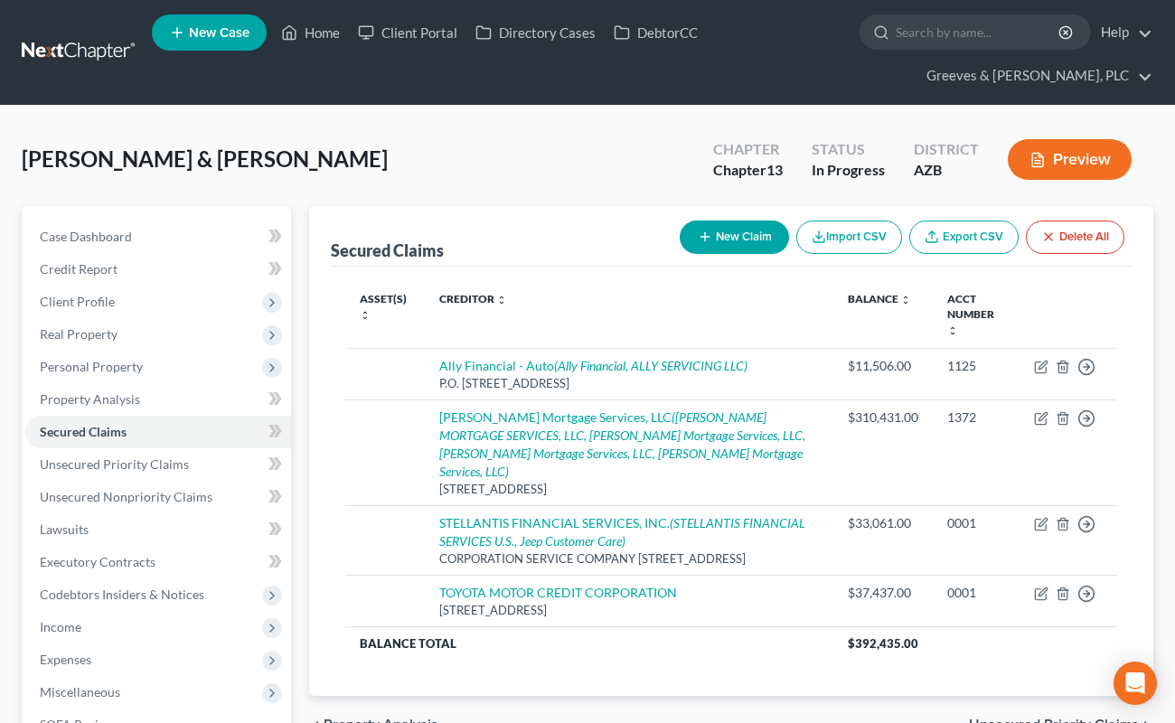
click at [553, 163] on div "[PERSON_NAME] & [PERSON_NAME] Upgraded Chapter Chapter 13 Status In Progress Di…" at bounding box center [588, 166] width 1132 height 79
click at [271, 437] on icon at bounding box center [275, 431] width 14 height 23
click at [277, 456] on icon at bounding box center [275, 464] width 14 height 23
click at [212, 472] on link "Unsecured Priority Claims" at bounding box center [158, 464] width 266 height 33
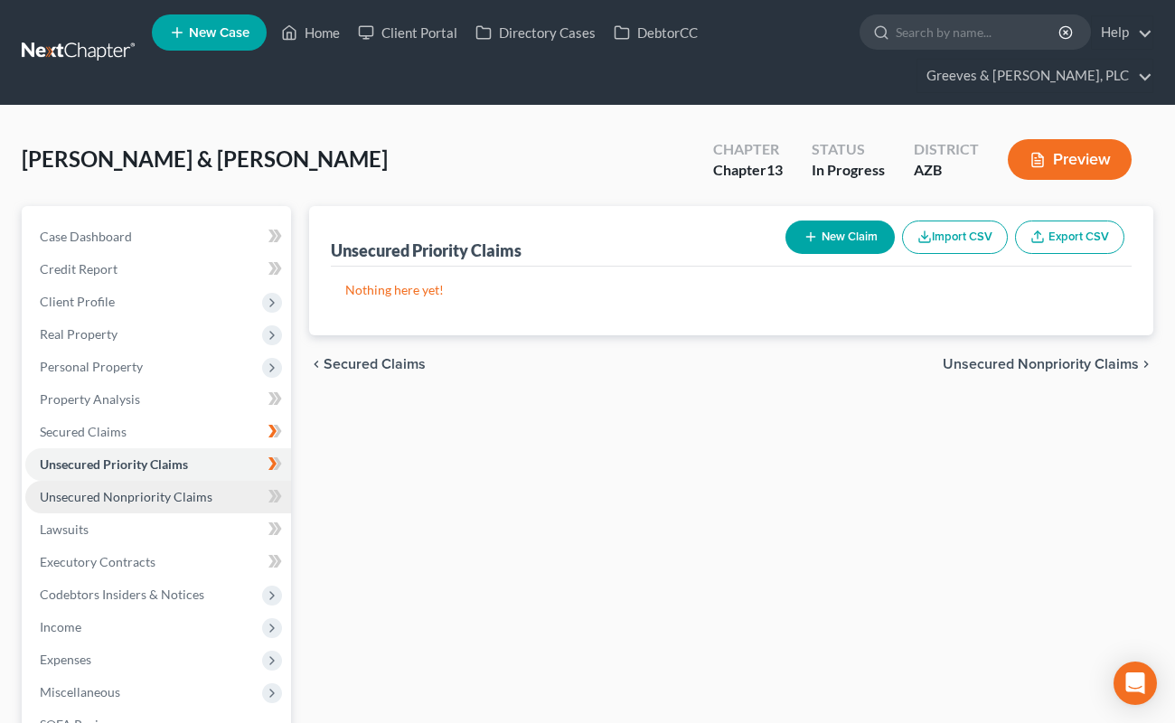
click at [214, 497] on link "Unsecured Nonpriority Claims" at bounding box center [158, 497] width 266 height 33
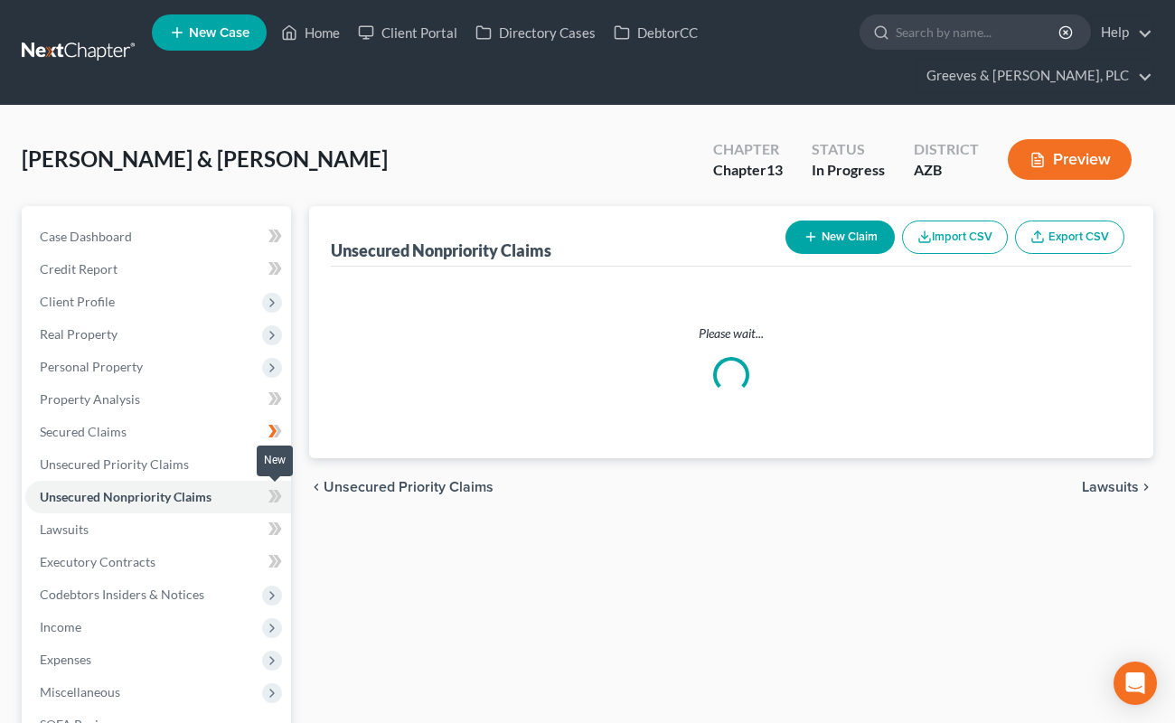
click at [271, 501] on icon at bounding box center [272, 496] width 8 height 13
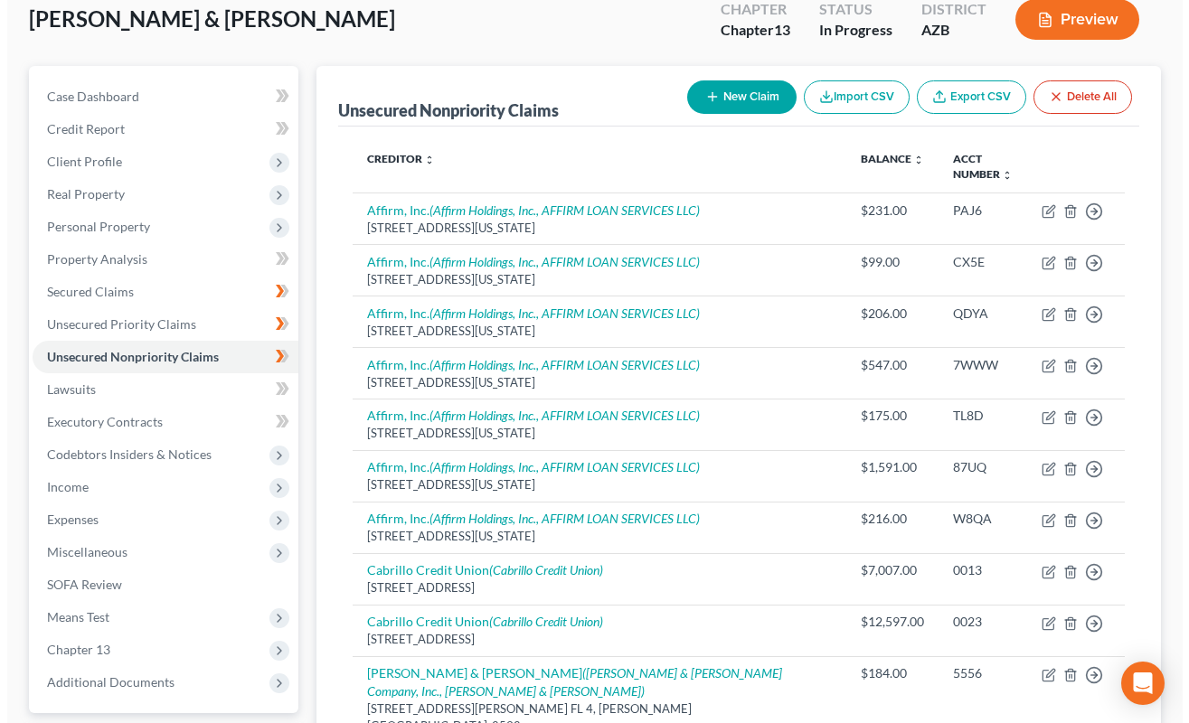
scroll to position [112, 0]
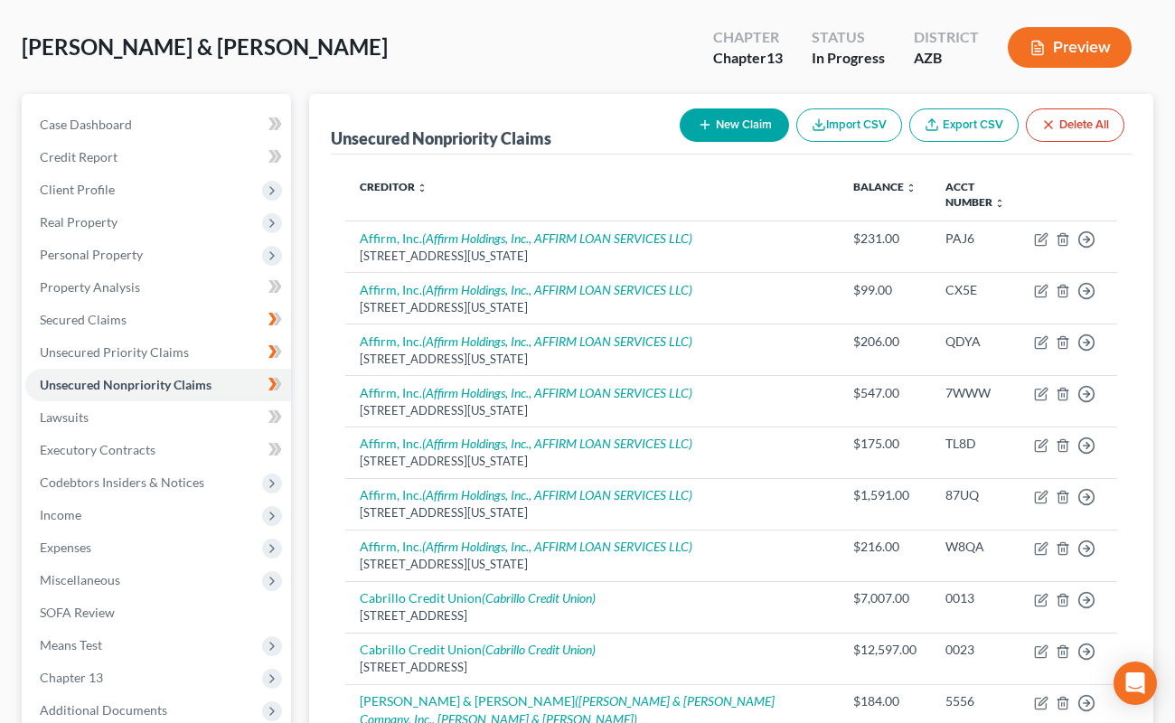
click at [724, 121] on button "New Claim" at bounding box center [734, 124] width 109 height 33
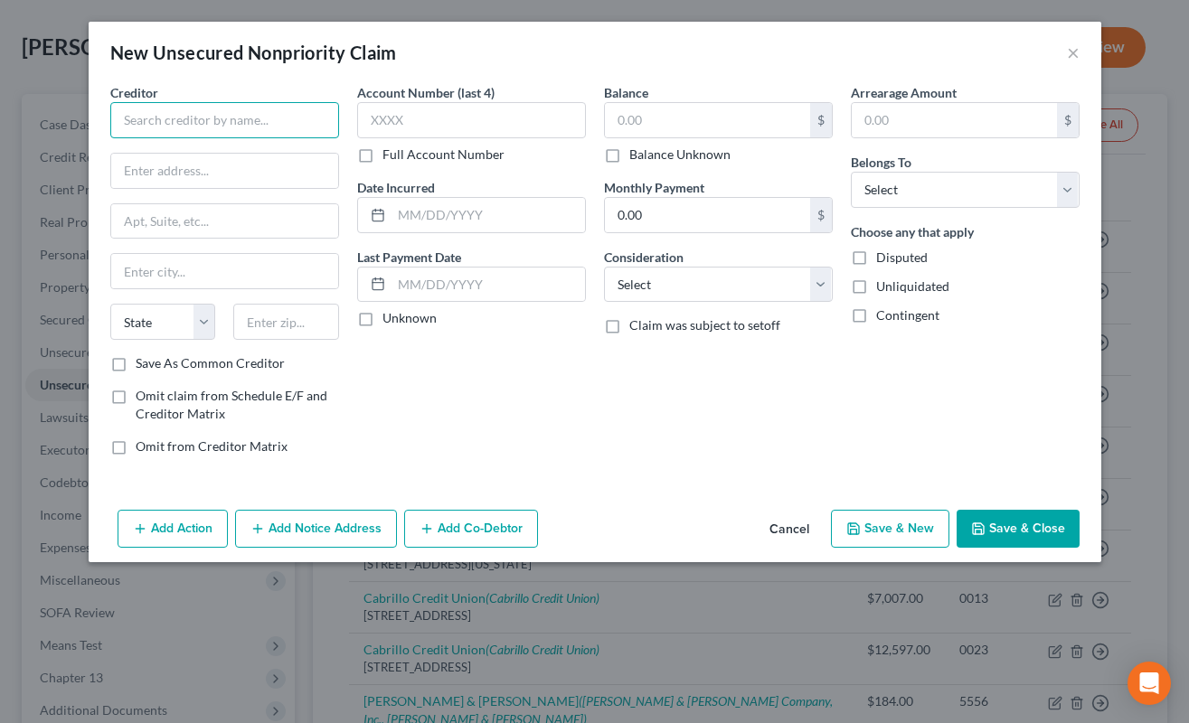
click at [266, 125] on input "text" at bounding box center [224, 120] width 229 height 36
type input "c"
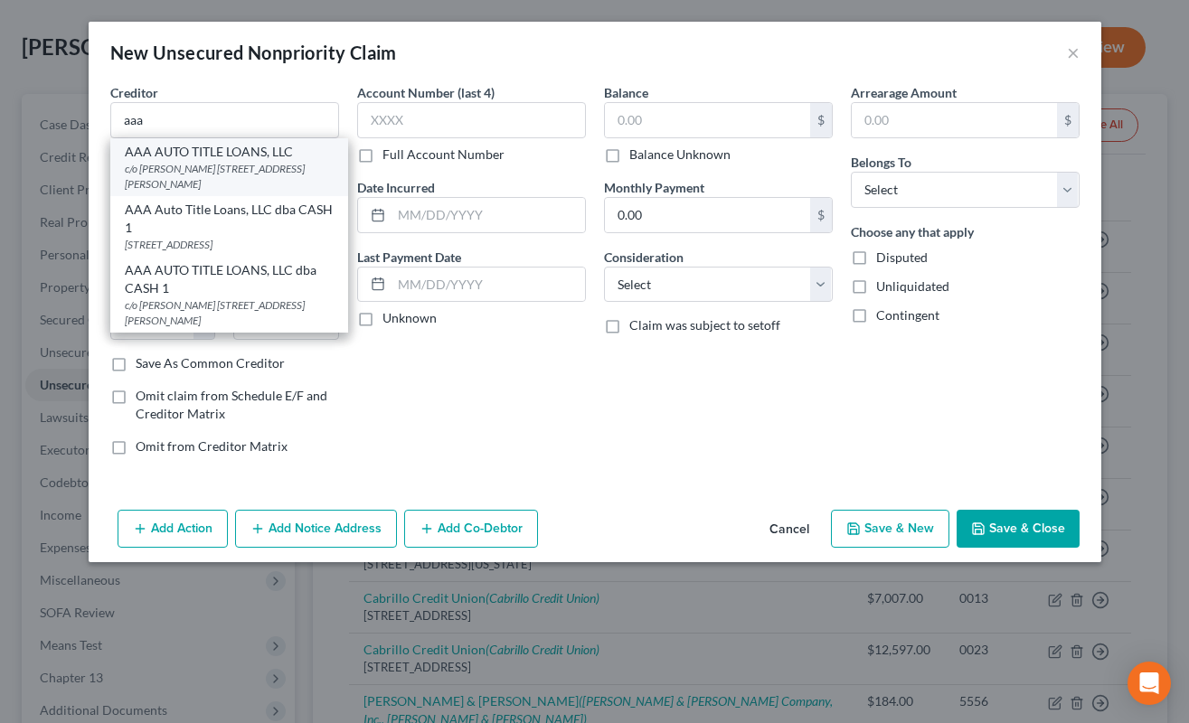
click at [240, 165] on div "c/o [PERSON_NAME] [STREET_ADDRESS][PERSON_NAME]" at bounding box center [229, 176] width 209 height 31
type input "AAA AUTO TITLE LOANS, LLC"
type input "c/o MARTY BAKER"
type input "725 E COVEY LN STE 150"
type input "Phoenix"
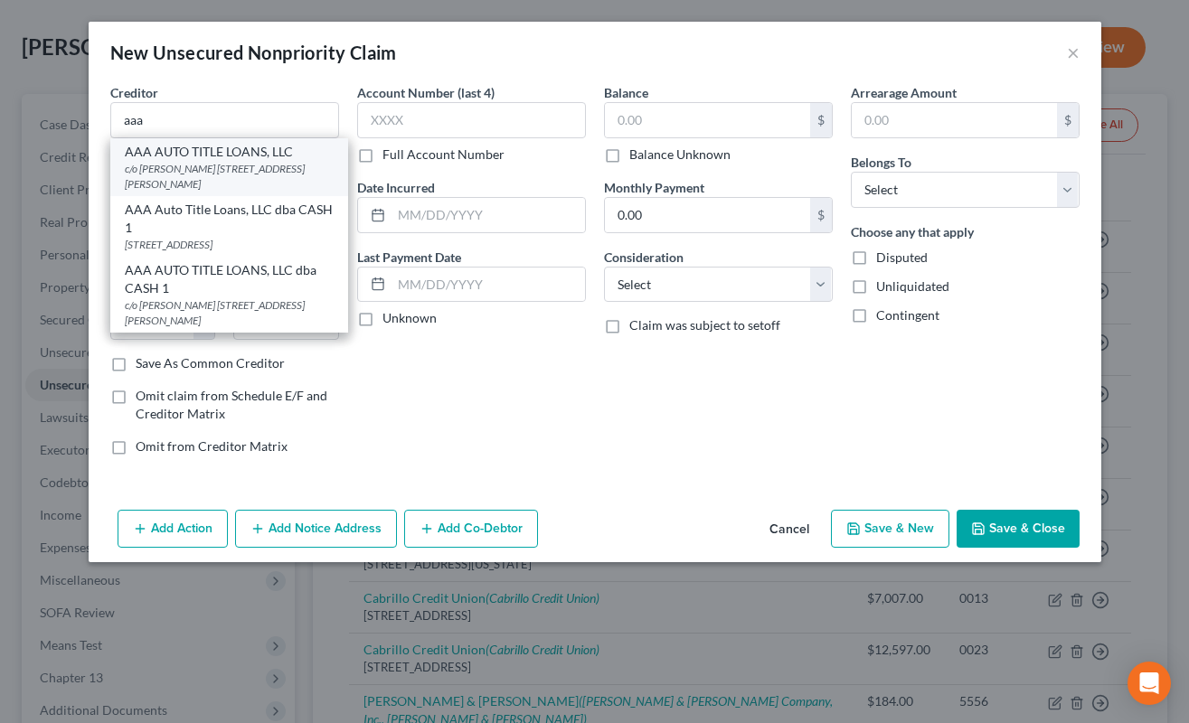
select select "3"
type input "85024-5645"
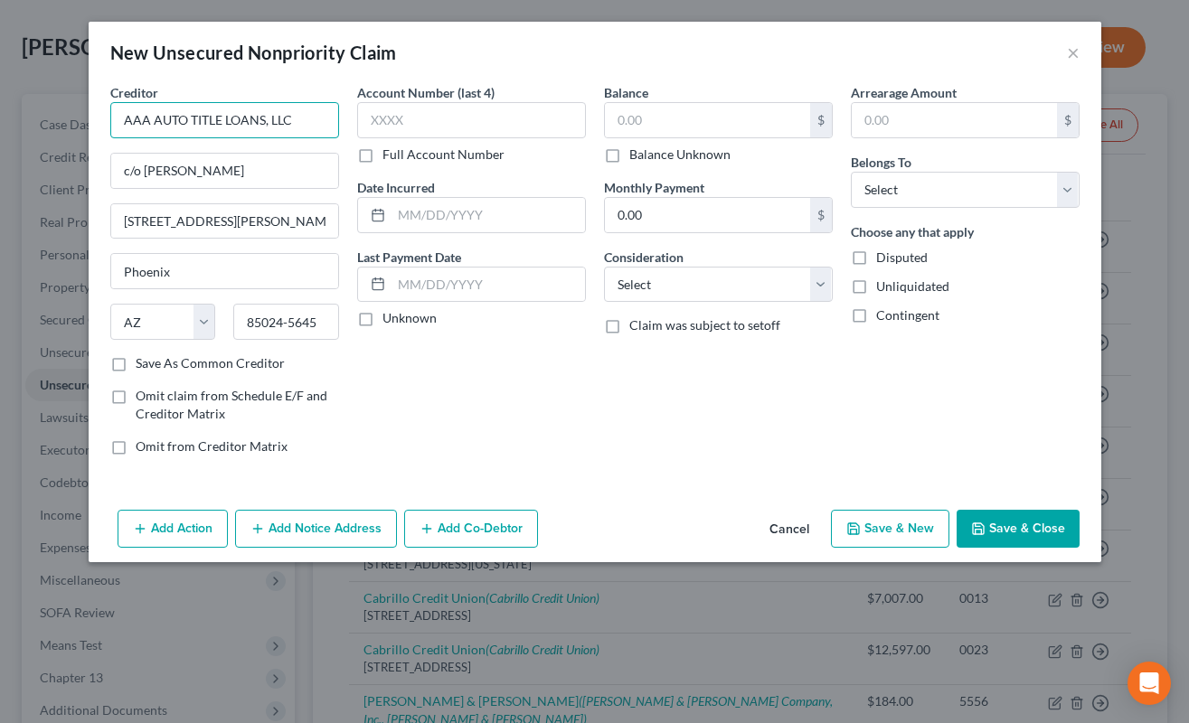
click at [259, 125] on input "AAA AUTO TITLE LOANS, LLC" at bounding box center [224, 120] width 229 height 36
drag, startPoint x: 262, startPoint y: 121, endPoint x: 117, endPoint y: 115, distance: 145.7
click at [117, 115] on input "AAA AUTO TITLE LOANS, LLC" at bounding box center [224, 120] width 229 height 36
click at [813, 283] on select "Select Cable / Satellite Services Collection Agency Credit Card Debt Debt Couns…" at bounding box center [718, 285] width 229 height 36
select select "10"
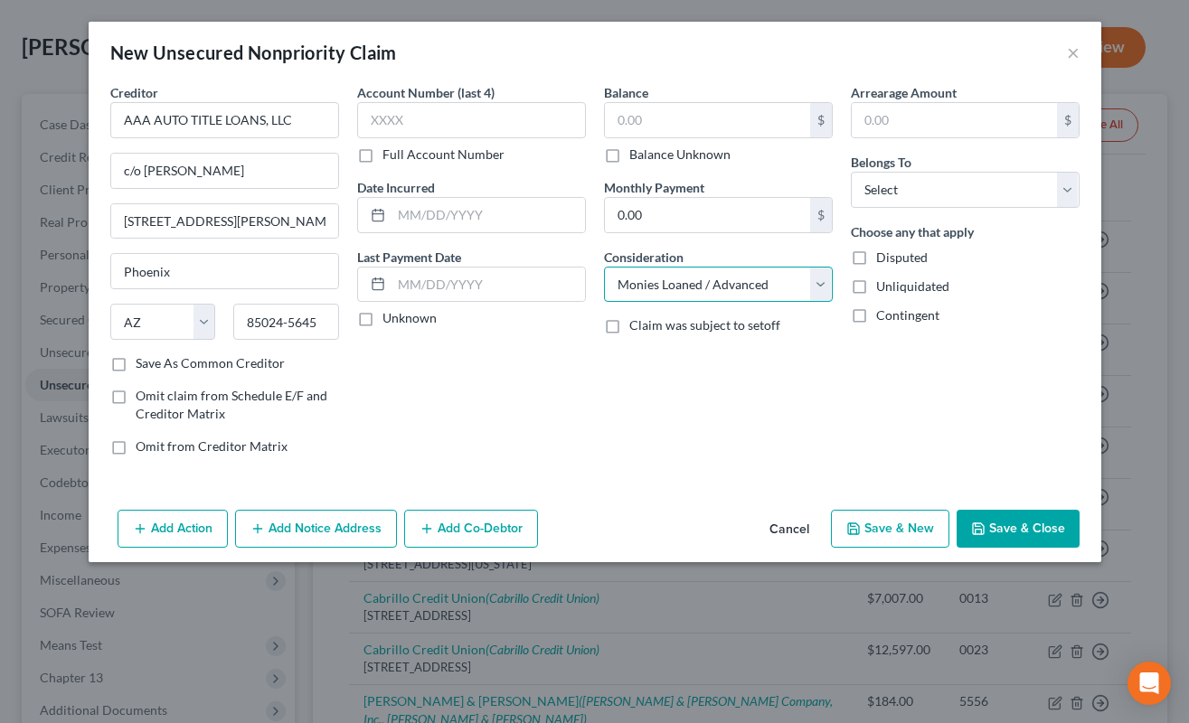
click at [604, 267] on select "Select Cable / Satellite Services Collection Agency Credit Card Debt Debt Couns…" at bounding box center [718, 285] width 229 height 36
click at [1068, 178] on select "Select Debtor 1 Only Debtor 2 Only Debtor 1 And Debtor 2 Only At Least One Of T…" at bounding box center [965, 190] width 229 height 36
select select "4"
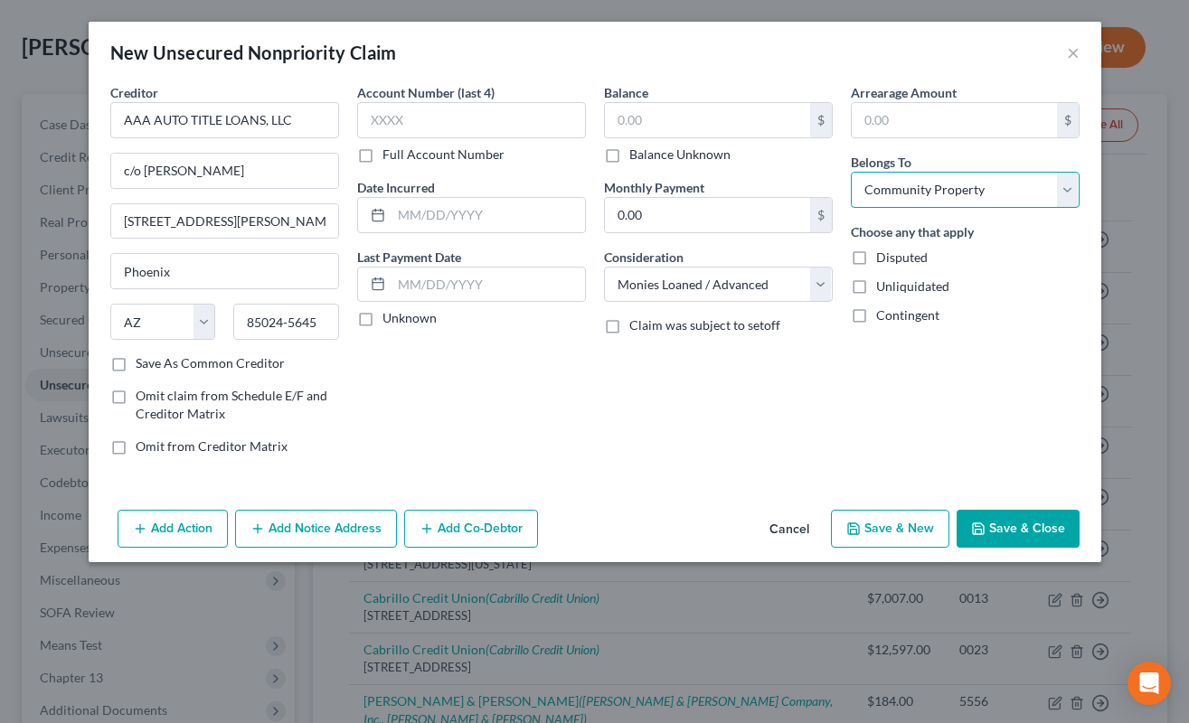
click at [851, 172] on select "Select Debtor 1 Only Debtor 2 Only Debtor 1 And Debtor 2 Only At Least One Of T…" at bounding box center [965, 190] width 229 height 36
click at [354, 538] on button "Add Notice Address" at bounding box center [316, 529] width 162 height 38
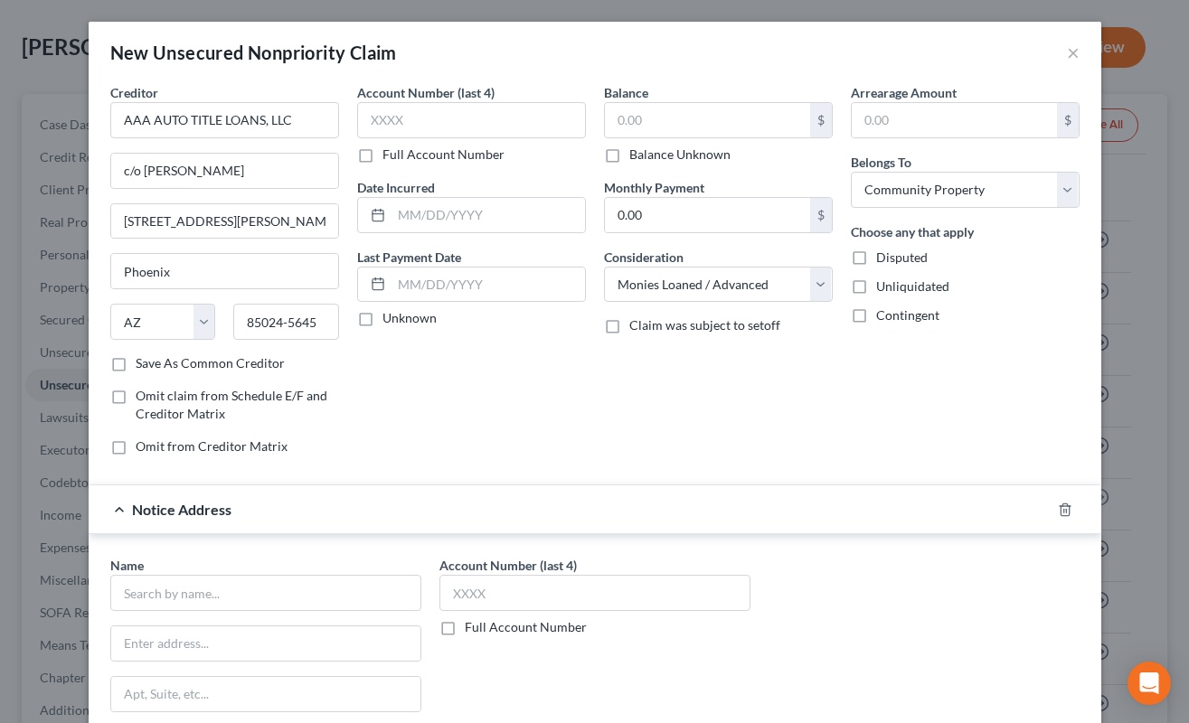
click at [455, 447] on div "Account Number (last 4) Full Account Number Date Incurred Last Payment Date Unk…" at bounding box center [471, 276] width 247 height 387
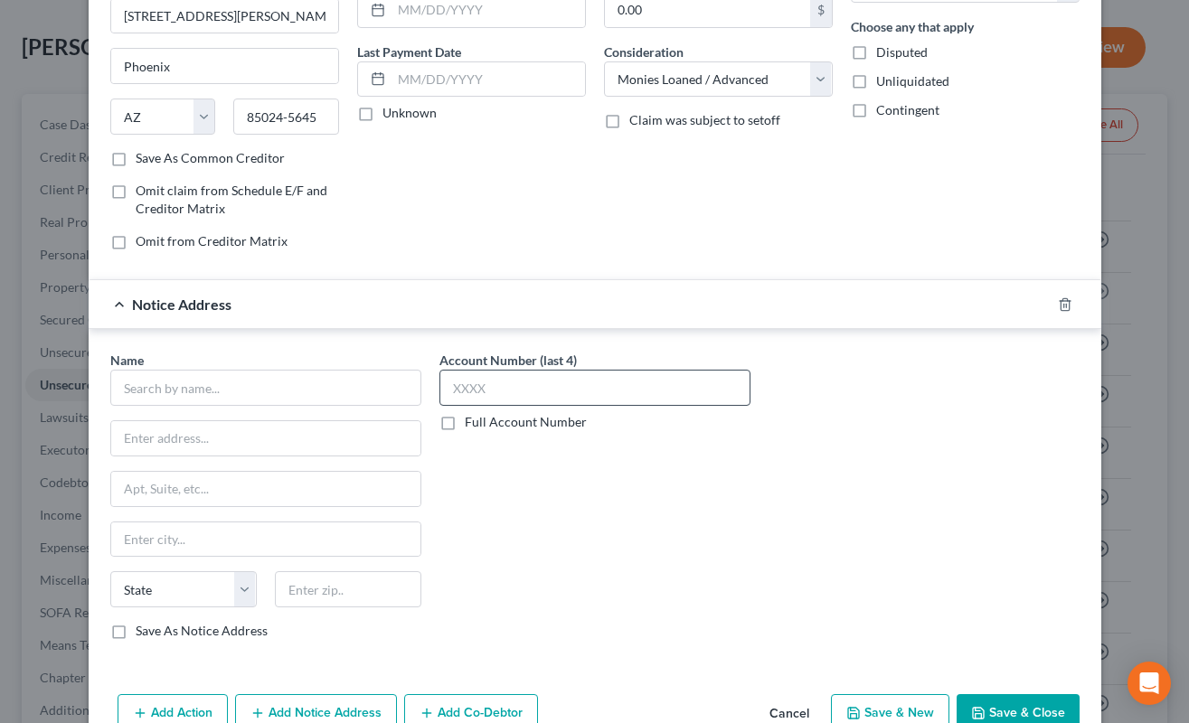
scroll to position [250, 0]
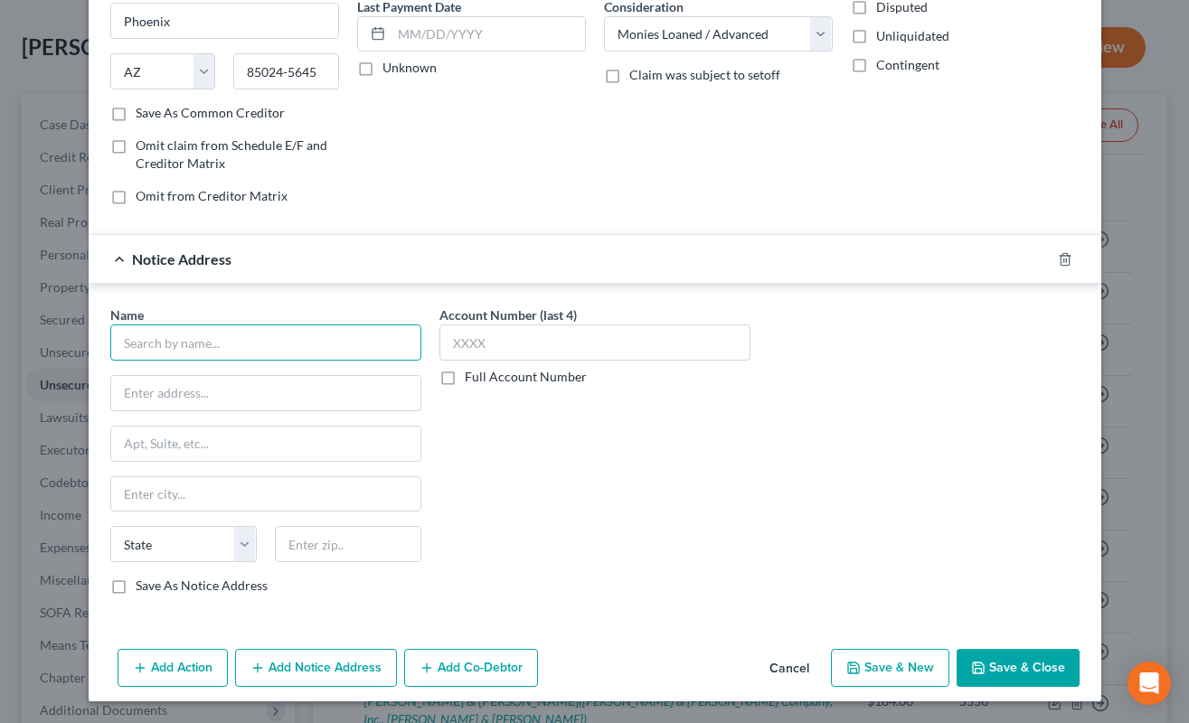
click at [342, 345] on input "text" at bounding box center [265, 342] width 311 height 36
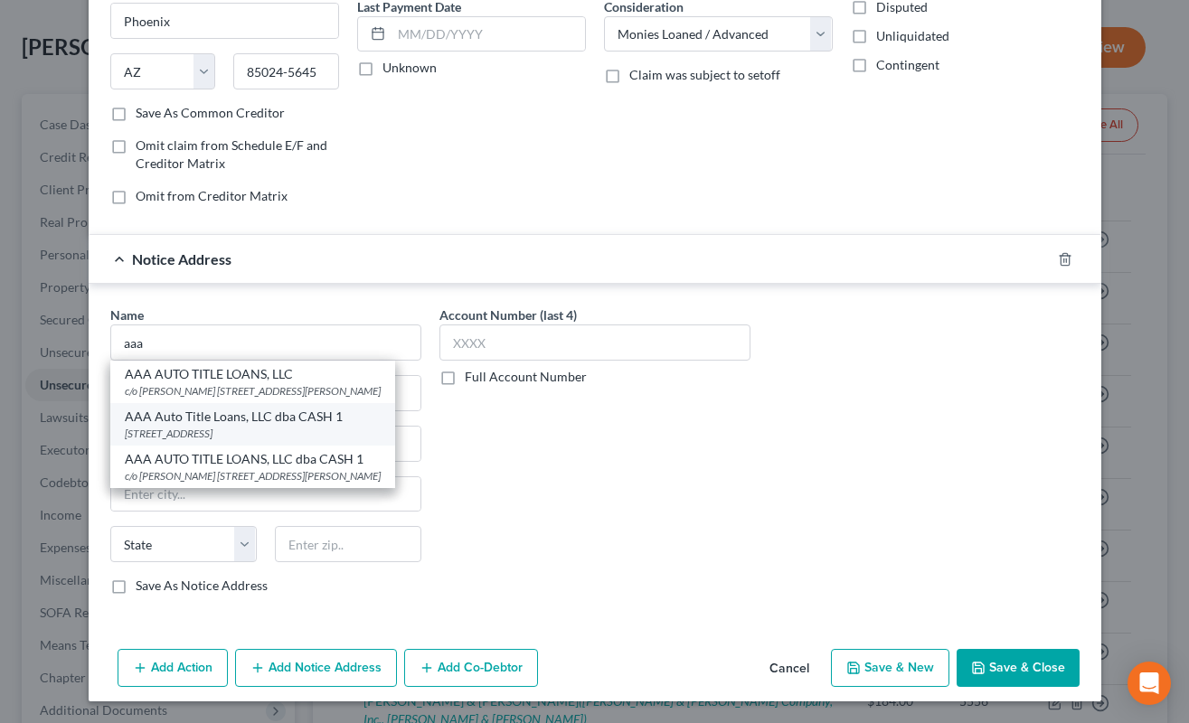
click at [363, 441] on div "4735 E. SOUTHERN AVE, Phoenix, AZ 85042-4150" at bounding box center [253, 433] width 256 height 15
type input "AAA Auto Title Loans, LLC dba CASH 1"
type input "4735 E. SOUTHERN AVE"
type input "Phoenix"
select select "3"
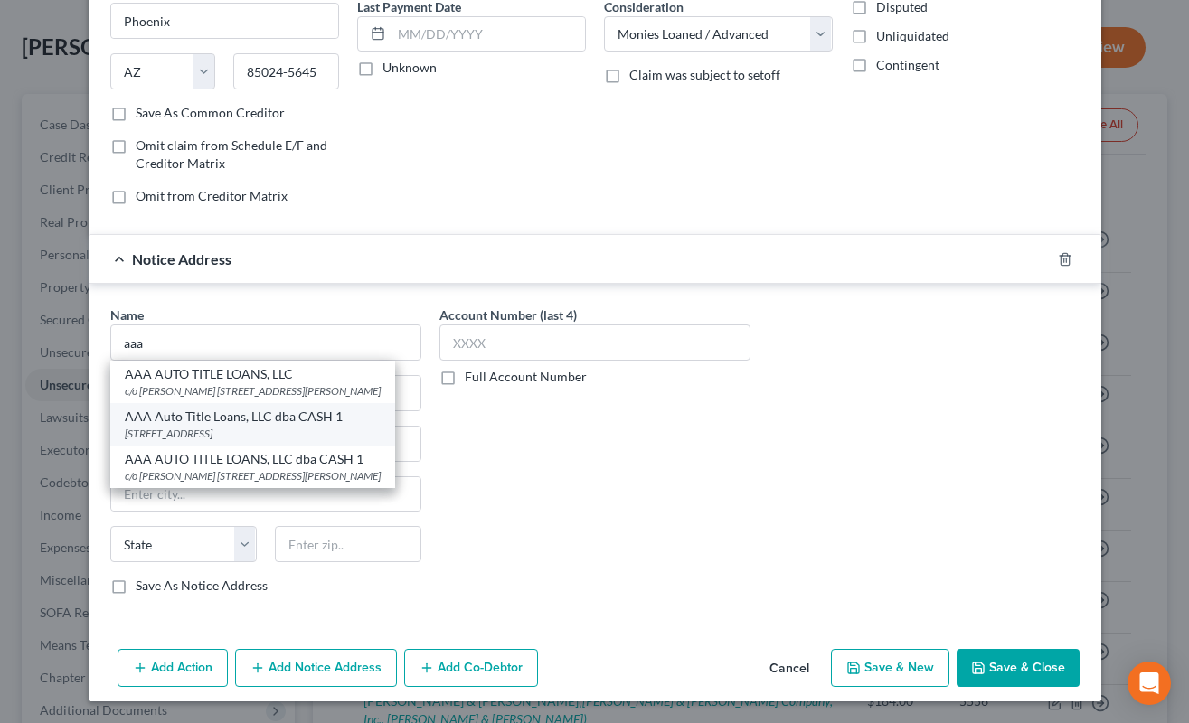
type input "85042-4150"
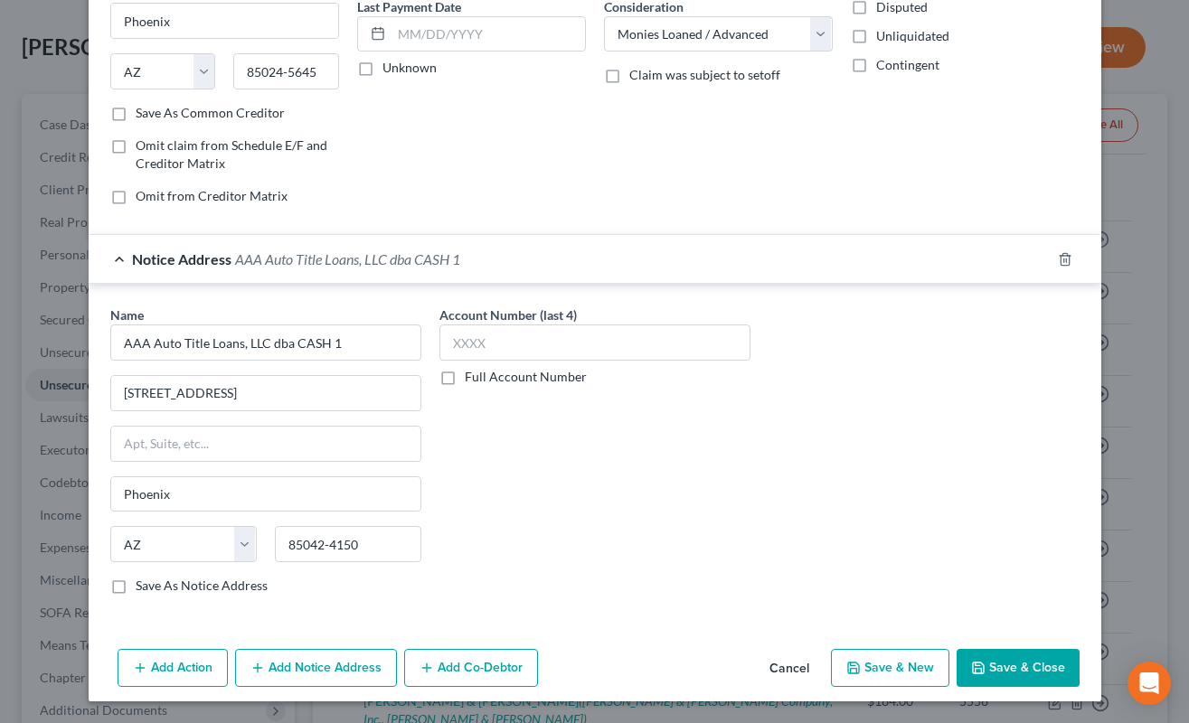
scroll to position [0, 0]
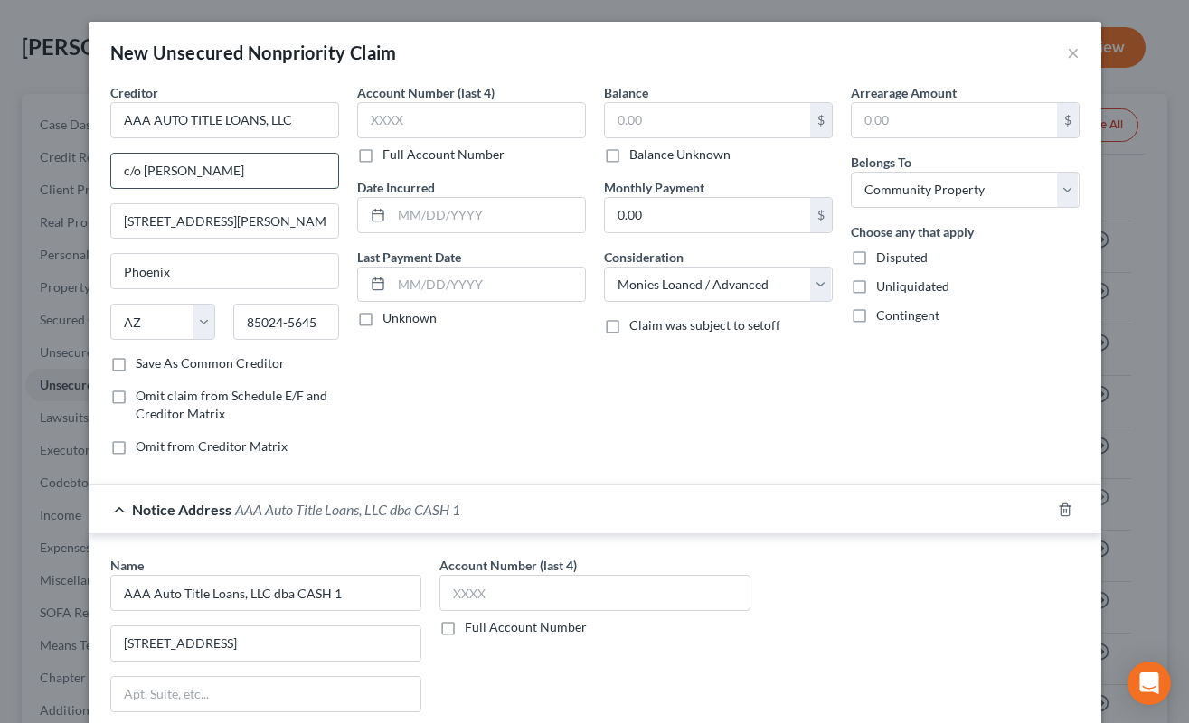
drag, startPoint x: 139, startPoint y: 168, endPoint x: 227, endPoint y: 177, distance: 88.1
click at [227, 177] on input "c/o MARTY BAKER" at bounding box center [224, 171] width 227 height 34
click at [465, 380] on div "Account Number (last 4) Full Account Number Date Incurred Last Payment Date Unk…" at bounding box center [471, 276] width 247 height 387
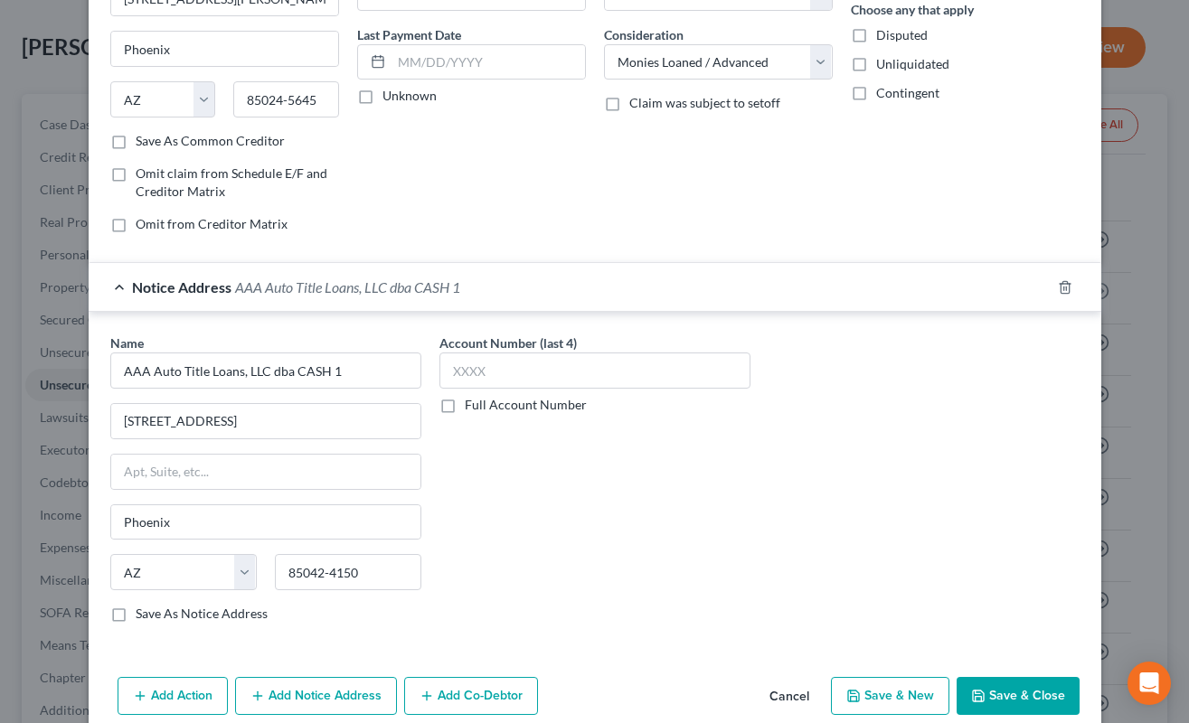
scroll to position [250, 0]
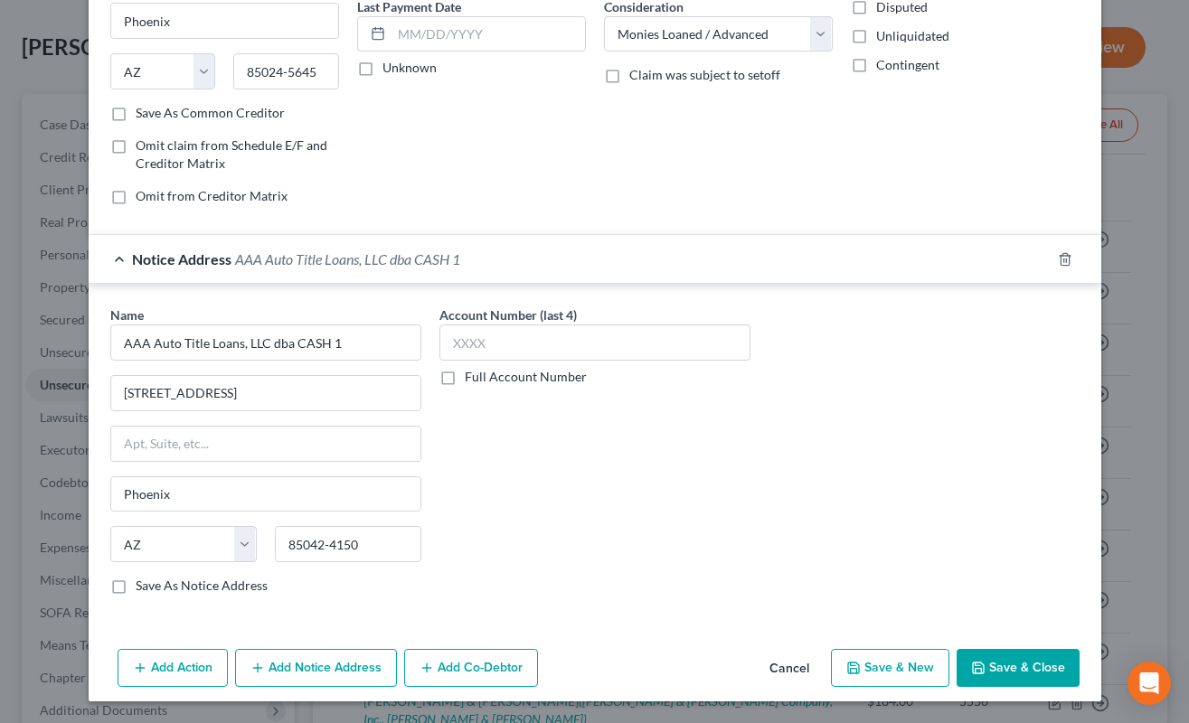
click at [376, 662] on button "Add Notice Address" at bounding box center [316, 668] width 162 height 38
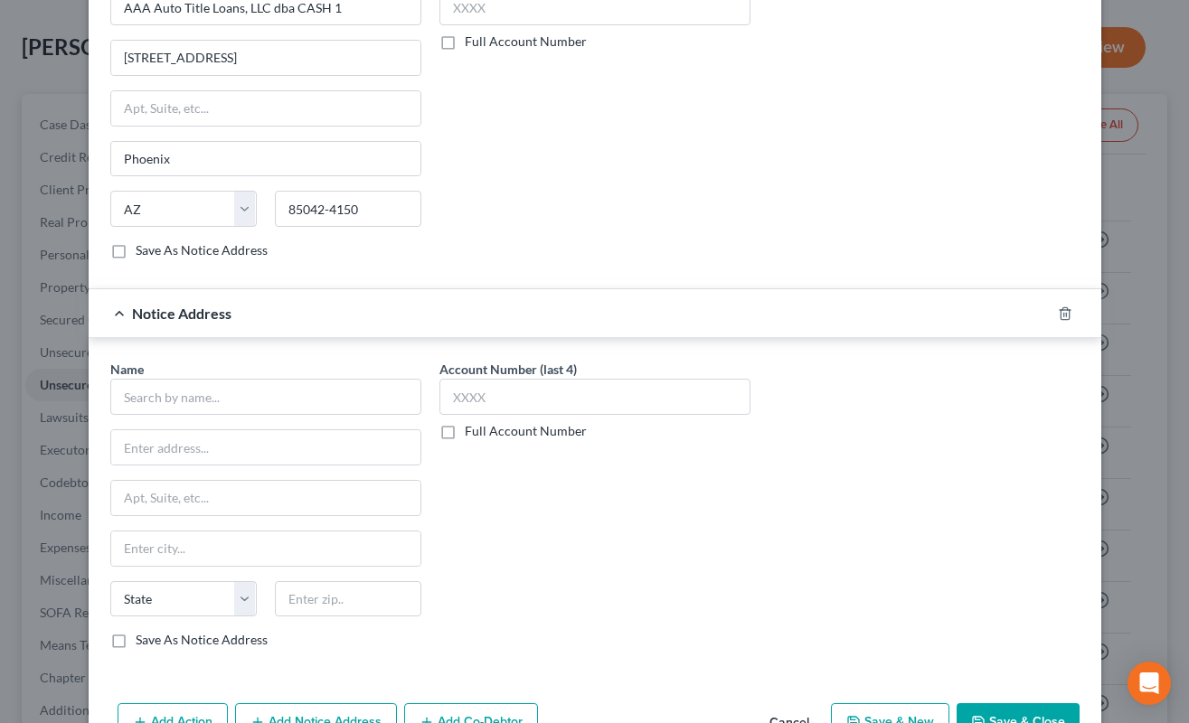
scroll to position [640, 0]
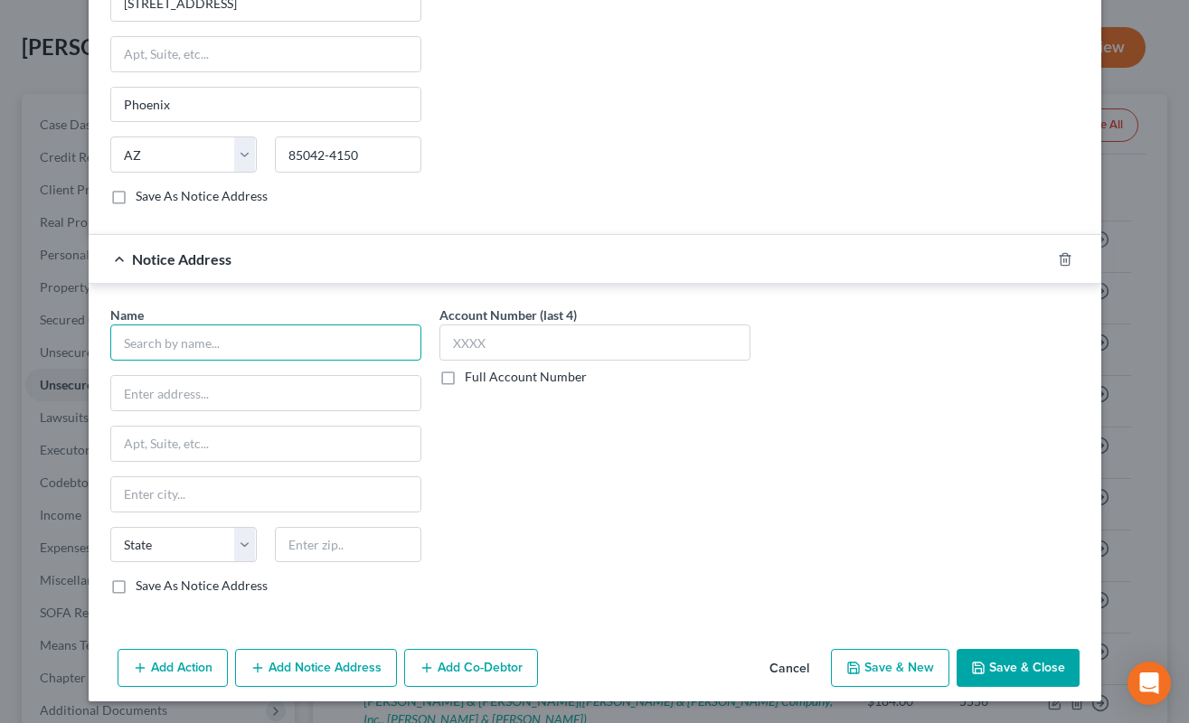
click at [338, 358] on input "text" at bounding box center [265, 342] width 311 height 36
paste input "MARTY BAKER"
type input "MARTY BAKER, ESQ."
click at [136, 588] on label "Save As Notice Address" at bounding box center [202, 586] width 132 height 18
click at [143, 588] on input "Save As Notice Address" at bounding box center [149, 583] width 12 height 12
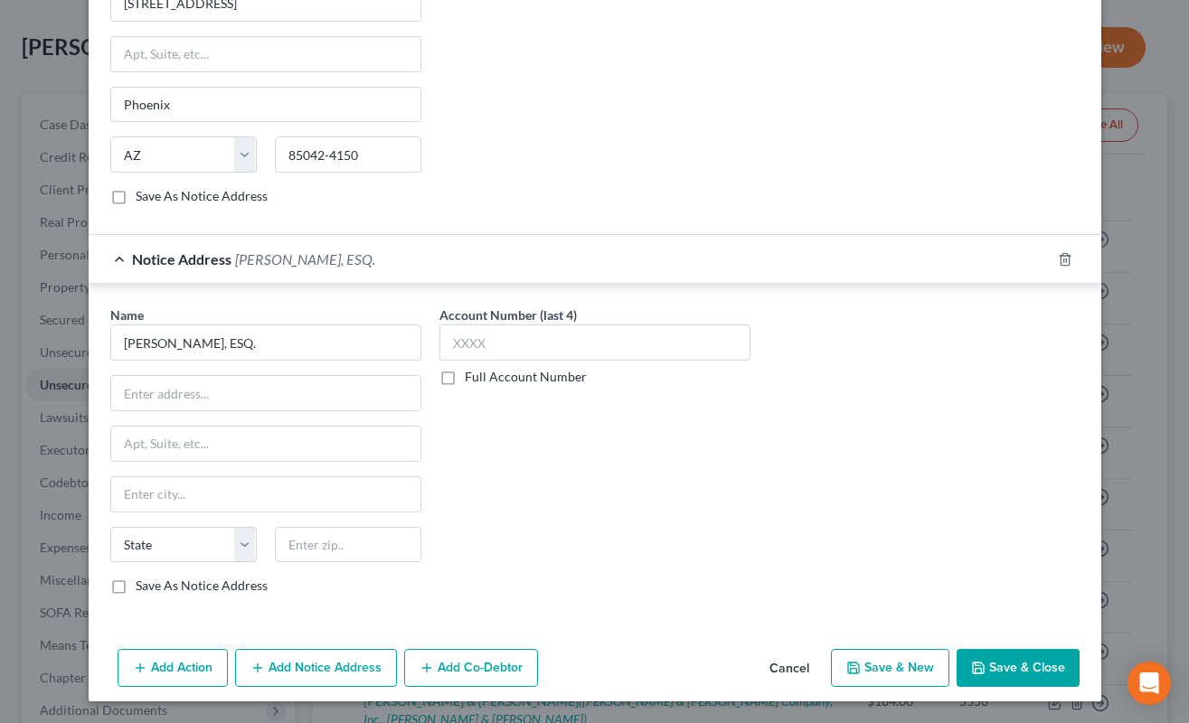
checkbox input "true"
click at [306, 550] on input "text" at bounding box center [348, 545] width 146 height 36
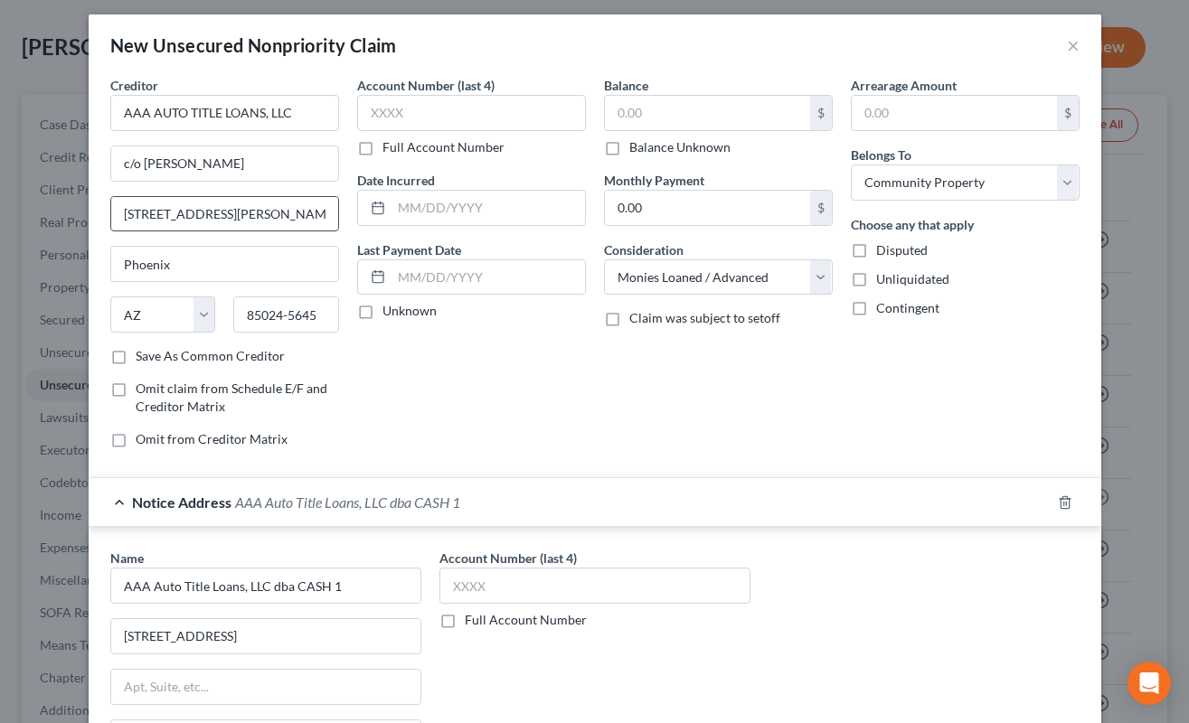
click at [237, 212] on input "725 E COVEY LN STE 150" at bounding box center [224, 214] width 227 height 34
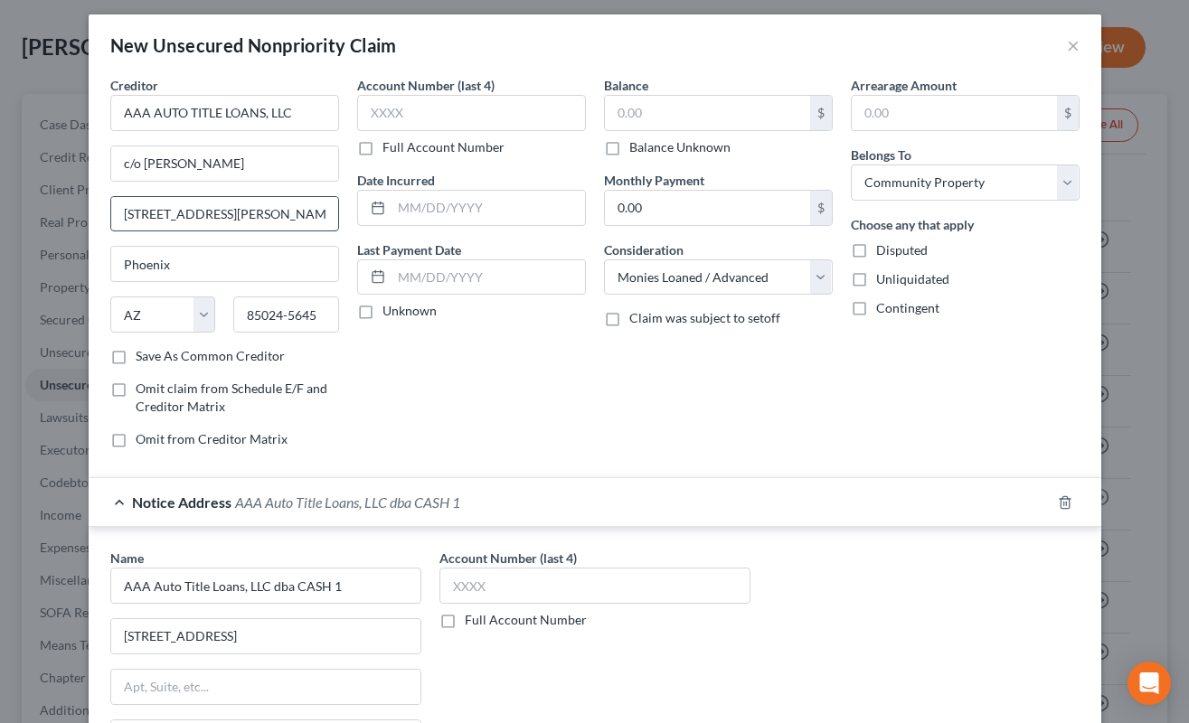
drag, startPoint x: 268, startPoint y: 212, endPoint x: 212, endPoint y: 215, distance: 57.1
click at [212, 215] on input "725 E COVEY LN STE 150" at bounding box center [224, 214] width 227 height 34
drag, startPoint x: 117, startPoint y: 215, endPoint x: 271, endPoint y: 206, distance: 154.8
click at [271, 206] on input "725 E COVEY LN STE 150" at bounding box center [224, 214] width 227 height 34
click at [499, 424] on div "Account Number (last 4) Full Account Number Date Incurred Last Payment Date Unk…" at bounding box center [471, 269] width 247 height 387
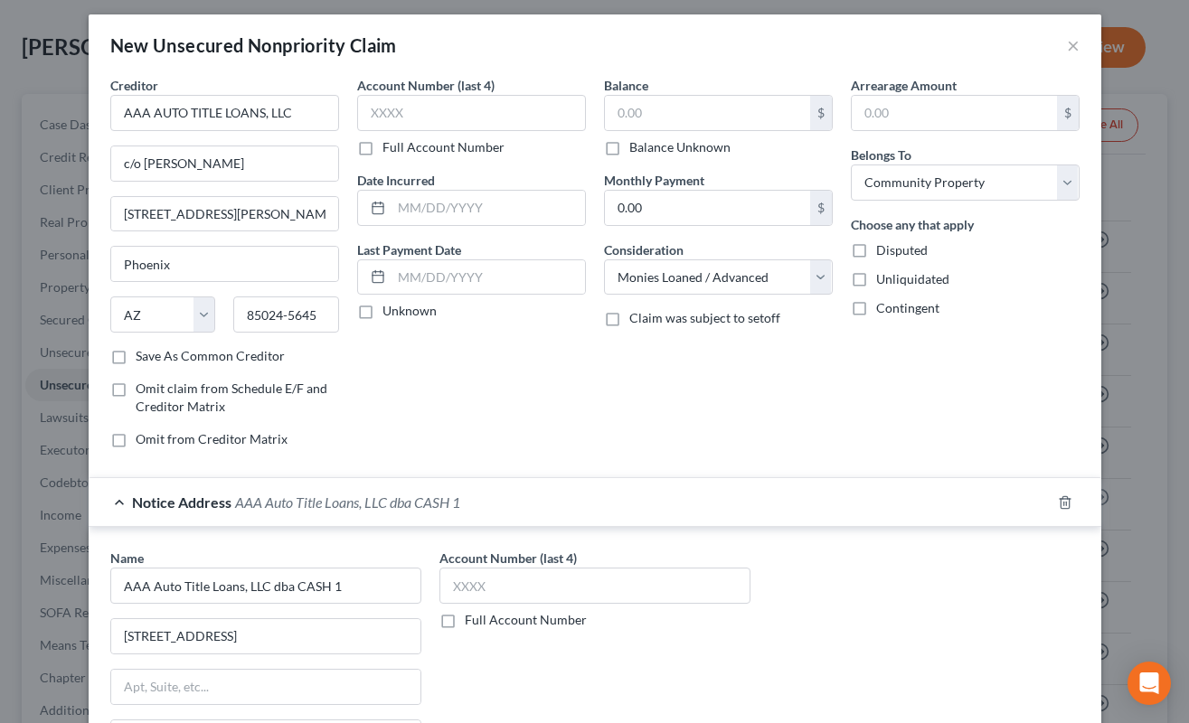
scroll to position [640, 0]
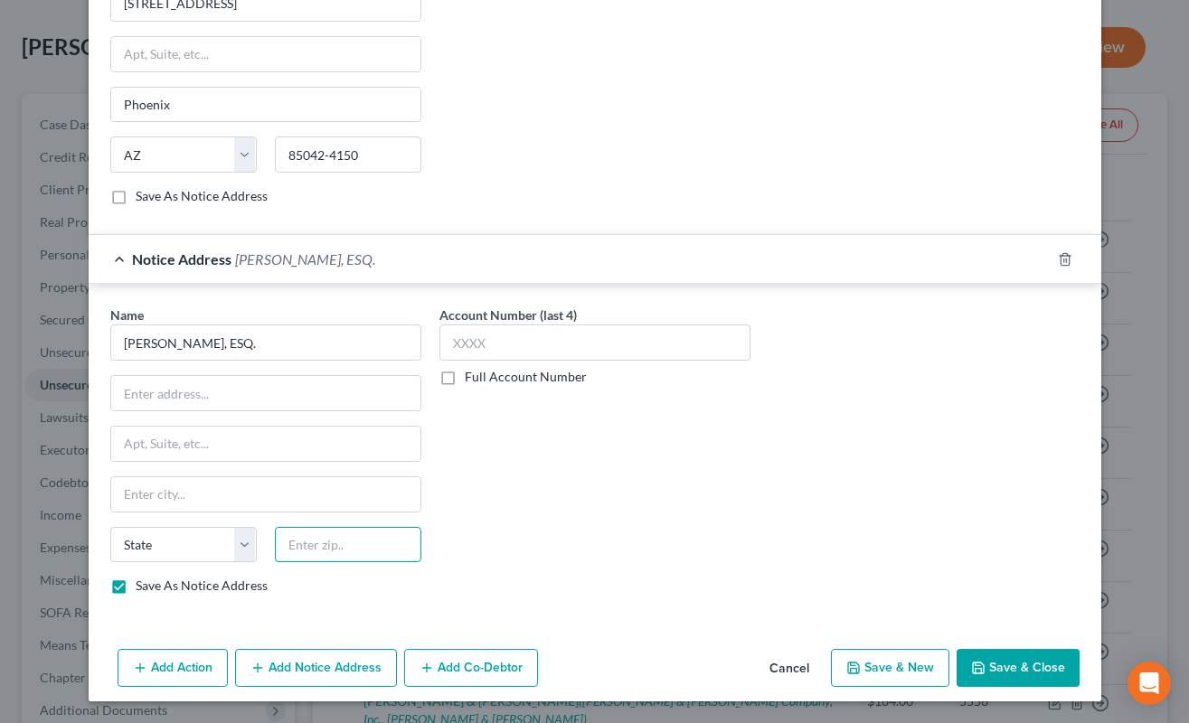
click at [313, 534] on input "text" at bounding box center [348, 545] width 146 height 36
type input "85024"
type input "Phoenix"
select select "3"
click at [300, 396] on input "text" at bounding box center [265, 393] width 309 height 34
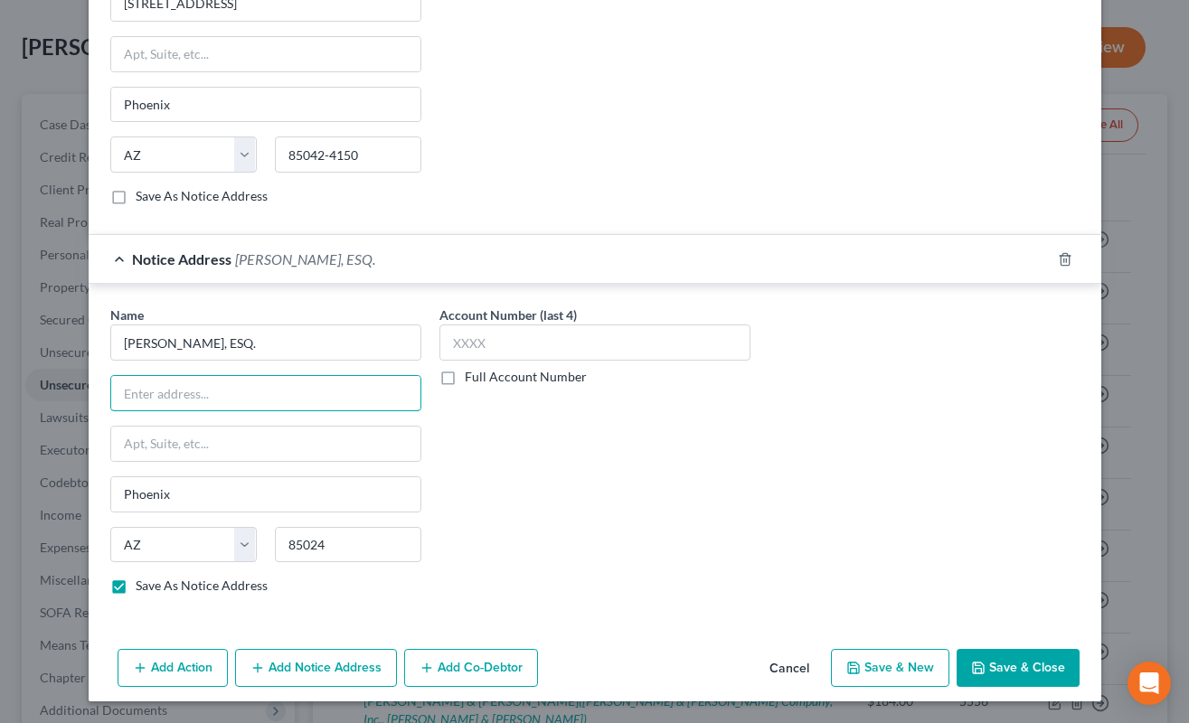
paste input "725 E COVEY LN STE 150"
type input "725 E COVEY LN STE 150"
click at [462, 440] on div "Account Number (last 4) Full Account Number" at bounding box center [594, 458] width 329 height 304
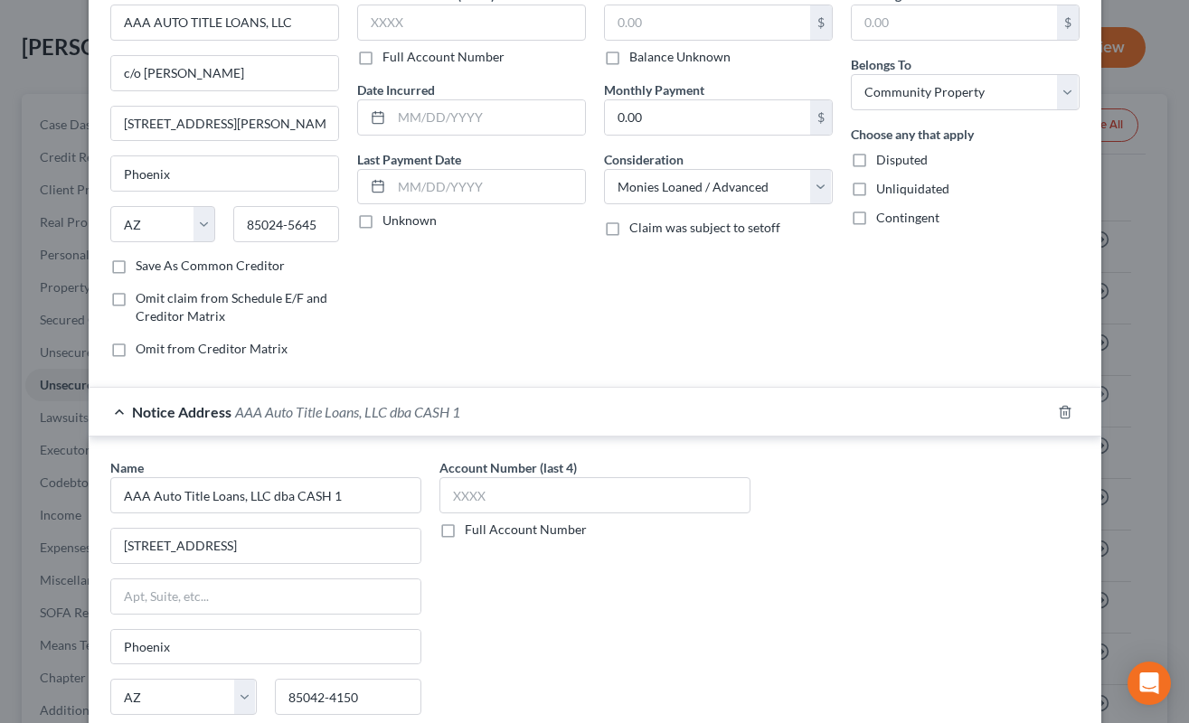
scroll to position [7, 0]
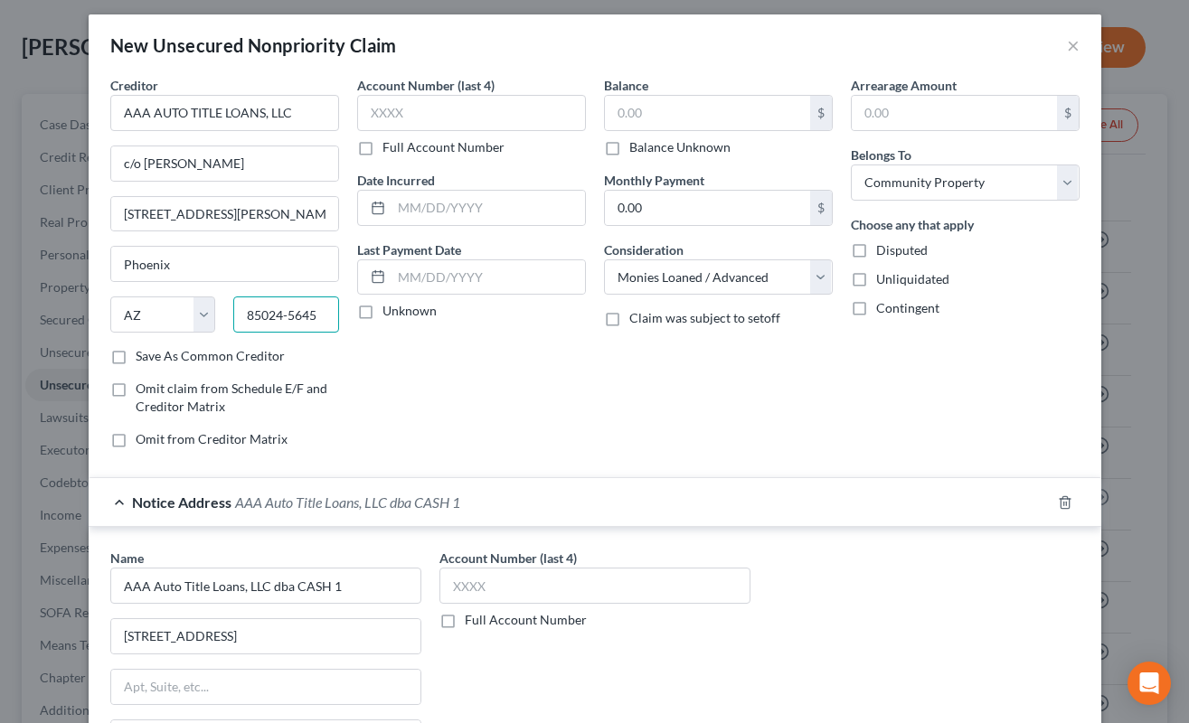
drag, startPoint x: 278, startPoint y: 314, endPoint x: 332, endPoint y: 325, distance: 54.6
click at [332, 325] on div "85024-5645" at bounding box center [286, 314] width 124 height 36
click at [597, 405] on div "Balance $ Balance Unknown Balance Undetermined $ Balance Unknown Monthly Paymen…" at bounding box center [718, 269] width 247 height 387
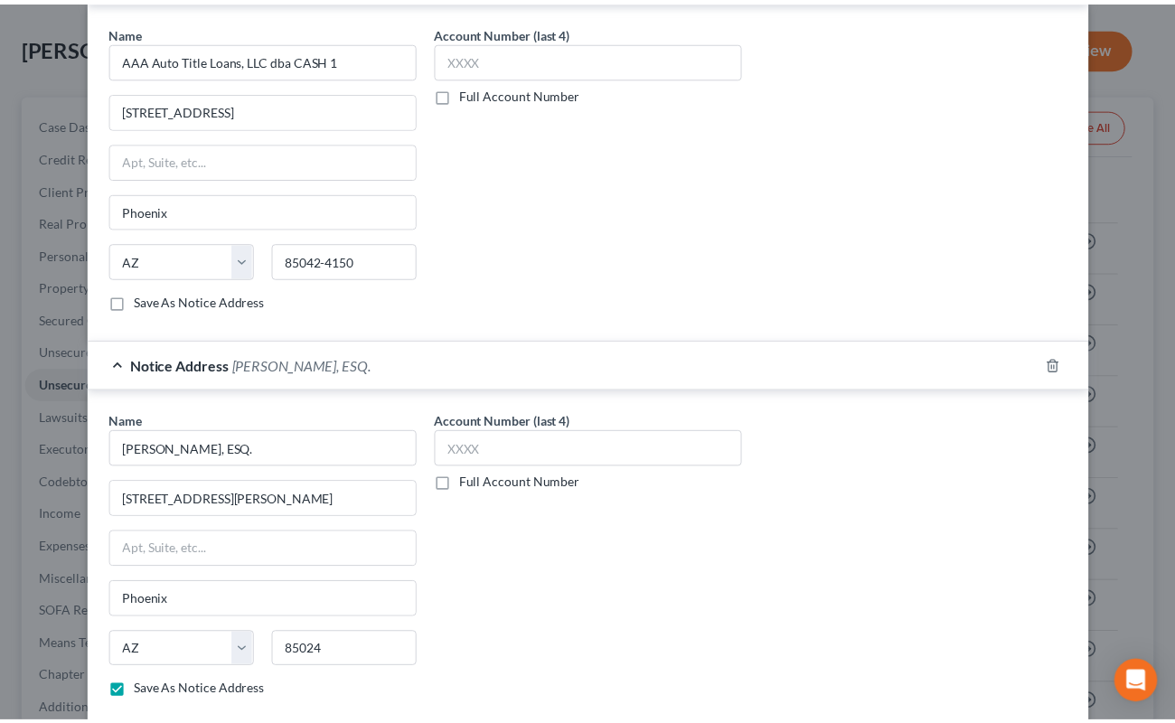
scroll to position [640, 0]
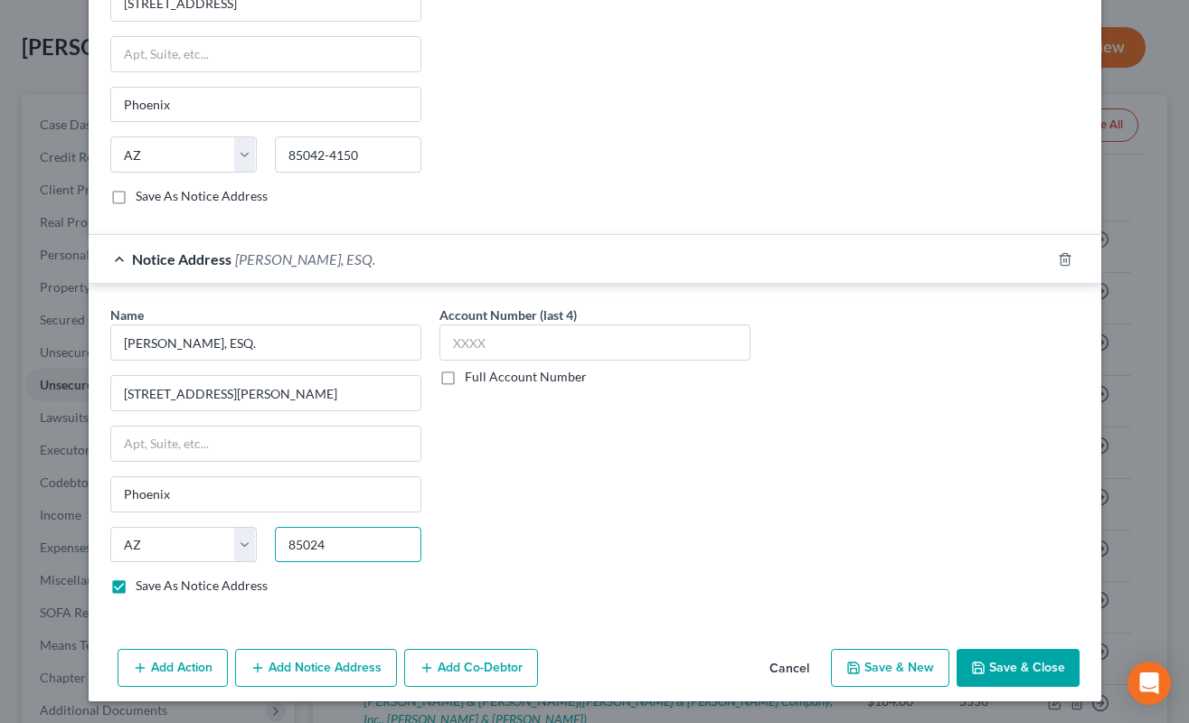
click at [319, 541] on input "85024" at bounding box center [348, 545] width 146 height 36
paste input "-5645"
type input "85024-5645"
click at [465, 383] on label "Full Account Number" at bounding box center [526, 377] width 122 height 18
click at [472, 380] on input "Full Account Number" at bounding box center [478, 374] width 12 height 12
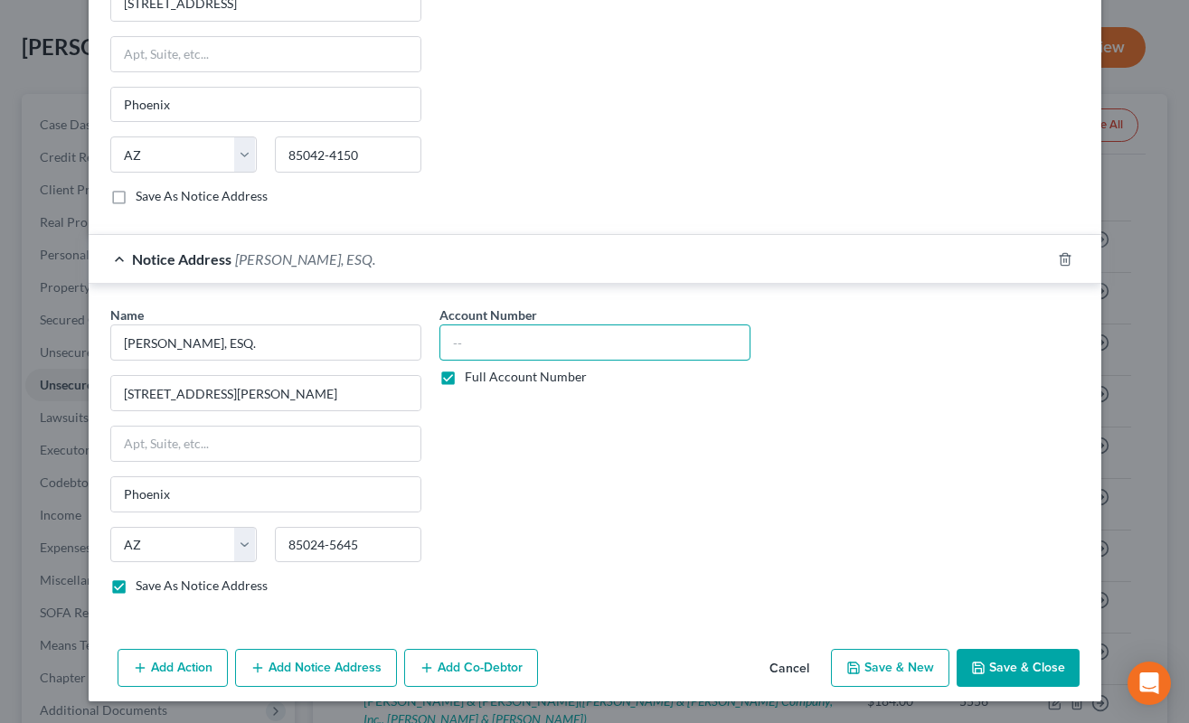
click at [556, 332] on input "text" at bounding box center [594, 342] width 311 height 36
paste input "CC2025134166"
click at [490, 351] on input "CC2025134166" at bounding box center [594, 342] width 311 height 36
type input "CC2025-134166"
click at [973, 663] on icon "button" at bounding box center [978, 668] width 14 height 14
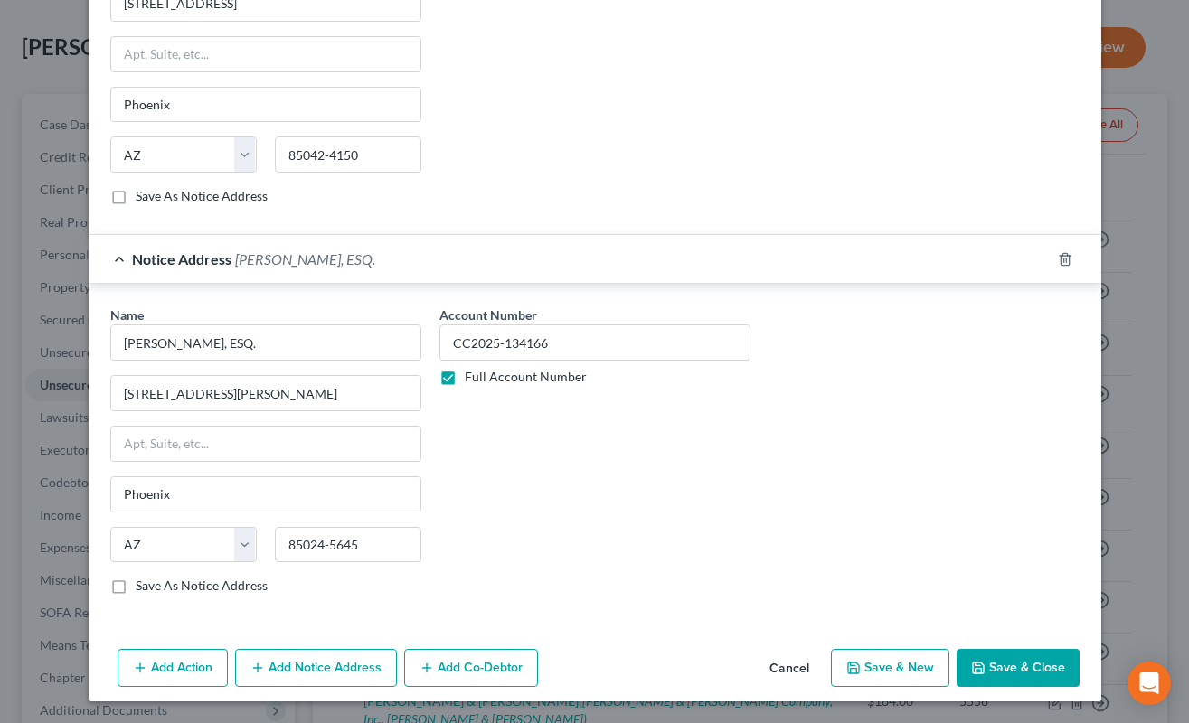
checkbox input "false"
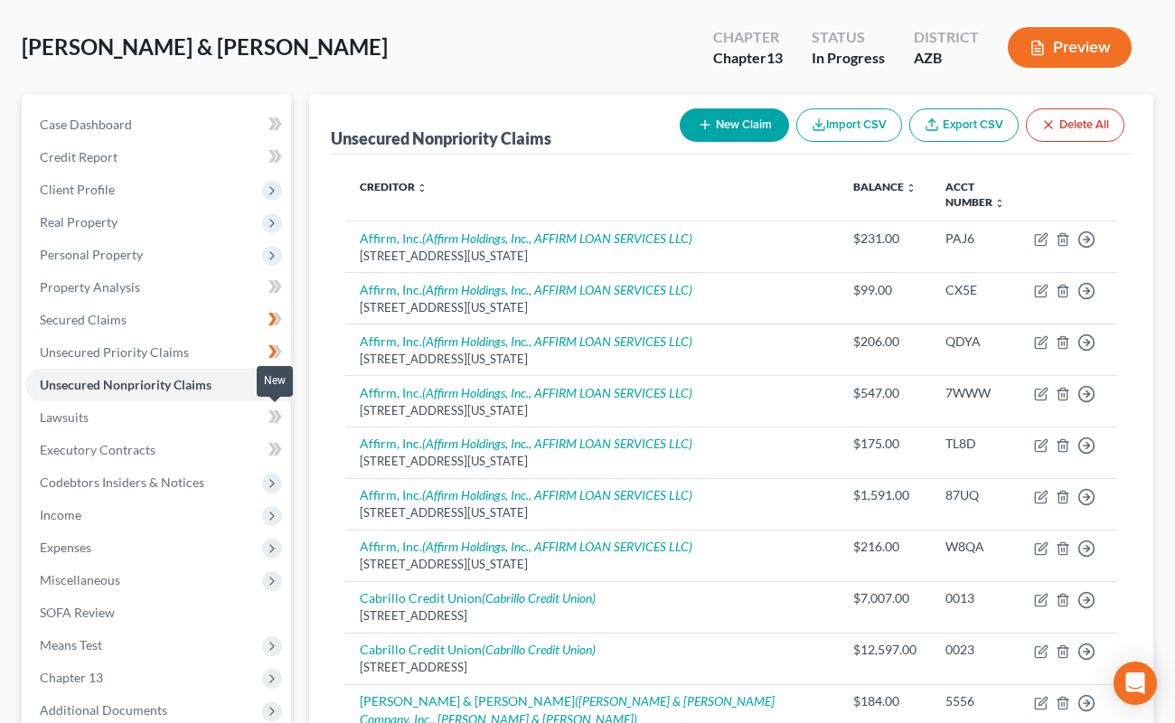
click at [268, 420] on icon at bounding box center [275, 417] width 14 height 23
click at [221, 420] on link "Lawsuits" at bounding box center [158, 417] width 266 height 33
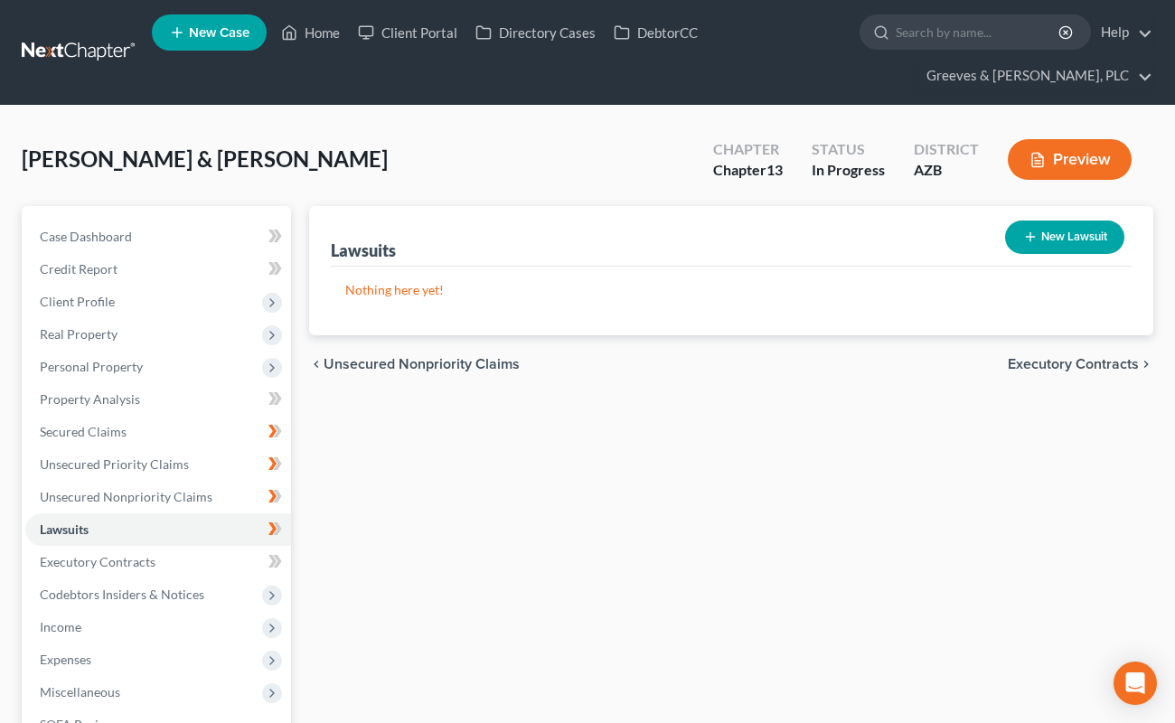
click at [1030, 228] on button "New Lawsuit" at bounding box center [1064, 237] width 119 height 33
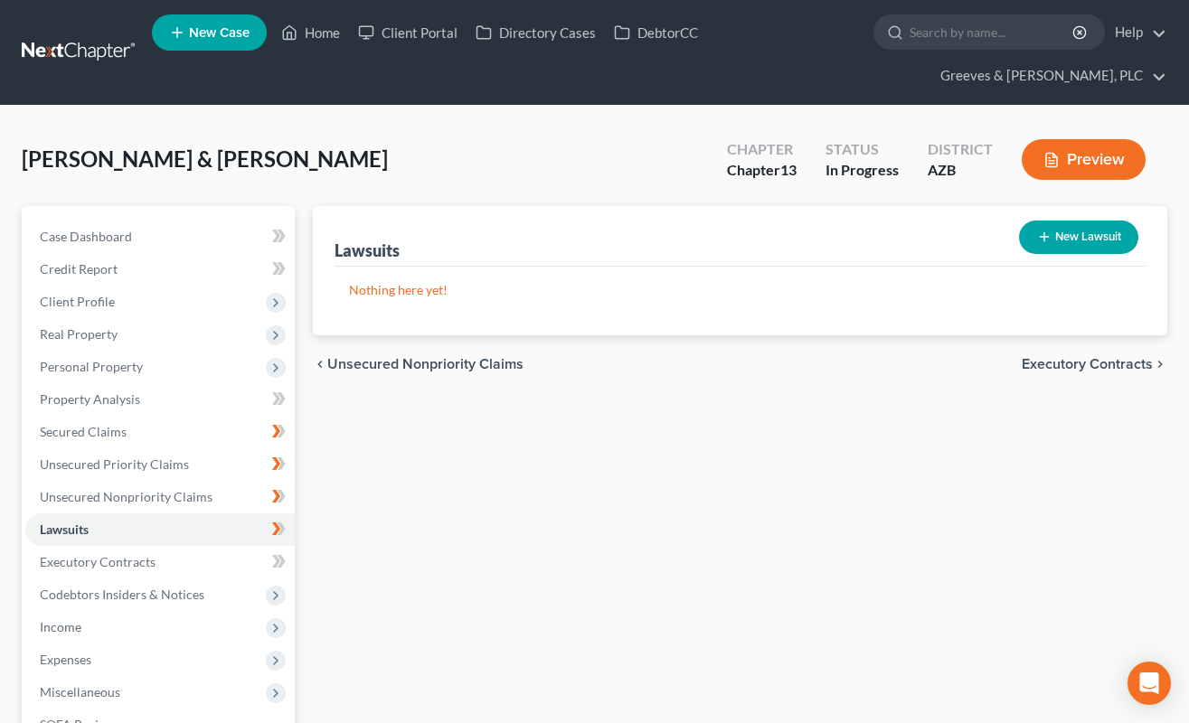
select select "0"
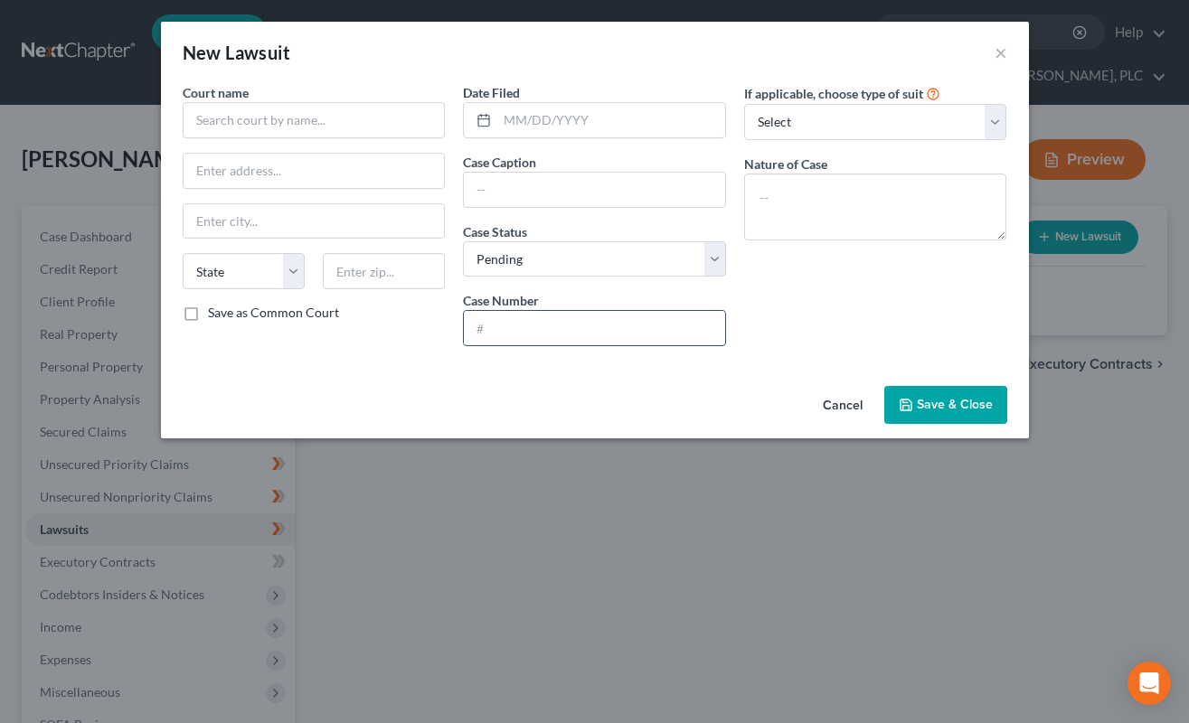
click at [638, 322] on input "text" at bounding box center [594, 328] width 261 height 34
paste input "CC2025134166"
click at [519, 329] on input "CC2025134166" at bounding box center [594, 328] width 261 height 34
type input "CC2025-134166"
click at [746, 202] on textarea at bounding box center [875, 207] width 263 height 67
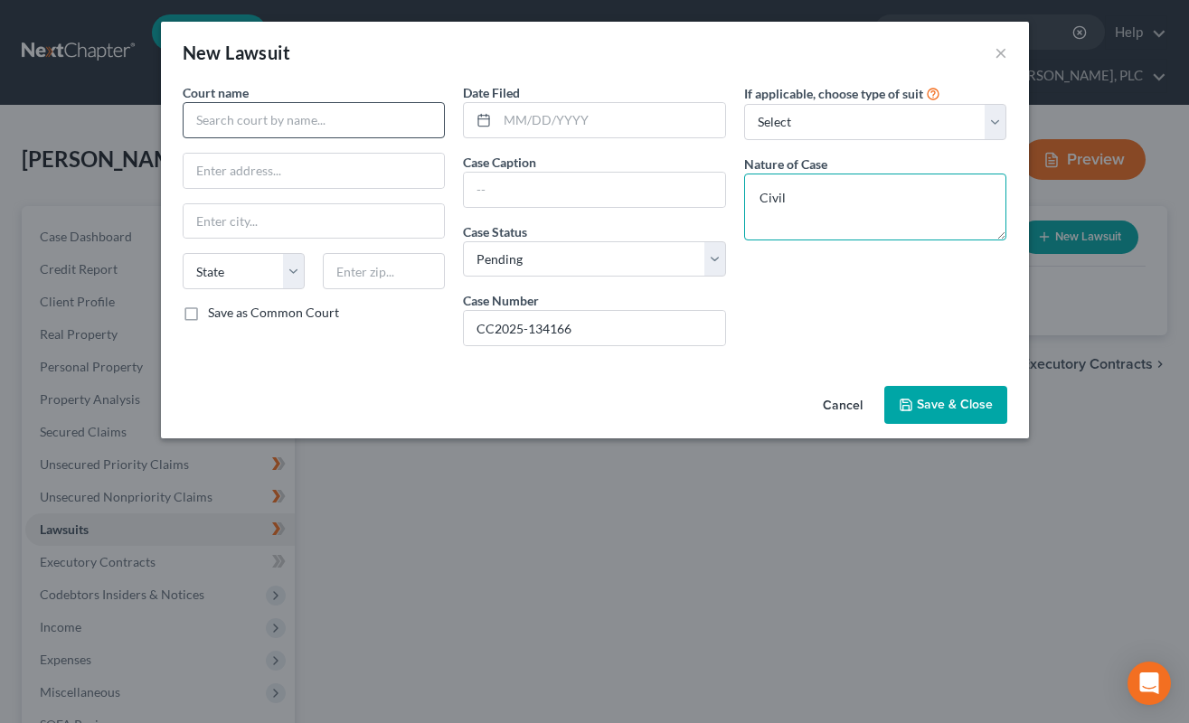
type textarea "Civil"
click at [370, 114] on input "text" at bounding box center [314, 120] width 263 height 36
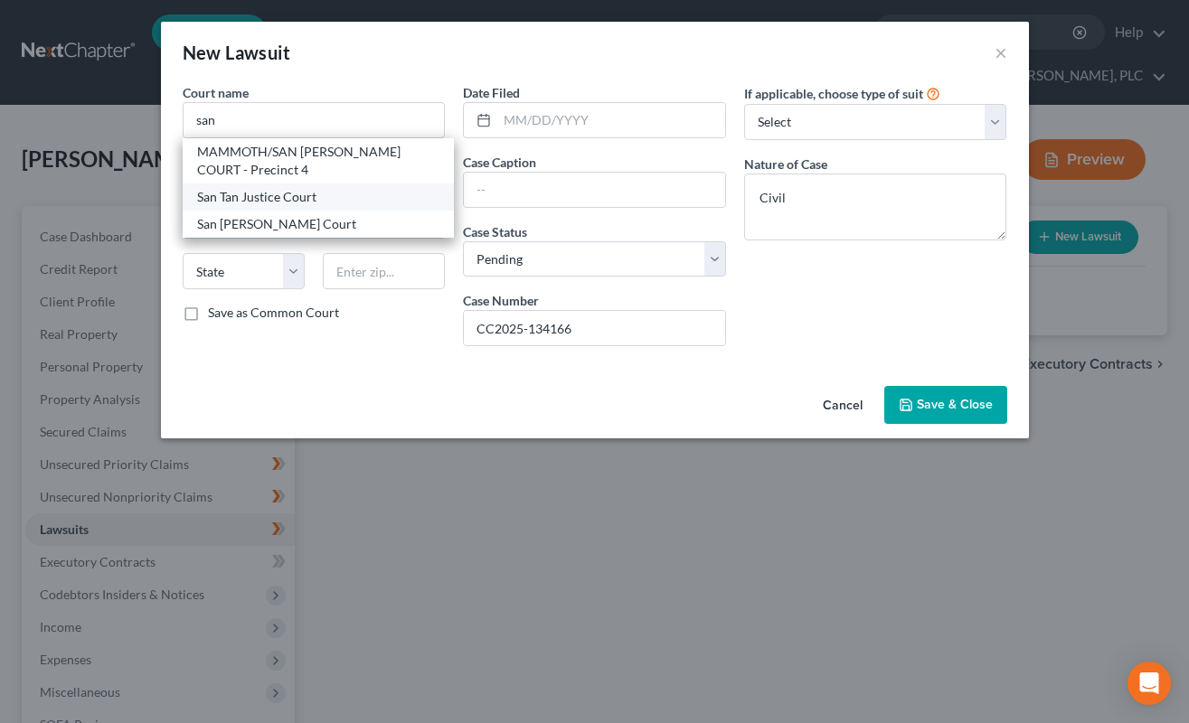
click at [363, 202] on div "San Tan Justice Court" at bounding box center [318, 197] width 243 height 18
type input "San Tan Justice Court"
type input "[STREET_ADDRESS]"
type input "[PERSON_NAME]"
select select "3"
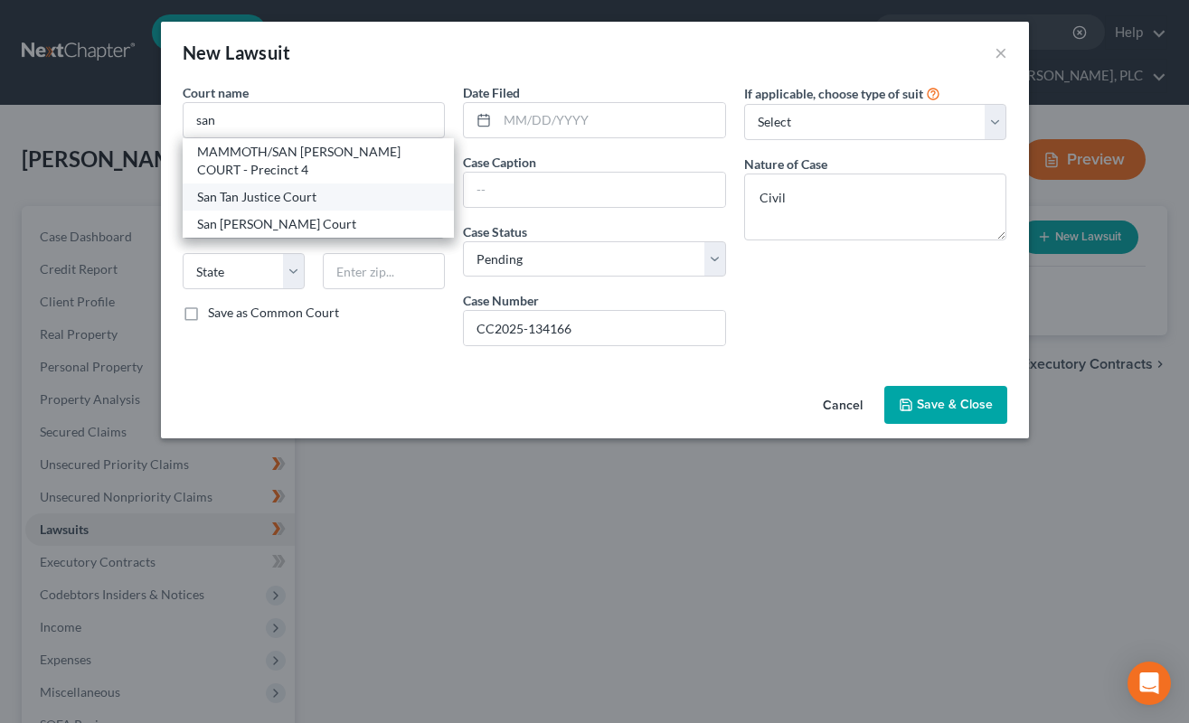
type input "85225"
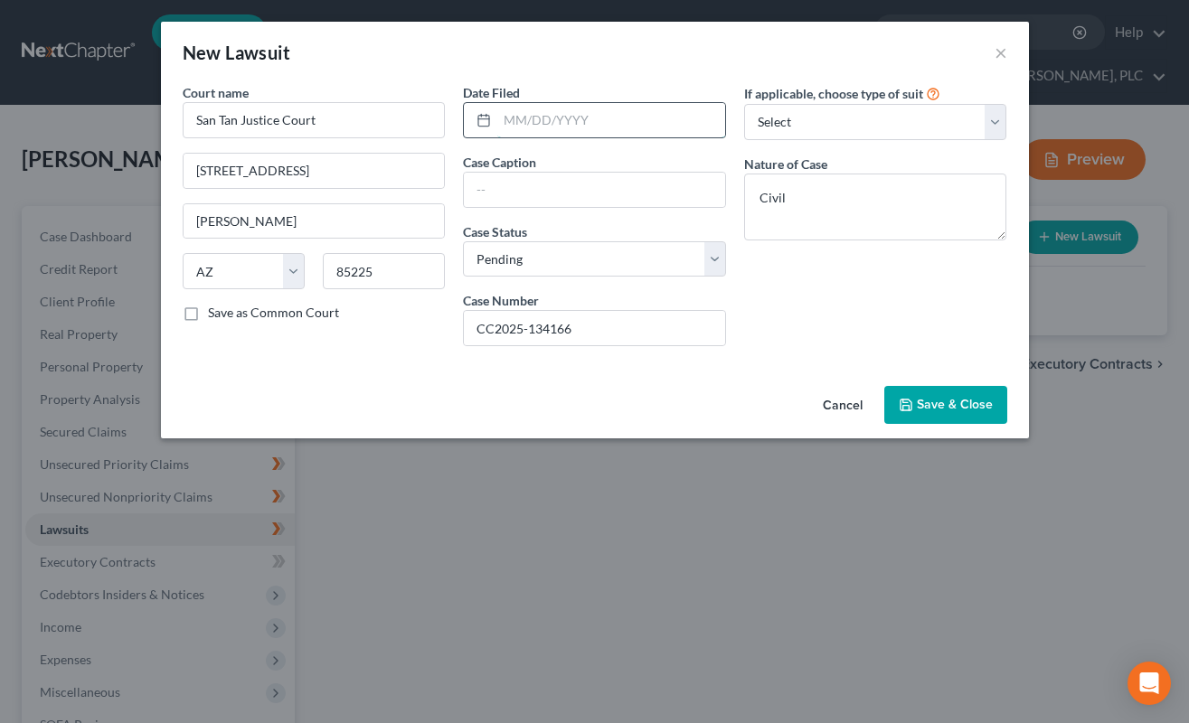
click at [559, 133] on input "text" at bounding box center [611, 120] width 228 height 34
paste input "6/11/2025"
type input "[DATE]"
click at [594, 190] on input "text" at bounding box center [594, 190] width 261 height 34
paste input "AAA AUTO TITLE LOANS"
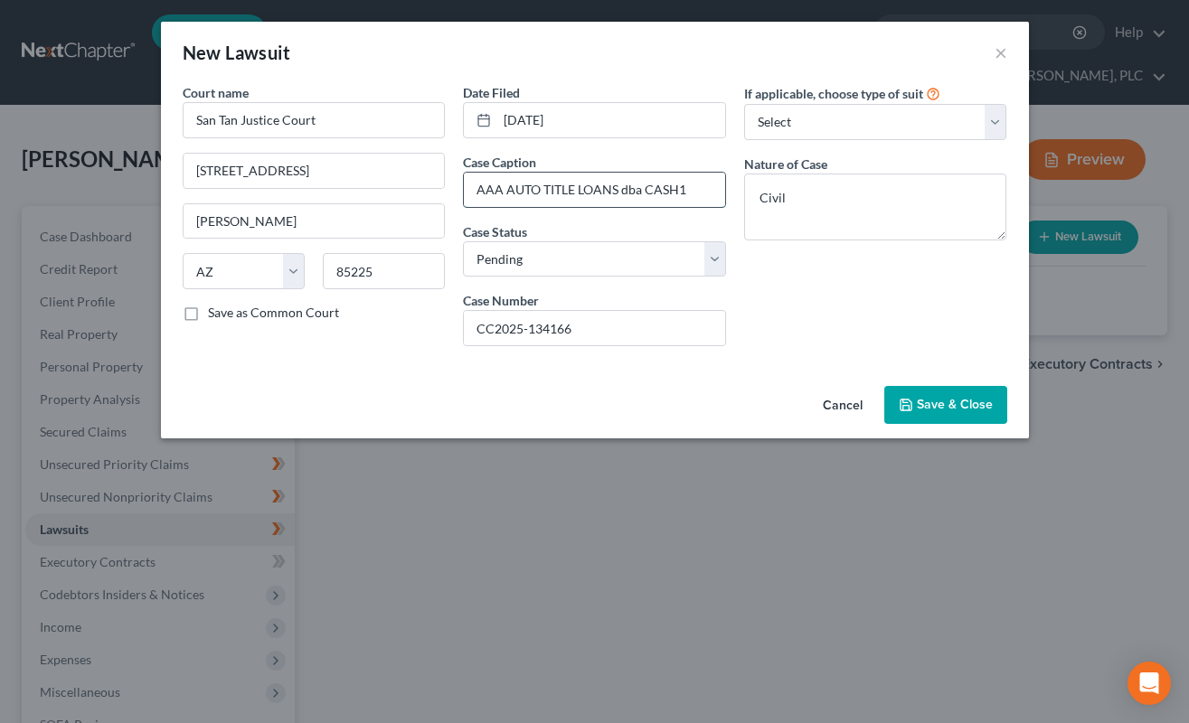
click at [680, 182] on input "AAA AUTO TITLE LOANS dba CASH1" at bounding box center [594, 190] width 261 height 34
type input "AAA AUTO TITLE LOANS dba CASH 1 v. LEWANDOSKI"
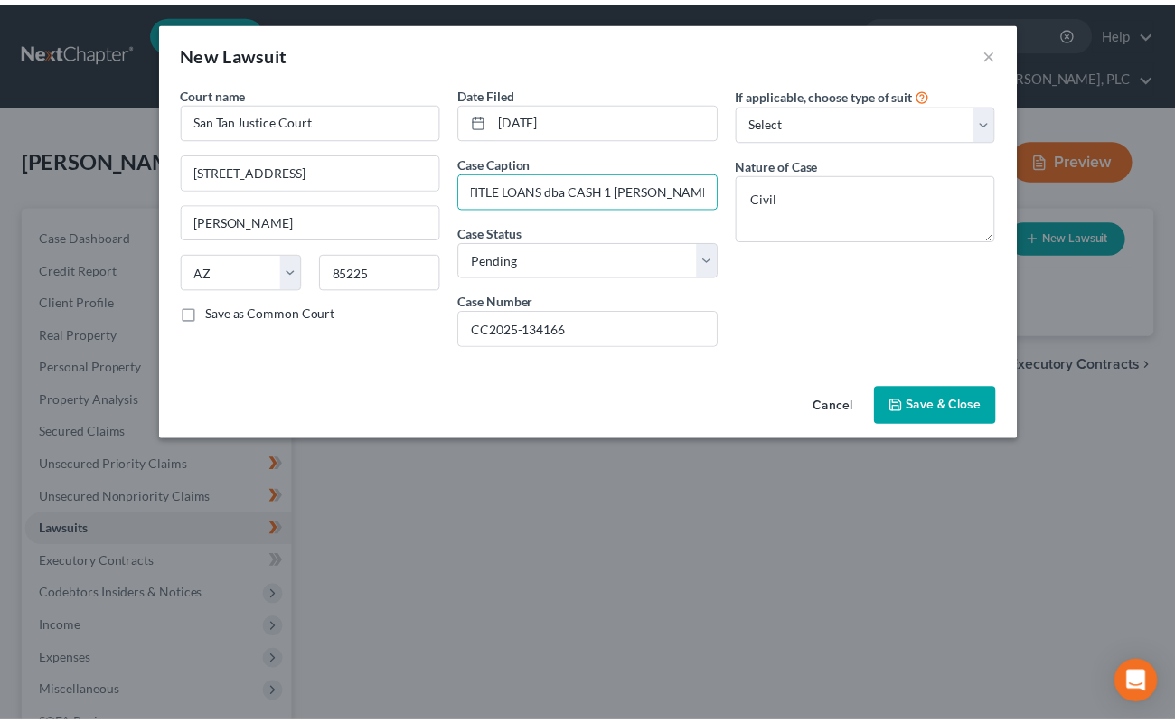
scroll to position [0, 0]
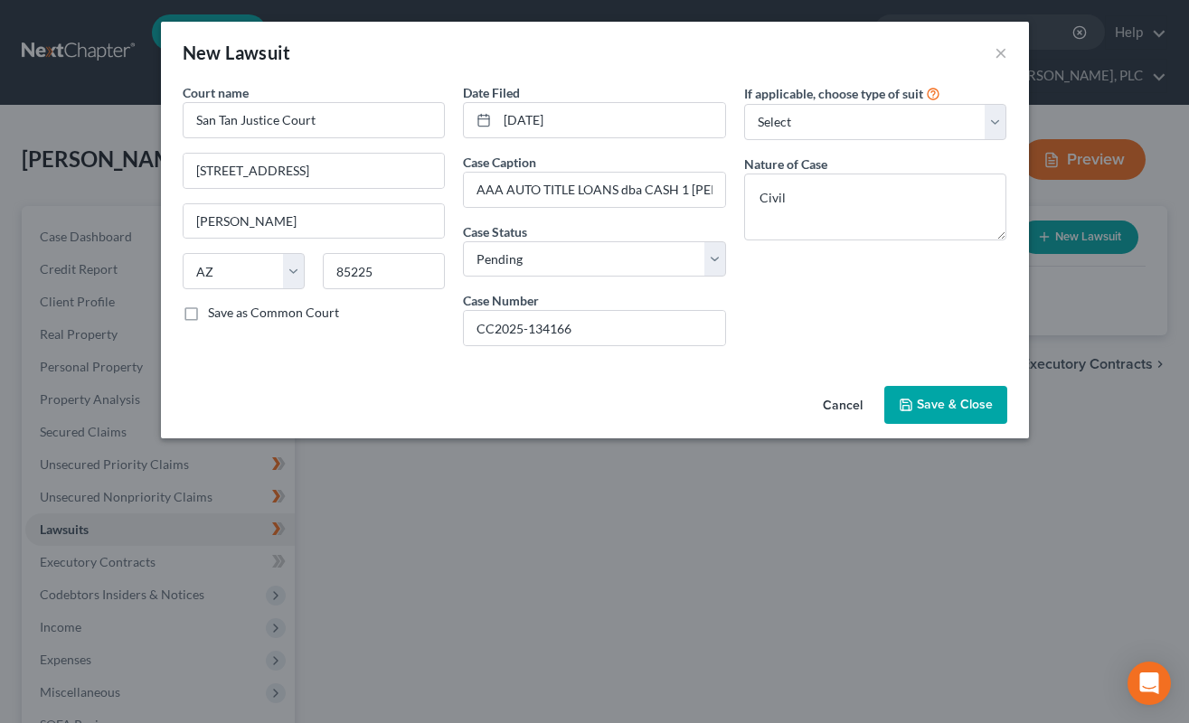
click at [957, 418] on button "Save & Close" at bounding box center [945, 405] width 123 height 38
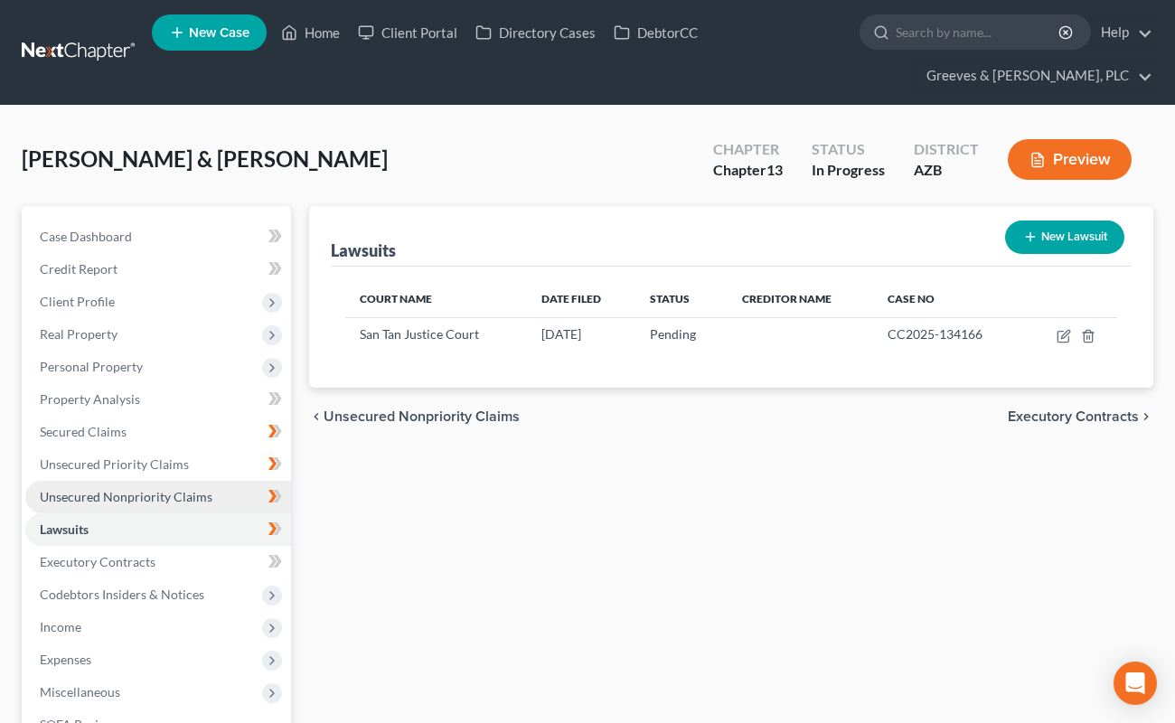
click at [184, 506] on link "Unsecured Nonpriority Claims" at bounding box center [158, 497] width 266 height 33
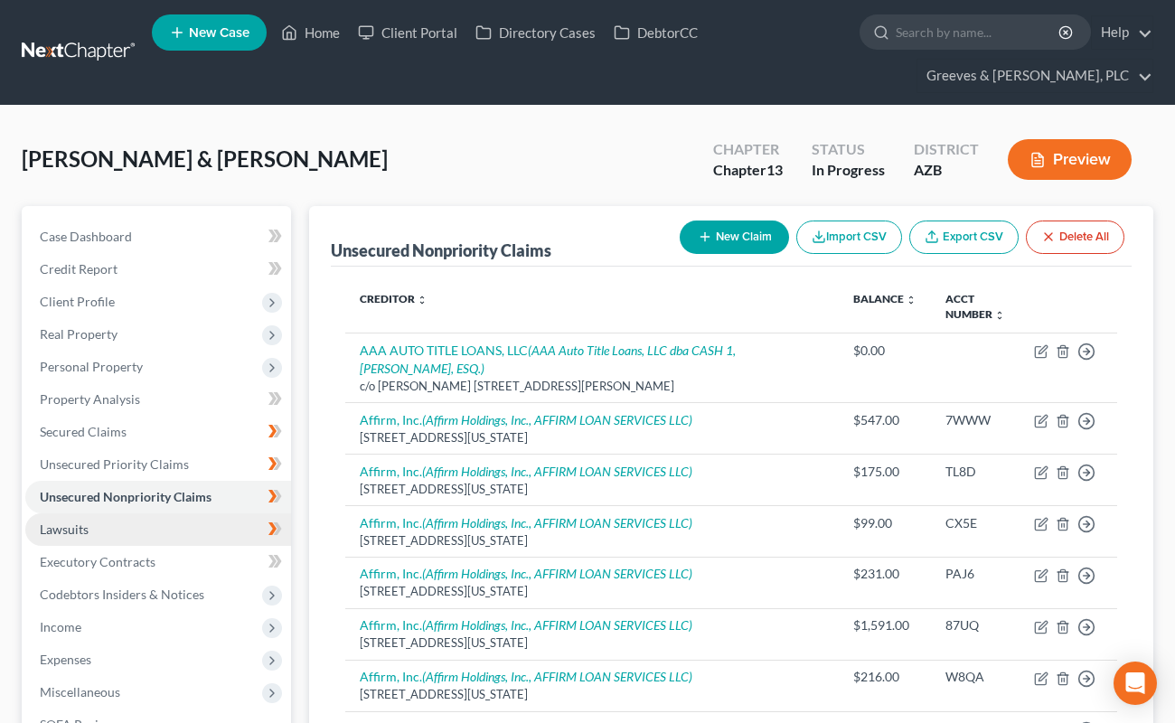
click at [188, 528] on link "Lawsuits" at bounding box center [158, 529] width 266 height 33
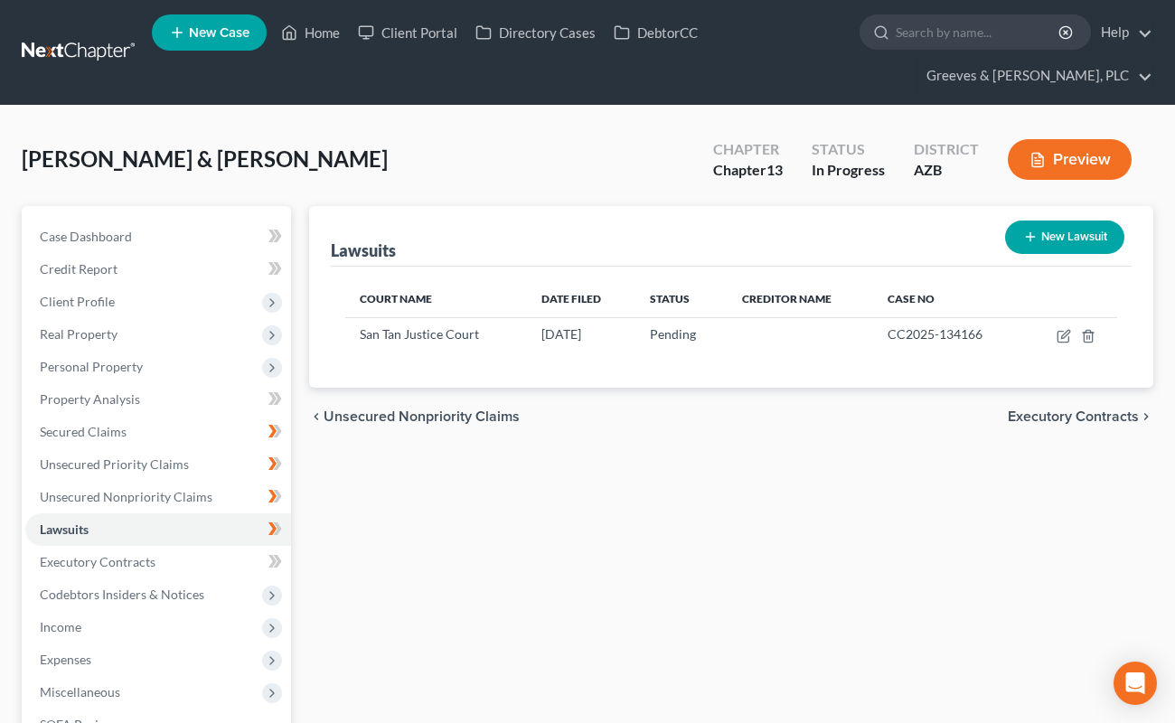
click at [1039, 224] on button "New Lawsuit" at bounding box center [1064, 237] width 119 height 33
select select "0"
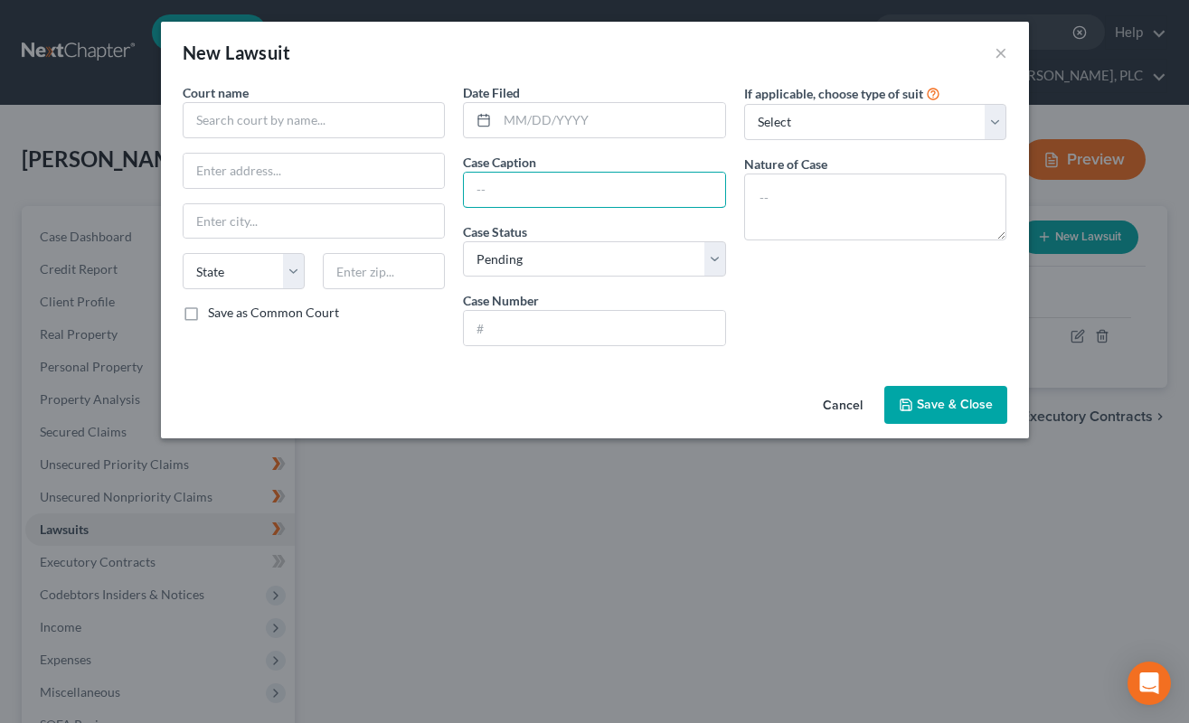
drag, startPoint x: 606, startPoint y: 196, endPoint x: 551, endPoint y: 209, distance: 55.7
click at [599, 196] on input "text" at bounding box center [594, 190] width 261 height 34
paste input "CITIBANK N.A."
paste input "[PERSON_NAME]"
type input "CITIBANK N.A. v. LEWANDOSKI"
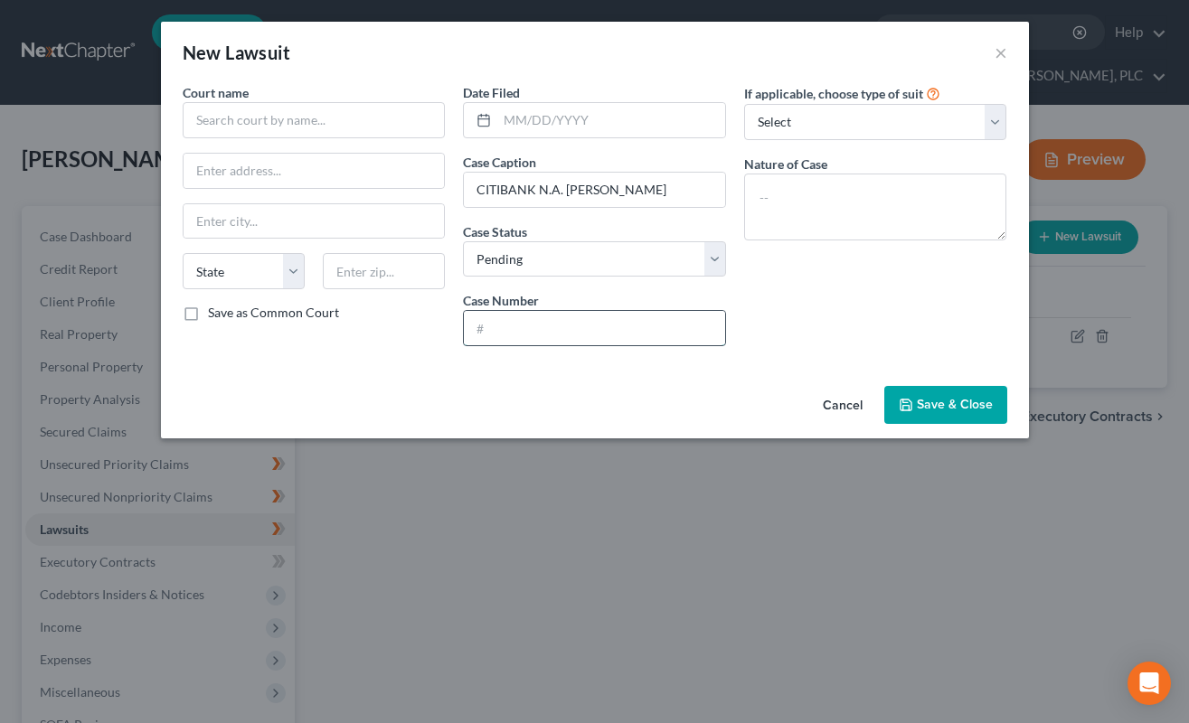
click at [526, 334] on input "text" at bounding box center [594, 328] width 261 height 34
paste input "CC2024101185"
click at [526, 333] on input "CC2024101185" at bounding box center [594, 328] width 261 height 34
type input "CC2024-101185"
click at [498, 270] on select "Select Pending On Appeal Concluded" at bounding box center [594, 259] width 263 height 36
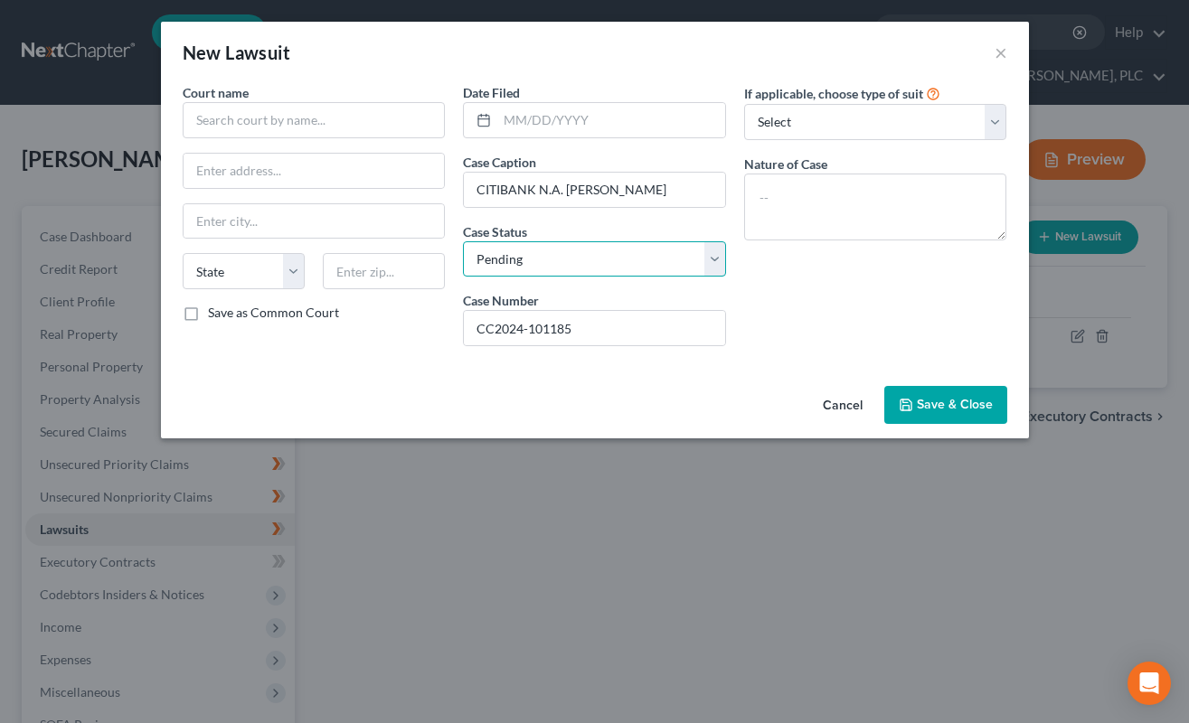
select select "2"
click at [463, 241] on select "Select Pending On Appeal Concluded" at bounding box center [594, 259] width 263 height 36
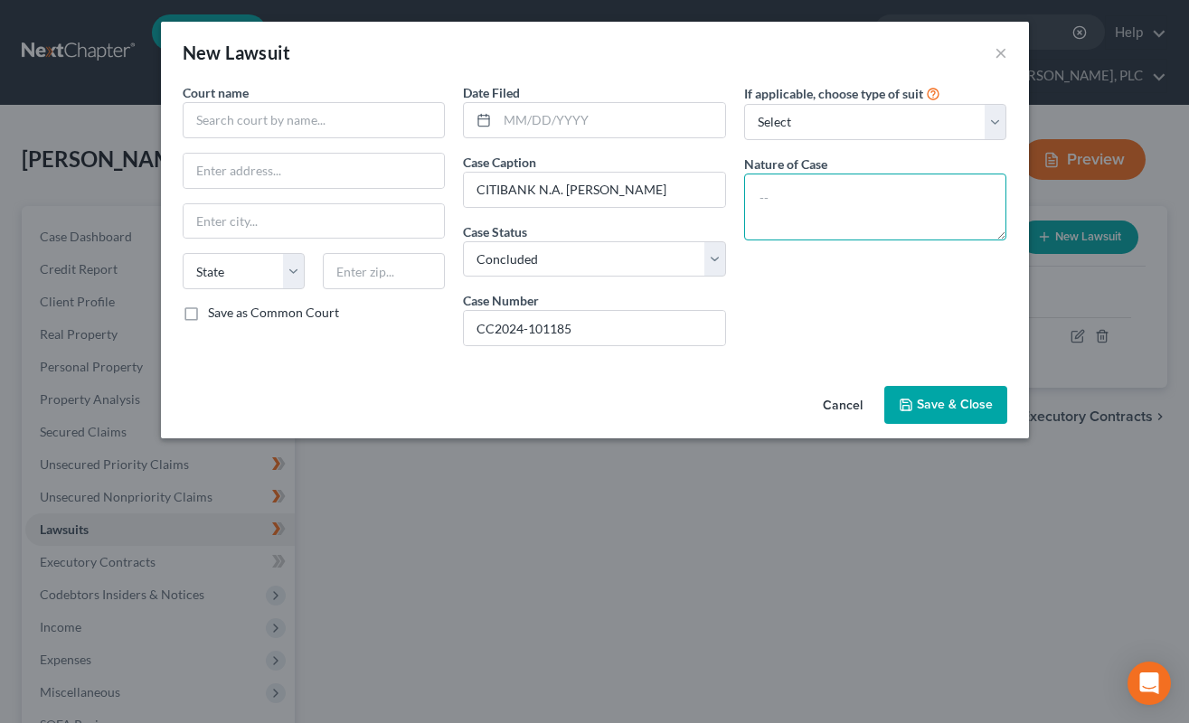
click at [773, 194] on textarea at bounding box center [875, 207] width 263 height 67
type textarea "Civil"
click at [513, 125] on input "text" at bounding box center [611, 120] width 228 height 34
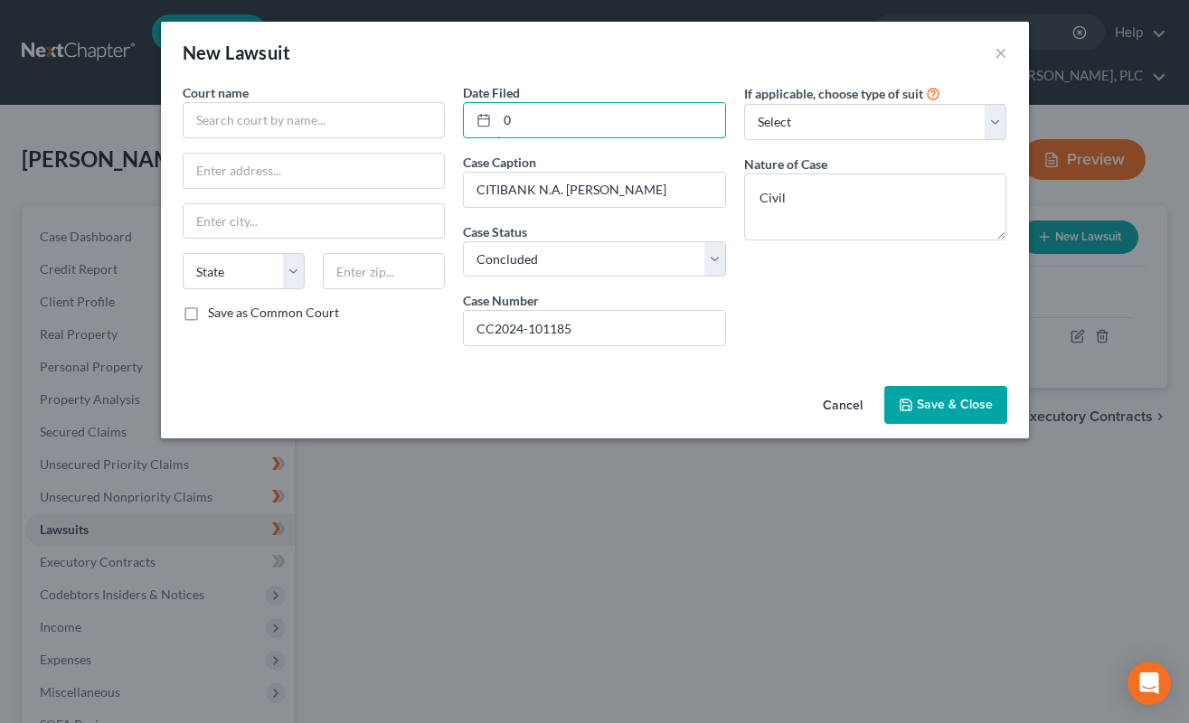
paste input "5/09/2024"
type input "[DATE]"
click at [324, 125] on input "text" at bounding box center [314, 120] width 263 height 36
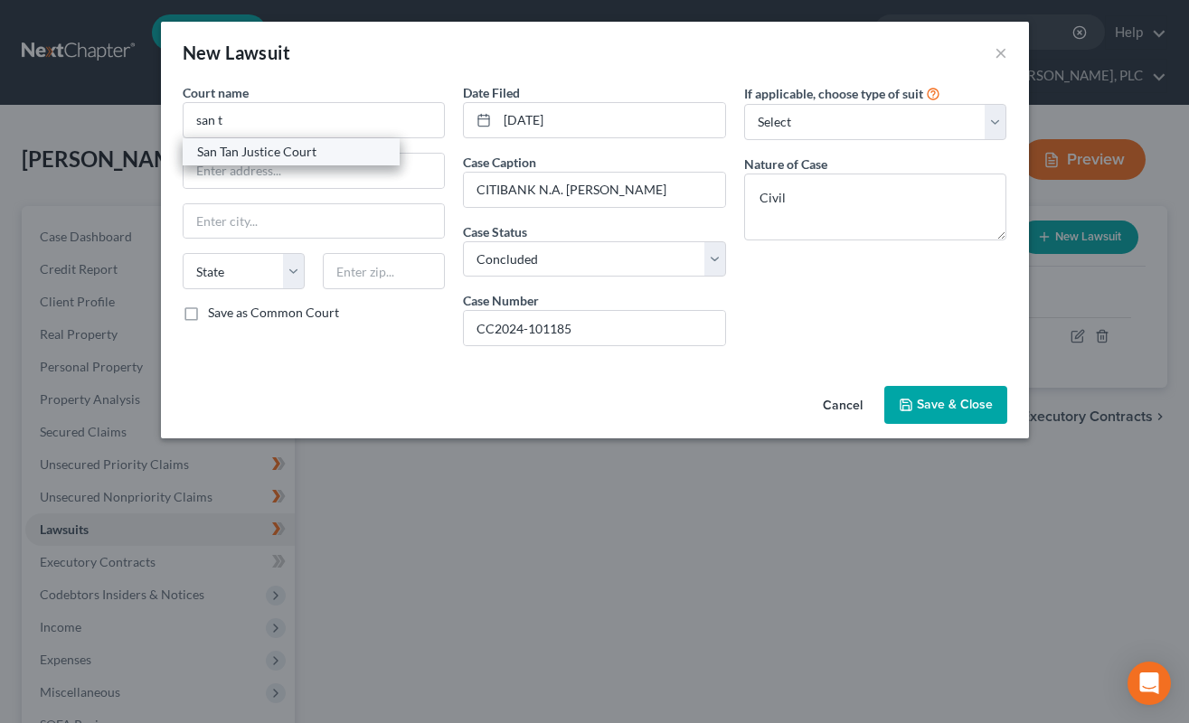
click at [292, 156] on div "San Tan Justice Court" at bounding box center [291, 152] width 188 height 18
type input "San Tan Justice Court"
type input "[STREET_ADDRESS]"
type input "[PERSON_NAME]"
select select "3"
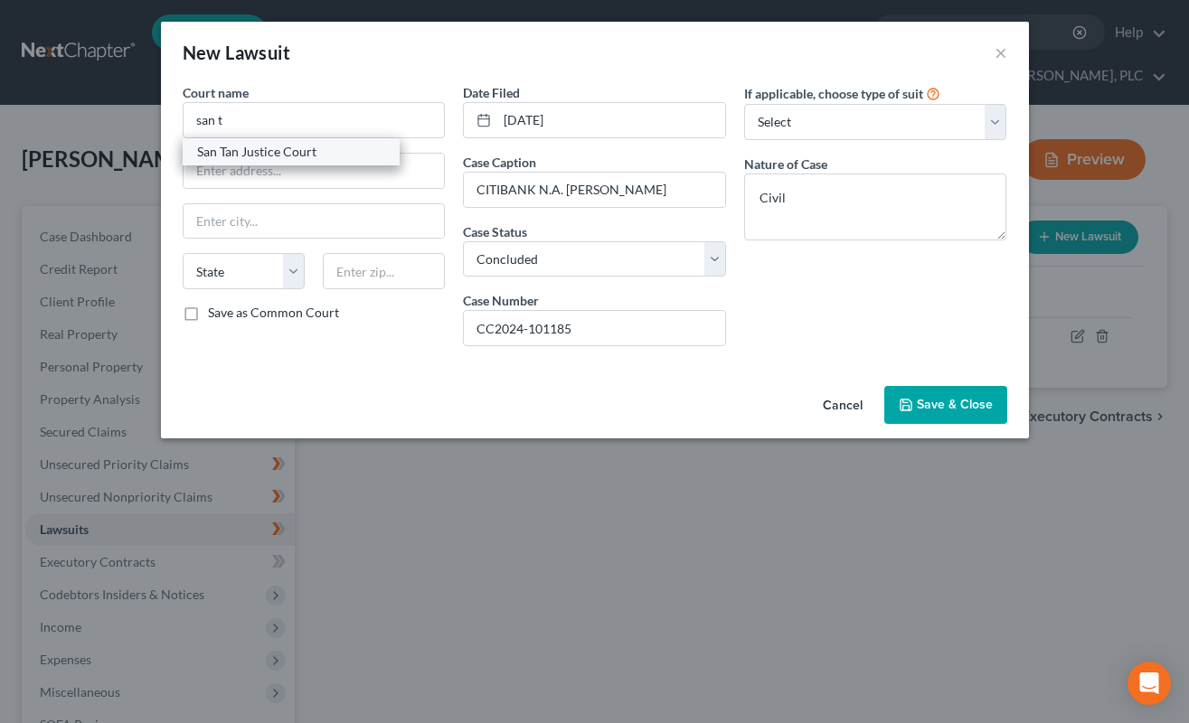
type input "85225"
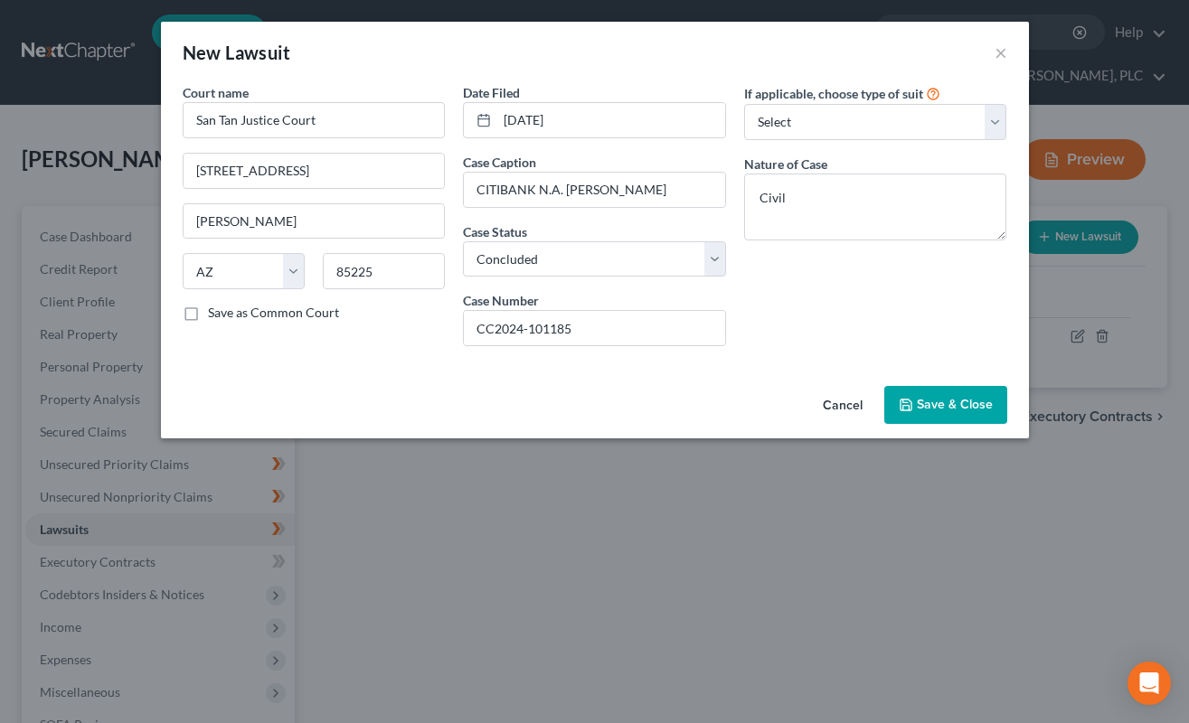
click at [954, 412] on span "Save & Close" at bounding box center [955, 404] width 76 height 15
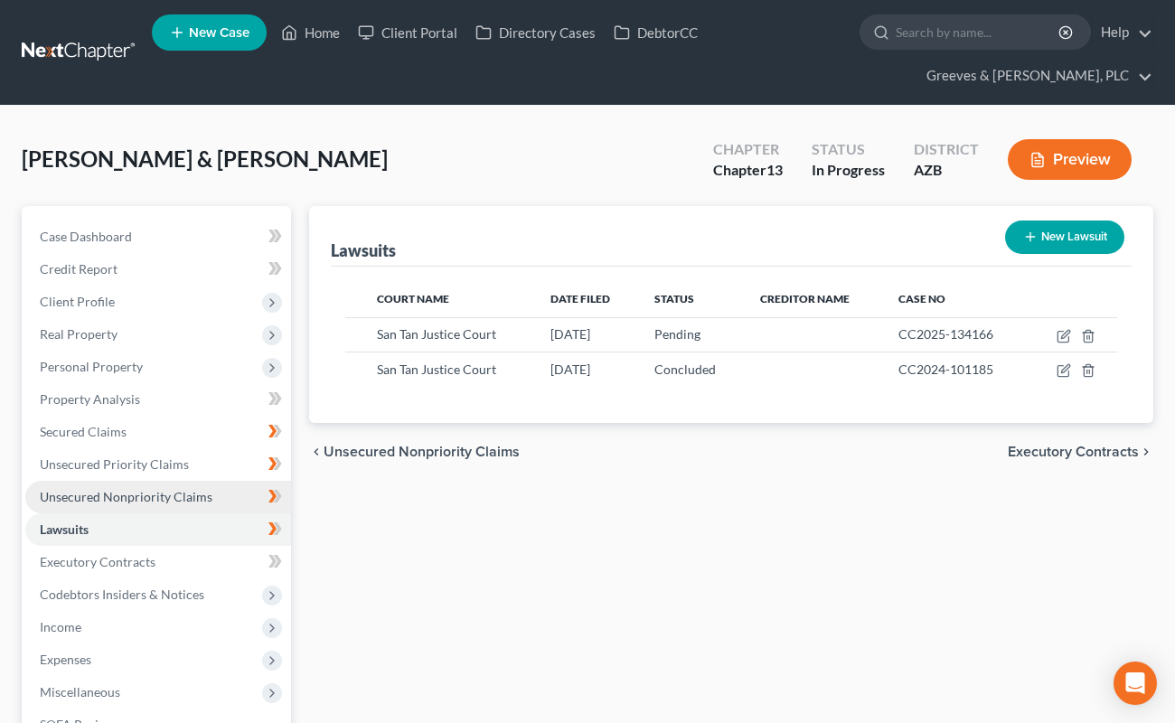
click at [184, 504] on link "Unsecured Nonpriority Claims" at bounding box center [158, 497] width 266 height 33
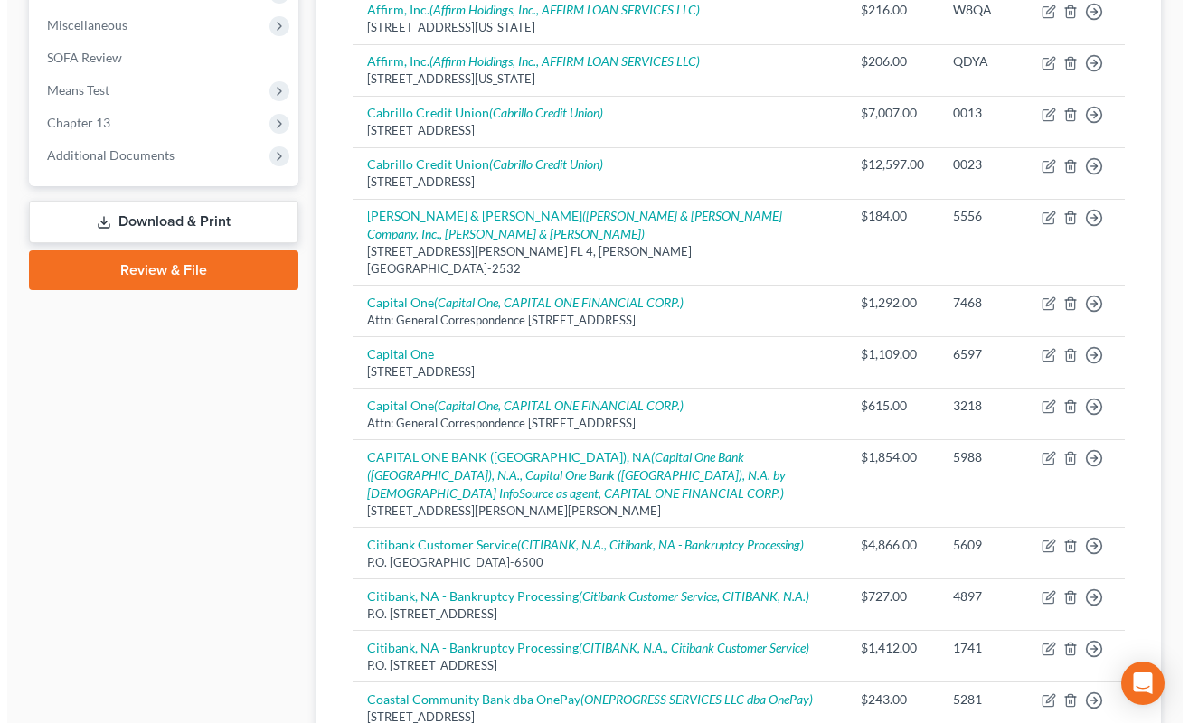
scroll to position [898, 0]
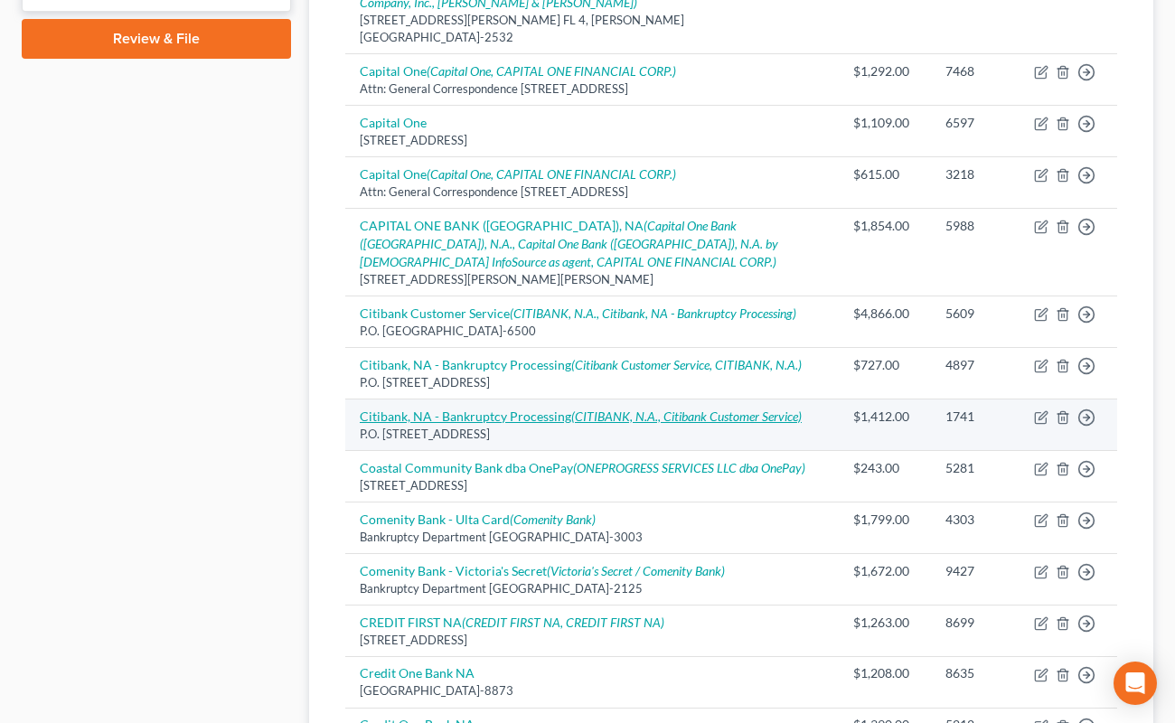
click at [729, 409] on icon "(CITIBANK, N.A., Citibank Customer Service)" at bounding box center [686, 416] width 230 height 15
select select "43"
select select "2"
select select "0"
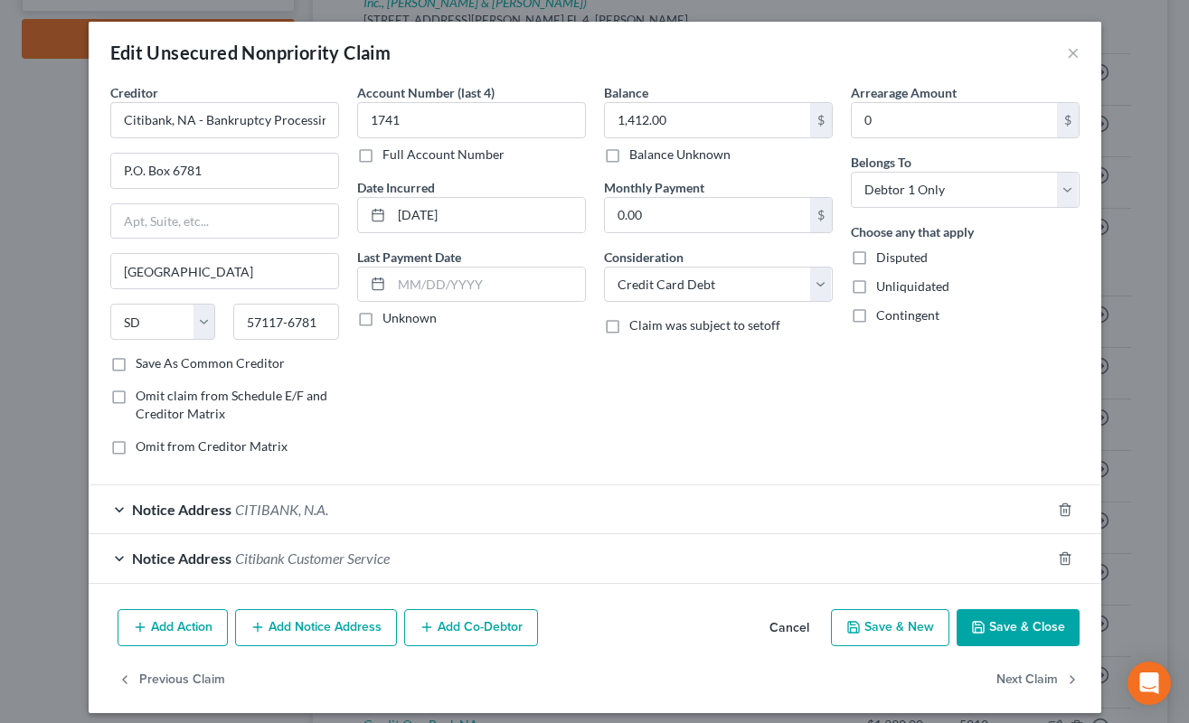
scroll to position [12, 0]
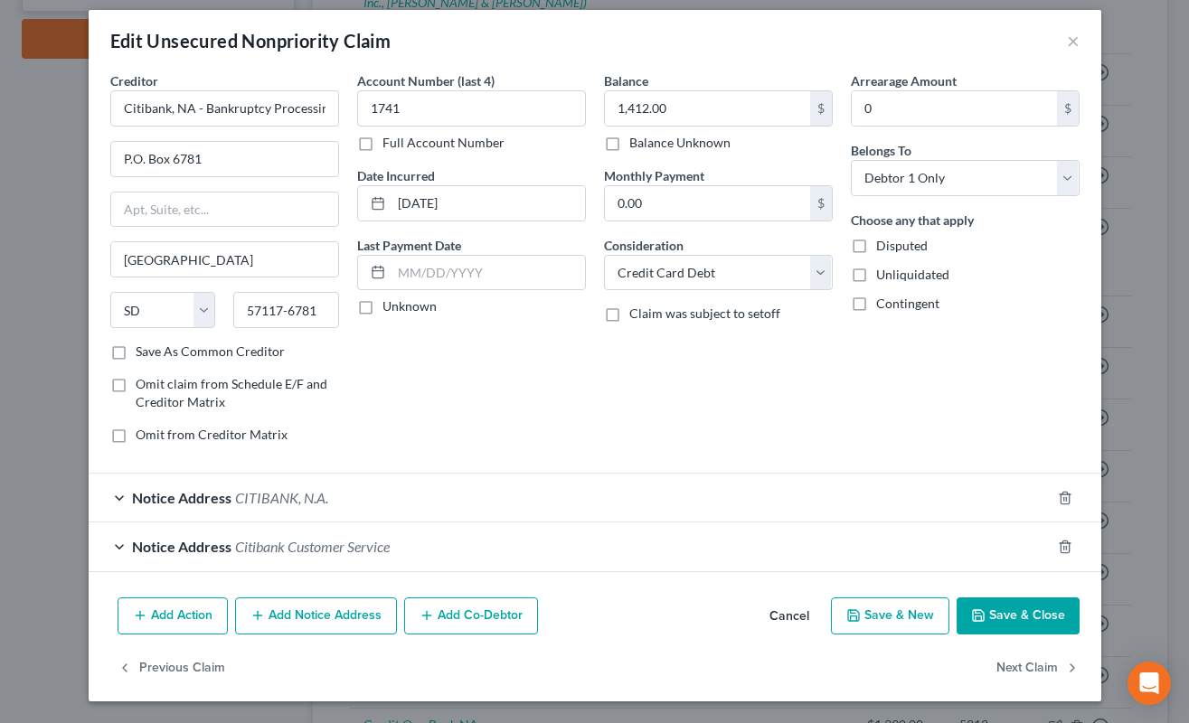
click at [697, 393] on div "Balance 1,412.00 $ Balance Unknown Balance Undetermined 1,412.00 $ Balance Unkn…" at bounding box center [718, 264] width 247 height 387
click at [378, 602] on button "Add Notice Address" at bounding box center [316, 616] width 162 height 38
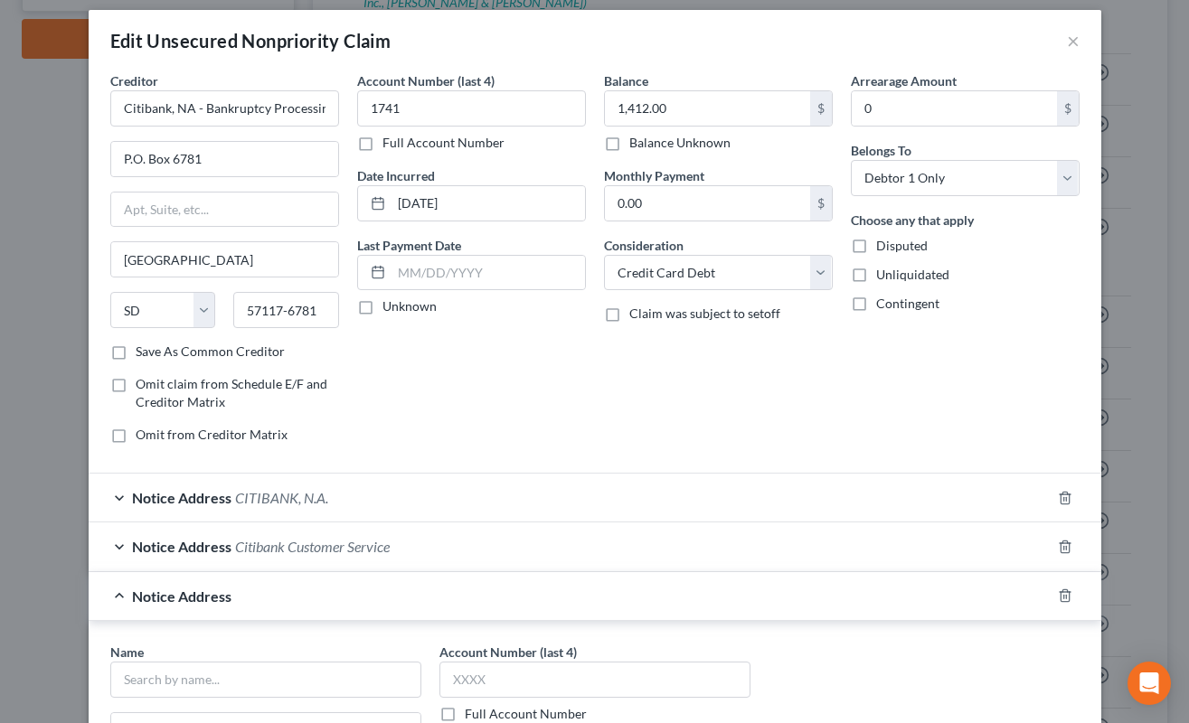
click at [418, 396] on div "Account Number (last 4) 1741 Full Account Number Date Incurred 05-05-2019 Last …" at bounding box center [471, 264] width 247 height 387
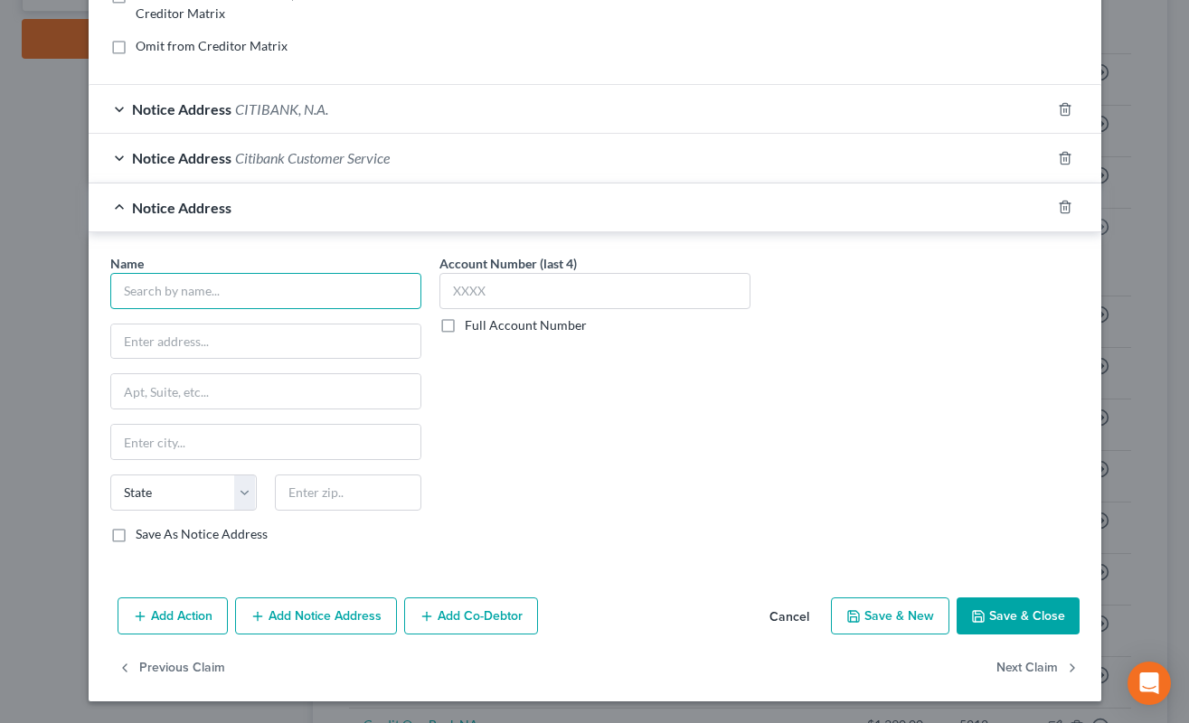
click at [260, 305] on input "text" at bounding box center [265, 291] width 311 height 36
paste input "The Moore Law Group"
type input "The Moore Law Group"
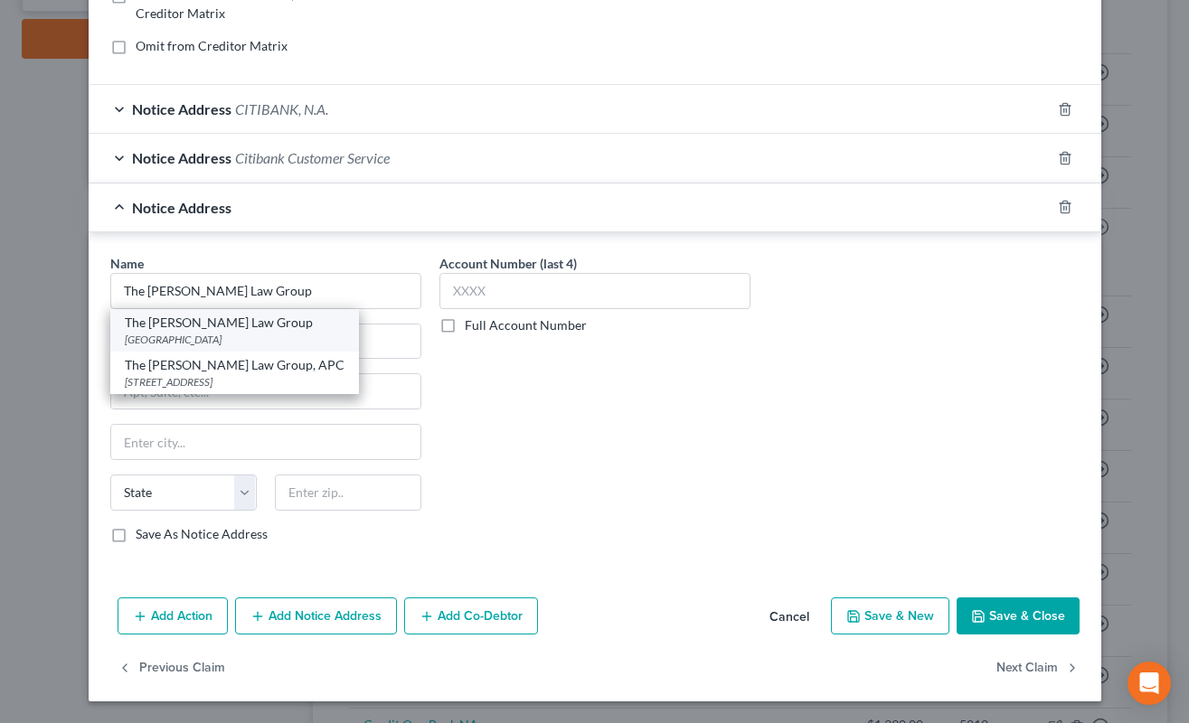
click at [321, 346] on div "PO Box 25145, Santa Ana, CA 92799" at bounding box center [235, 339] width 220 height 15
type input "PO Box 25145"
type input "Santa Ana"
select select "4"
type input "92799"
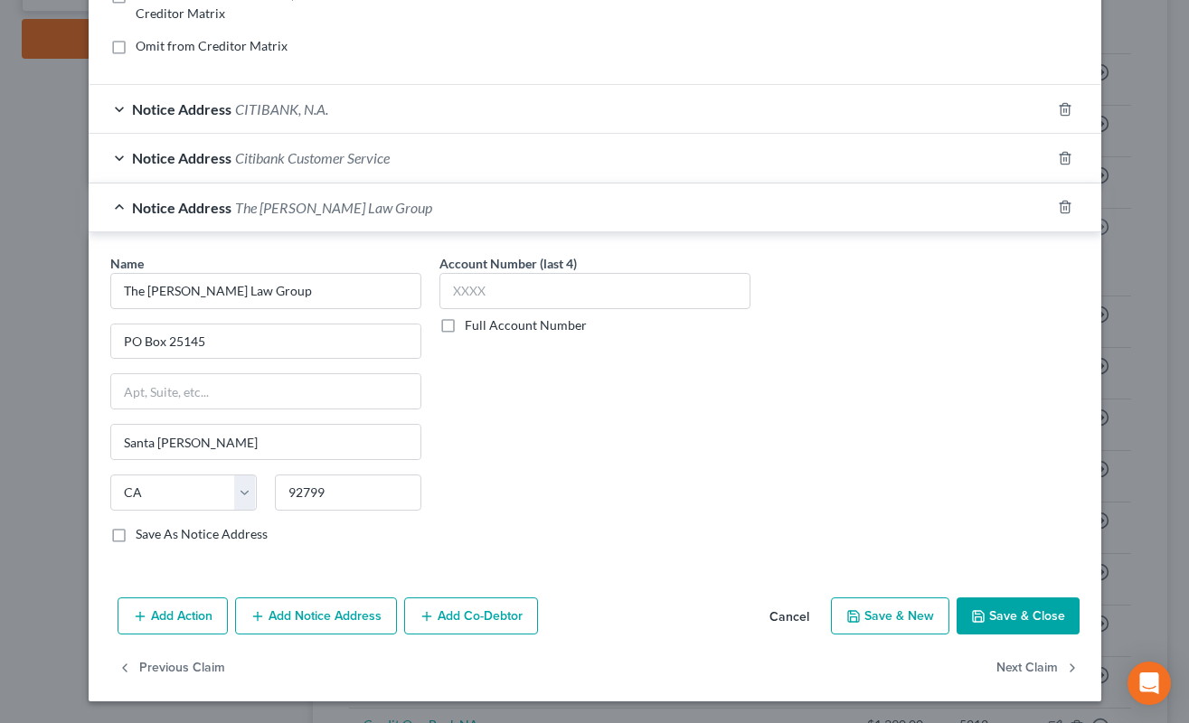
click at [353, 627] on button "Add Notice Address" at bounding box center [316, 616] width 162 height 38
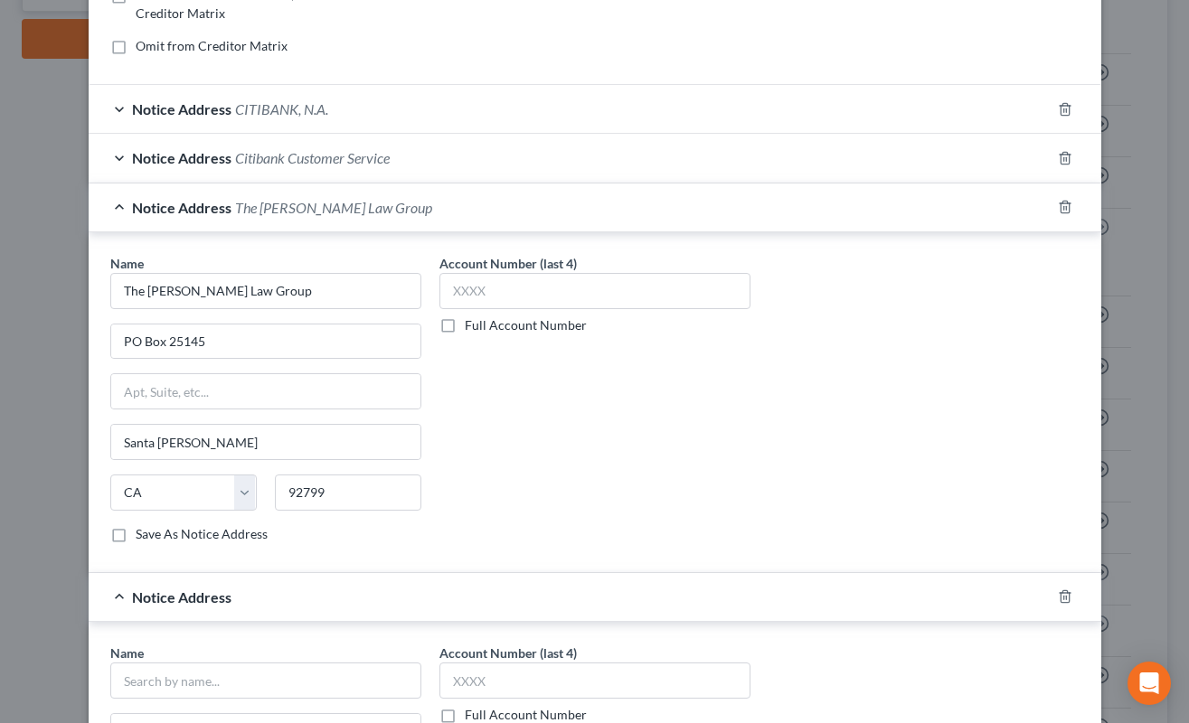
drag, startPoint x: 558, startPoint y: 362, endPoint x: 627, endPoint y: 374, distance: 70.7
click at [564, 362] on div "Account Number (last 4) Full Account Number" at bounding box center [594, 406] width 329 height 304
drag, startPoint x: 627, startPoint y: 374, endPoint x: 672, endPoint y: 377, distance: 44.4
click at [662, 377] on div "Account Number (last 4) Full Account Number" at bounding box center [594, 406] width 329 height 304
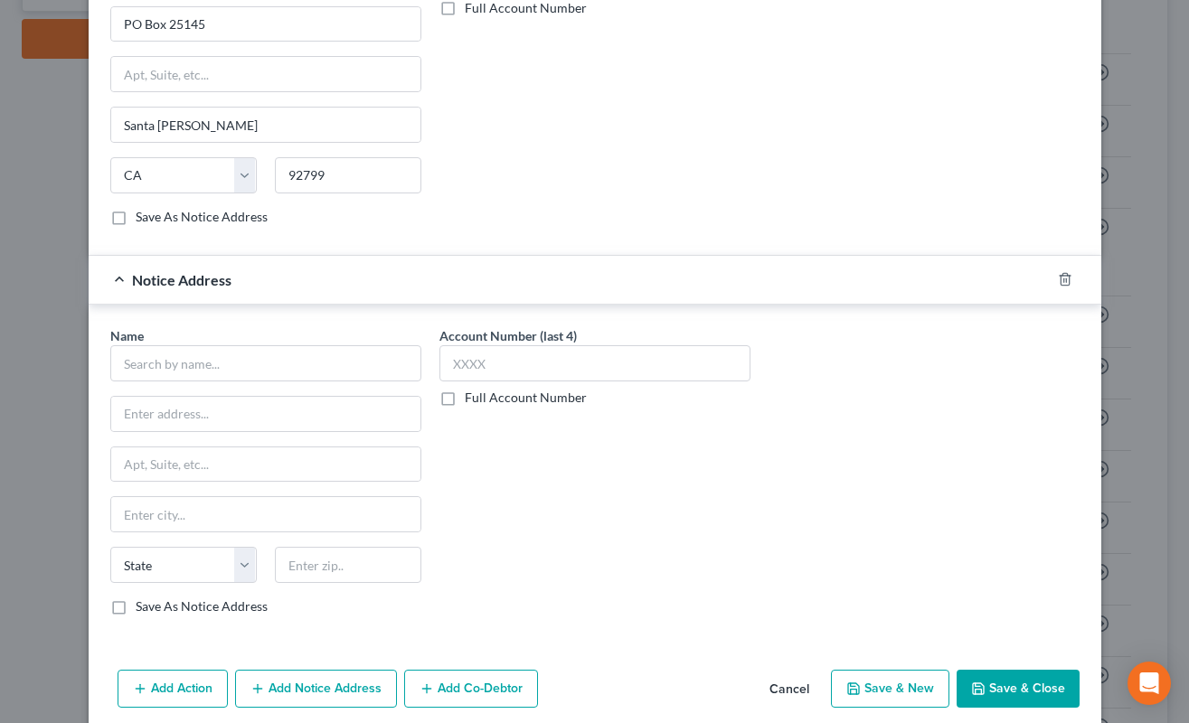
scroll to position [790, 0]
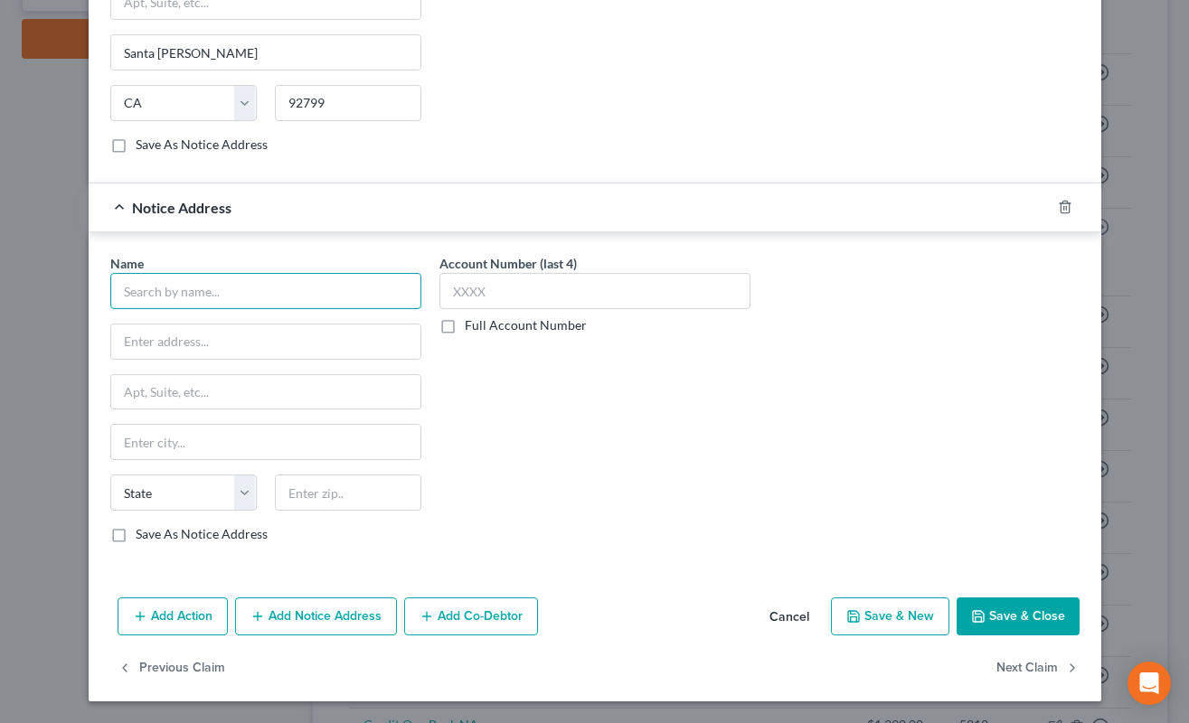
click at [324, 296] on input "text" at bounding box center [265, 291] width 311 height 36
paste input "The Moore Law Group"
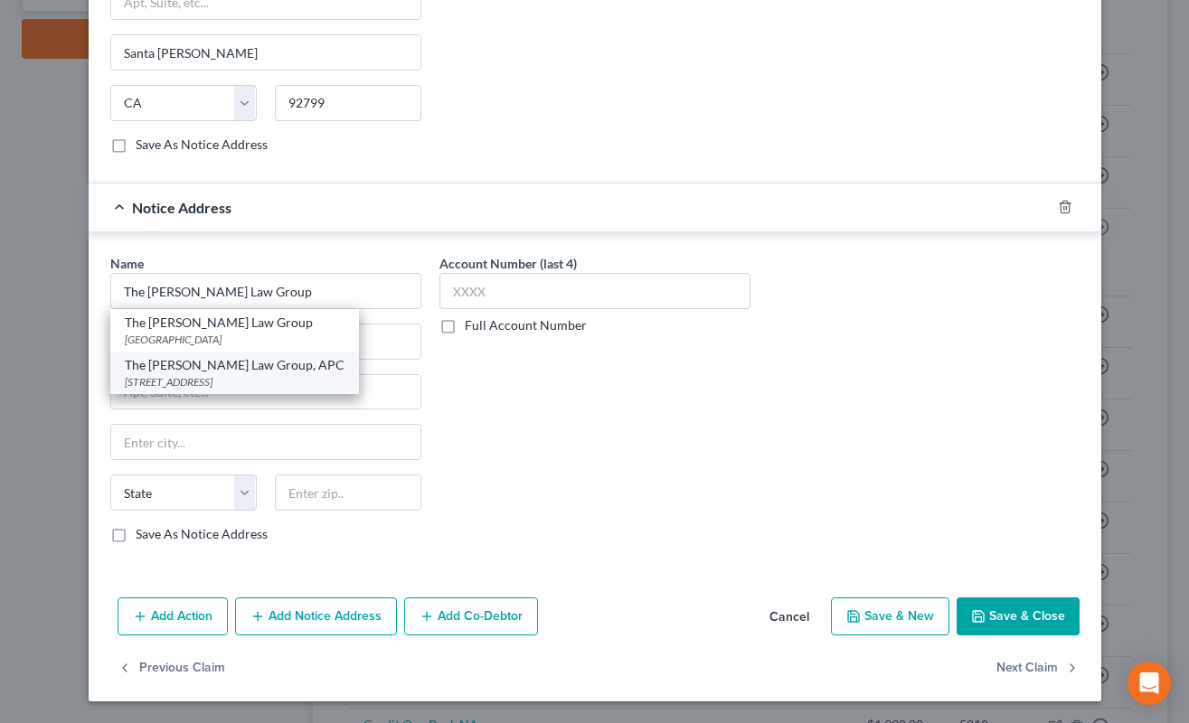
click at [308, 384] on div "2702 N. 3rd Street, Suite 2010, Phoenix, AZ 85004" at bounding box center [235, 381] width 220 height 15
type input "The Moore Law Group, APC"
type input "2702 N. 3rd Street, Suite 2010"
type input "Phoenix"
select select "3"
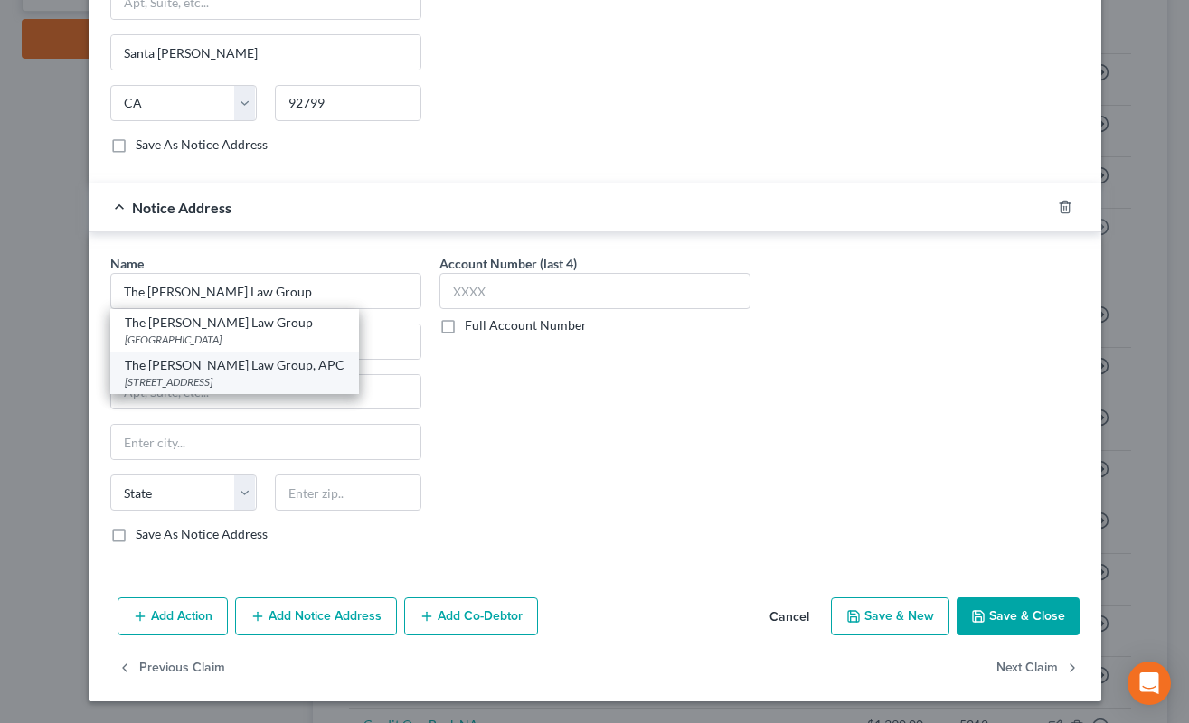
type input "85004"
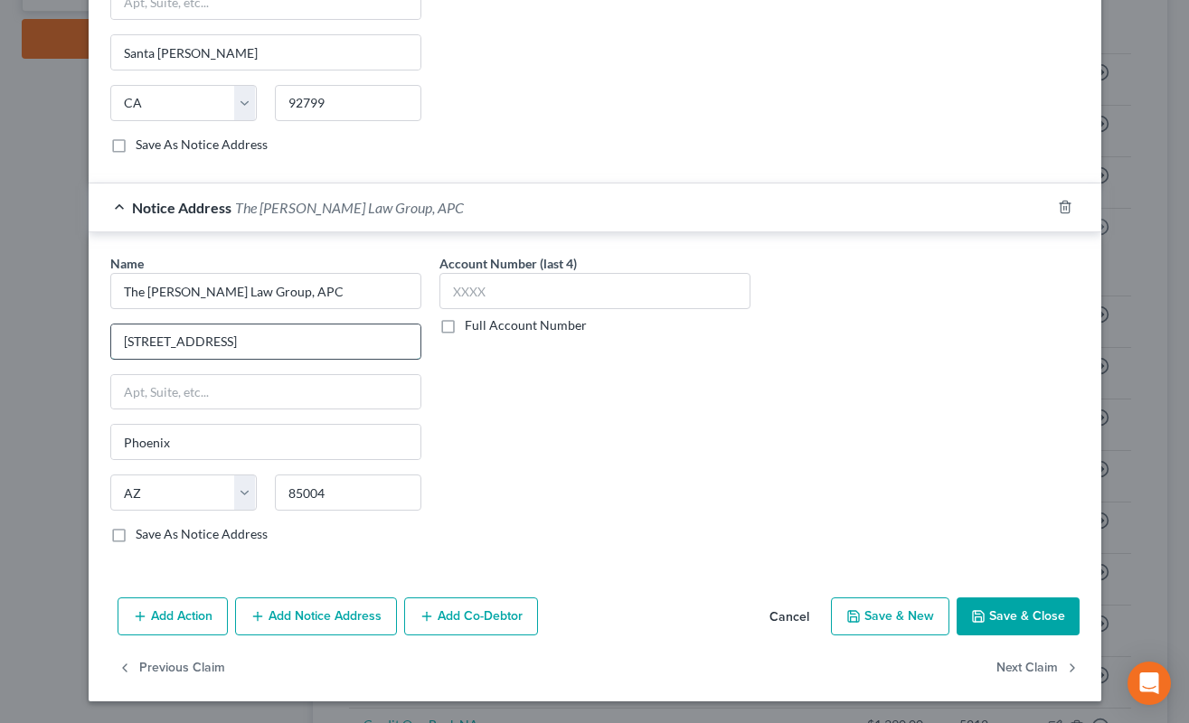
drag, startPoint x: 286, startPoint y: 346, endPoint x: 108, endPoint y: 343, distance: 177.2
click at [111, 343] on input "2702 N. 3rd Street, Suite 2010" at bounding box center [265, 341] width 309 height 34
click at [456, 454] on div "Account Number (last 4) Full Account Number" at bounding box center [594, 406] width 329 height 304
click at [343, 400] on input "text" at bounding box center [265, 392] width 309 height 34
paste input "2702 N. 3rd Street, Suite 2010"
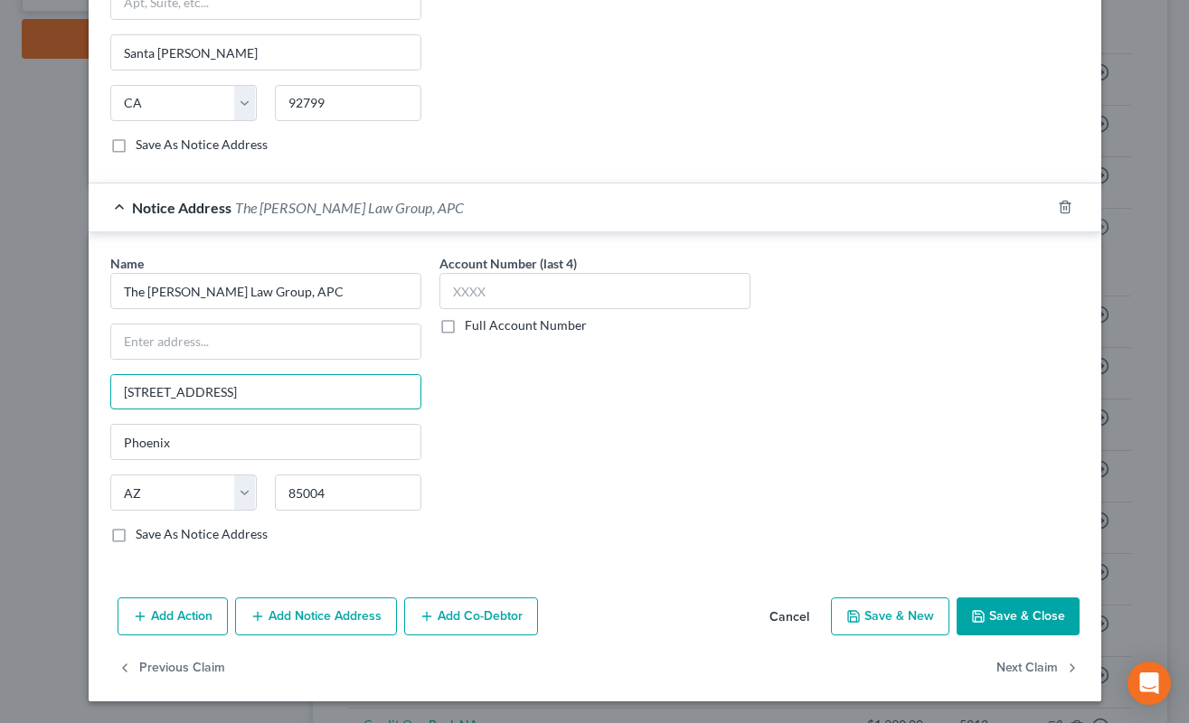
type input "2702 N. 3rd St, Ste 2010"
click at [465, 324] on label "Full Account Number" at bounding box center [526, 325] width 122 height 18
click at [472, 324] on input "Full Account Number" at bounding box center [478, 322] width 12 height 12
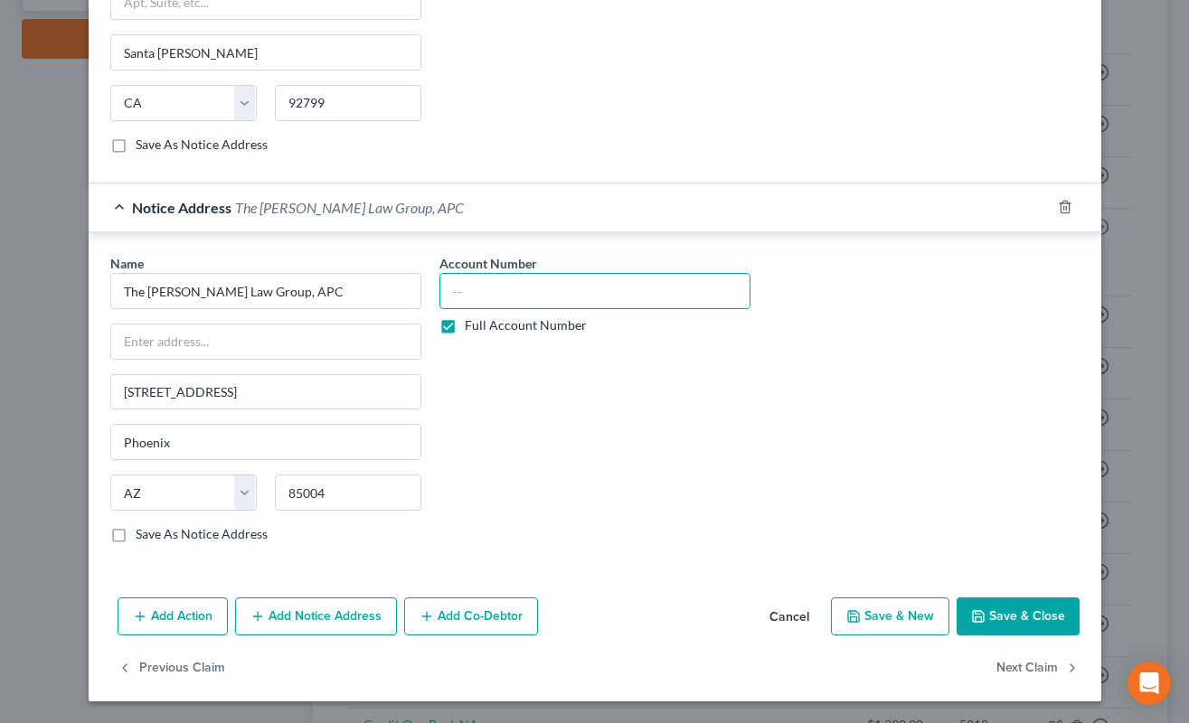
click at [465, 292] on input "text" at bounding box center [594, 291] width 311 height 36
paste input "CC2024101185"
click at [491, 292] on input "CC2024101185" at bounding box center [594, 291] width 311 height 36
type input "CC2024-101185"
click at [580, 146] on div "Account Number (last 4) Full Account Number" at bounding box center [594, 16] width 329 height 304
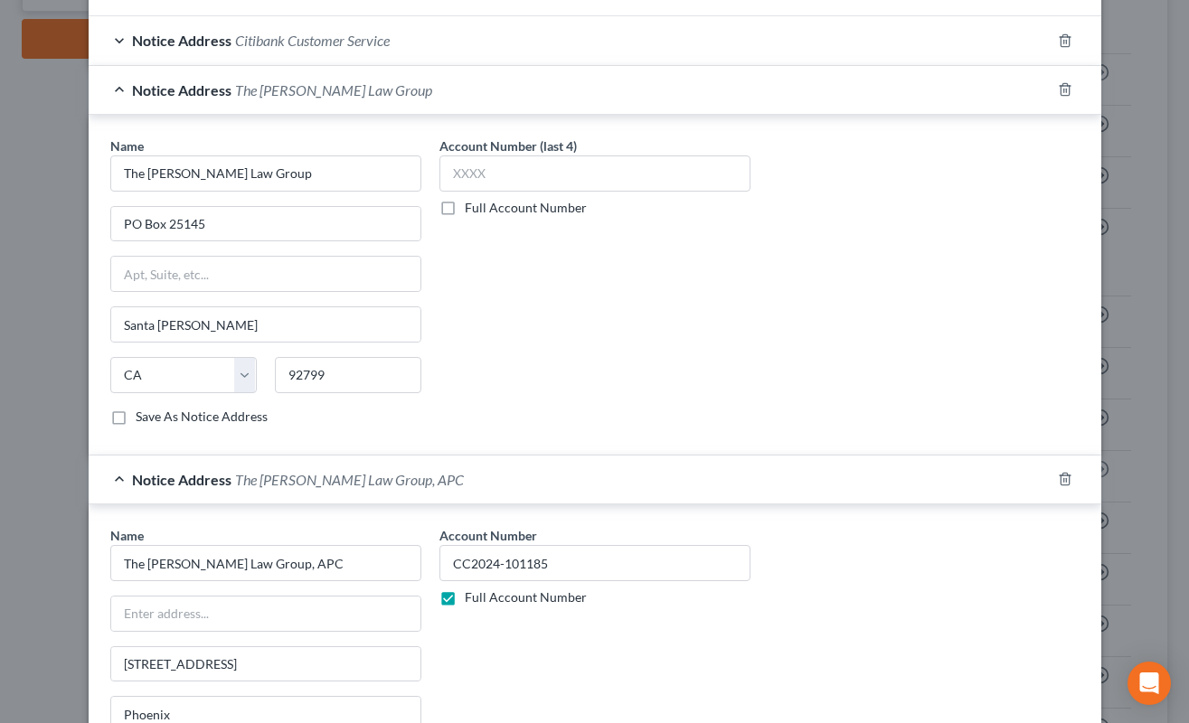
scroll to position [465, 0]
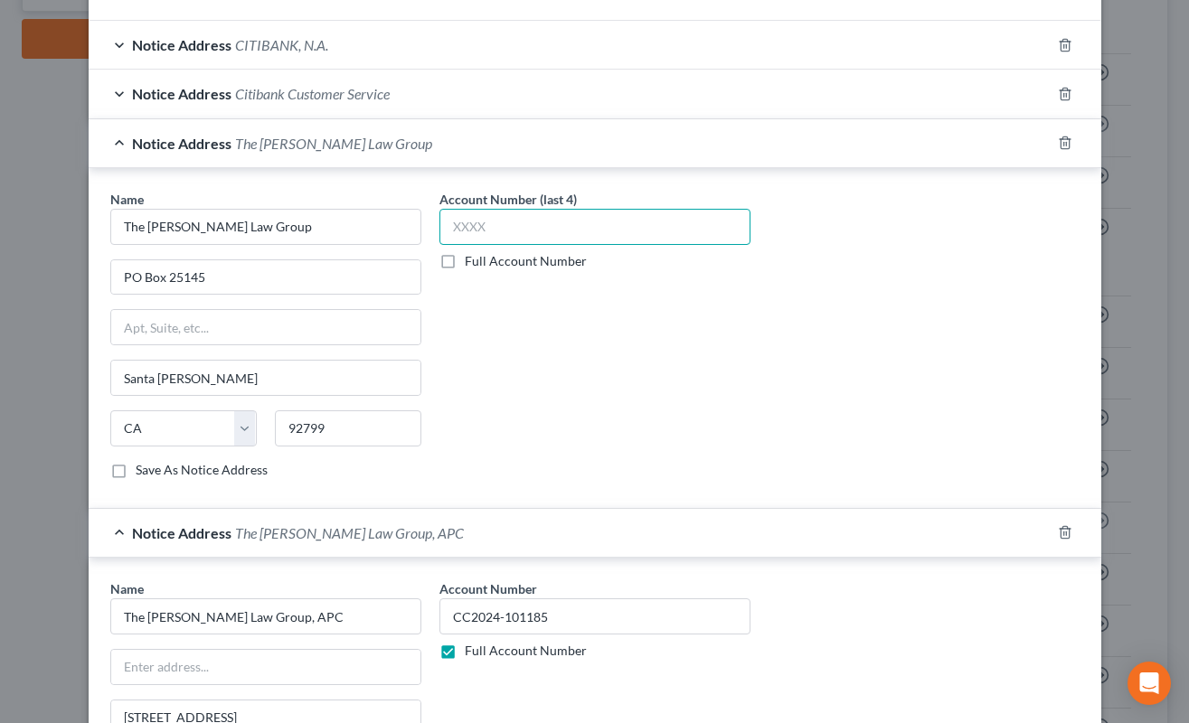
click at [513, 239] on input "text" at bounding box center [594, 227] width 311 height 36
paste input "CC20"
type input "CC20"
click at [465, 258] on label "Full Account Number" at bounding box center [526, 261] width 122 height 18
click at [472, 258] on input "Full Account Number" at bounding box center [478, 258] width 12 height 12
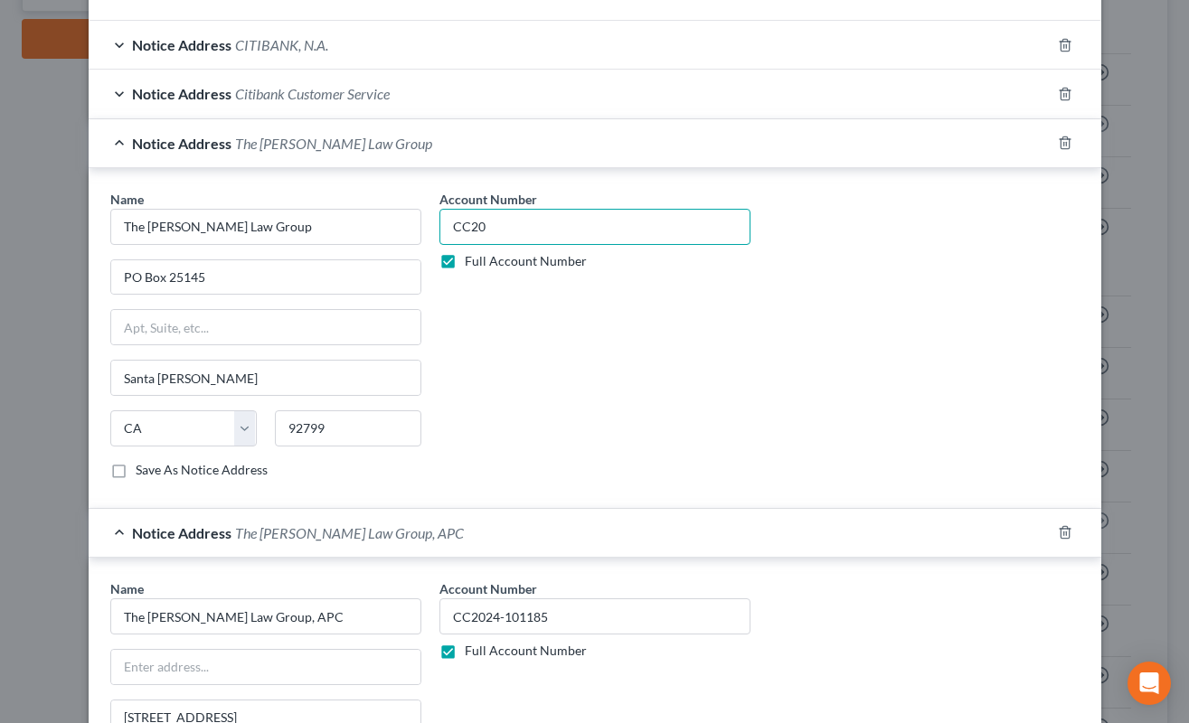
click at [589, 239] on input "CC20" at bounding box center [594, 227] width 311 height 36
type input "C"
paste input "CC2024101185"
click at [494, 232] on input "CC2024101185" at bounding box center [594, 227] width 311 height 36
type input "CC2024-101185"
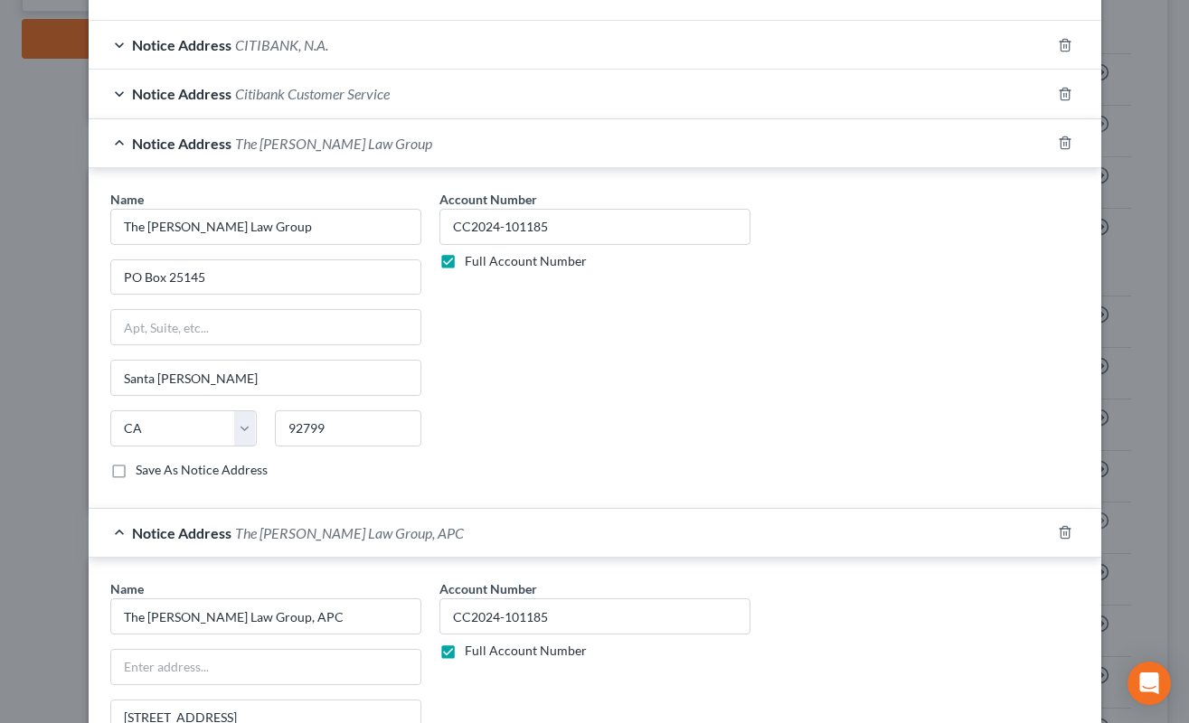
click at [650, 362] on div "Account Number CC2024-101185 Full Account Number" at bounding box center [594, 342] width 329 height 304
drag, startPoint x: 200, startPoint y: 276, endPoint x: 93, endPoint y: 295, distance: 108.3
click at [93, 295] on div "Name * The Moore Law Group PO Box 25145 Santa Ana State AL AK AR AZ CA CO CT DE…" at bounding box center [595, 338] width 1012 height 341
drag, startPoint x: 494, startPoint y: 384, endPoint x: 460, endPoint y: 368, distance: 38.0
click at [494, 381] on div "Account Number CC2024-101185 Full Account Number" at bounding box center [594, 342] width 329 height 304
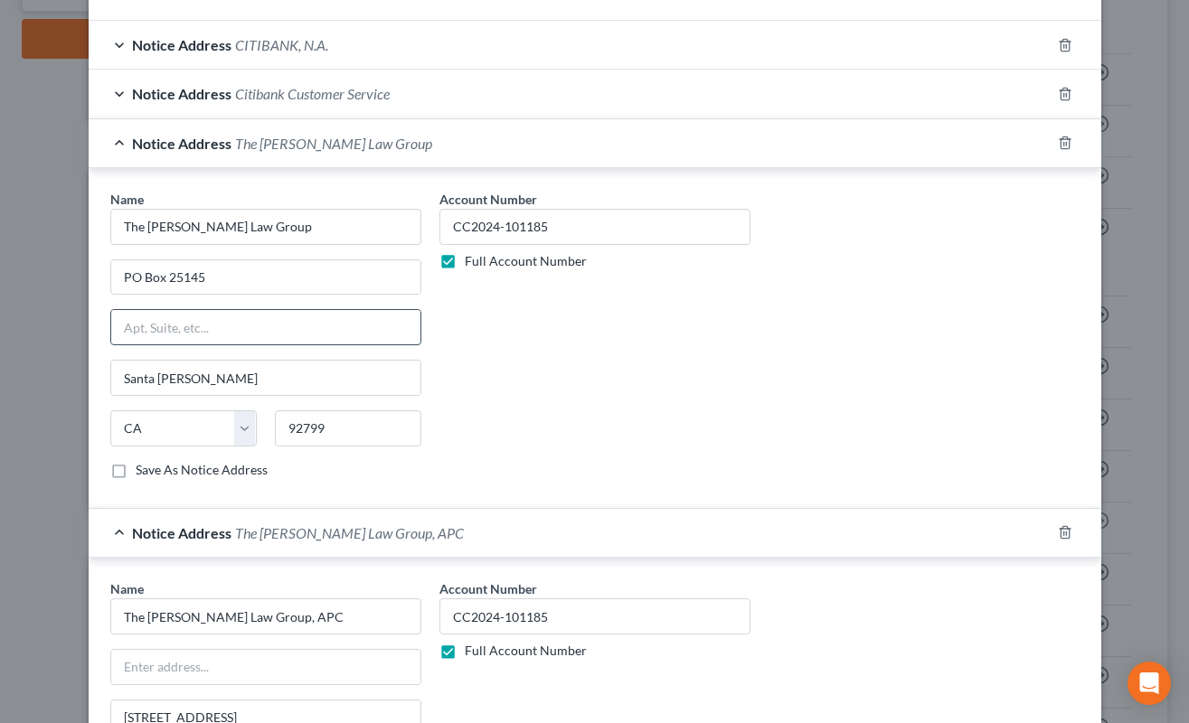
click at [355, 321] on input "text" at bounding box center [265, 327] width 309 height 34
paste input "PO Box 25145"
type input "PO Box 25145"
click at [336, 277] on input "PO Box 25145" at bounding box center [265, 277] width 309 height 34
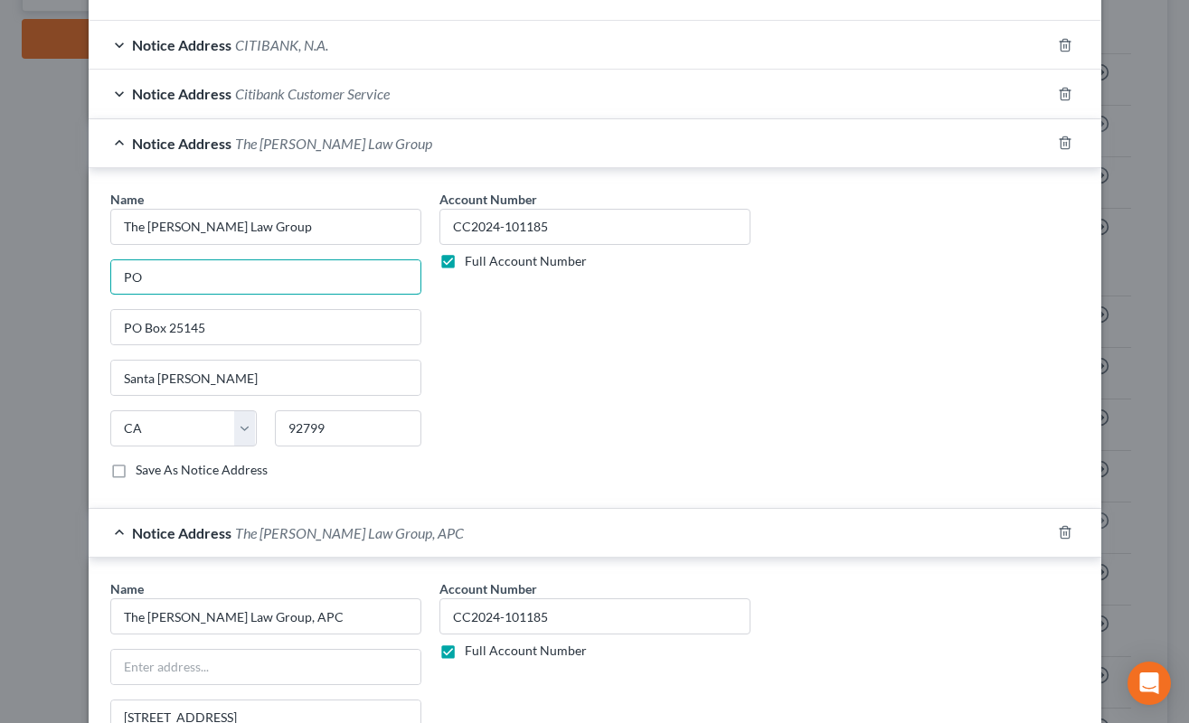
type input "P"
paste input "James Alan Hammond Esq"
type input "Attn: James Hammond, Esq."
click at [359, 671] on input "text" at bounding box center [265, 667] width 309 height 34
paste input "Attn: James Hammond, Esq."
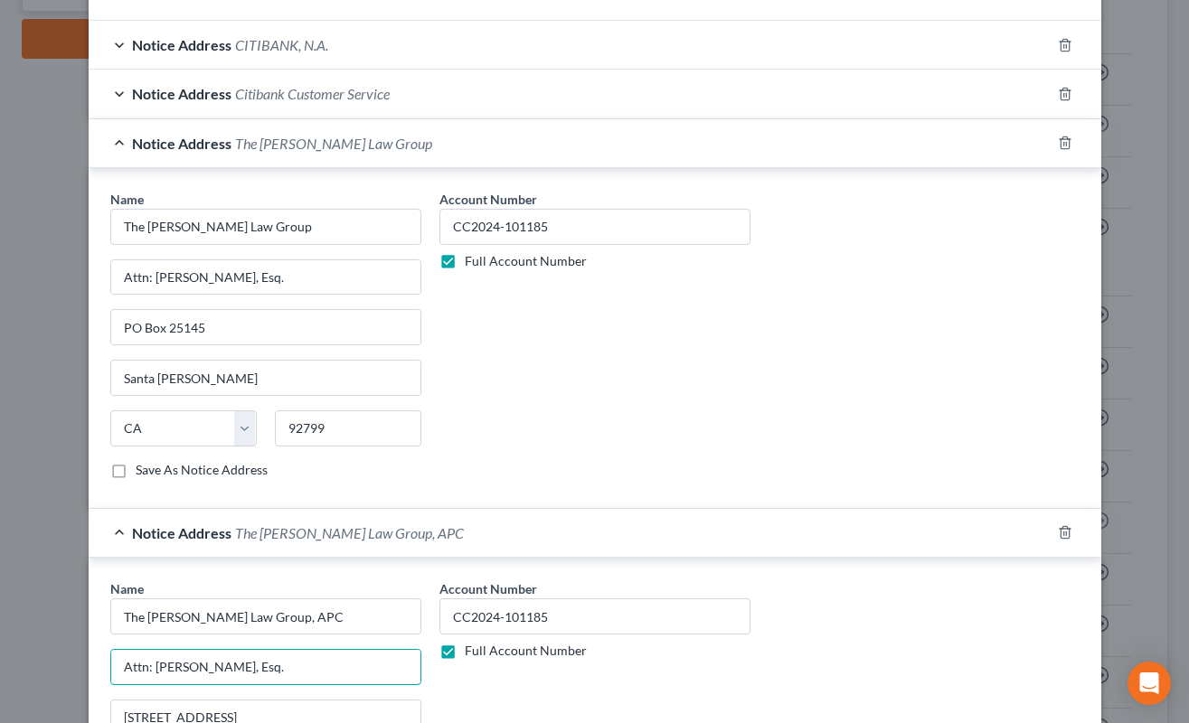
type input "Attn: James Hammond, Esq."
click at [561, 377] on div "Account Number CC2024-101185 Full Account Number" at bounding box center [594, 342] width 329 height 304
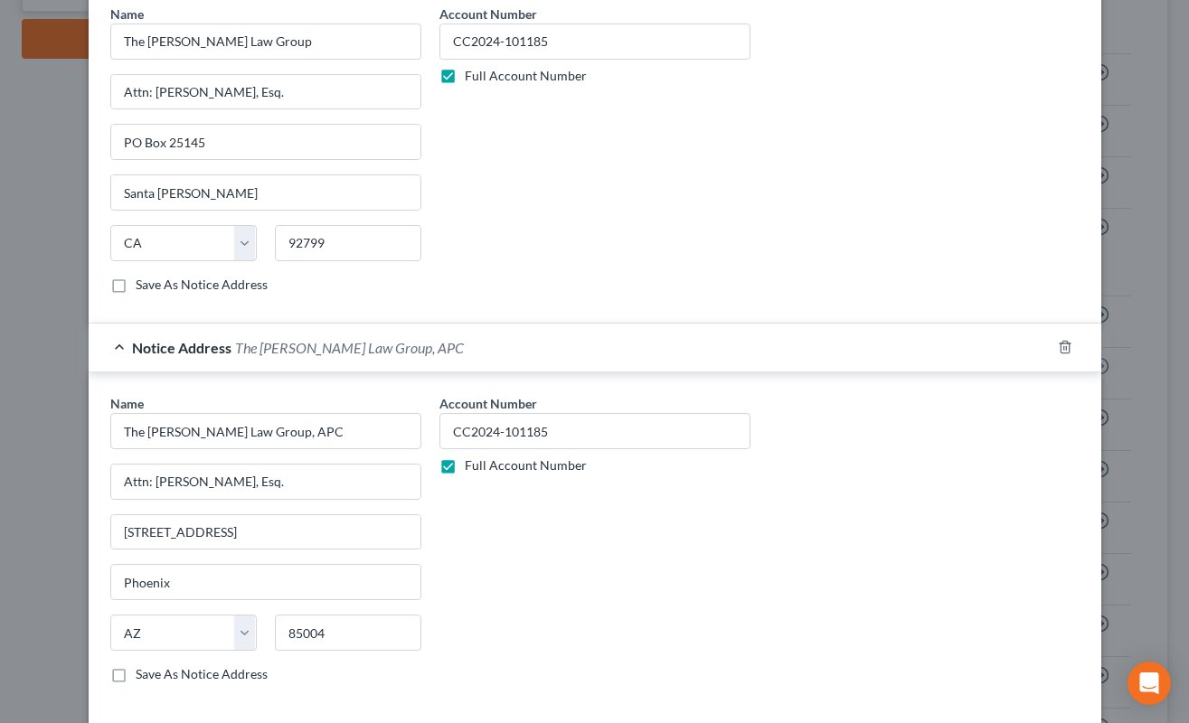
scroll to position [645, 0]
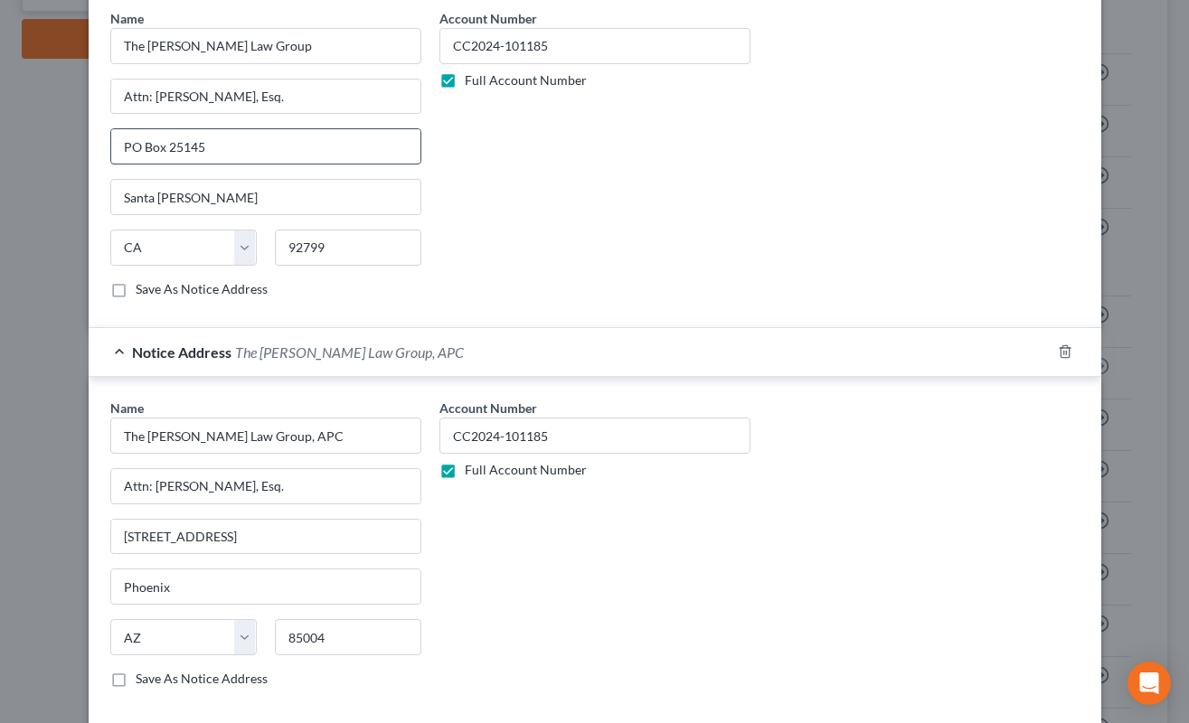
drag, startPoint x: 115, startPoint y: 147, endPoint x: 229, endPoint y: 163, distance: 114.9
click at [219, 153] on input "PO Box 25145" at bounding box center [265, 146] width 309 height 34
click at [365, 251] on input "92799" at bounding box center [348, 248] width 146 height 36
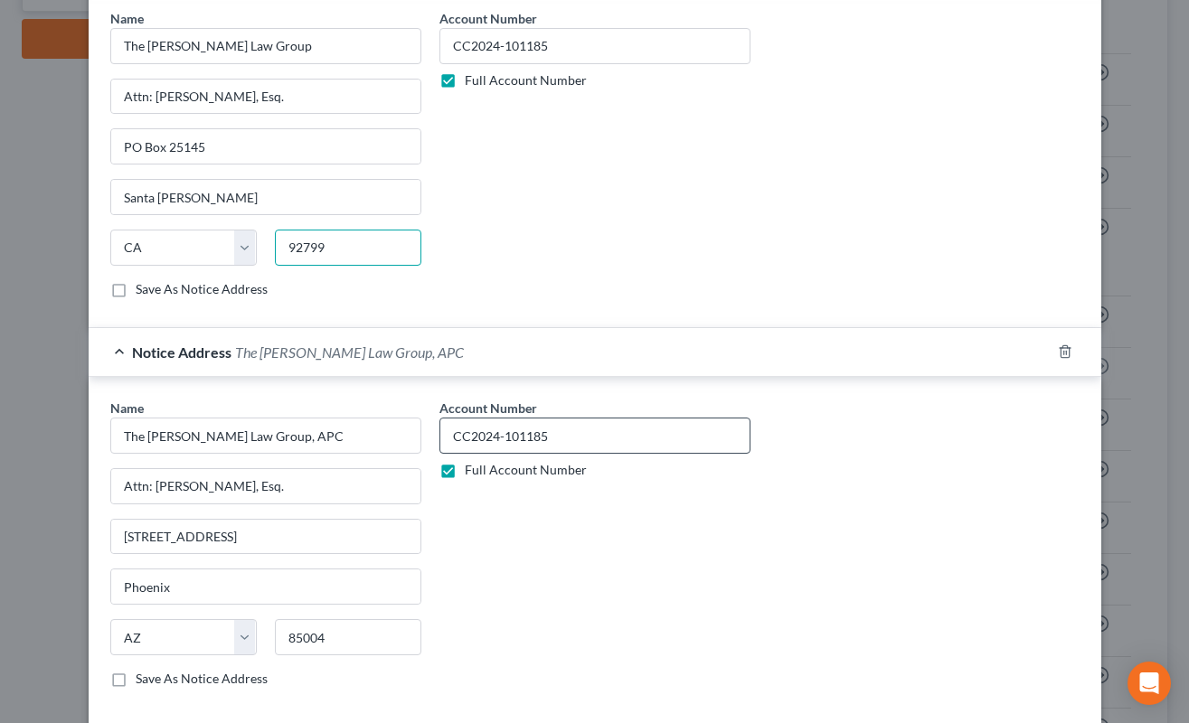
paste input "-5145"
type input "92799-5145"
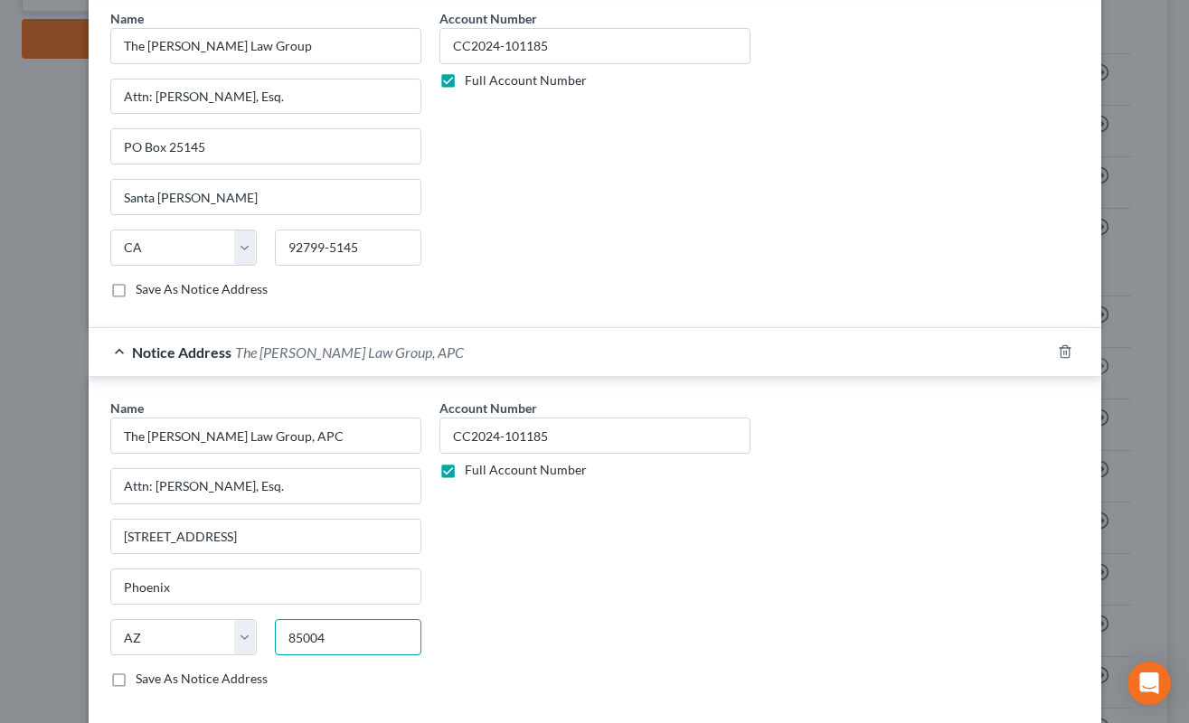
click at [349, 645] on input "85004" at bounding box center [348, 637] width 146 height 36
paste input "-4606"
type input "85004-4606"
click at [655, 190] on div "Account Number CC2024-101185 Full Account Number" at bounding box center [594, 161] width 329 height 304
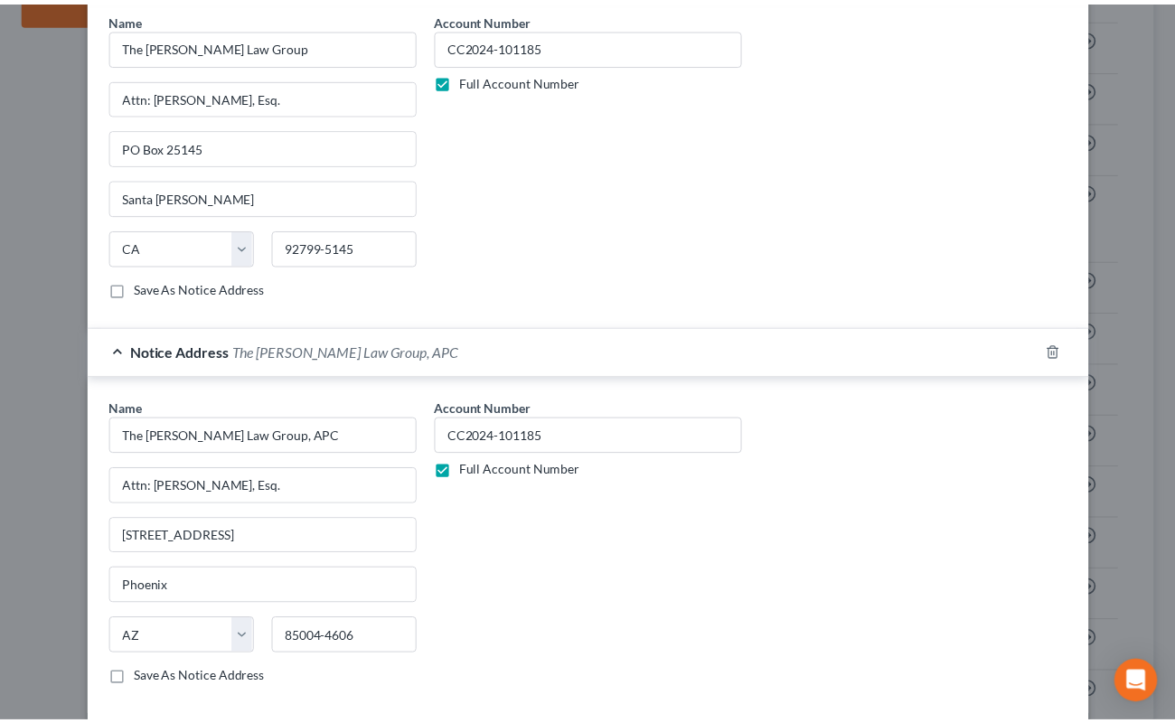
scroll to position [790, 0]
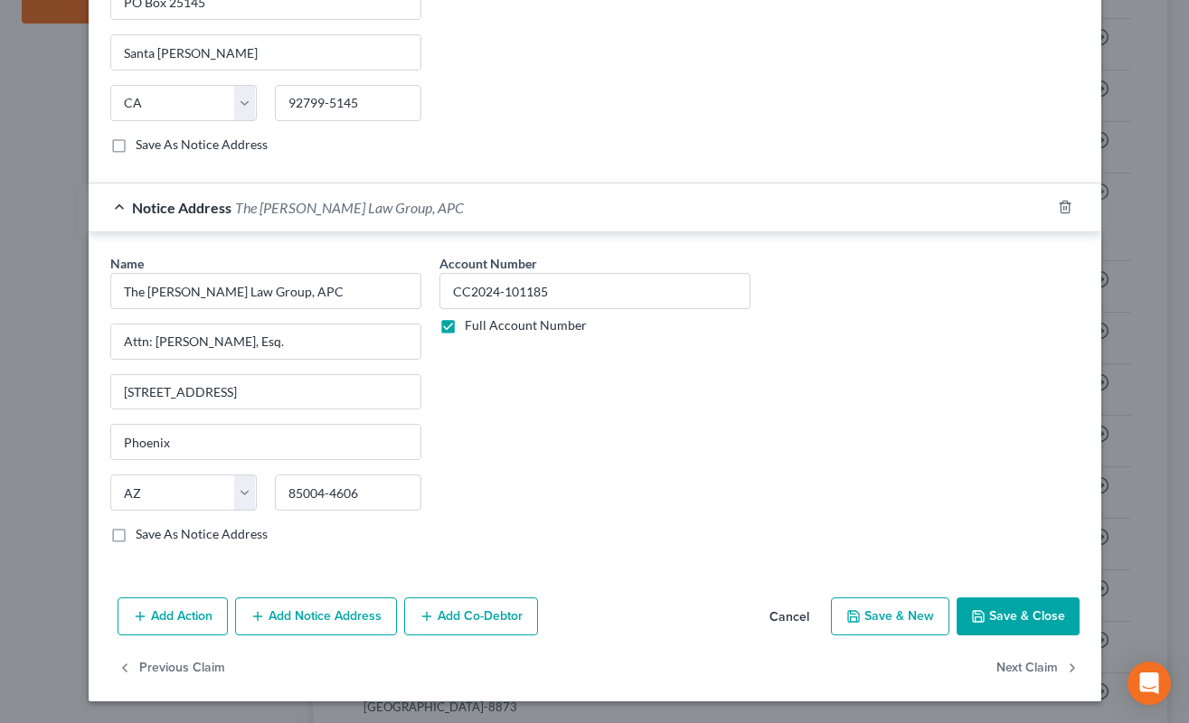
click at [994, 610] on button "Save & Close" at bounding box center [1017, 616] width 123 height 38
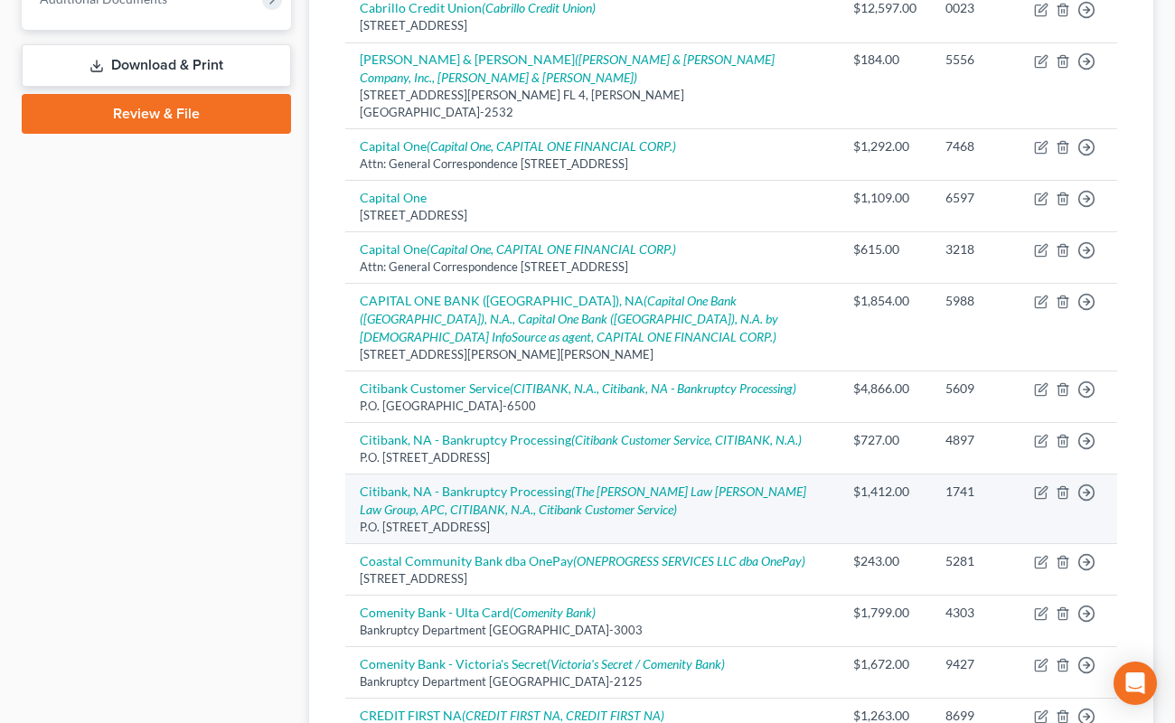
scroll to position [830, 0]
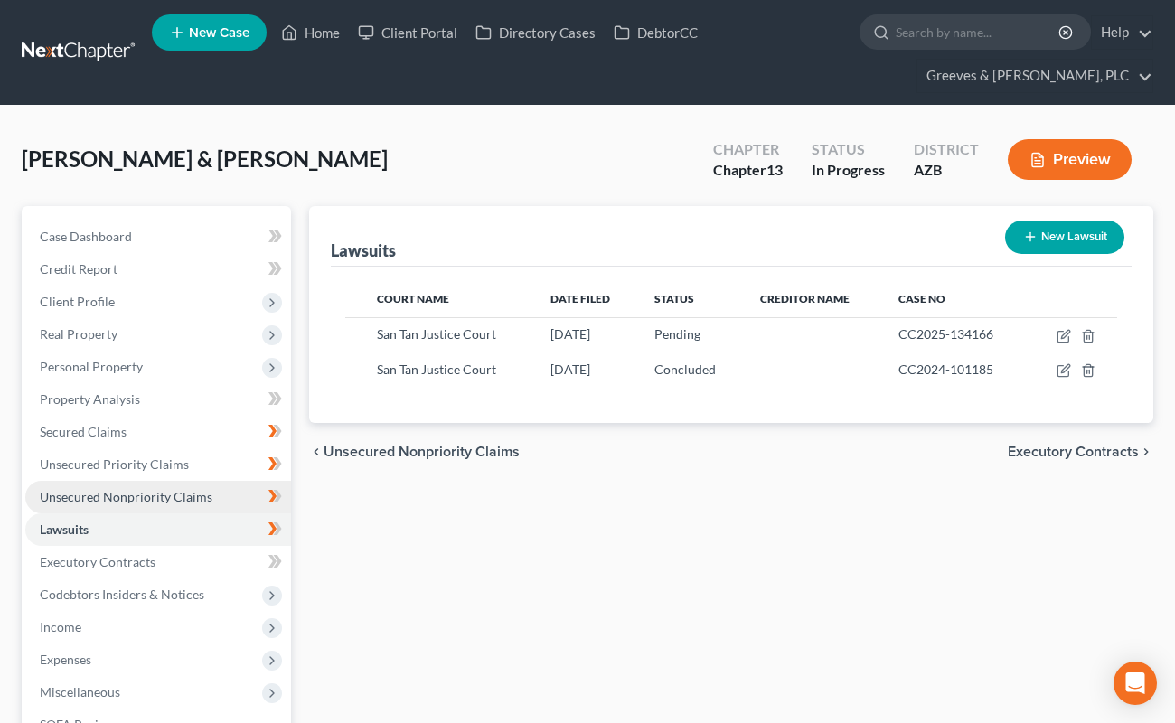
click at [181, 496] on span "Unsecured Nonpriority Claims" at bounding box center [126, 496] width 173 height 15
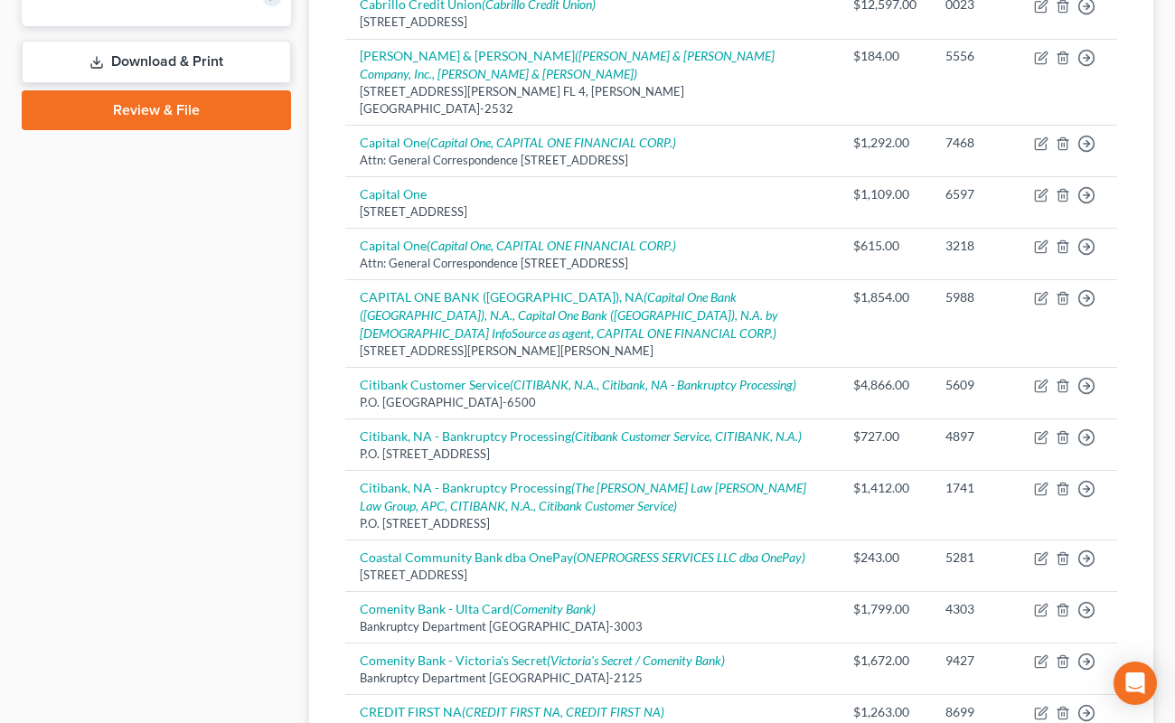
scroll to position [830, 0]
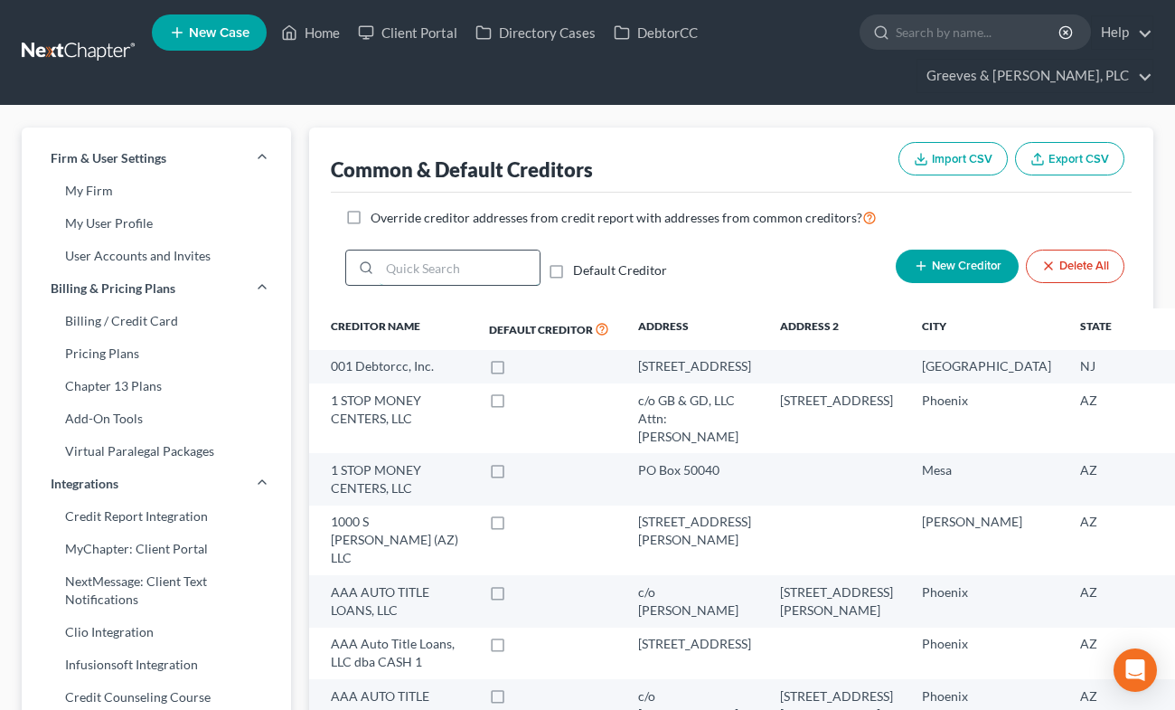
click at [475, 256] on input "search" at bounding box center [460, 267] width 160 height 34
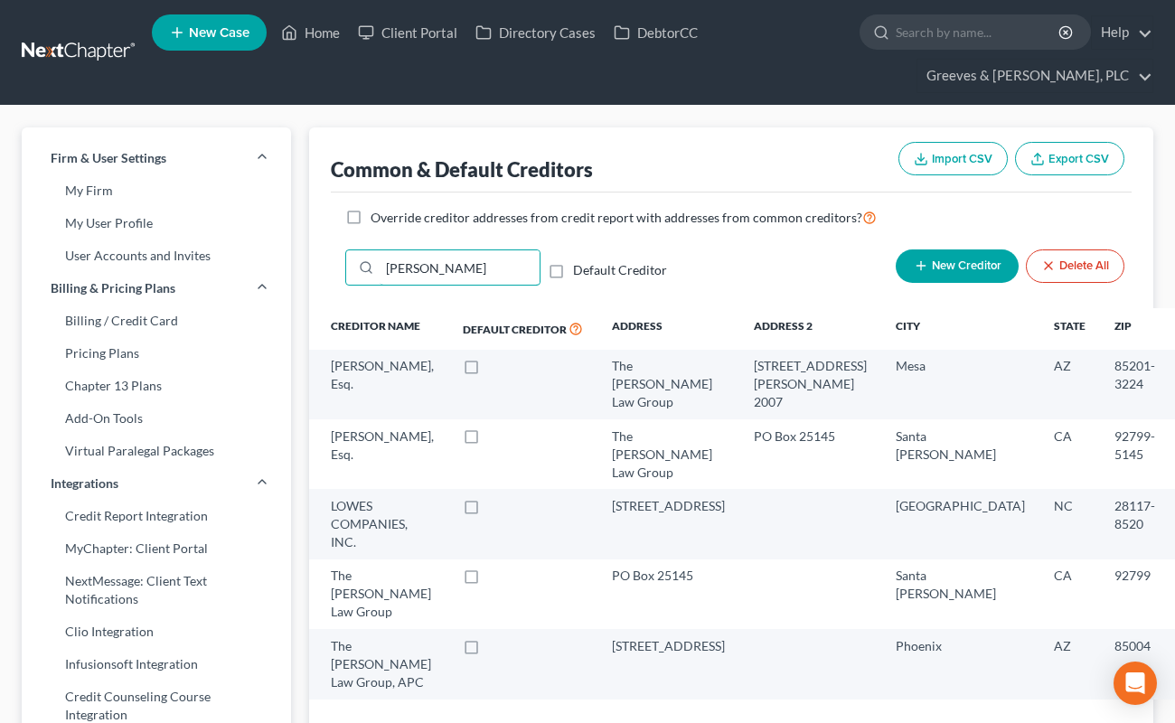
type input "moore"
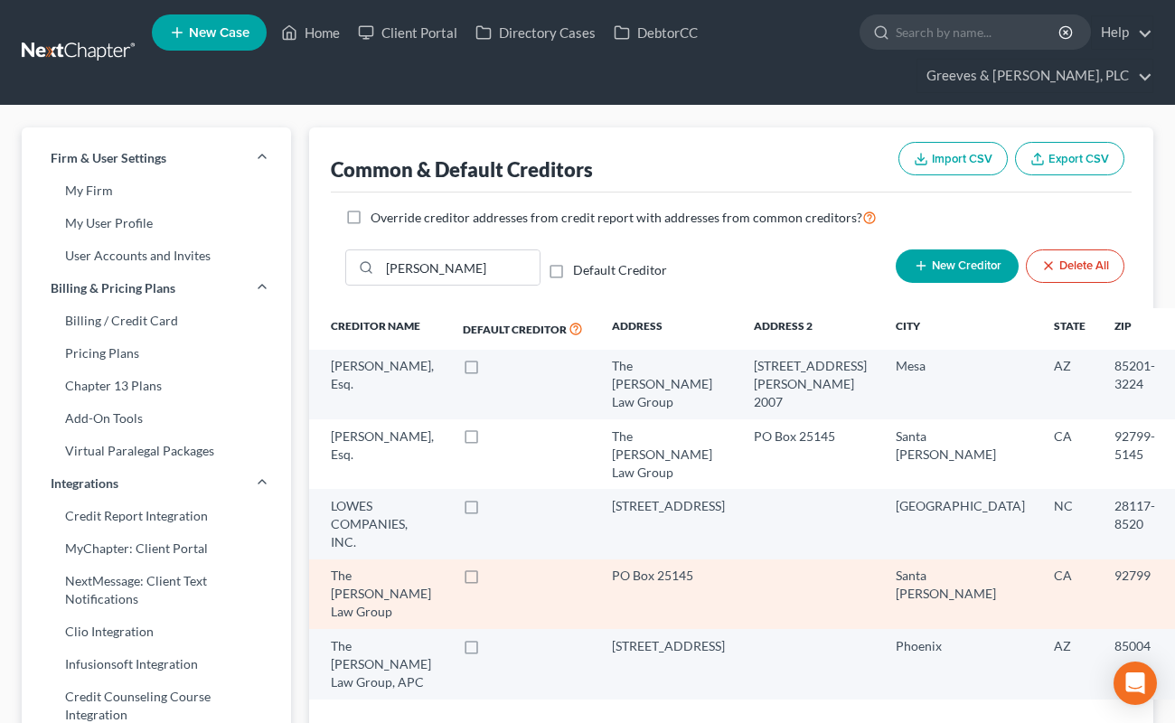
select select "4"
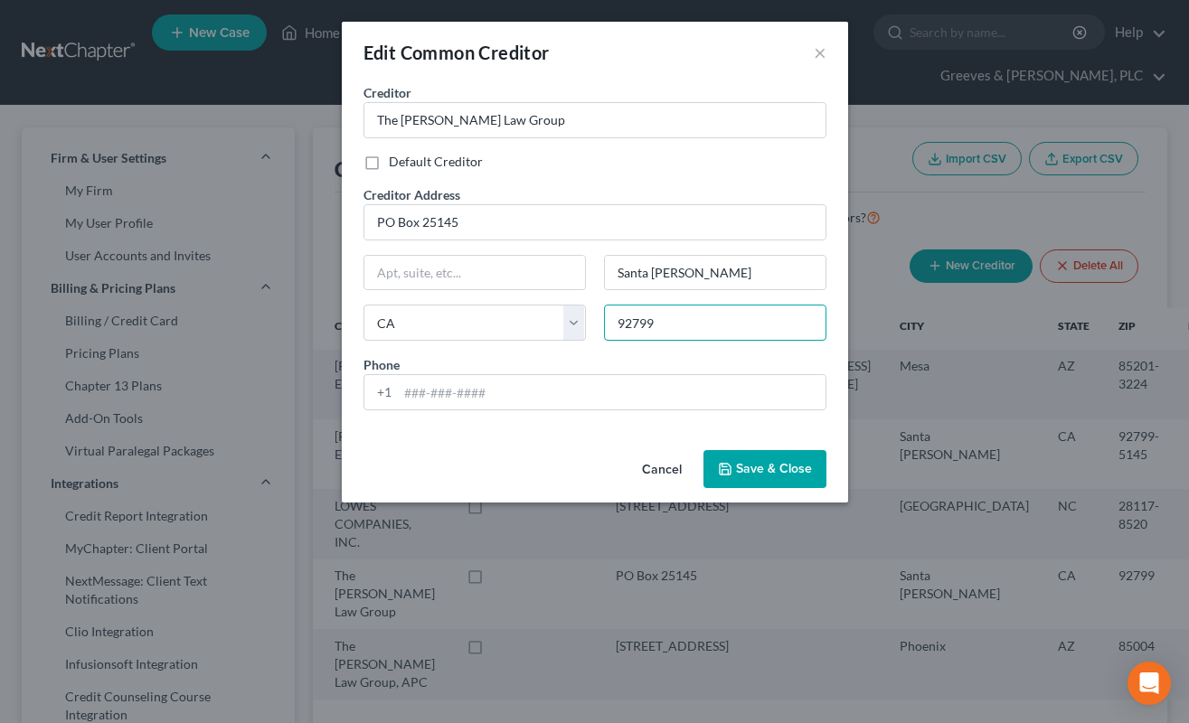
click at [678, 316] on input "92799" at bounding box center [715, 323] width 222 height 36
paste input "-5145"
type input "92799-5145"
click at [757, 484] on button "Save & Close" at bounding box center [764, 469] width 123 height 38
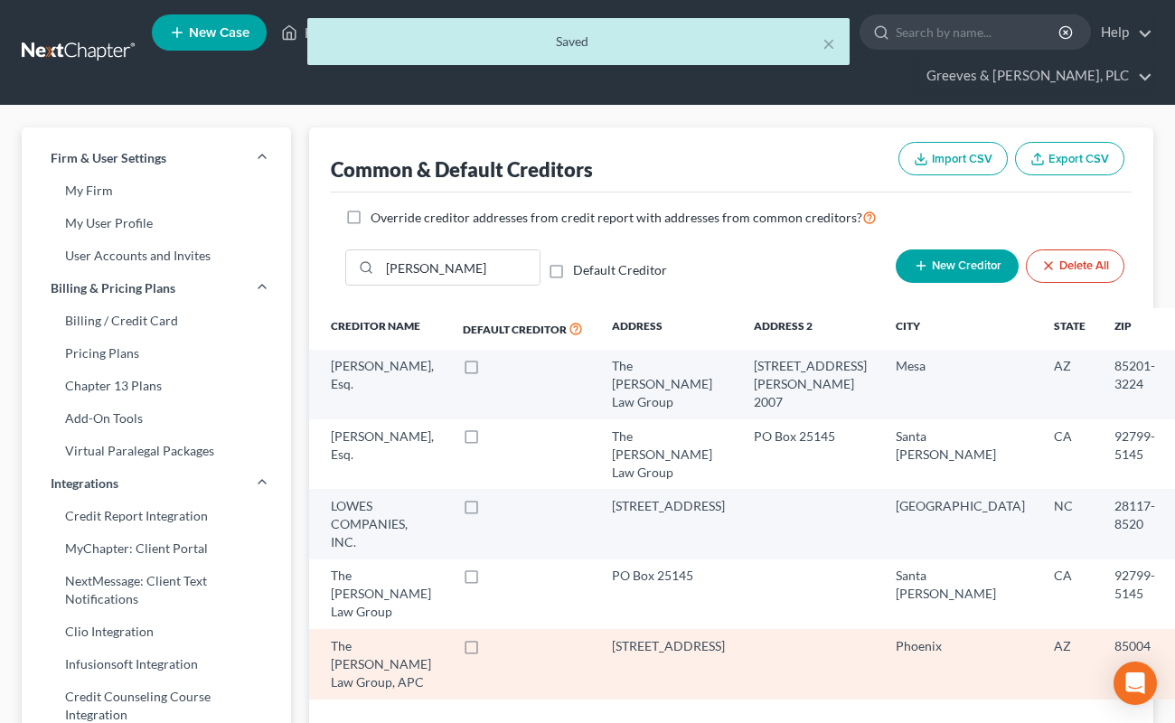
drag, startPoint x: 606, startPoint y: 606, endPoint x: 672, endPoint y: 638, distance: 73.2
click at [672, 638] on td "2702 N. 3rd Street, Suite 2010" at bounding box center [668, 664] width 142 height 70
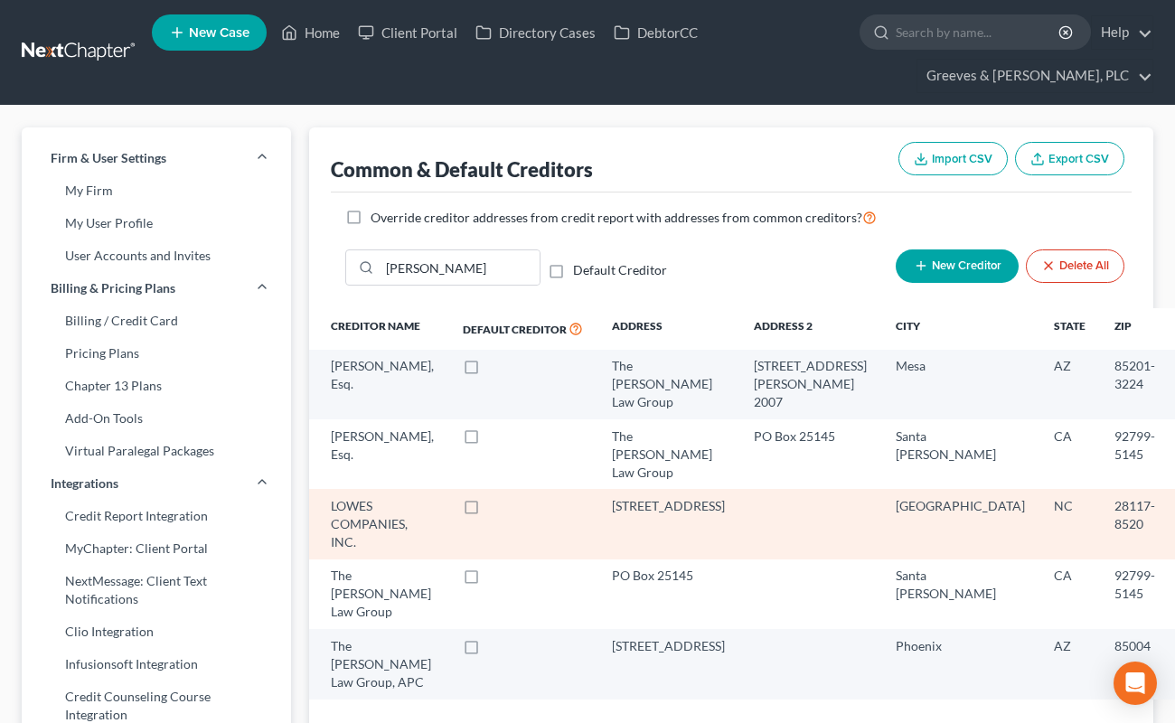
copy div "2702 N. 3rd Street, Suite 2010"
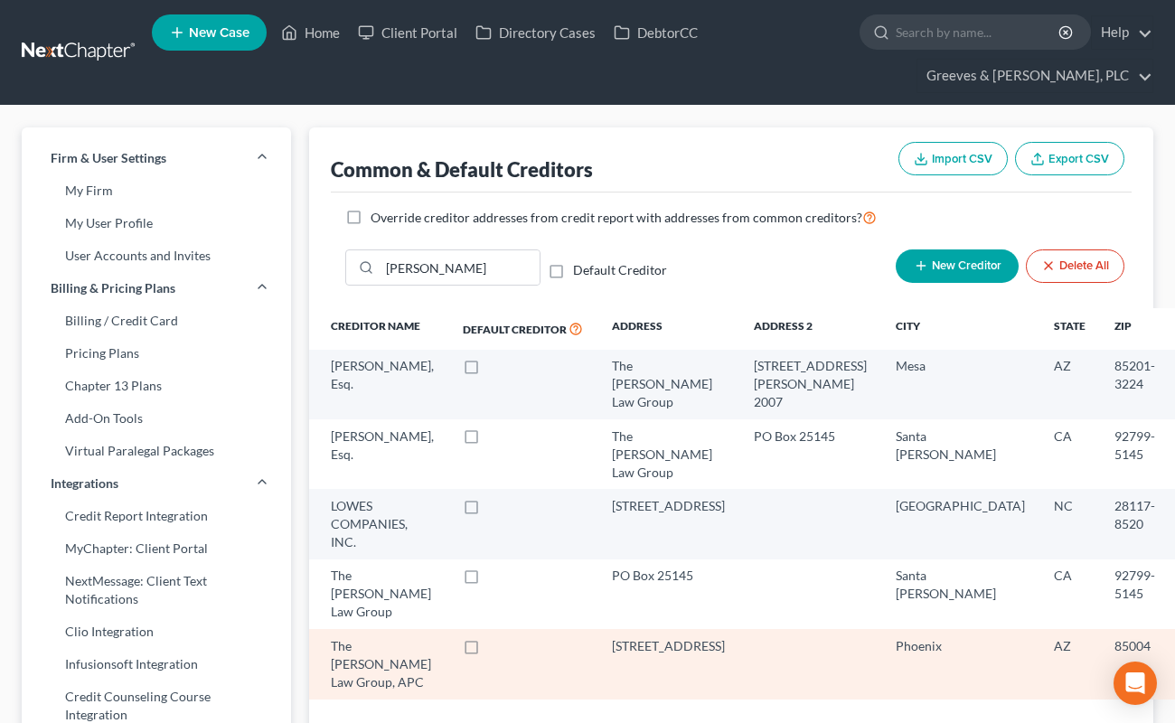
select select "3"
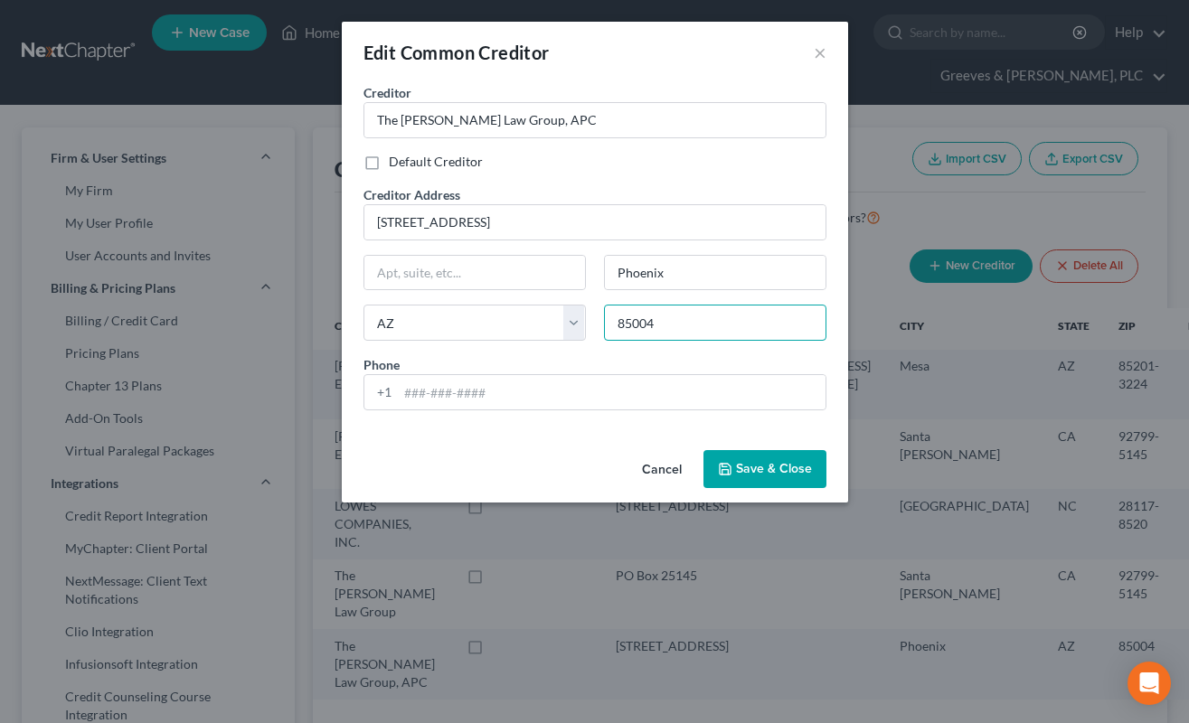
drag, startPoint x: 684, startPoint y: 335, endPoint x: 663, endPoint y: 335, distance: 21.7
click at [682, 335] on input "85004" at bounding box center [715, 323] width 222 height 36
paste input "-4606"
type input "85004-4606"
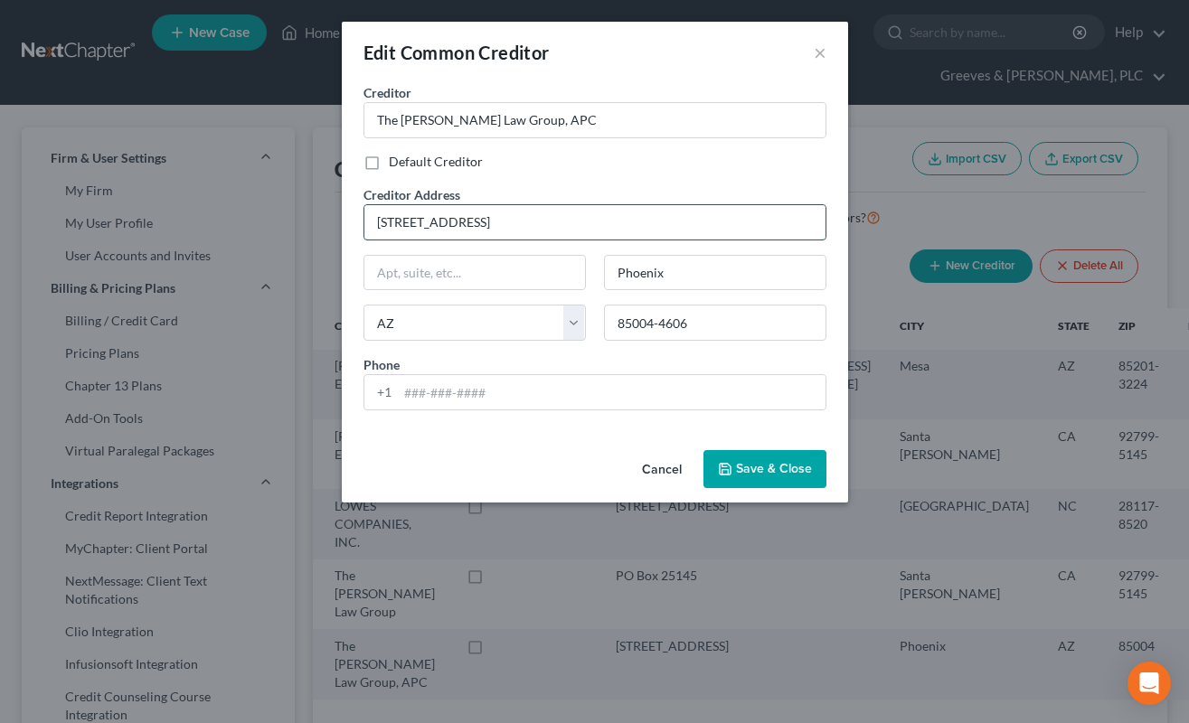
click at [494, 218] on input "2702 N. 3rd Street, Suite 2010" at bounding box center [594, 222] width 461 height 34
drag, startPoint x: 460, startPoint y: 218, endPoint x: 478, endPoint y: 227, distance: 20.2
click at [478, 227] on input "2702 N. 3rd Street, Ste 2010" at bounding box center [594, 222] width 461 height 34
type input "2702 N 3rd St Ste 2010"
click at [730, 468] on icon "button" at bounding box center [724, 469] width 11 height 11
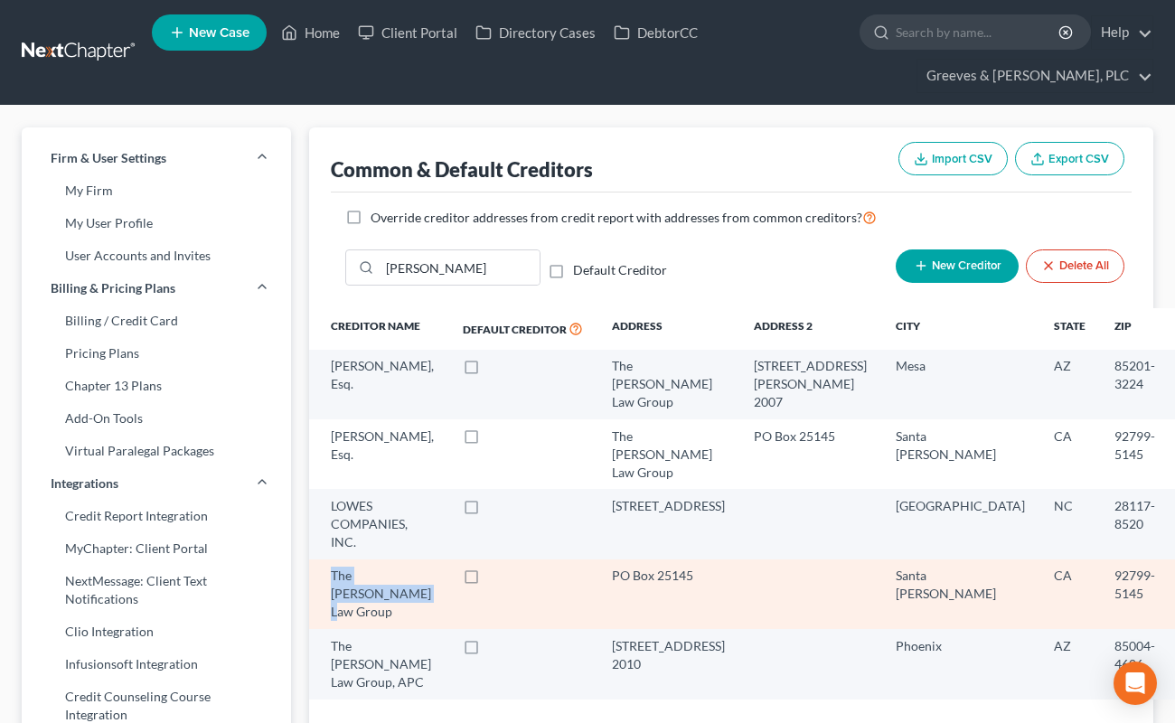
drag, startPoint x: 334, startPoint y: 553, endPoint x: 364, endPoint y: 575, distance: 37.6
click at [364, 575] on div "The Moore Law Group" at bounding box center [382, 594] width 103 height 54
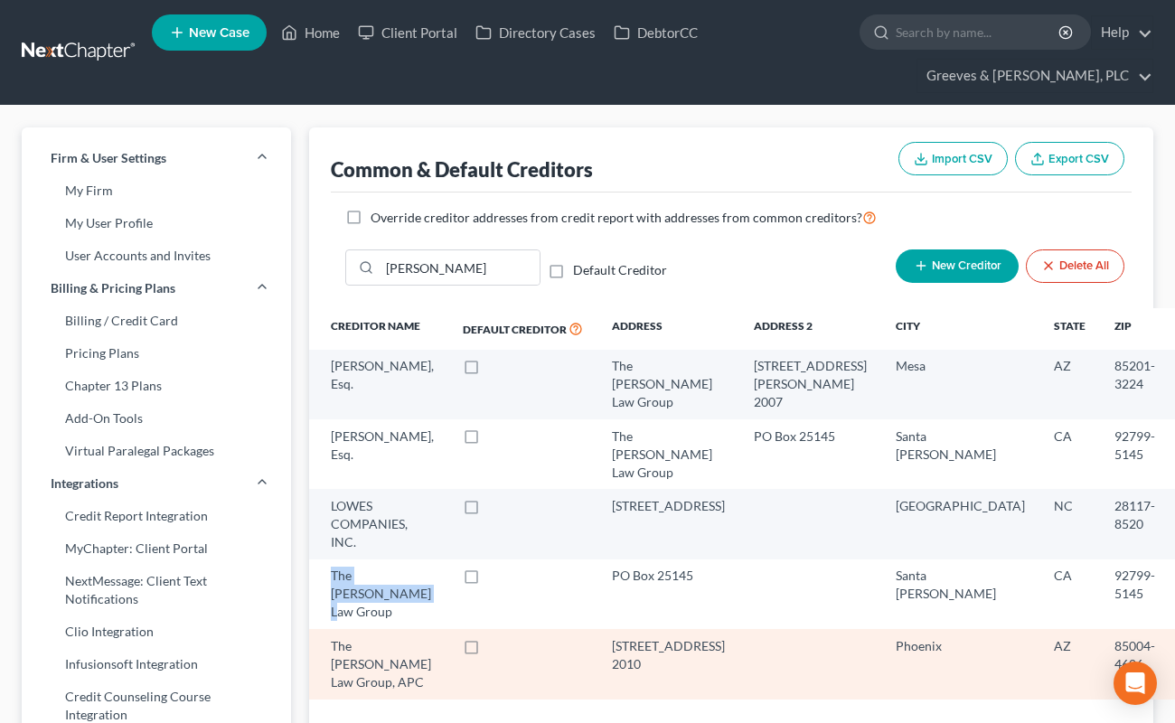
copy div "The Moore Law Group"
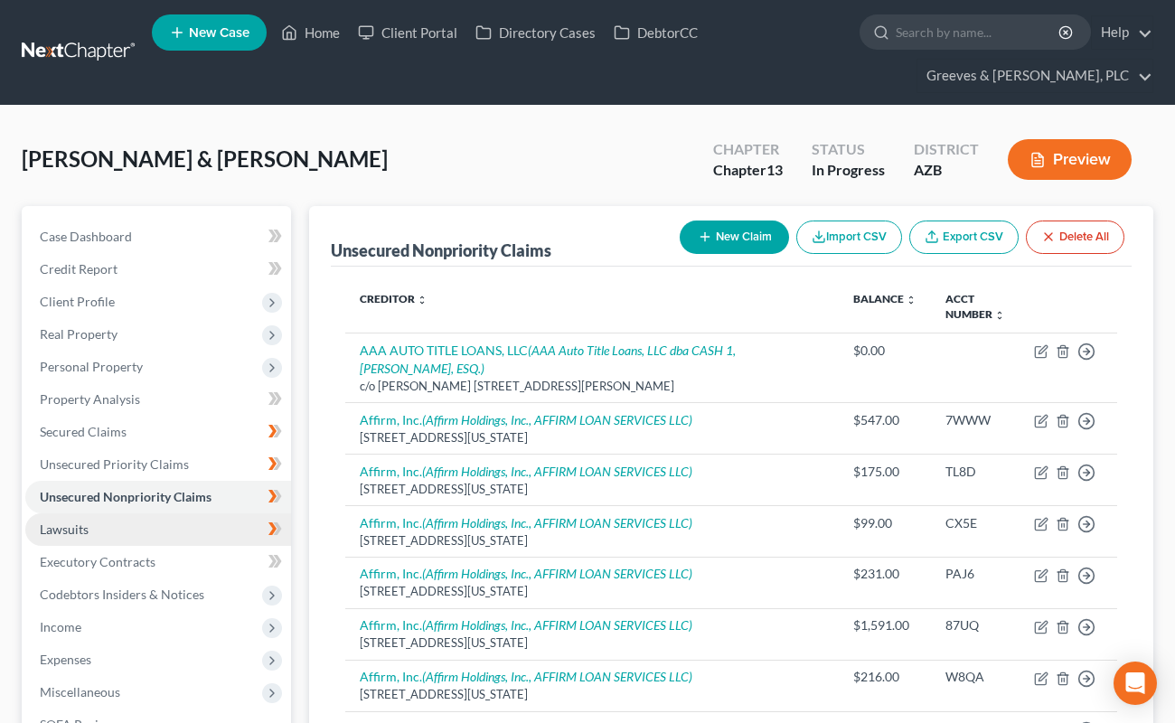
click at [187, 524] on link "Lawsuits" at bounding box center [158, 529] width 266 height 33
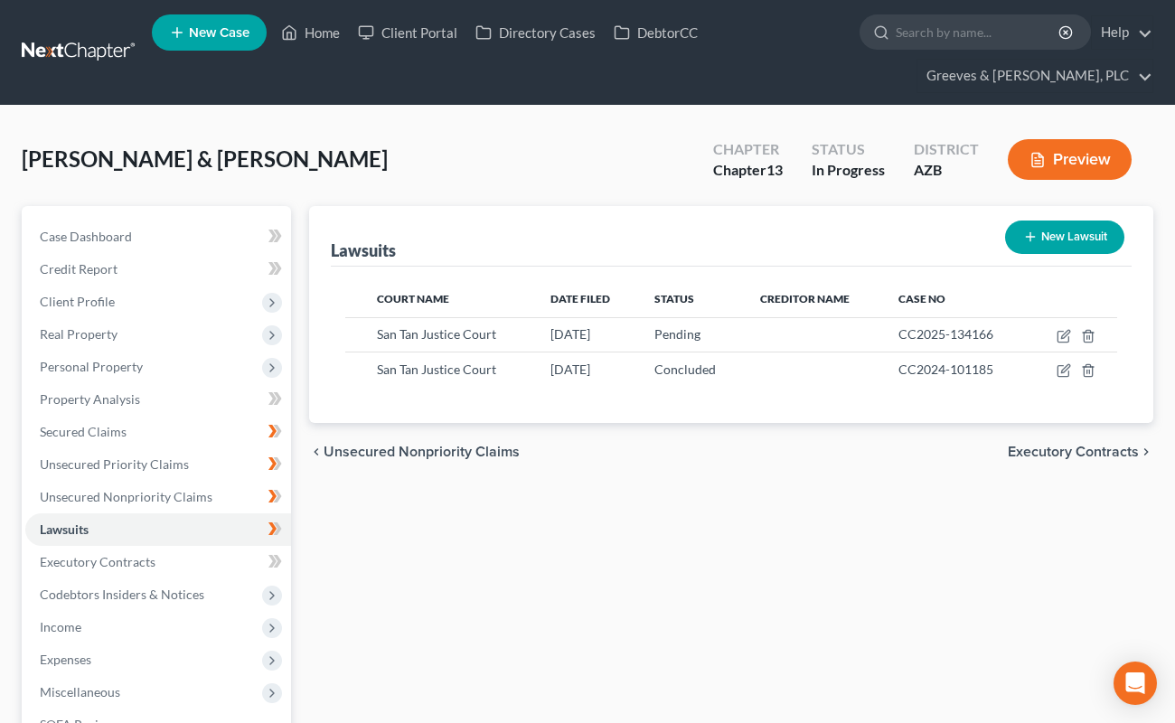
click at [1035, 227] on button "New Lawsuit" at bounding box center [1064, 237] width 119 height 33
select select "0"
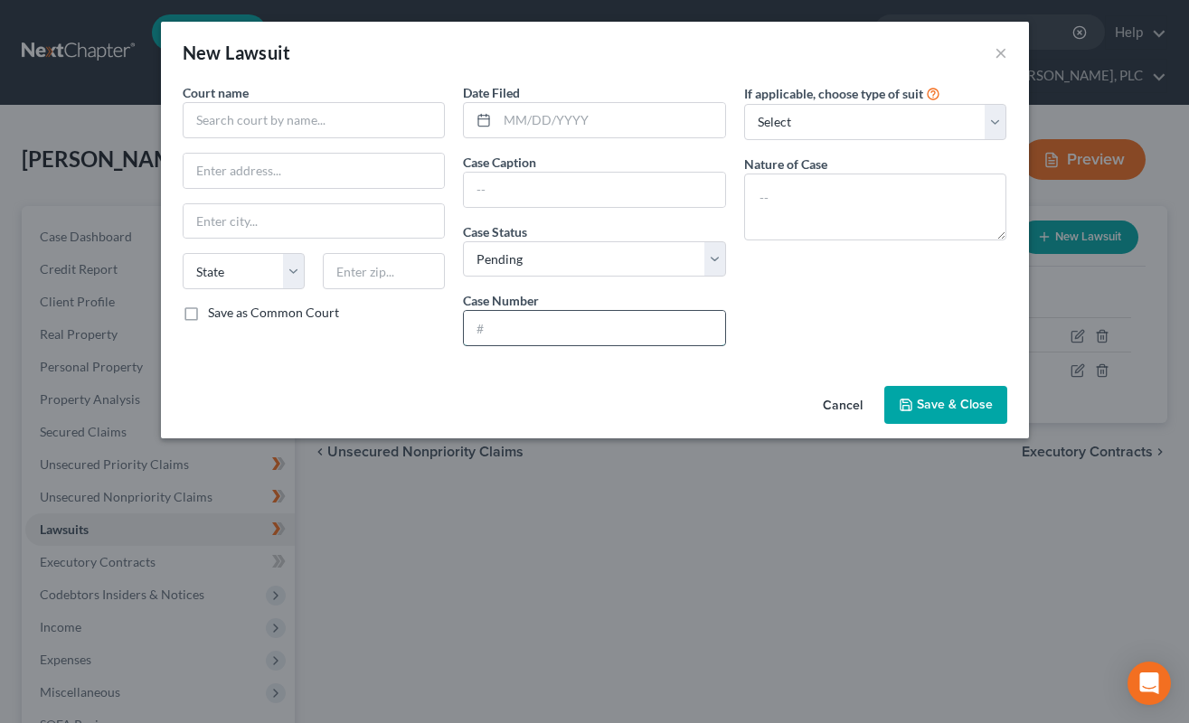
click at [621, 325] on input "text" at bounding box center [594, 328] width 261 height 34
paste input "CC2024107739"
click at [520, 319] on input "CC2024107739" at bounding box center [594, 328] width 261 height 34
type input "CC2024-107739"
drag, startPoint x: 779, startPoint y: 189, endPoint x: 700, endPoint y: 351, distance: 179.9
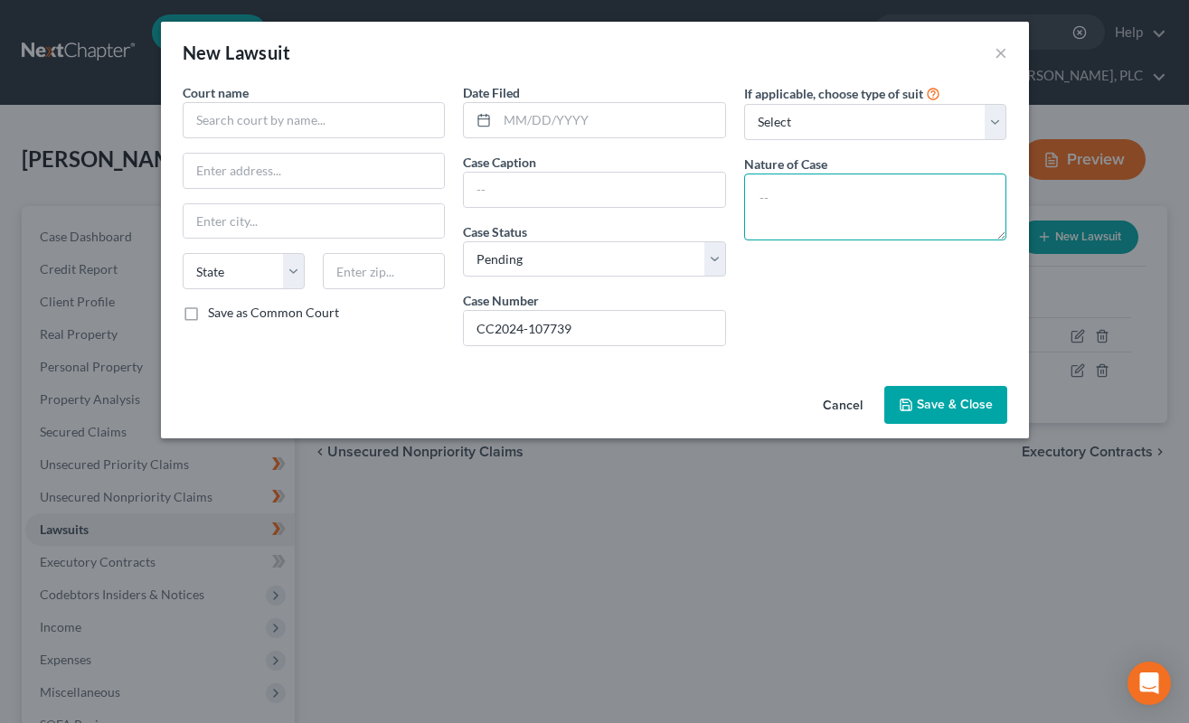
click at [770, 199] on textarea at bounding box center [875, 207] width 263 height 67
type textarea "Civil"
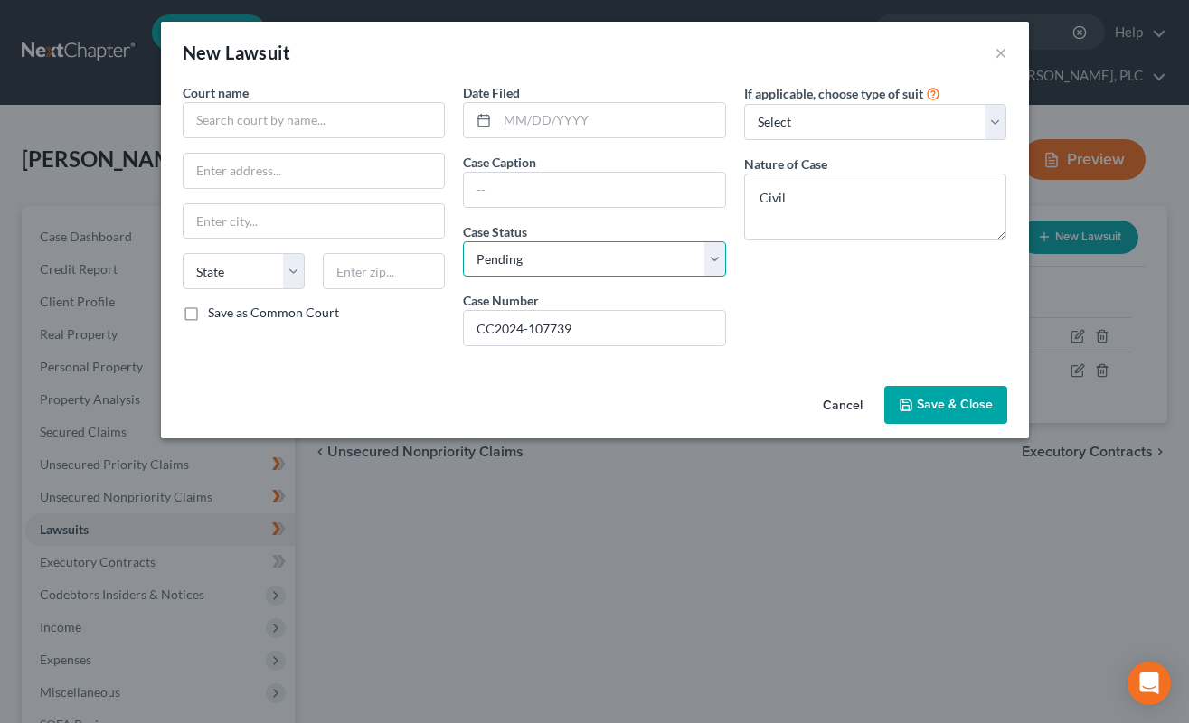
click at [719, 253] on select "Select Pending On Appeal Concluded" at bounding box center [594, 259] width 263 height 36
select select "2"
click at [463, 241] on select "Select Pending On Appeal Concluded" at bounding box center [594, 259] width 263 height 36
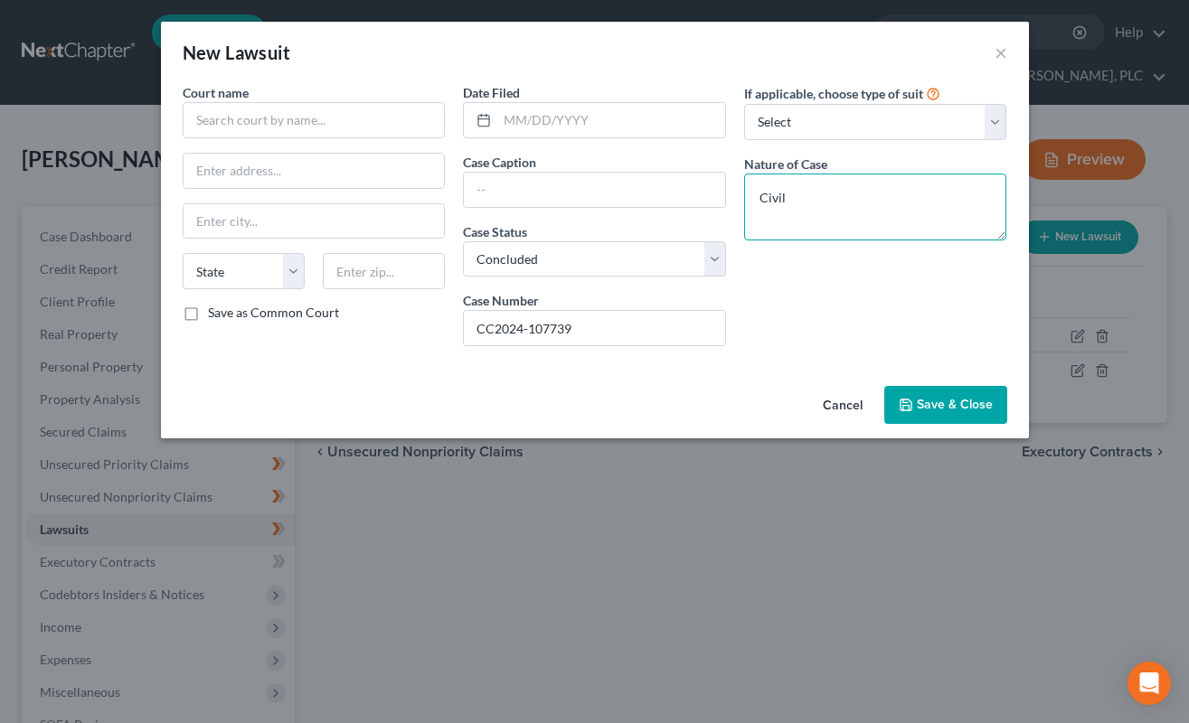
click at [823, 202] on textarea "Civil" at bounding box center [875, 207] width 263 height 67
click at [535, 119] on input "text" at bounding box center [611, 120] width 228 height 34
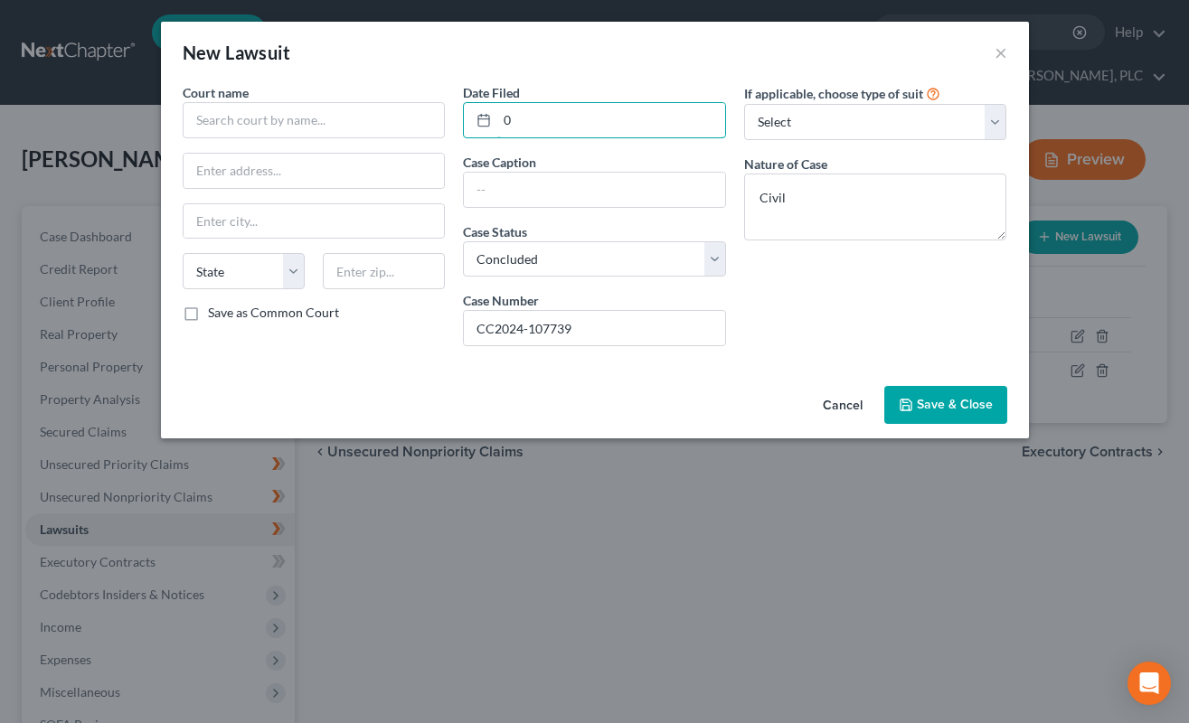
paste input "[DATE]"
type input "0 [DATE]"
click at [330, 117] on input "text" at bounding box center [314, 120] width 263 height 36
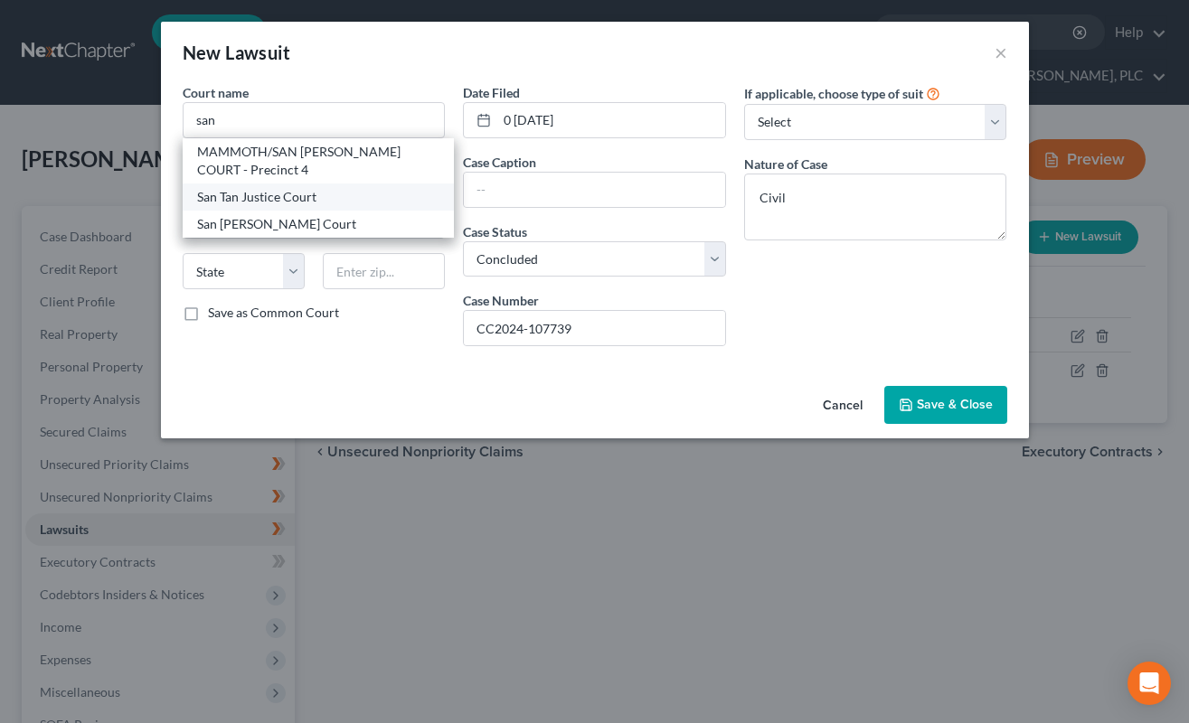
click at [315, 196] on div "San Tan Justice Court" at bounding box center [318, 197] width 243 height 18
type input "San Tan Justice Court"
type input "[STREET_ADDRESS]"
type input "[PERSON_NAME]"
select select "3"
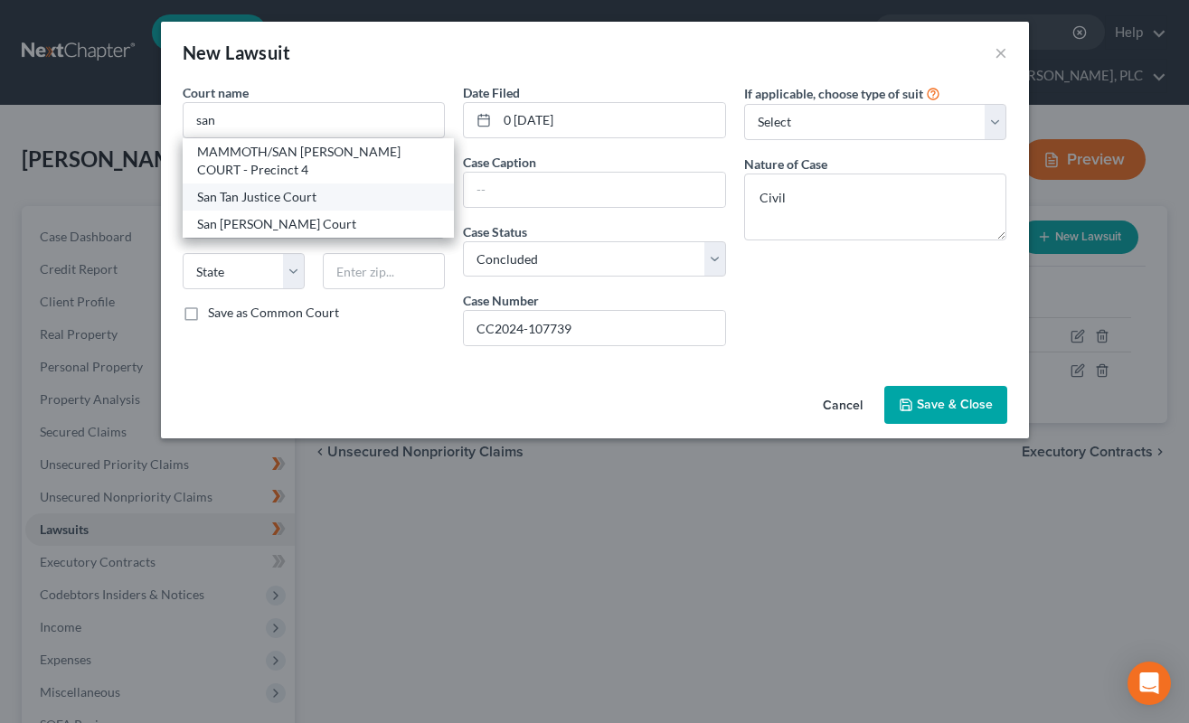
type input "85225"
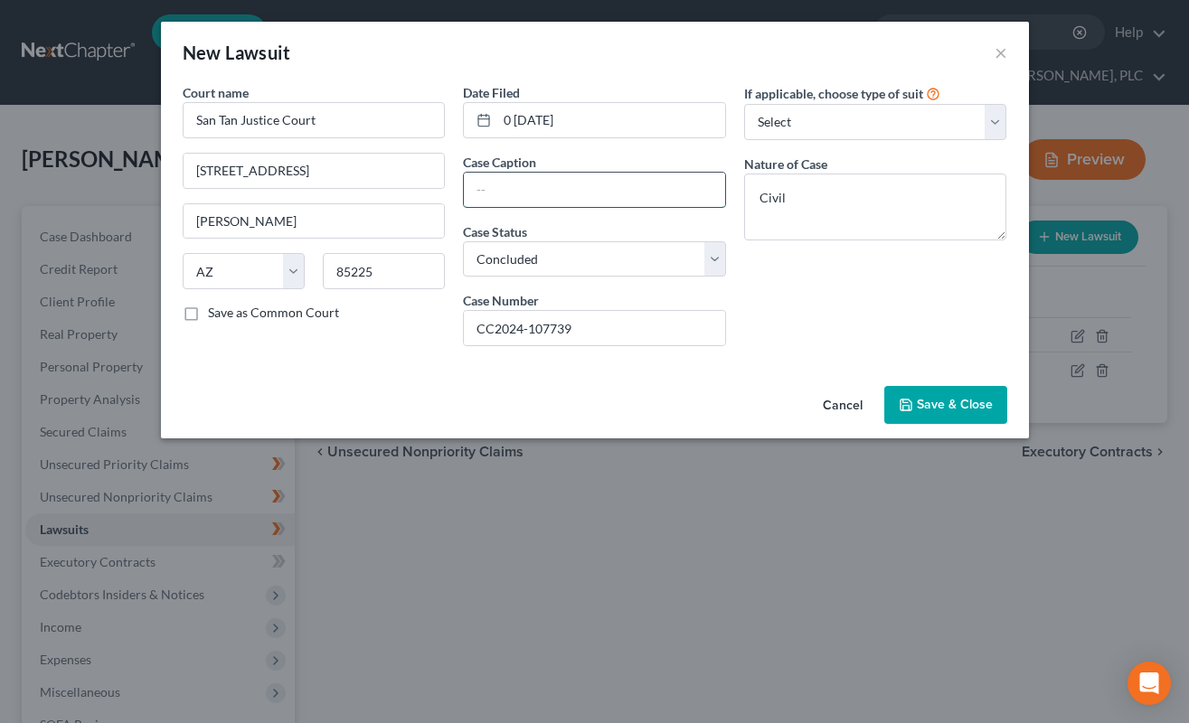
click at [517, 202] on input "text" at bounding box center [594, 190] width 261 height 34
paste input "DISCOVER BANK"
paste input "[PERSON_NAME]"
type input "DISCOVER BANK [PERSON_NAME]"
click at [960, 410] on span "Save & Close" at bounding box center [955, 404] width 76 height 15
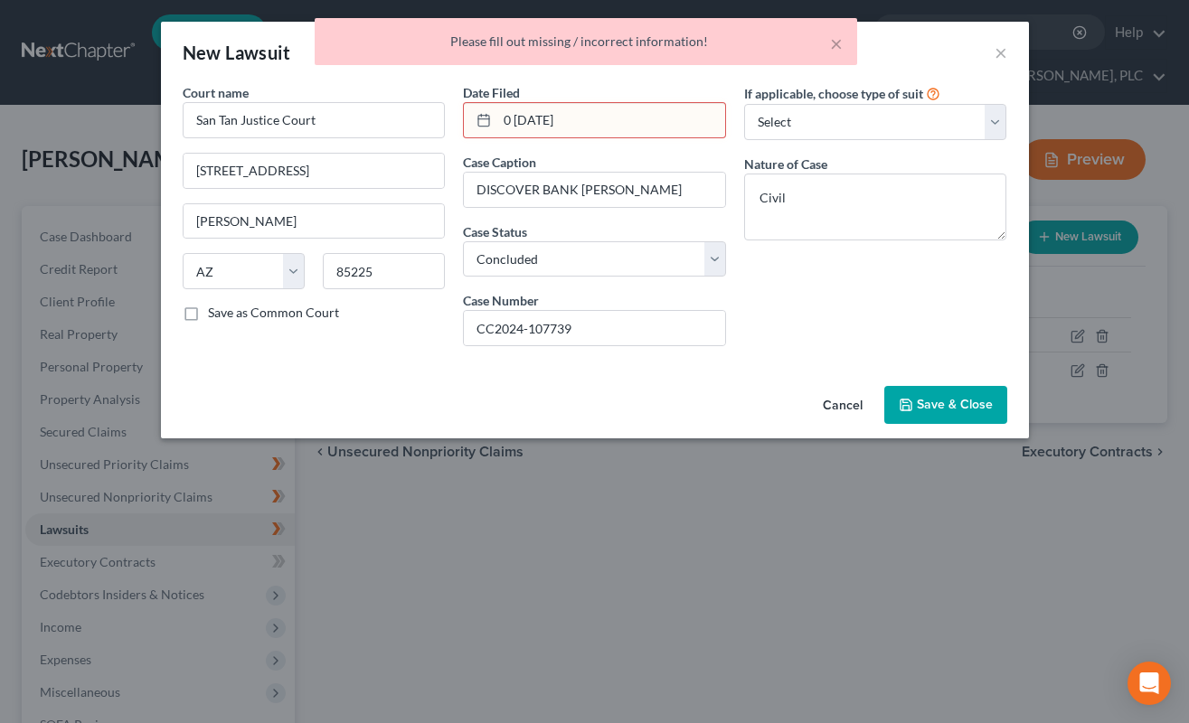
click at [511, 123] on input "0 [DATE]" at bounding box center [611, 120] width 228 height 34
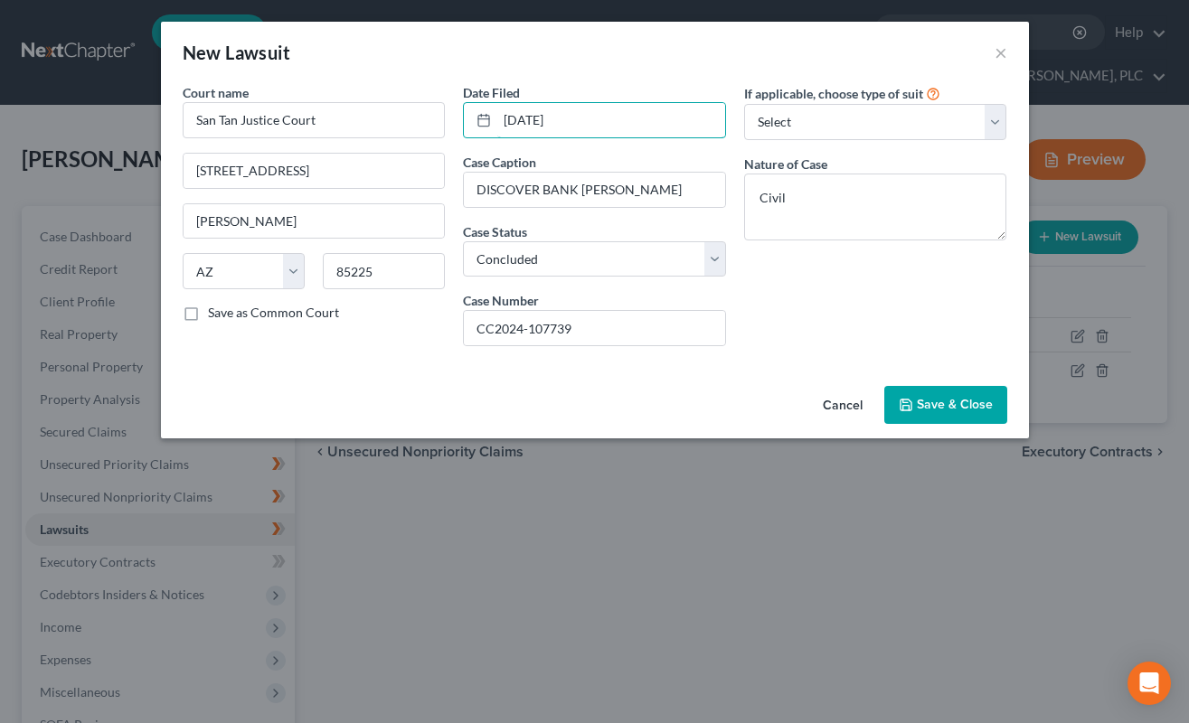
type input "[DATE]"
click at [893, 385] on div "Cancel Save & Close" at bounding box center [595, 409] width 868 height 60
click at [906, 398] on icon "button" at bounding box center [905, 405] width 14 height 14
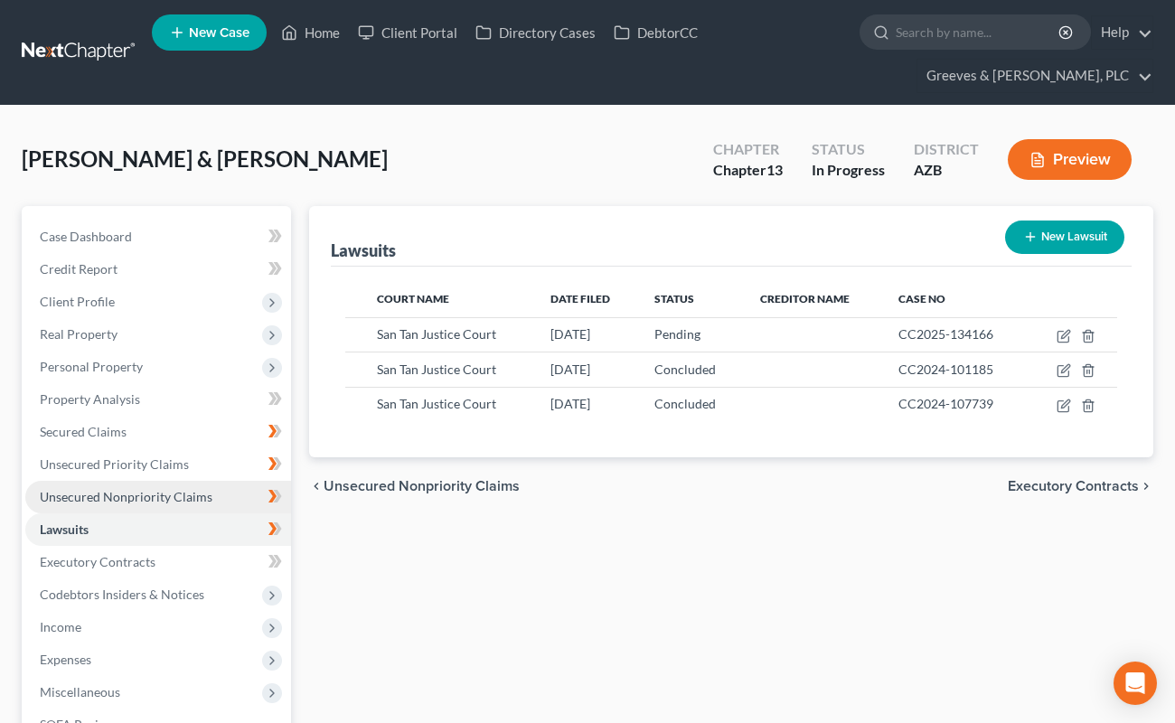
click at [194, 506] on link "Unsecured Nonpriority Claims" at bounding box center [158, 497] width 266 height 33
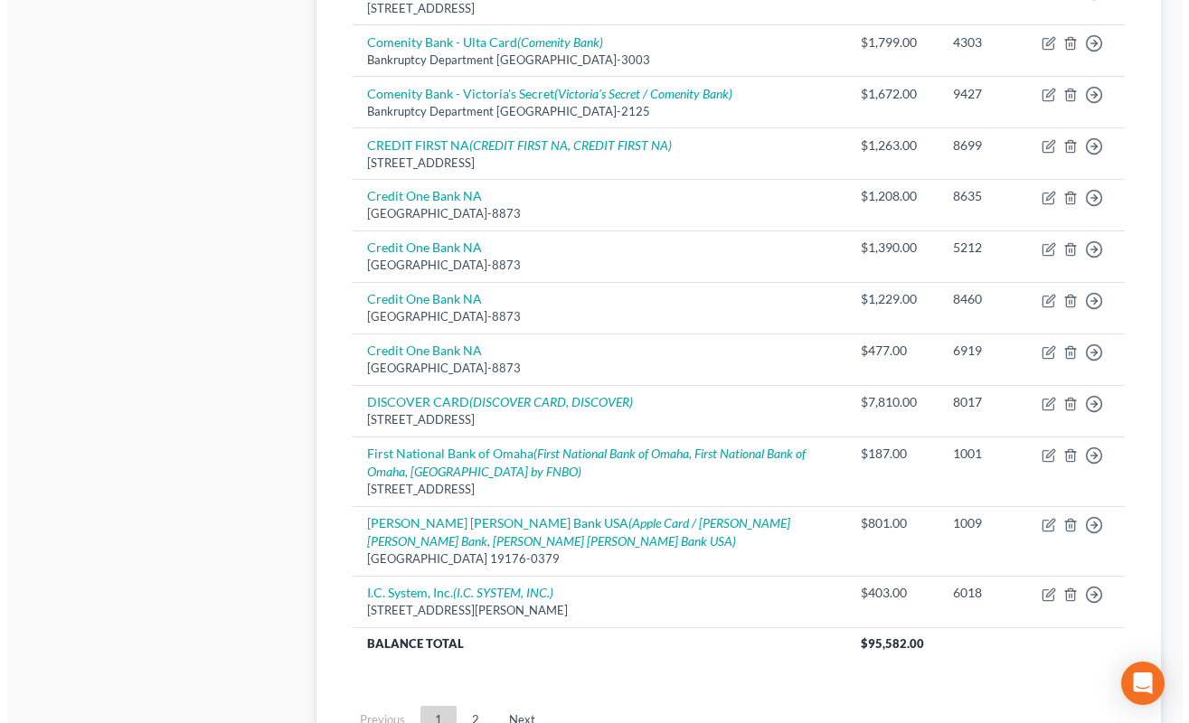
scroll to position [1430, 0]
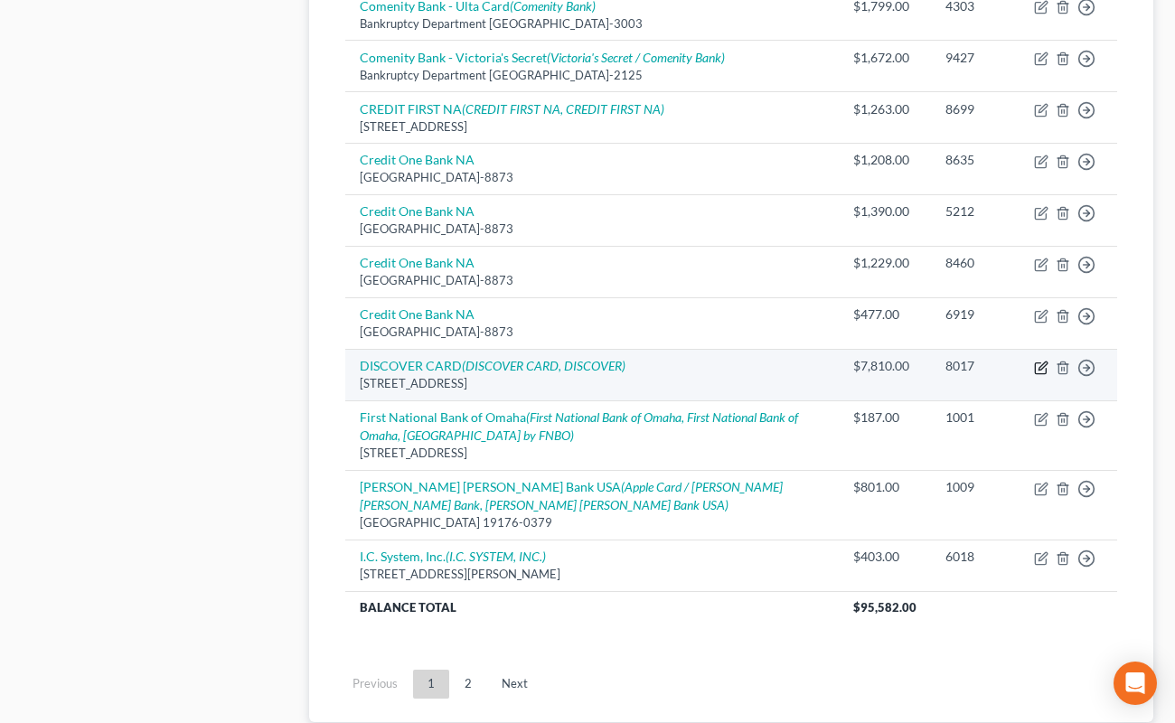
click at [1048, 361] on icon "button" at bounding box center [1041, 368] width 14 height 14
select select "46"
select select "2"
select select "0"
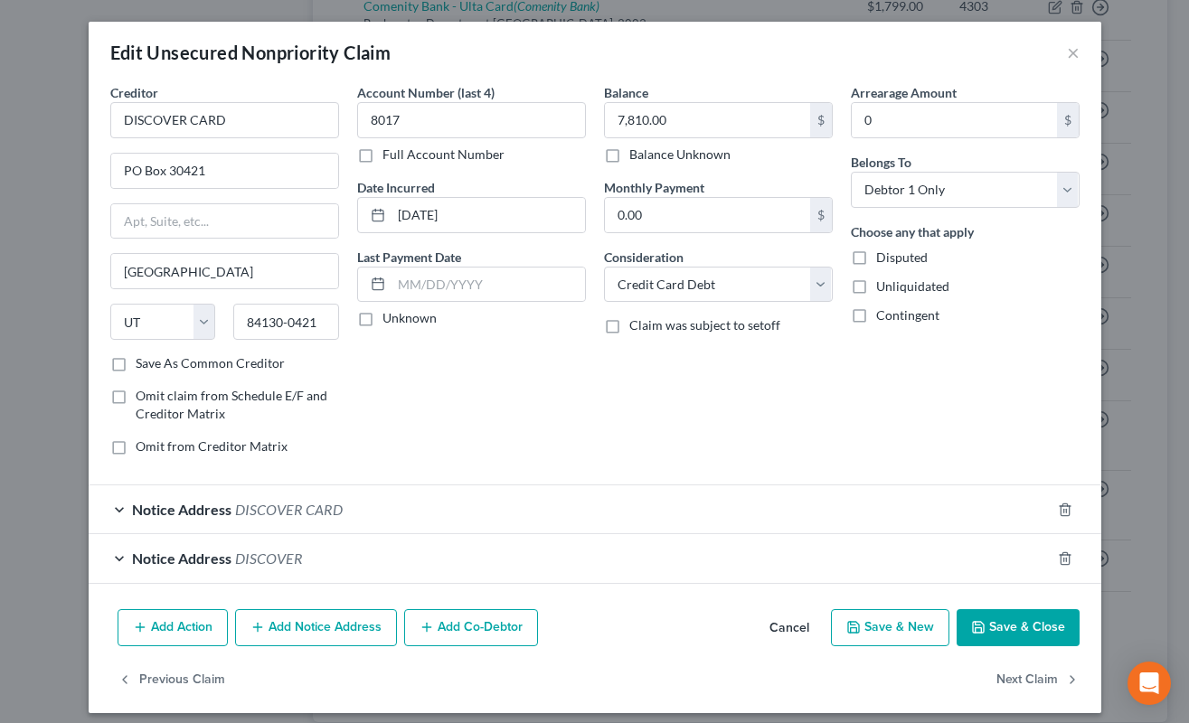
click at [378, 638] on button "Add Notice Address" at bounding box center [316, 628] width 162 height 38
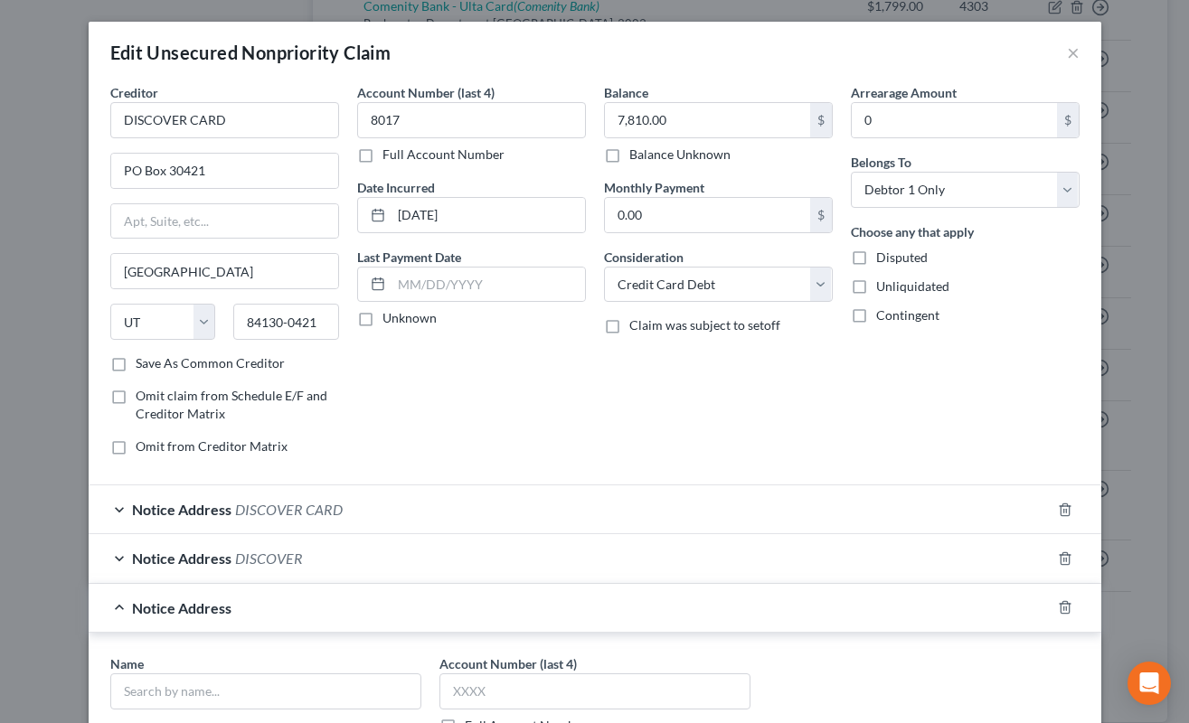
click at [478, 408] on div "Account Number (last 4) 8017 Full Account Number Date Incurred [DATE] Last Paym…" at bounding box center [471, 276] width 247 height 387
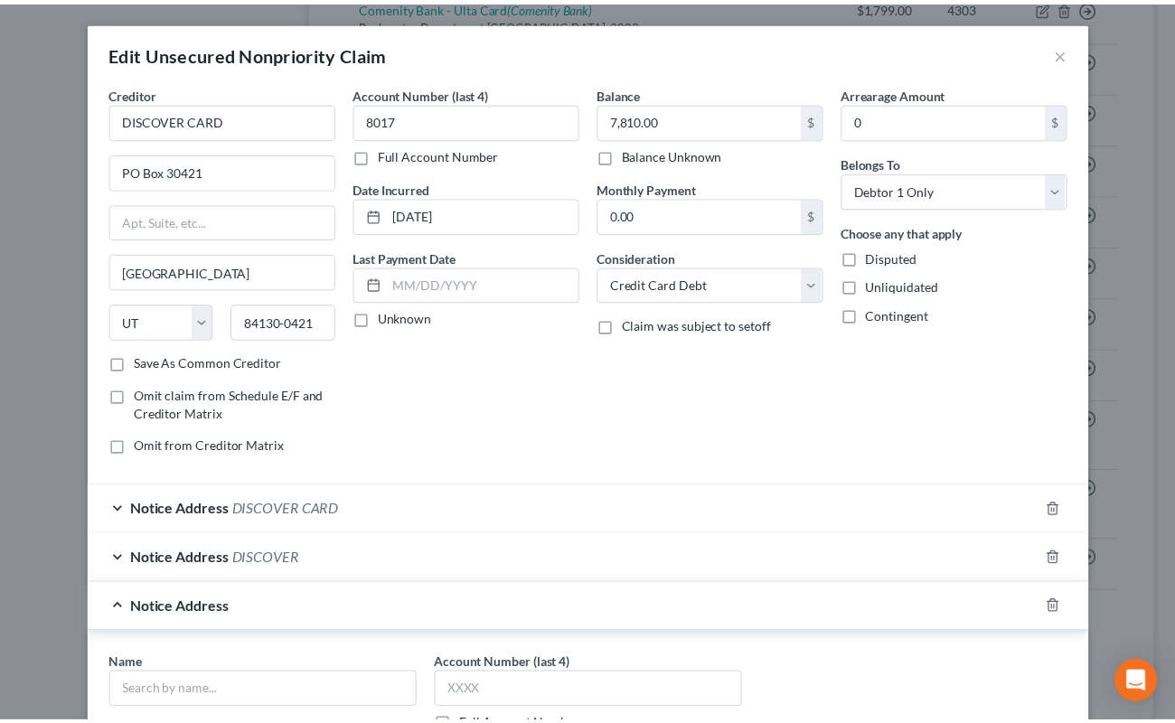
scroll to position [400, 0]
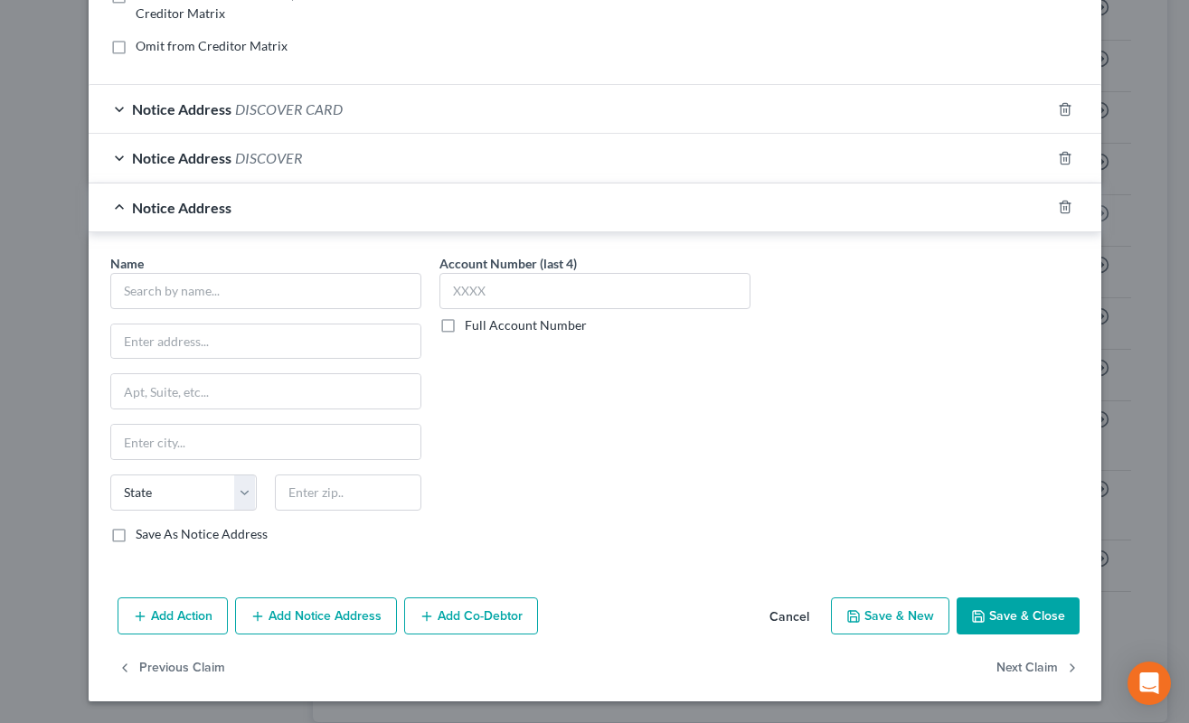
click at [465, 323] on label "Full Account Number" at bounding box center [526, 325] width 122 height 18
click at [472, 323] on input "Full Account Number" at bounding box center [478, 322] width 12 height 12
click at [321, 291] on input "text" at bounding box center [265, 291] width 311 height 36
paste input "[PERSON_NAME]"
type input "[PERSON_NAME], Esq."
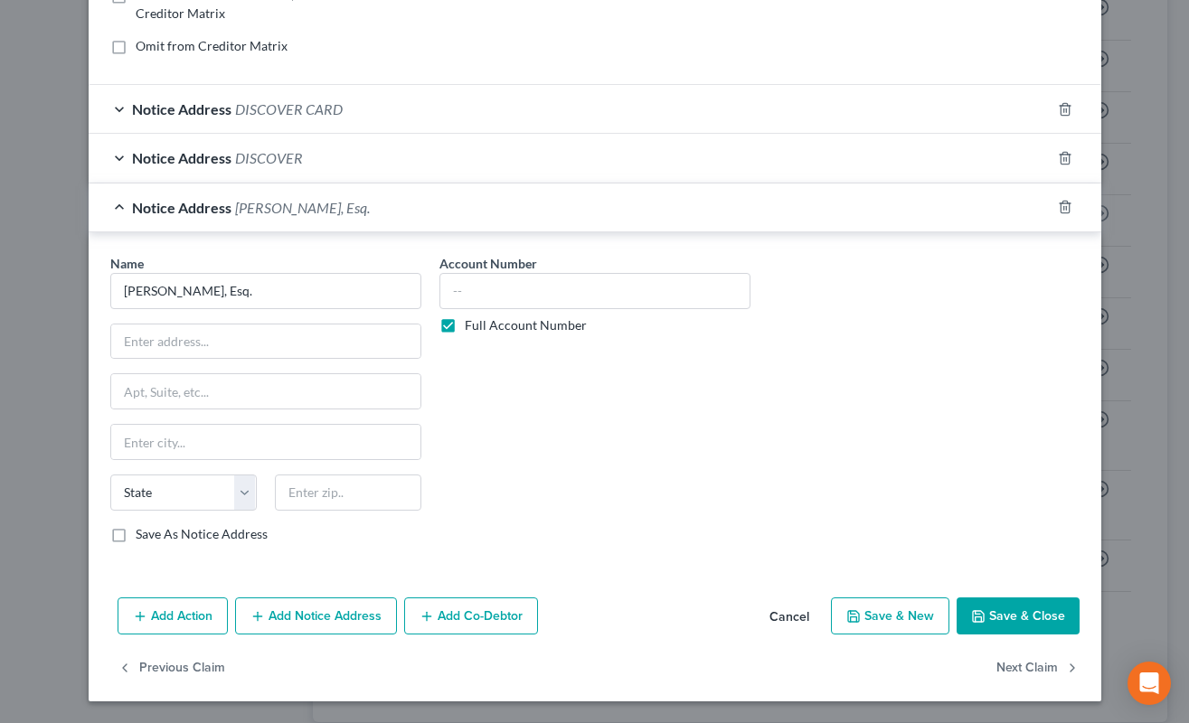
click at [258, 541] on label "Save As Notice Address" at bounding box center [202, 534] width 132 height 18
click at [155, 537] on input "Save As Notice Address" at bounding box center [149, 531] width 12 height 12
checkbox input "true"
click at [583, 287] on input "text" at bounding box center [594, 291] width 311 height 36
paste input "CC2024107739"
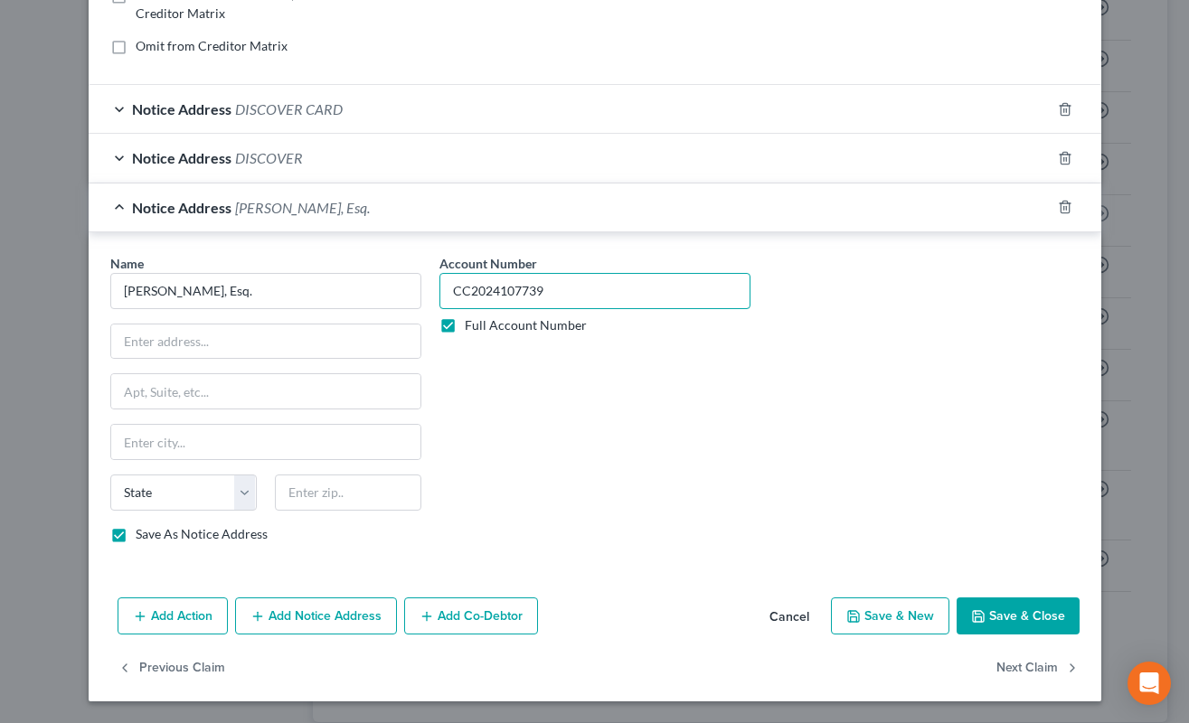
click at [494, 294] on input "CC2024107739" at bounding box center [594, 291] width 311 height 36
type input "CC2024-107739"
click at [346, 490] on input "text" at bounding box center [348, 493] width 146 height 36
type input "43054"
type input "[GEOGRAPHIC_DATA]"
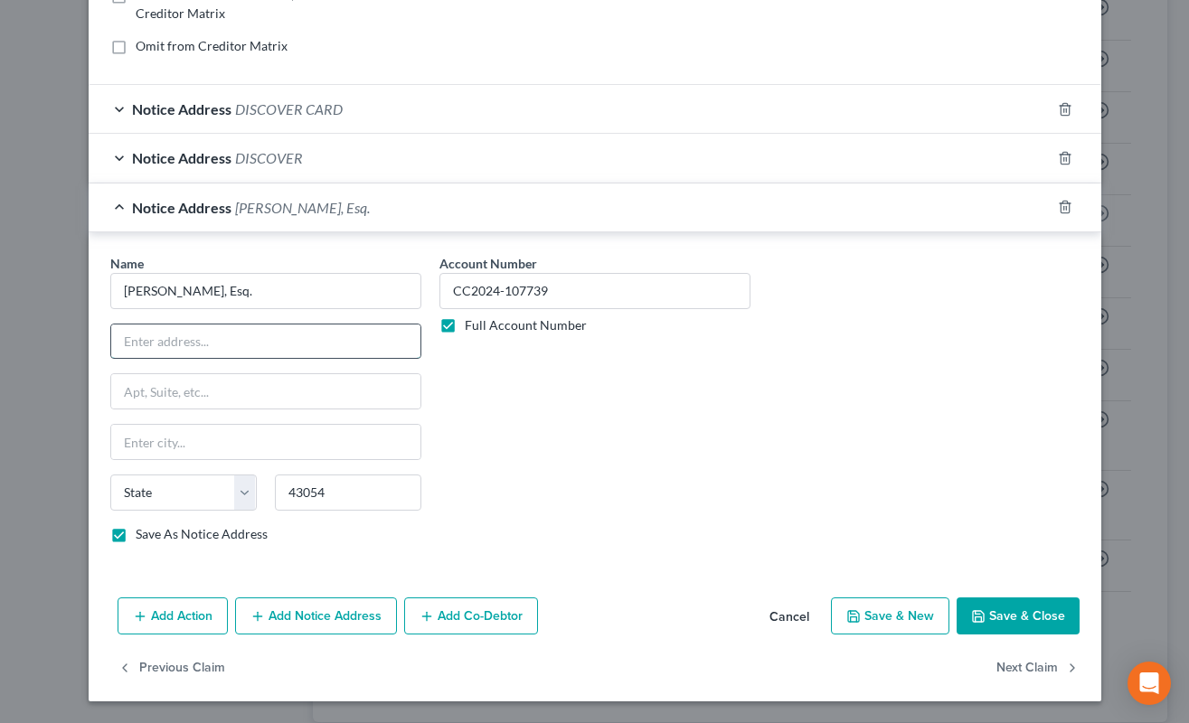
select select "36"
click at [330, 329] on input "text" at bounding box center [265, 341] width 309 height 34
paste input "PO BOX 3006"
click at [150, 342] on input "PO BOX 3006" at bounding box center [265, 341] width 309 height 34
click at [146, 338] on input "PO BOX 3006" at bounding box center [265, 341] width 309 height 34
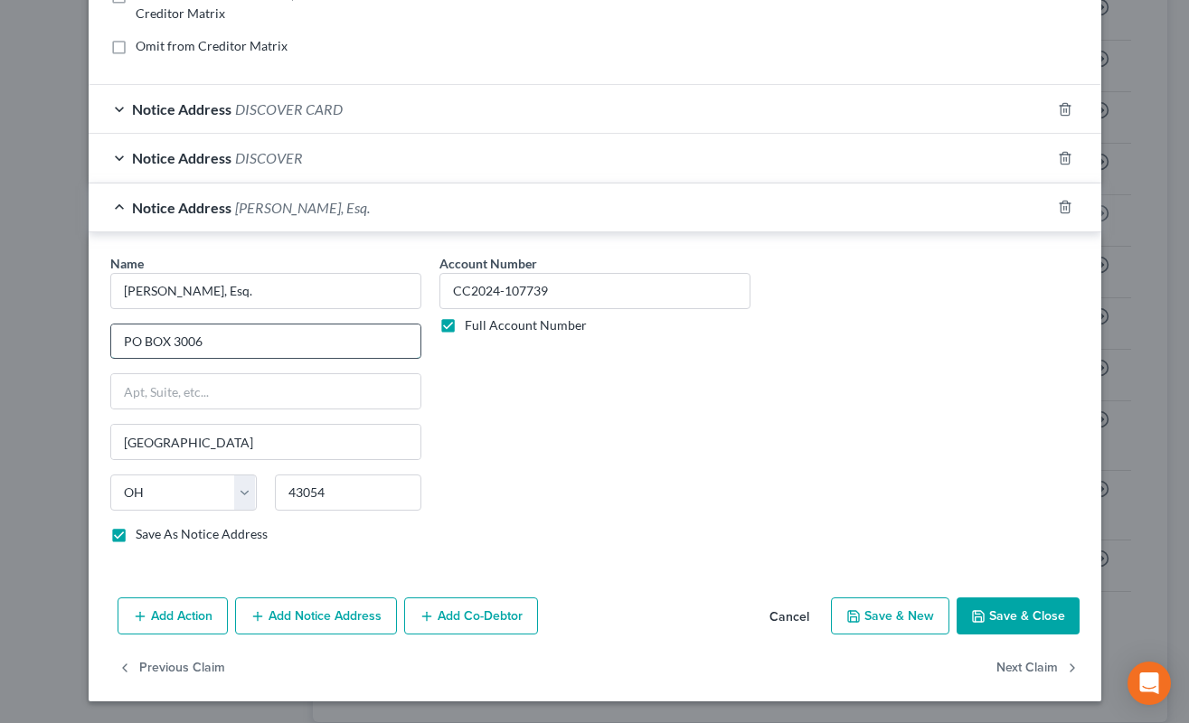
click at [146, 338] on input "PO BOX 3006" at bounding box center [265, 341] width 309 height 34
drag, startPoint x: 146, startPoint y: 338, endPoint x: 162, endPoint y: 341, distance: 15.6
click at [162, 341] on input "PO BOX 3006" at bounding box center [265, 341] width 309 height 34
type input "PO Box 3006"
click at [340, 490] on input "43054" at bounding box center [348, 493] width 146 height 36
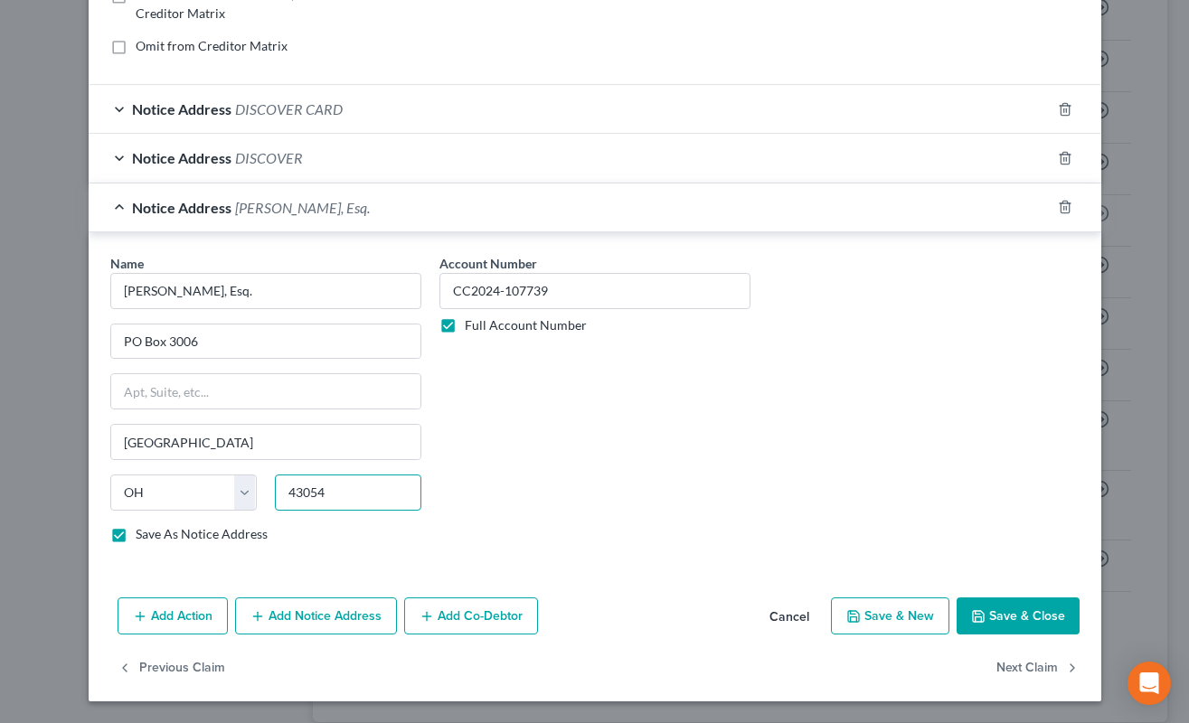
paste input "-3006"
type input "43054-3006"
click at [984, 613] on button "Save & Close" at bounding box center [1017, 616] width 123 height 38
checkbox input "false"
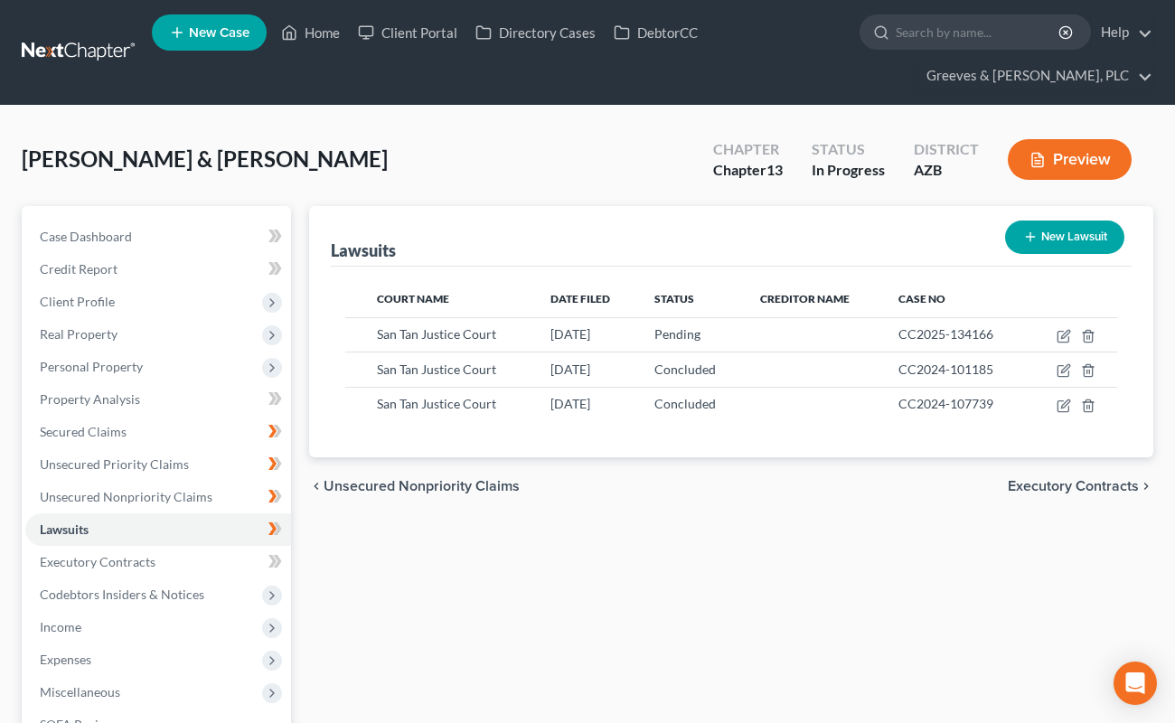
click at [1026, 219] on div "New Lawsuit" at bounding box center [1065, 237] width 134 height 48
click at [1029, 231] on button "New Lawsuit" at bounding box center [1064, 237] width 119 height 33
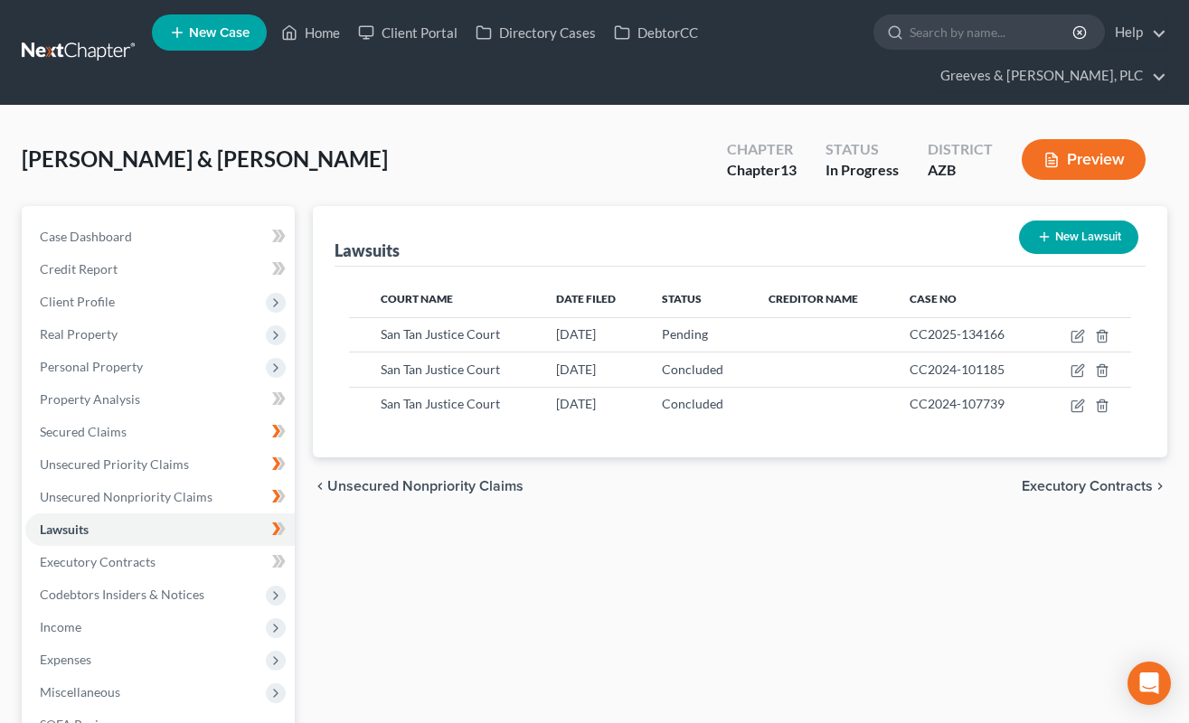
select select "0"
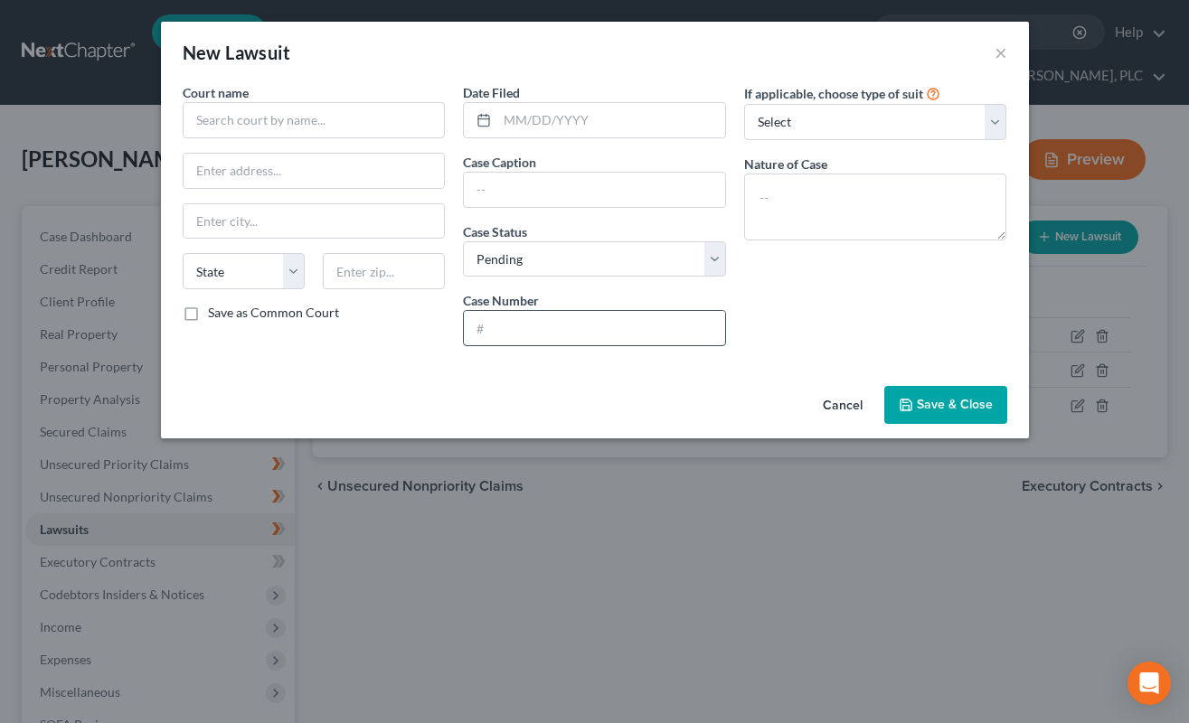
click at [646, 320] on input "text" at bounding box center [594, 328] width 261 height 34
paste input "CC2024148852"
click at [520, 330] on input "CC2024148852" at bounding box center [594, 328] width 261 height 34
type input "CC2024-148852"
drag, startPoint x: 776, startPoint y: 203, endPoint x: 729, endPoint y: 282, distance: 91.6
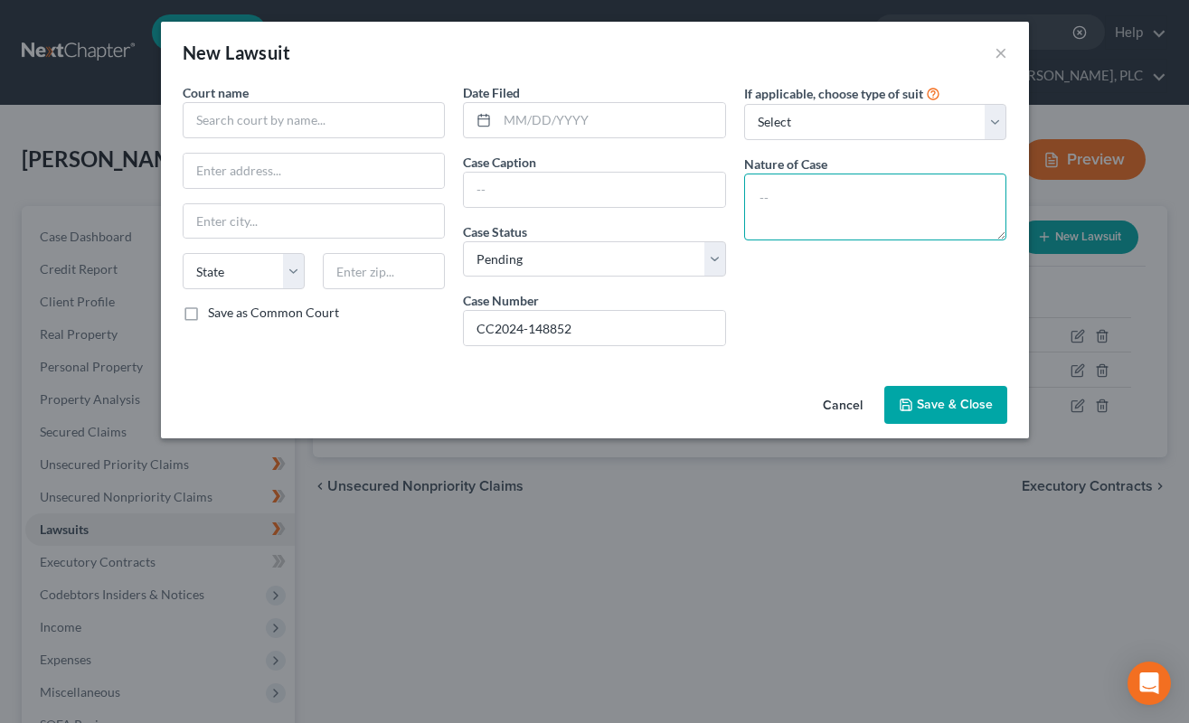
click at [770, 212] on textarea at bounding box center [875, 207] width 263 height 67
type textarea "Civil"
click at [735, 241] on div "If applicable, choose type of suit Select Repossession Garnishment Foreclosure …" at bounding box center [875, 221] width 281 height 277
click at [726, 250] on div "Date Filed Case Caption Case Status * Select Pending On Appeal Concluded Case N…" at bounding box center [594, 221] width 281 height 277
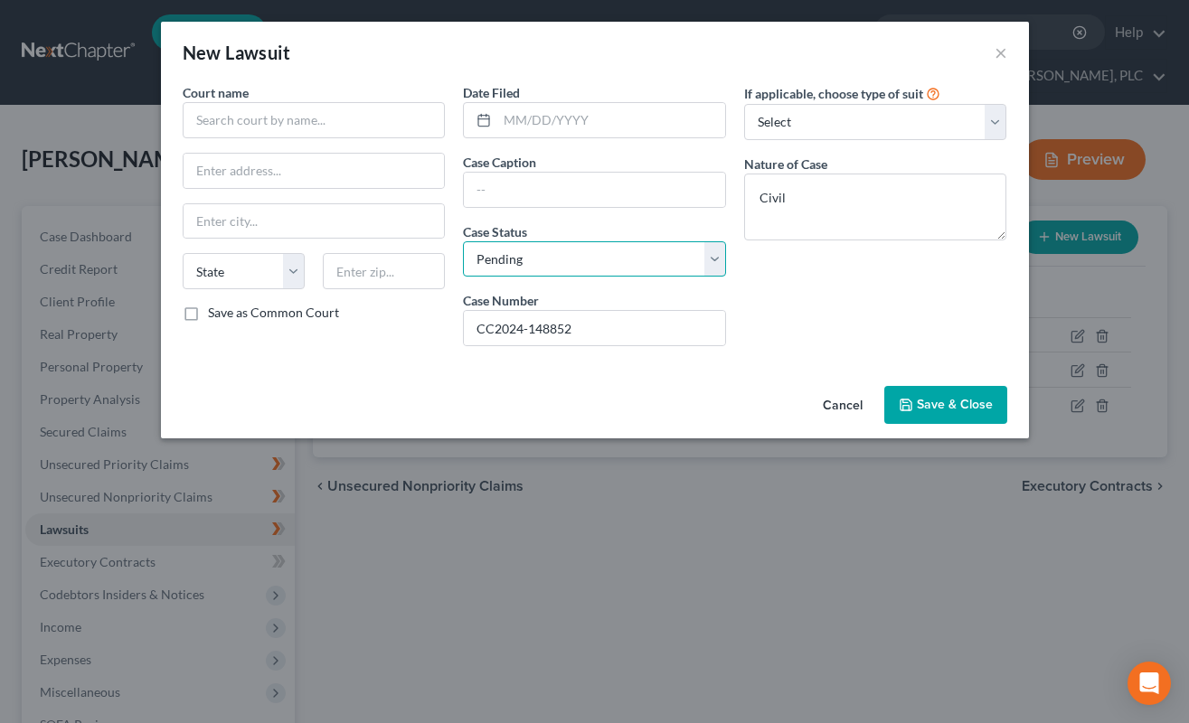
click at [719, 254] on select "Select Pending On Appeal Concluded" at bounding box center [594, 259] width 263 height 36
select select "2"
click at [463, 241] on select "Select Pending On Appeal Concluded" at bounding box center [594, 259] width 263 height 36
click at [520, 134] on input "text" at bounding box center [611, 120] width 228 height 34
paste input "[DATE]"
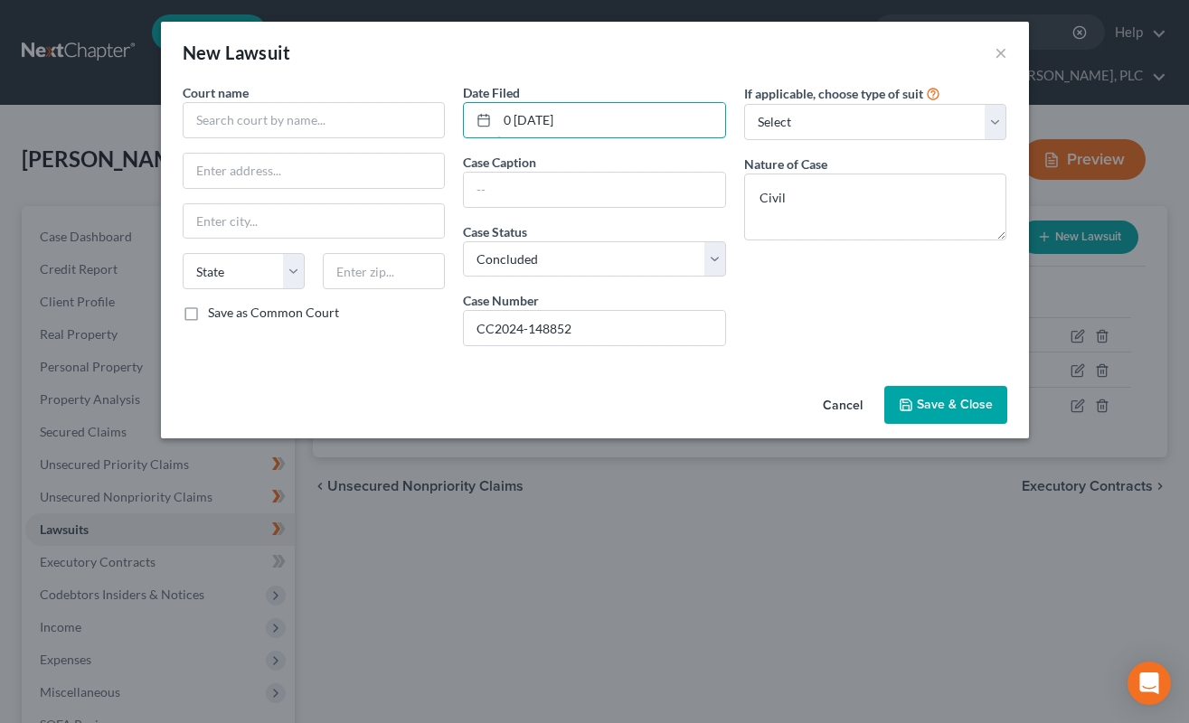
drag, startPoint x: 510, startPoint y: 125, endPoint x: 522, endPoint y: 159, distance: 36.6
click at [510, 121] on input "0 [DATE]" at bounding box center [611, 120] width 228 height 34
type input "[DATE]"
click at [365, 137] on input "text" at bounding box center [314, 120] width 263 height 36
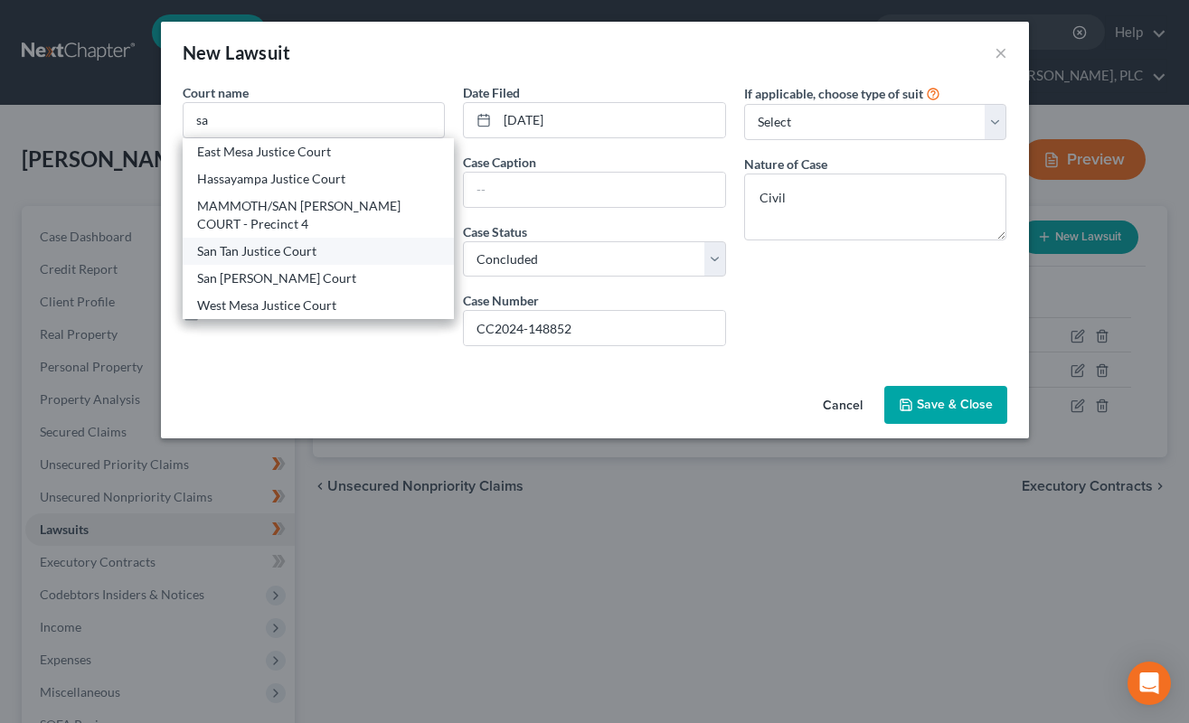
click at [308, 258] on div "San Tan Justice Court" at bounding box center [318, 251] width 243 height 18
type input "San Tan Justice Court"
type input "[STREET_ADDRESS]"
type input "[PERSON_NAME]"
select select "3"
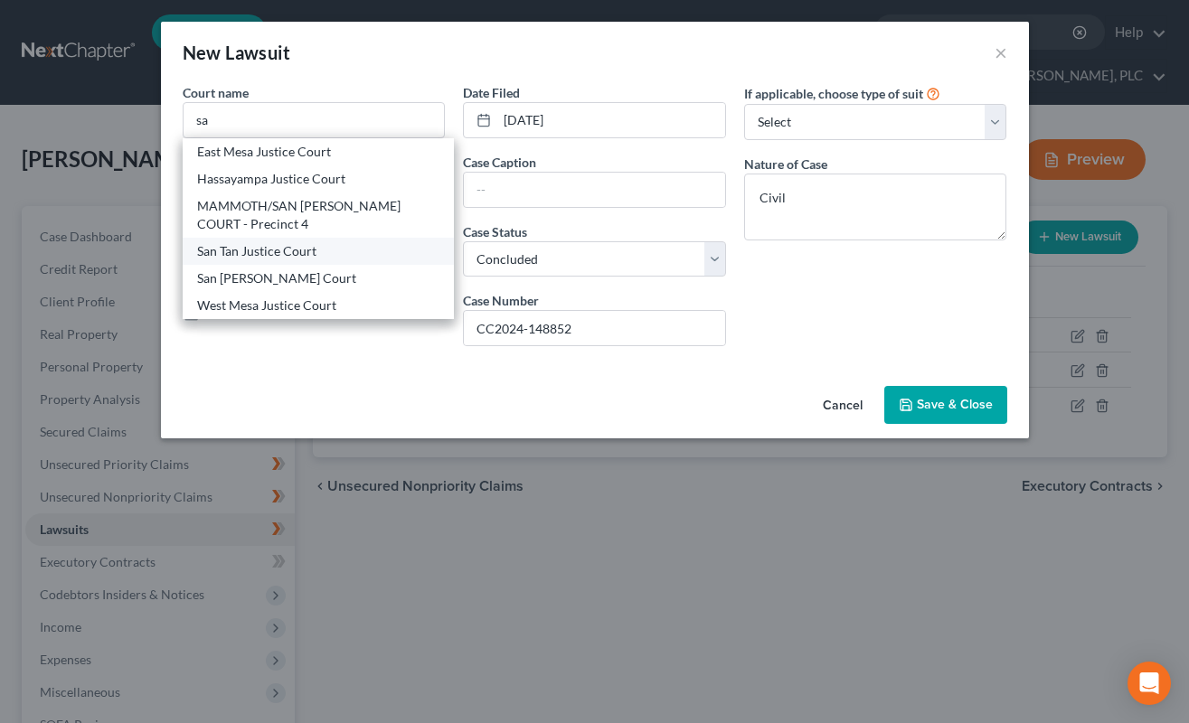
type input "85225"
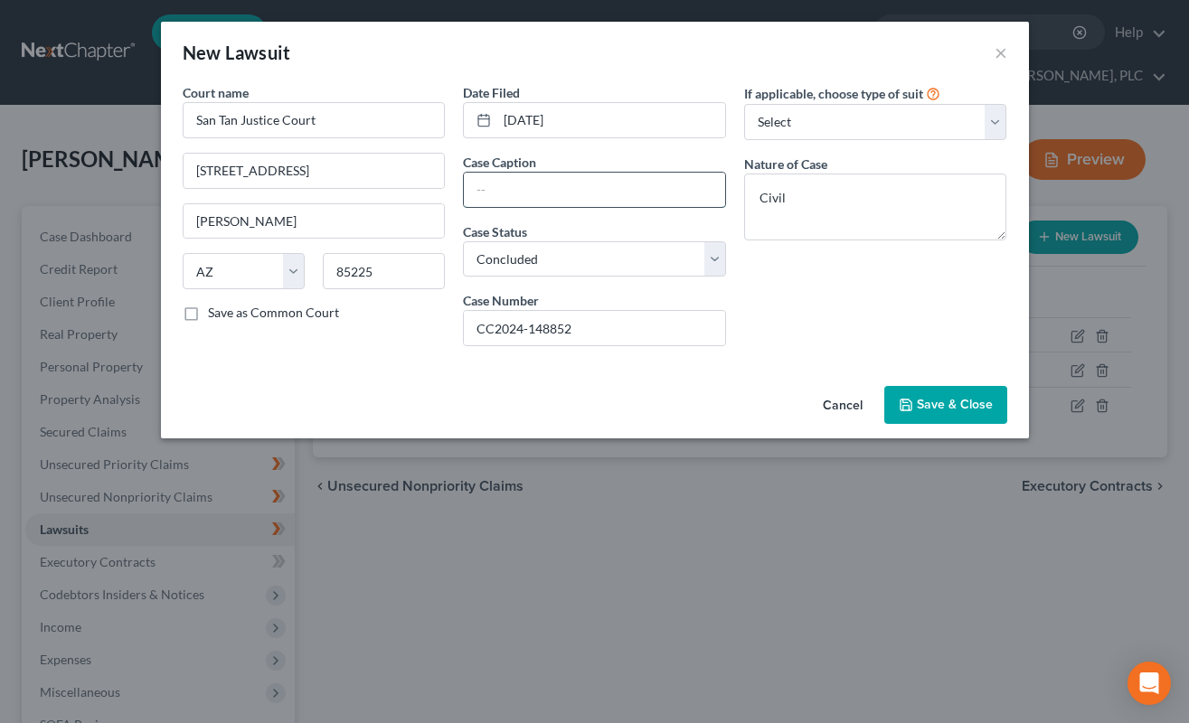
click at [530, 203] on input "text" at bounding box center [594, 190] width 261 height 34
paste input "[PERSON_NAME] [PERSON_NAME] BANK, N.A. Relationship Plaintiff Sex N/A Attorney …"
type input "[PERSON_NAME] [PERSON_NAME] BANK, N.A. [PERSON_NAME]"
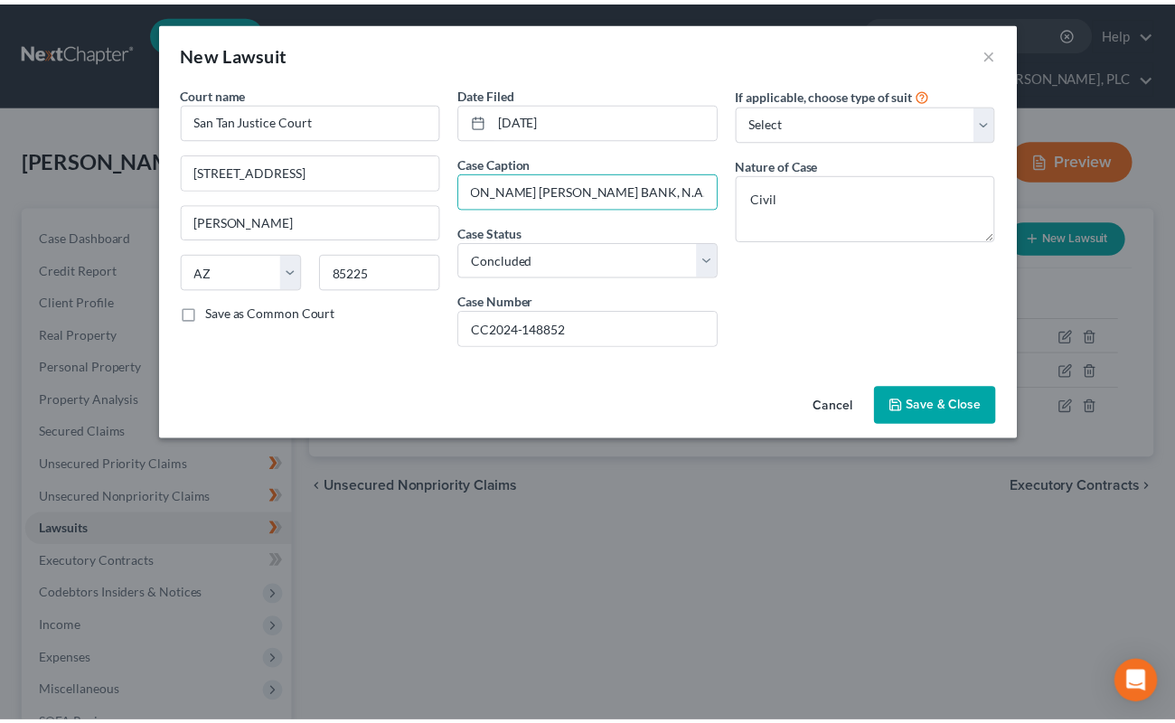
scroll to position [0, 0]
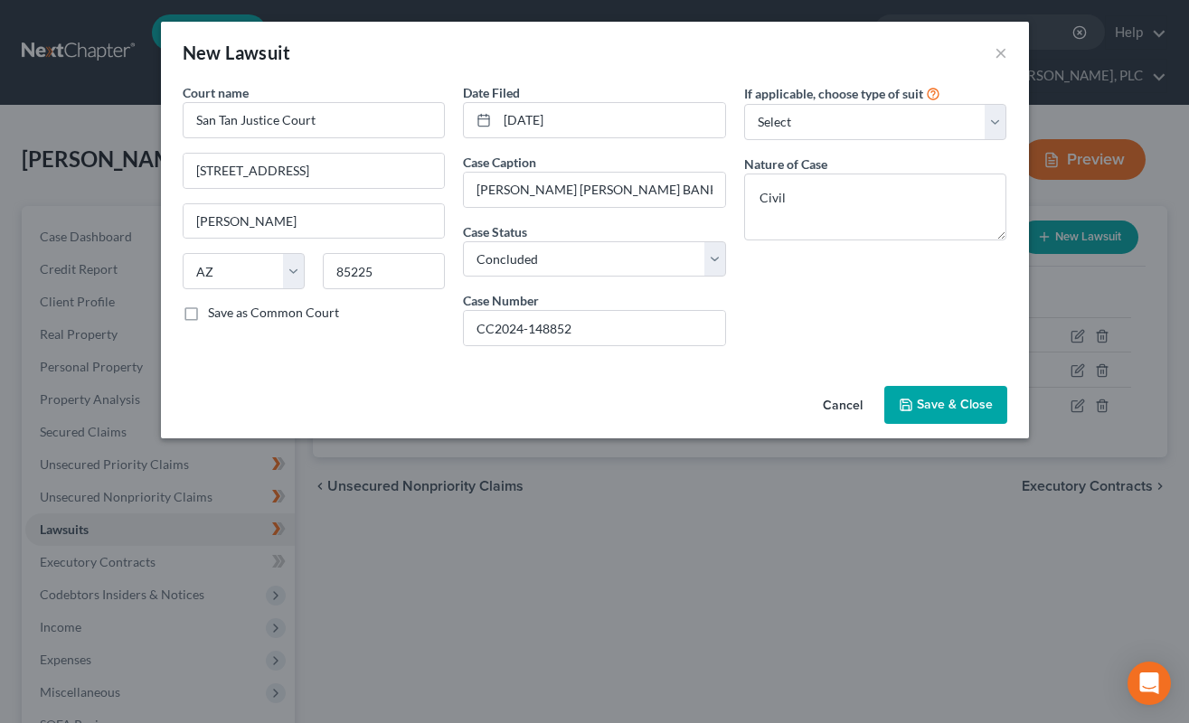
click at [940, 400] on span "Save & Close" at bounding box center [955, 404] width 76 height 15
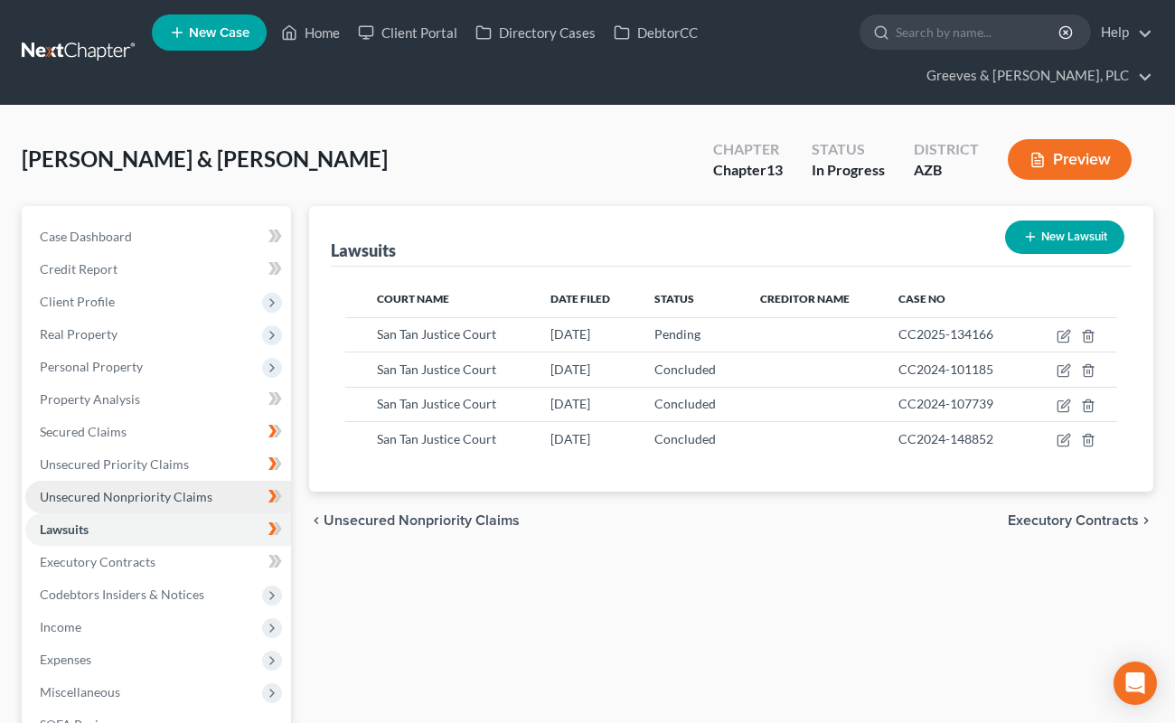
click at [163, 489] on span "Unsecured Nonpriority Claims" at bounding box center [126, 496] width 173 height 15
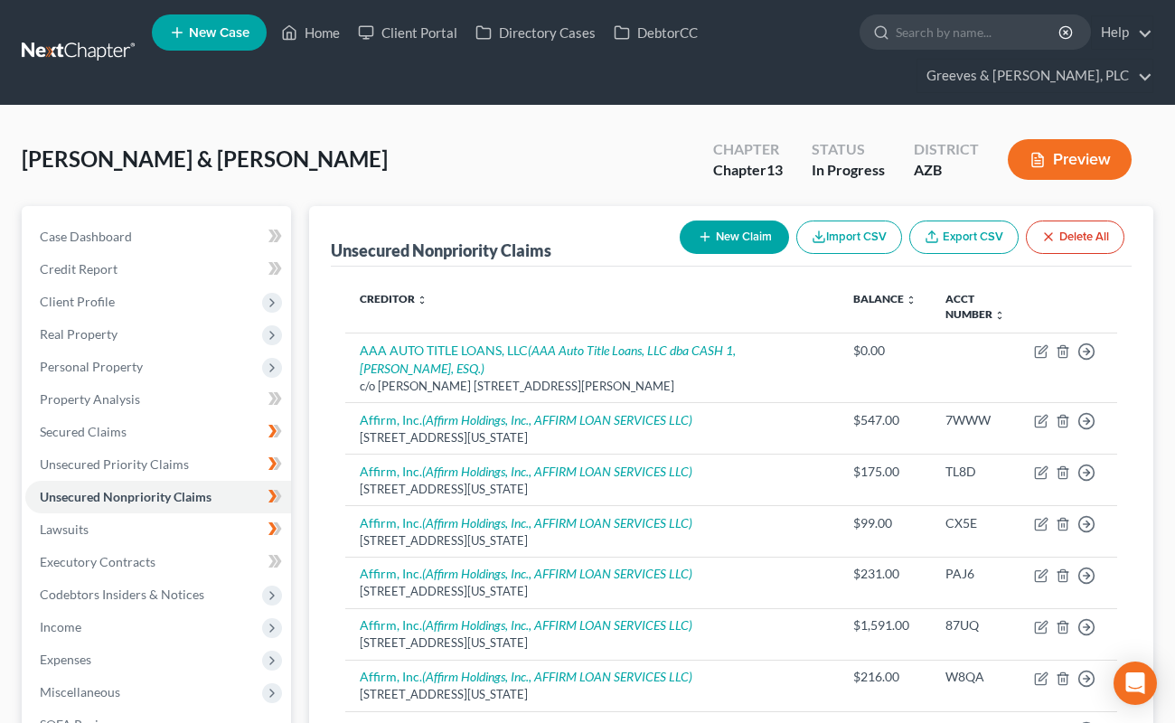
click at [431, 188] on div "[PERSON_NAME] & [PERSON_NAME] Upgraded Chapter Chapter 13 Status In Progress Di…" at bounding box center [588, 166] width 1132 height 79
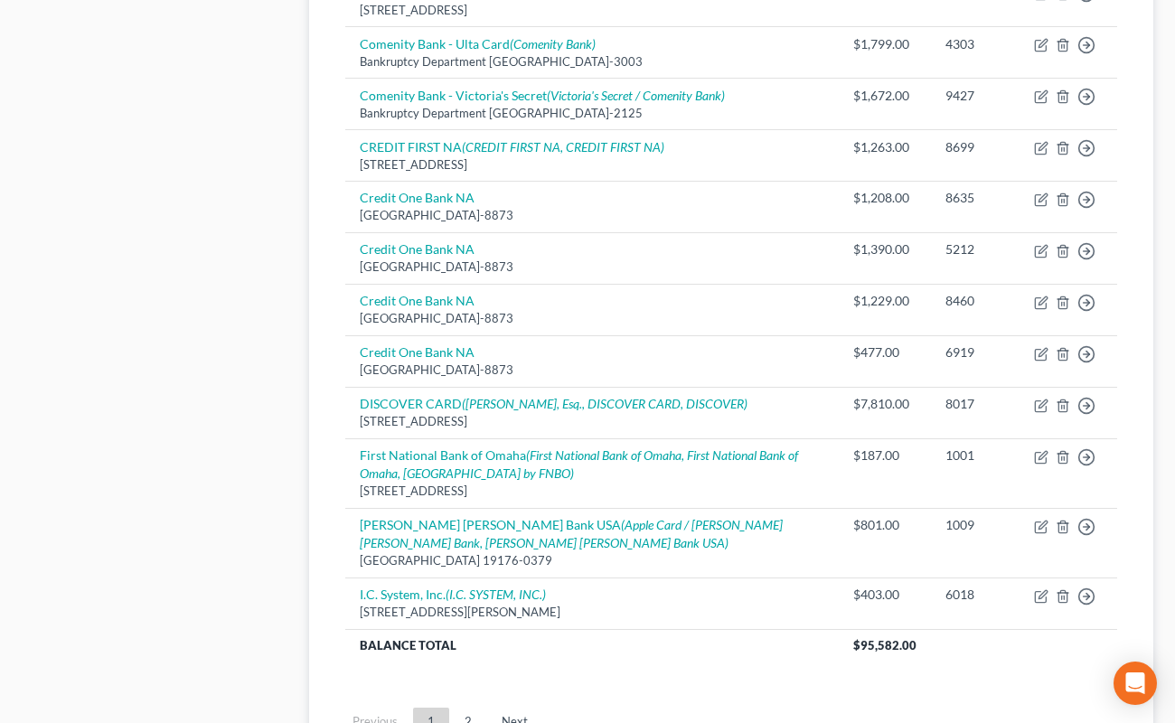
scroll to position [1502, 0]
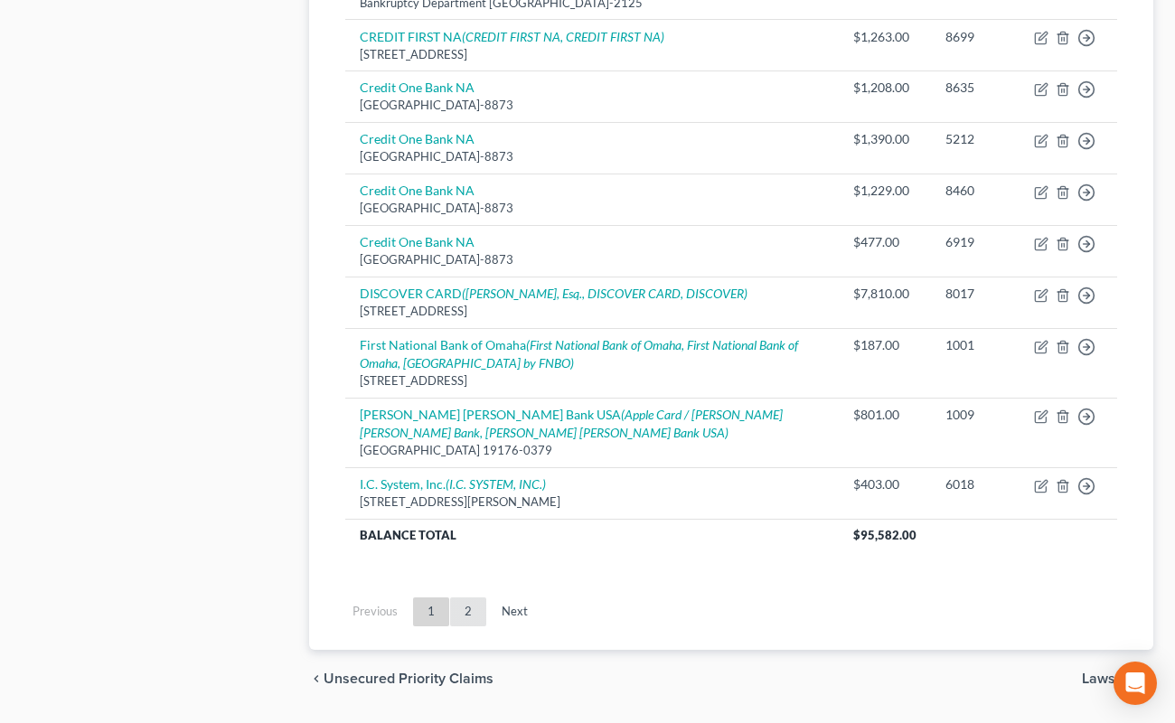
click at [469, 597] on link "2" at bounding box center [468, 611] width 36 height 29
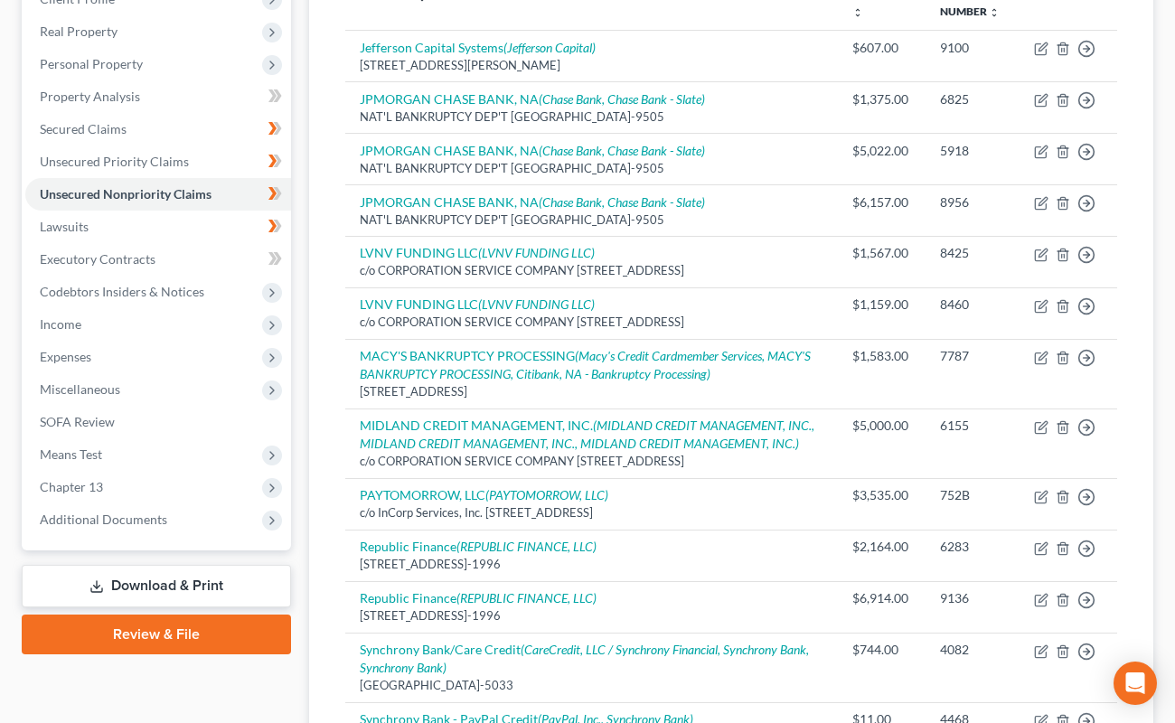
scroll to position [968, 0]
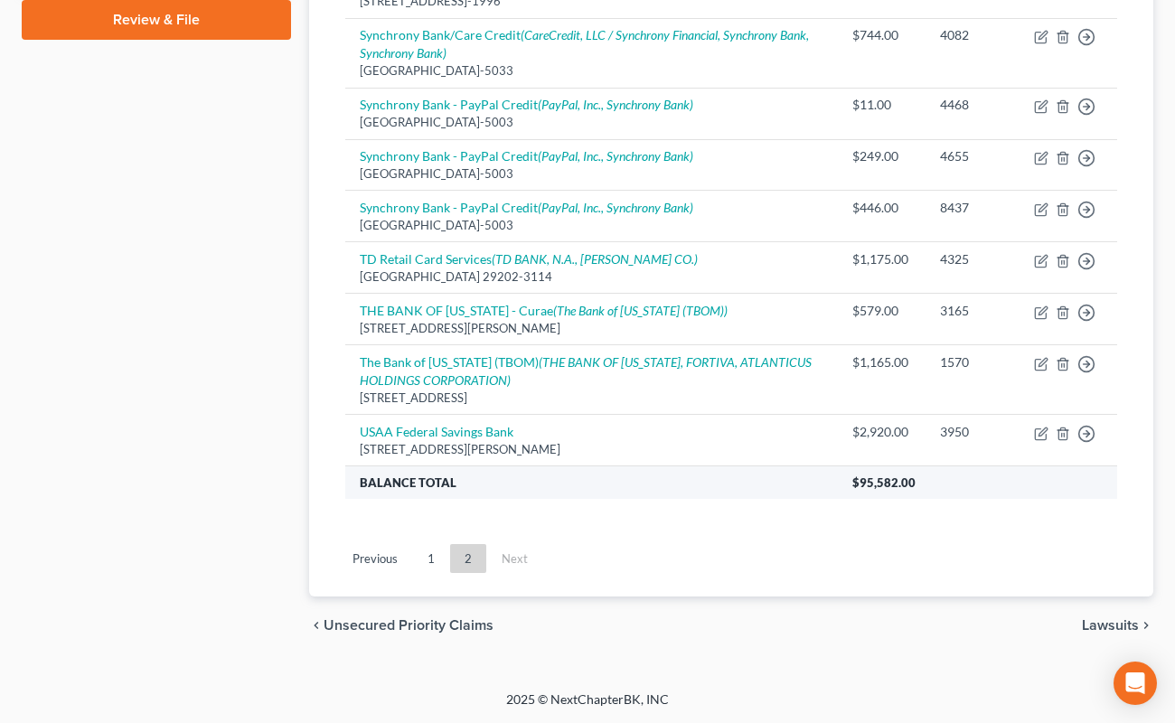
click at [617, 491] on th "Balance Total" at bounding box center [591, 482] width 493 height 33
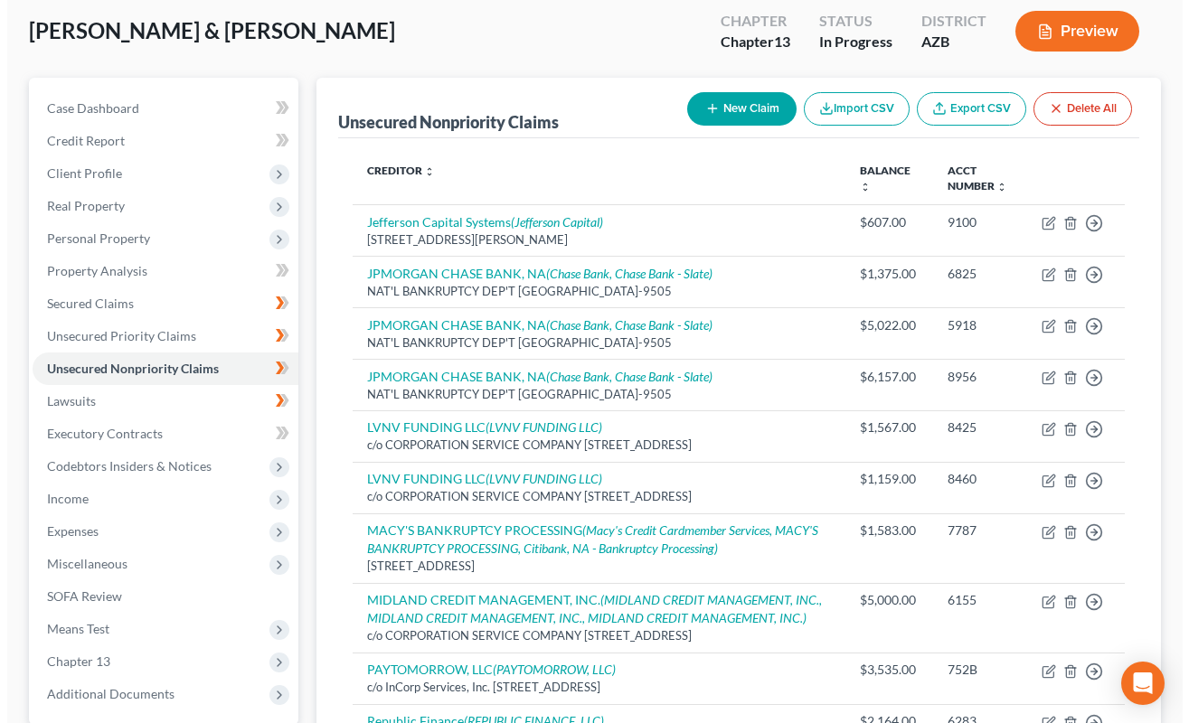
scroll to position [100, 0]
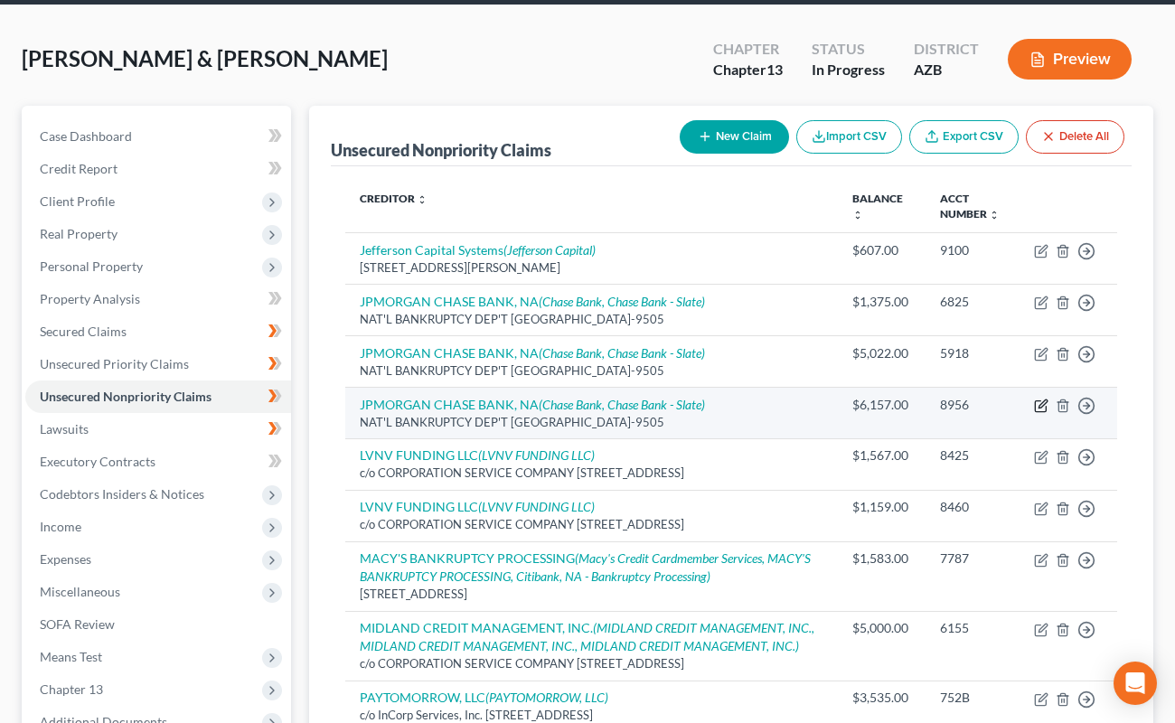
click at [1035, 402] on icon "button" at bounding box center [1040, 406] width 11 height 11
select select "3"
select select "2"
select select "0"
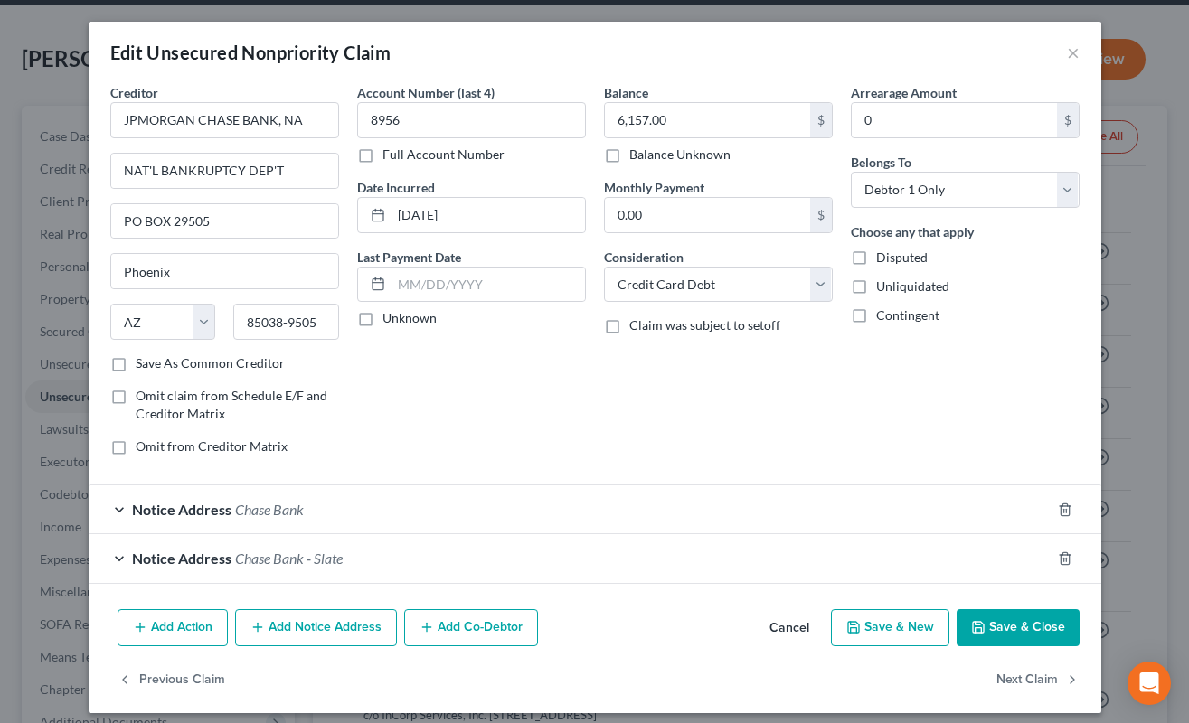
click at [336, 634] on button "Add Notice Address" at bounding box center [316, 628] width 162 height 38
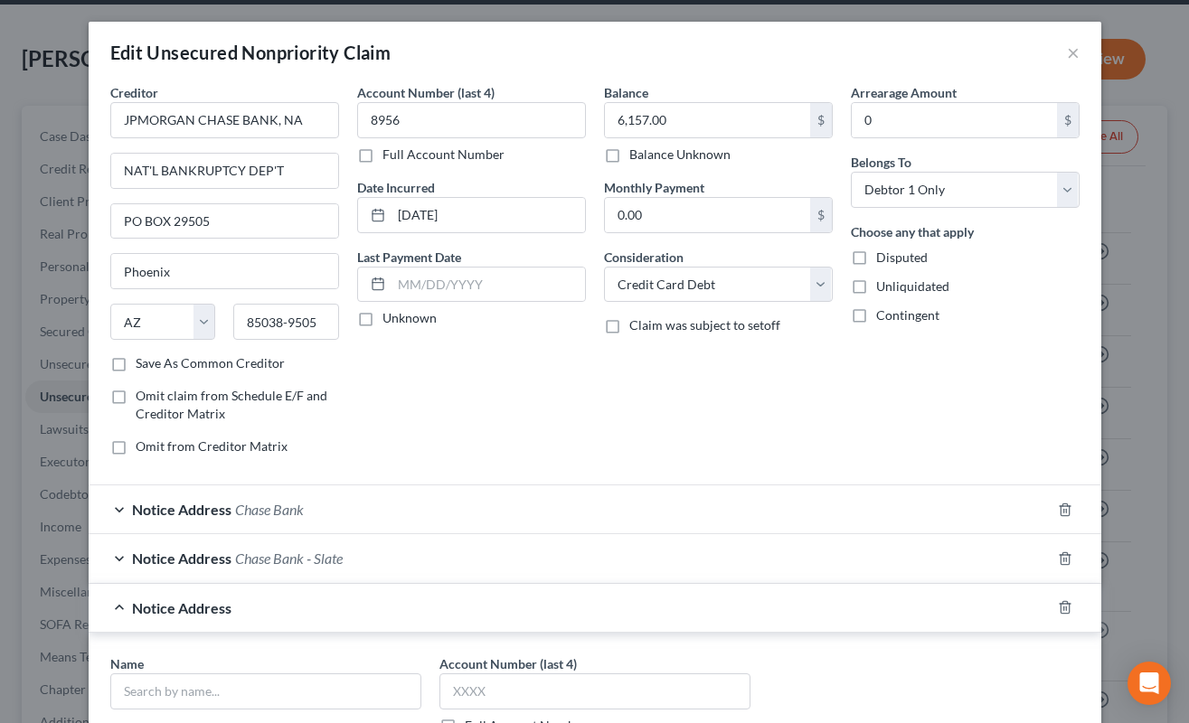
drag, startPoint x: 459, startPoint y: 374, endPoint x: 416, endPoint y: 406, distance: 53.7
click at [463, 381] on div "Account Number (last 4) 8956 Full Account Number Date Incurred [DATE] Last Paym…" at bounding box center [471, 276] width 247 height 387
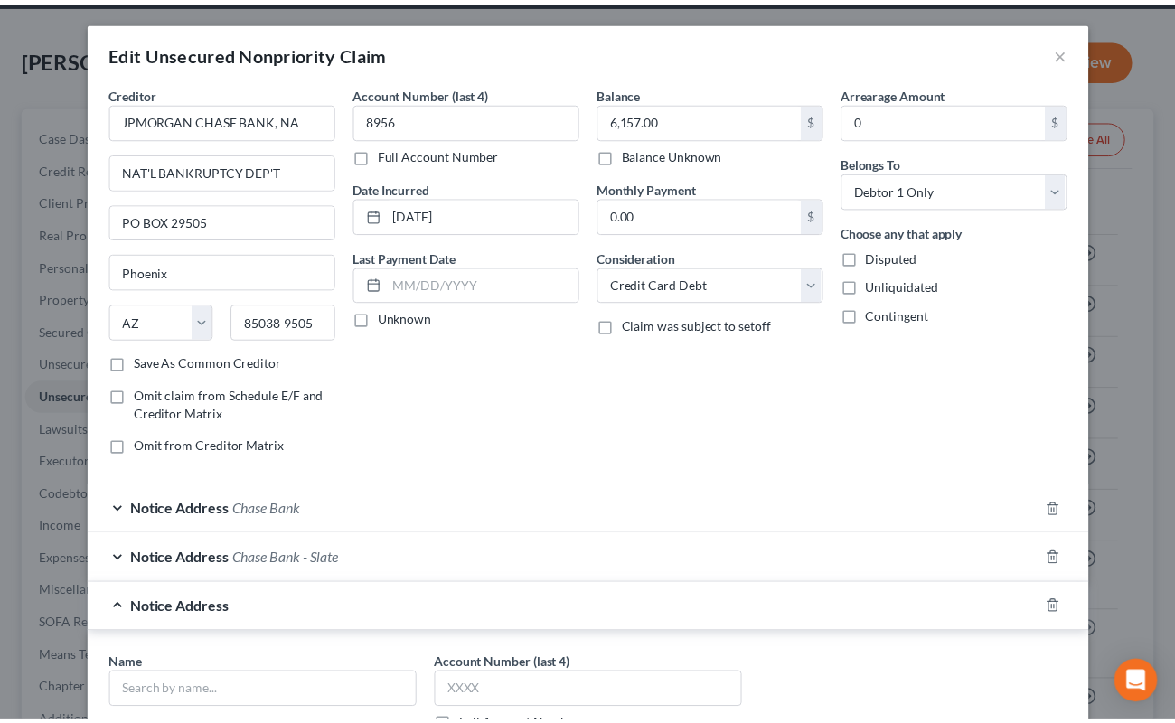
scroll to position [400, 0]
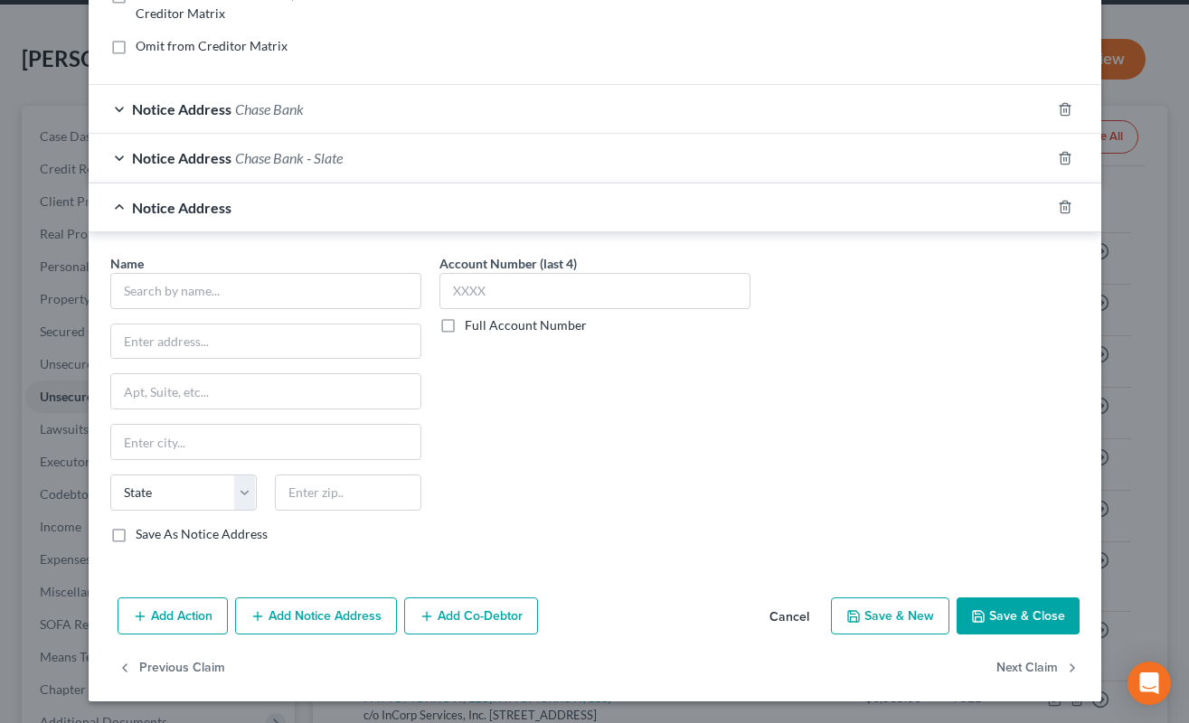
click at [465, 324] on label "Full Account Number" at bounding box center [526, 325] width 122 height 18
click at [472, 324] on input "Full Account Number" at bounding box center [478, 322] width 12 height 12
click at [334, 296] on input "text" at bounding box center [265, 291] width 311 height 36
paste input "[PERSON_NAME]"
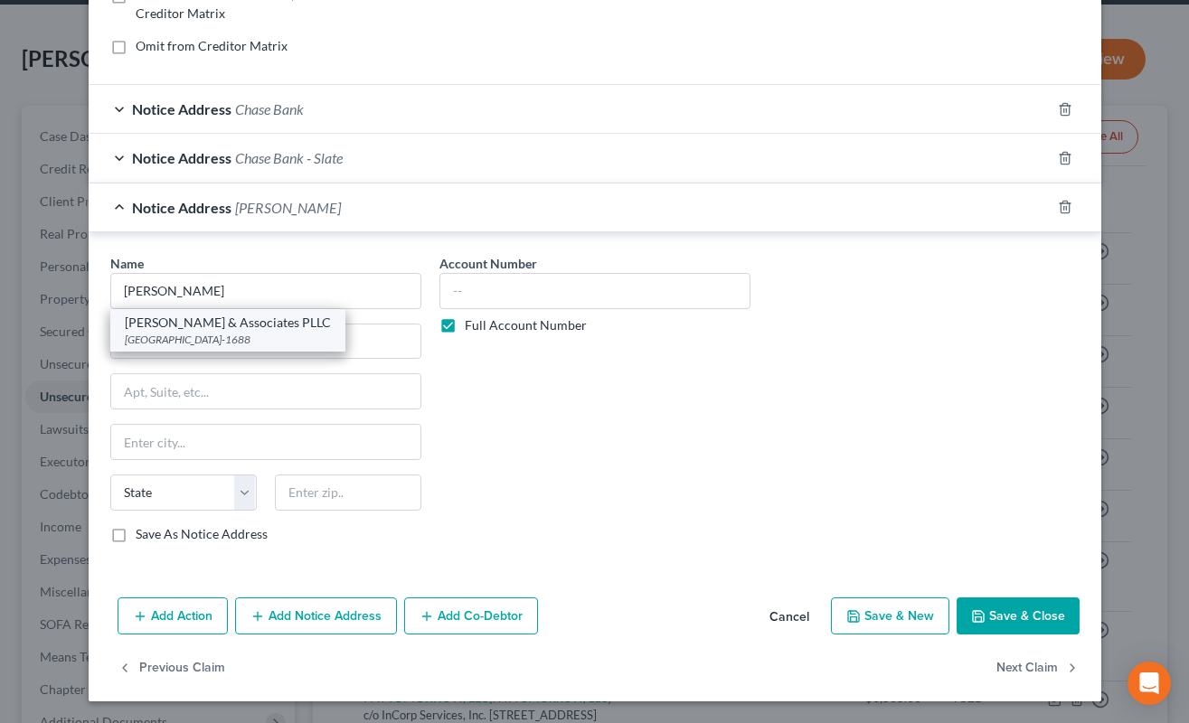
click at [273, 340] on div "[GEOGRAPHIC_DATA]-1688" at bounding box center [228, 339] width 206 height 15
type input "[PERSON_NAME] & Associates PLLC"
type input "PO Box 41688"
type input "[GEOGRAPHIC_DATA]"
select select "3"
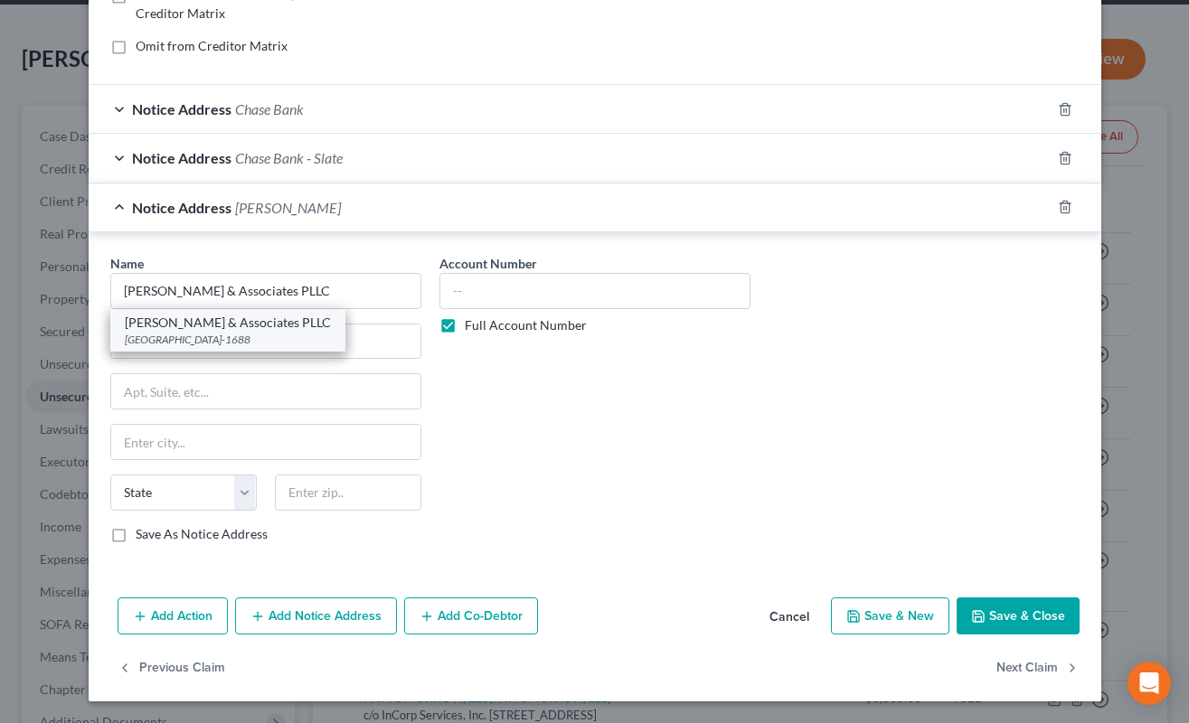
type input "85717-1688"
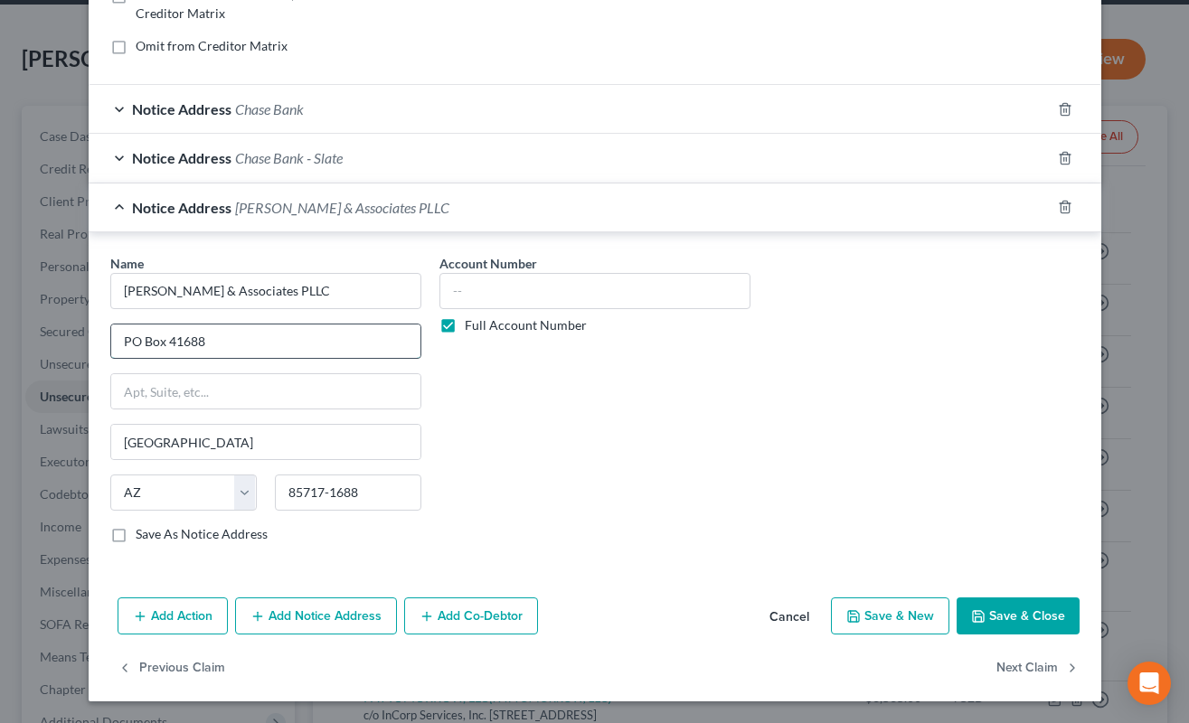
drag, startPoint x: 197, startPoint y: 339, endPoint x: 115, endPoint y: 343, distance: 82.3
click at [115, 343] on input "PO Box 41688" at bounding box center [265, 341] width 309 height 34
click at [453, 469] on div "Account Number Full Account Number" at bounding box center [594, 406] width 329 height 304
click at [353, 393] on input "text" at bounding box center [265, 391] width 309 height 34
paste input "PO Box 41688"
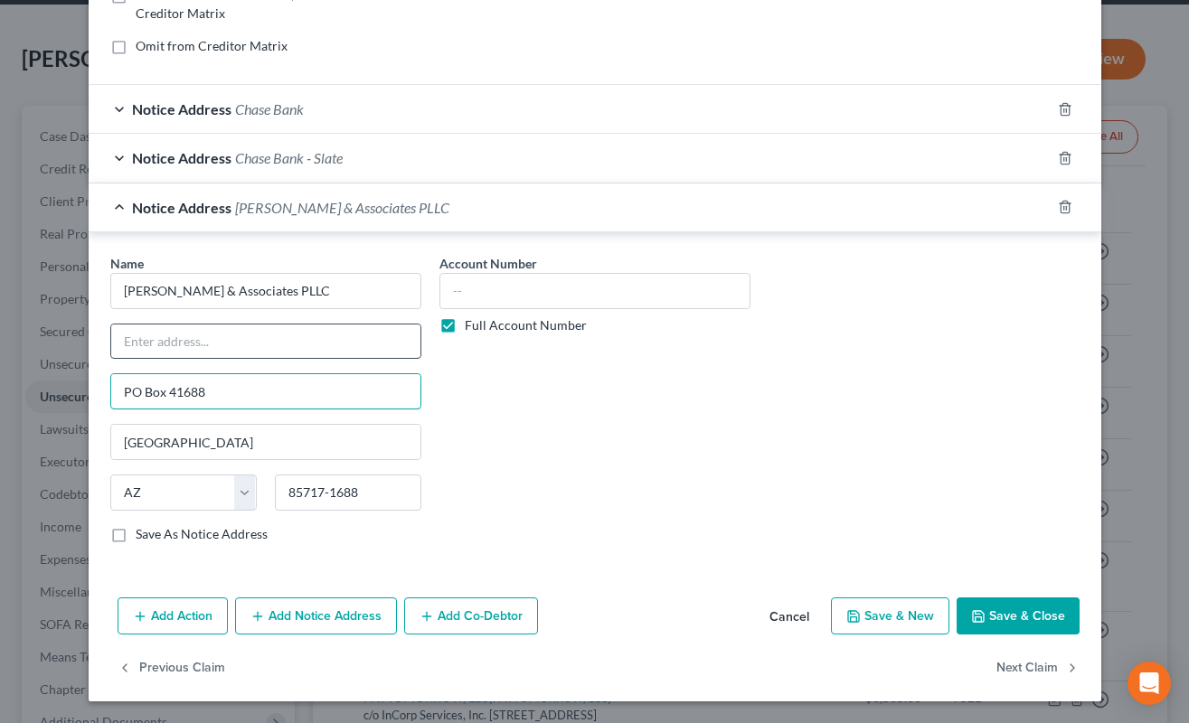
type input "PO Box 41688"
click at [334, 349] on input "text" at bounding box center [265, 341] width 309 height 34
paste input "[PERSON_NAME] [PERSON_NAME]"
type input "Attn: [PERSON_NAME], Esq."
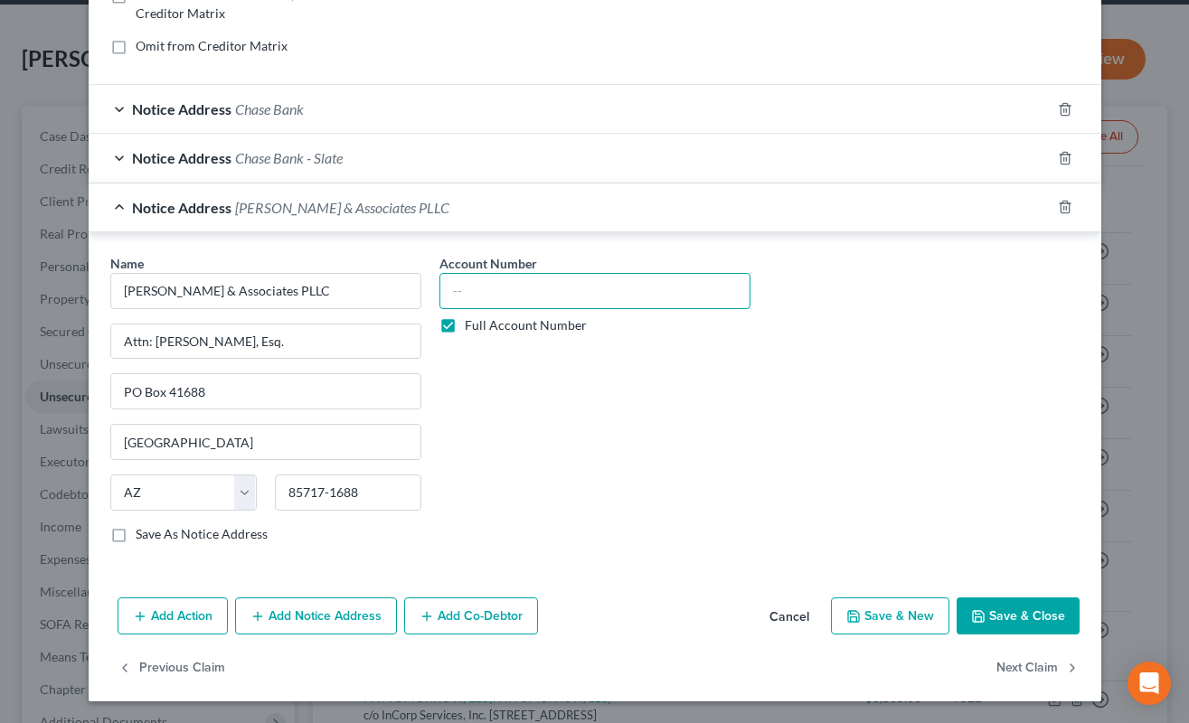
drag, startPoint x: 541, startPoint y: 282, endPoint x: 548, endPoint y: 295, distance: 14.1
click at [548, 295] on input "text" at bounding box center [594, 291] width 311 height 36
paste input "CC2024148852"
click at [494, 298] on input "CC2024148852" at bounding box center [594, 291] width 311 height 36
type input "CC2024-148852"
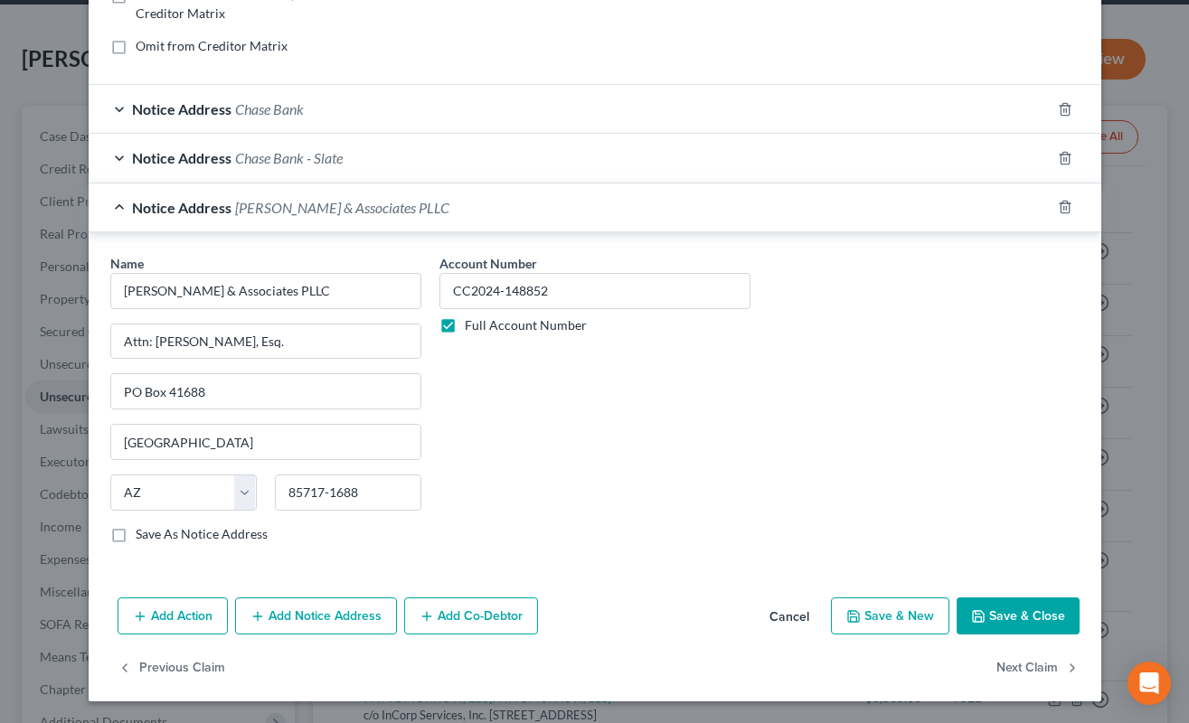
click at [1010, 617] on button "Save & Close" at bounding box center [1017, 616] width 123 height 38
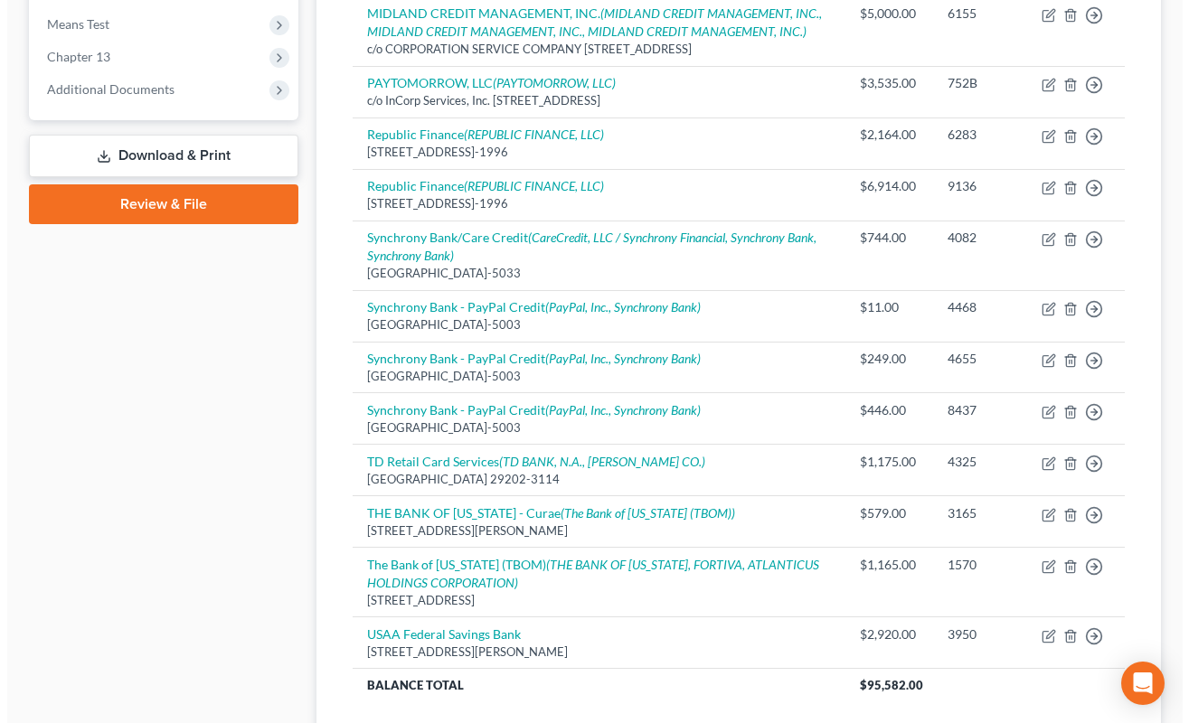
scroll to position [100, 0]
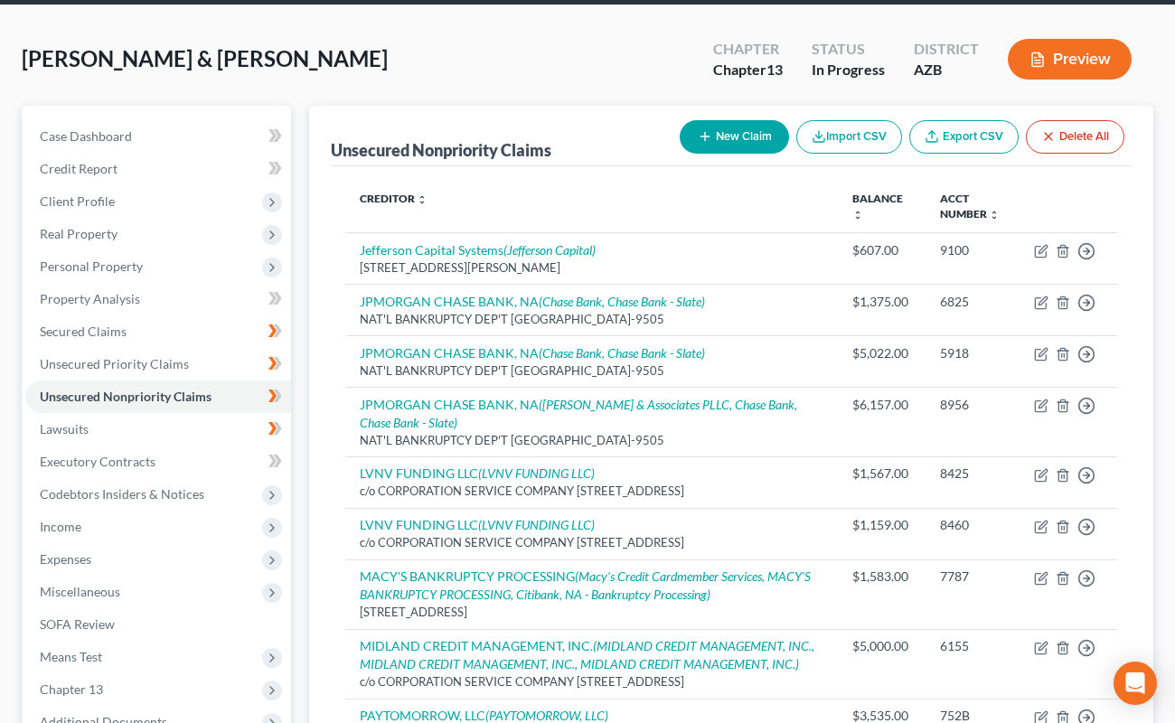
click at [703, 134] on icon "button" at bounding box center [705, 136] width 14 height 14
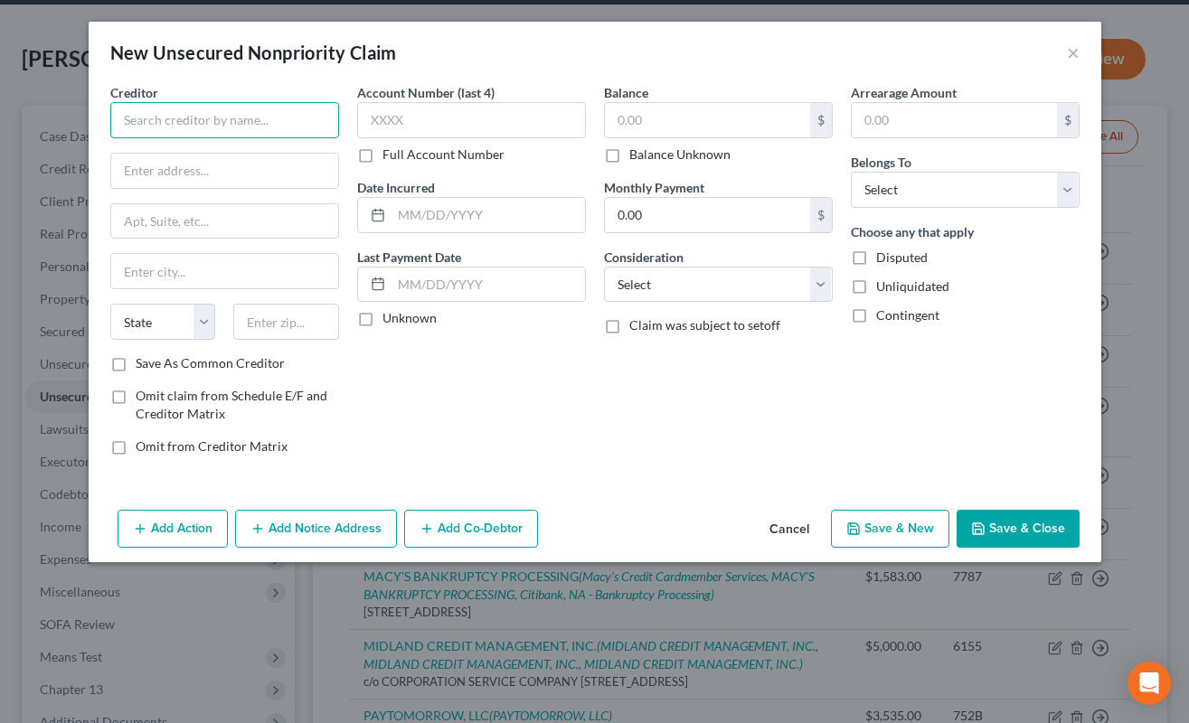
click at [260, 127] on input "text" at bounding box center [224, 120] width 229 height 36
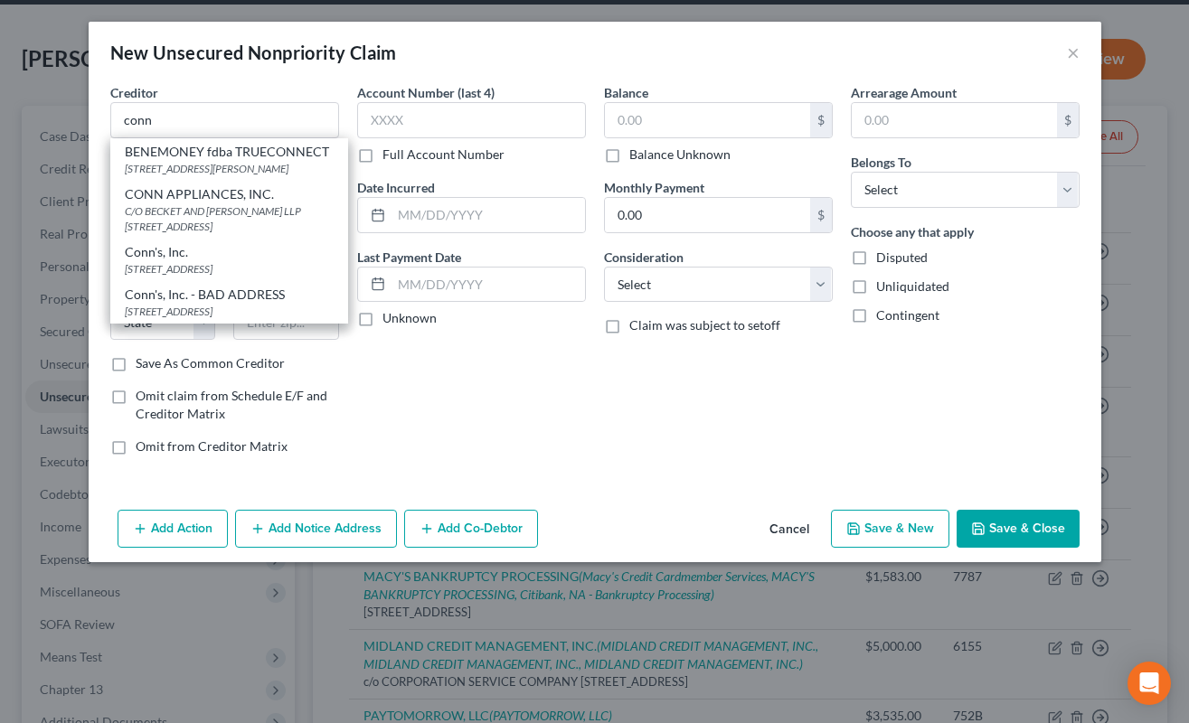
scroll to position [0, 0]
click at [302, 234] on div "C/O BECKET AND [PERSON_NAME] LLP [STREET_ADDRESS]" at bounding box center [229, 218] width 209 height 31
type input "CONN APPLIANCES, INC."
type input "C/O BECKET AND [PERSON_NAME]"
type input "PO BOX 3002"
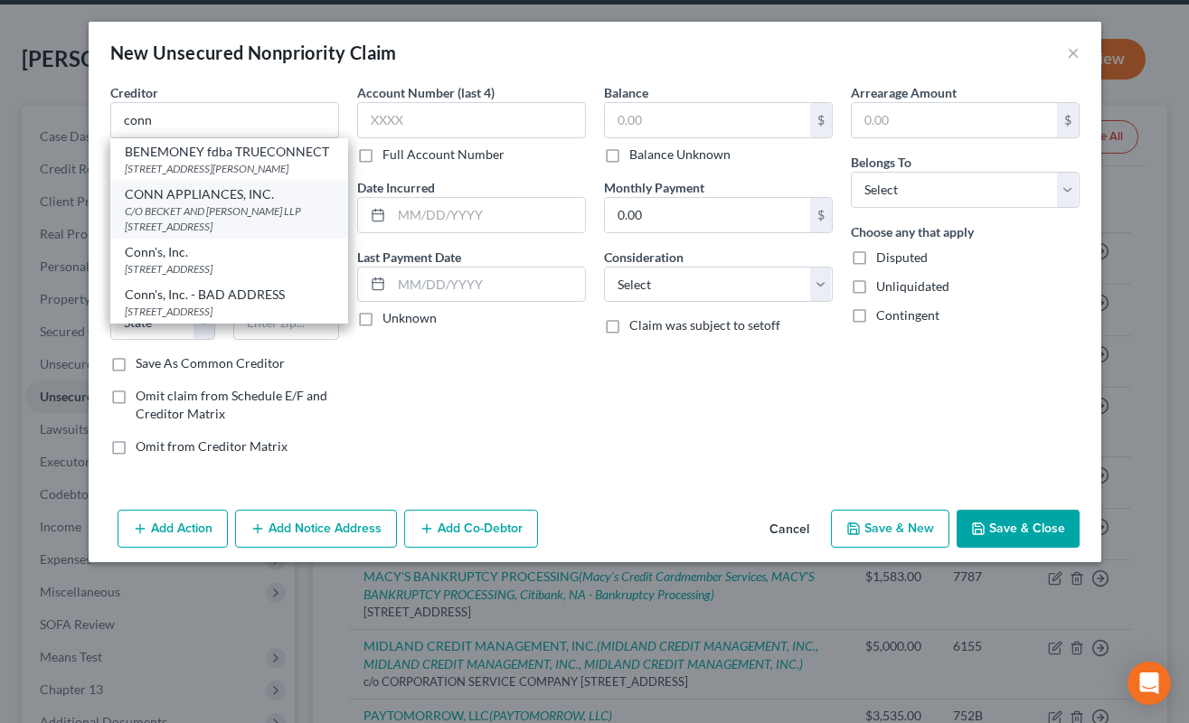
type input "Malvern"
select select "39"
type input "19355-1245"
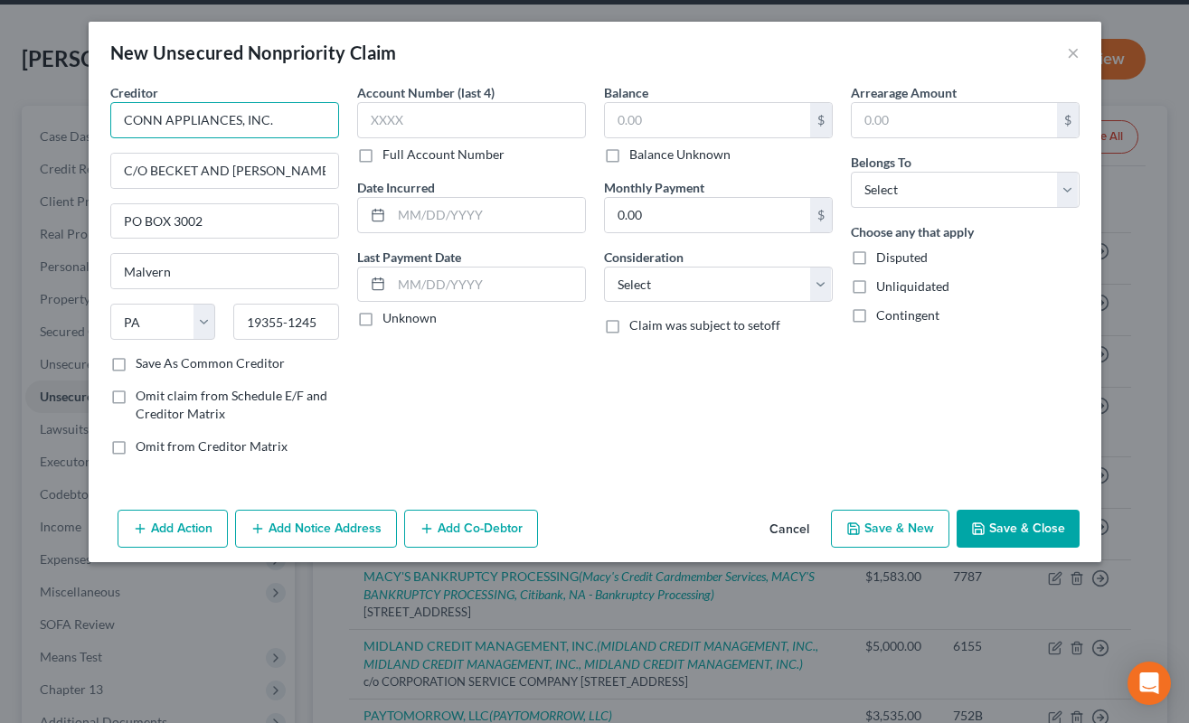
drag, startPoint x: 125, startPoint y: 125, endPoint x: 241, endPoint y: 124, distance: 116.6
click at [241, 124] on input "CONN APPLIANCES, INC." at bounding box center [224, 120] width 229 height 36
click at [813, 282] on select "Select Cable / Satellite Services Collection Agency Credit Card Debt Debt Couns…" at bounding box center [718, 285] width 229 height 36
select select "10"
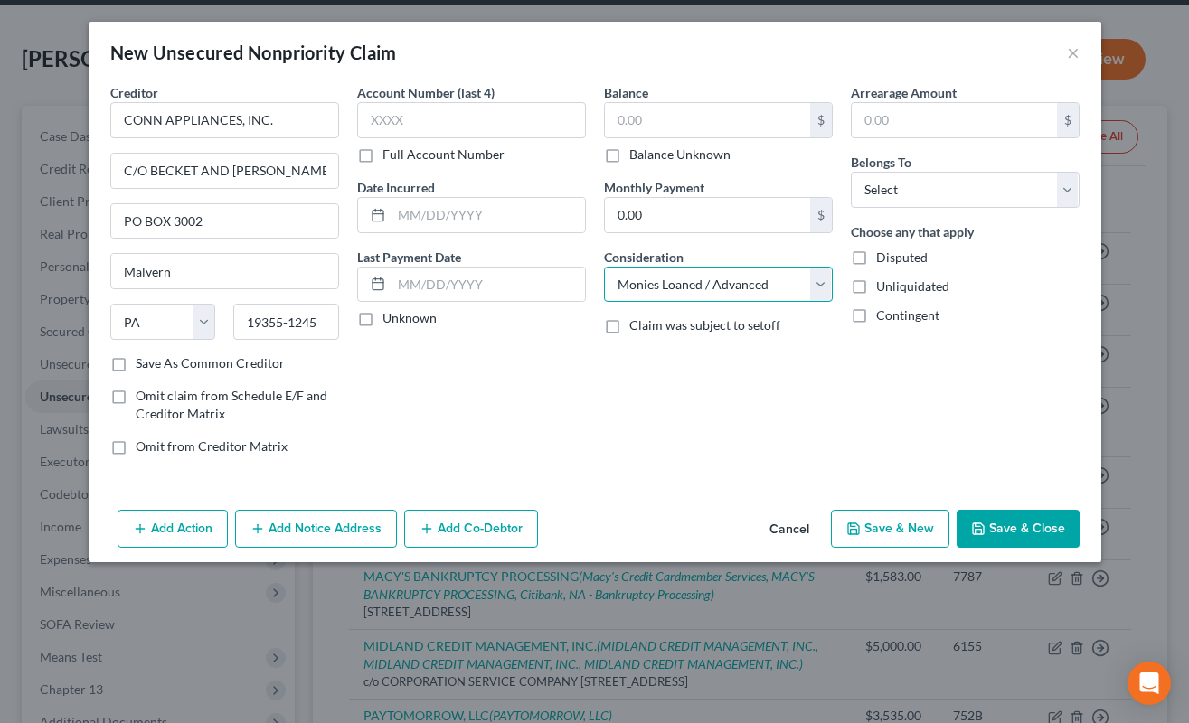
click at [604, 267] on select "Select Cable / Satellite Services Collection Agency Credit Card Debt Debt Couns…" at bounding box center [718, 285] width 229 height 36
click at [629, 163] on label "Balance Unknown" at bounding box center [679, 155] width 101 height 18
click at [636, 157] on input "Balance Unknown" at bounding box center [642, 152] width 12 height 12
checkbox input "true"
type input "0.00"
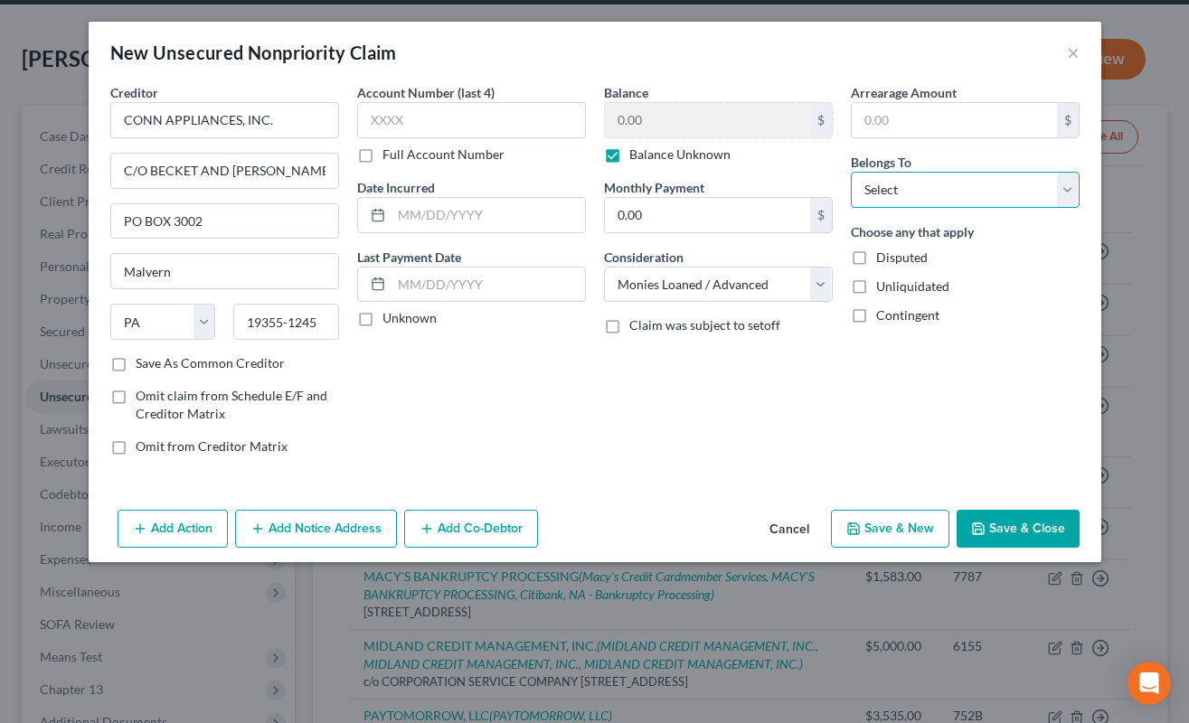
click at [912, 172] on select "Select Debtor 1 Only Debtor 2 Only Debtor 1 And Debtor 2 Only At Least One Of T…" at bounding box center [965, 190] width 229 height 36
click at [925, 349] on div "Arrearage Amount $ Belongs To * Select Debtor 1 Only Debtor 2 Only Debtor 1 And…" at bounding box center [964, 276] width 247 height 387
click at [855, 194] on select "Select Debtor 1 Only Debtor 2 Only Debtor 1 And Debtor 2 Only At Least One Of T…" at bounding box center [965, 190] width 229 height 36
select select "4"
click at [851, 172] on select "Select Debtor 1 Only Debtor 2 Only Debtor 1 And Debtor 2 Only At Least One Of T…" at bounding box center [965, 190] width 229 height 36
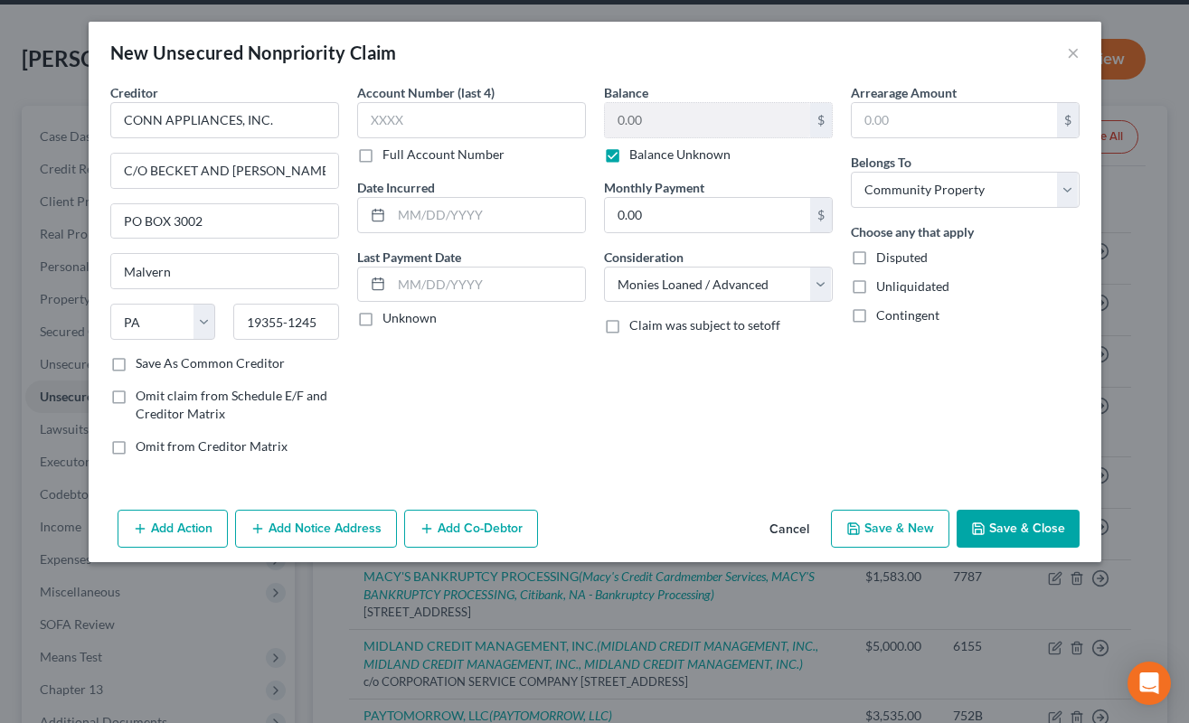
click at [349, 539] on button "Add Notice Address" at bounding box center [316, 529] width 162 height 38
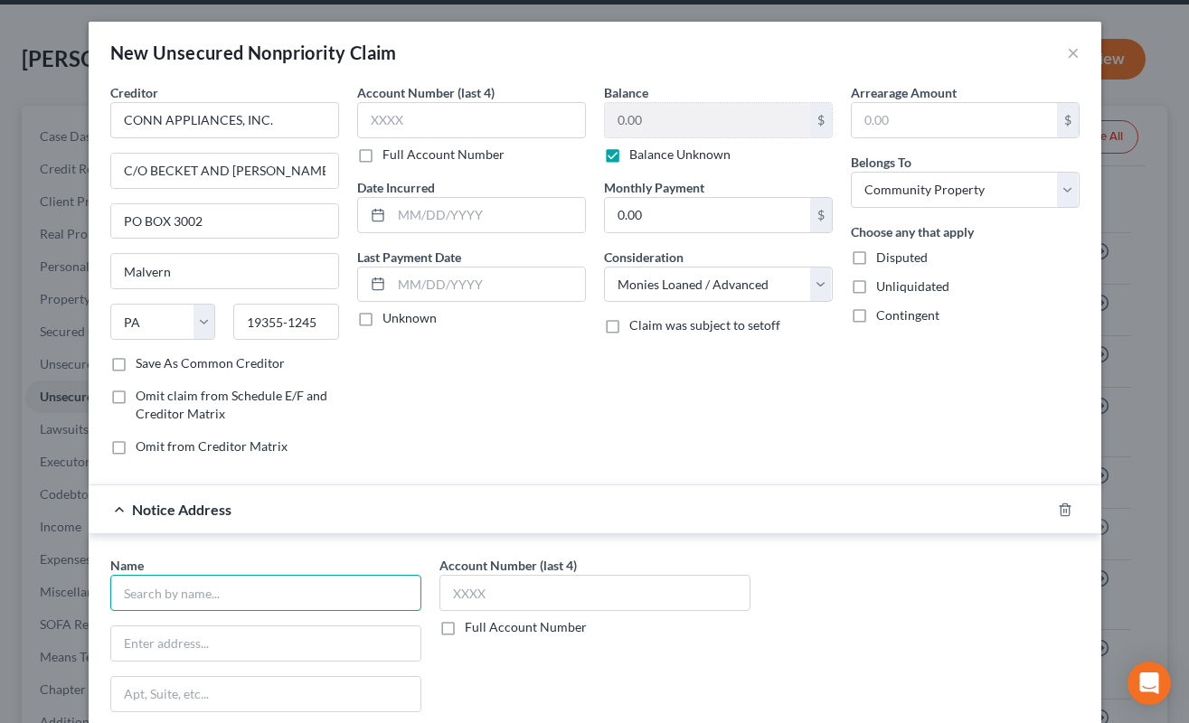
click at [336, 598] on input "text" at bounding box center [265, 593] width 311 height 36
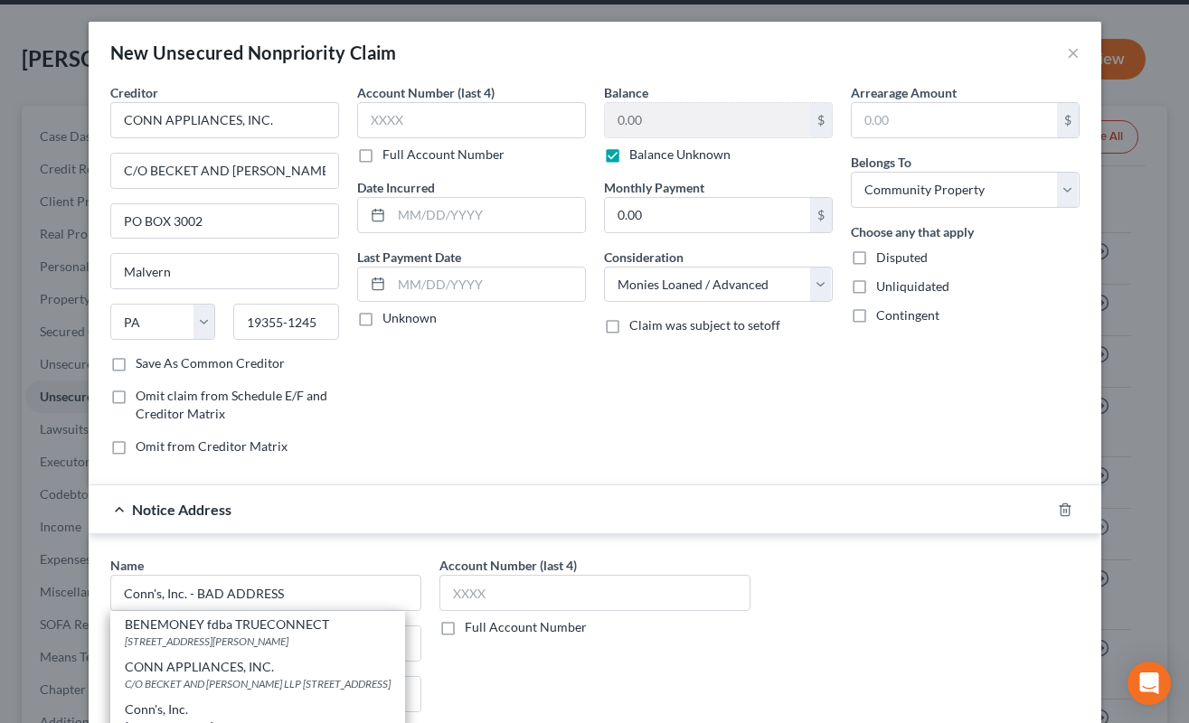
click at [646, 418] on div "Balance 0.00 $ Balance Unknown Balance Undetermined 0.00 $ Balance Unknown Mont…" at bounding box center [718, 276] width 247 height 387
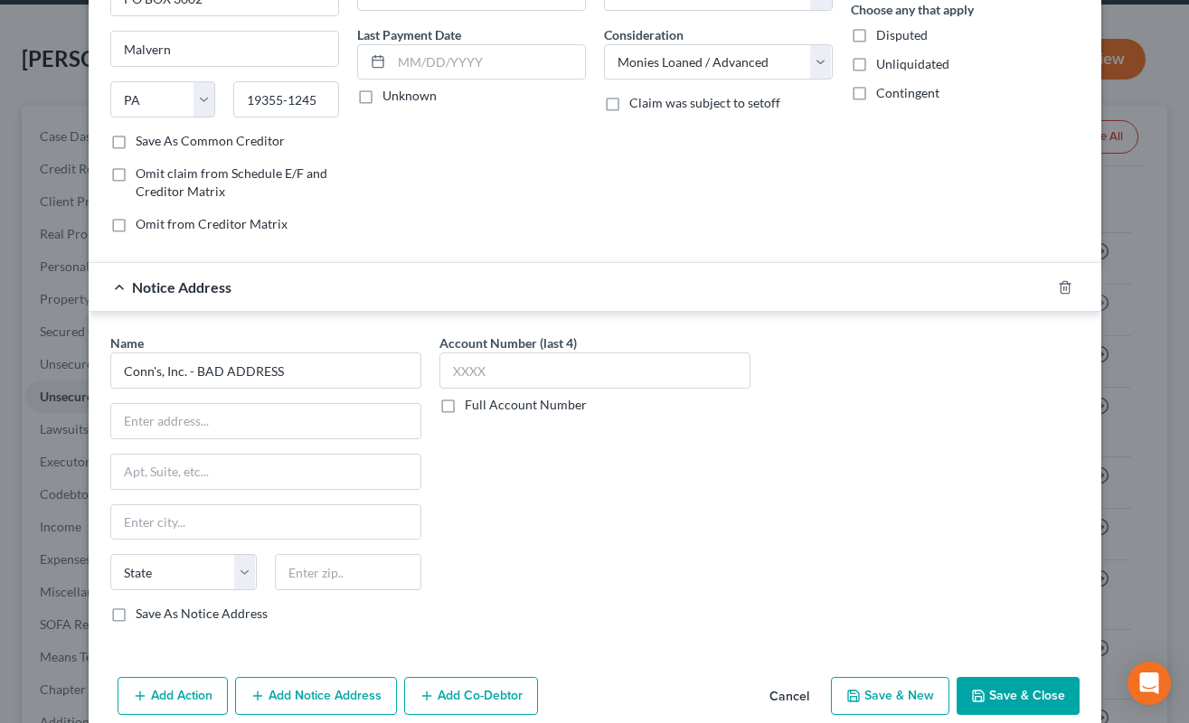
scroll to position [250, 0]
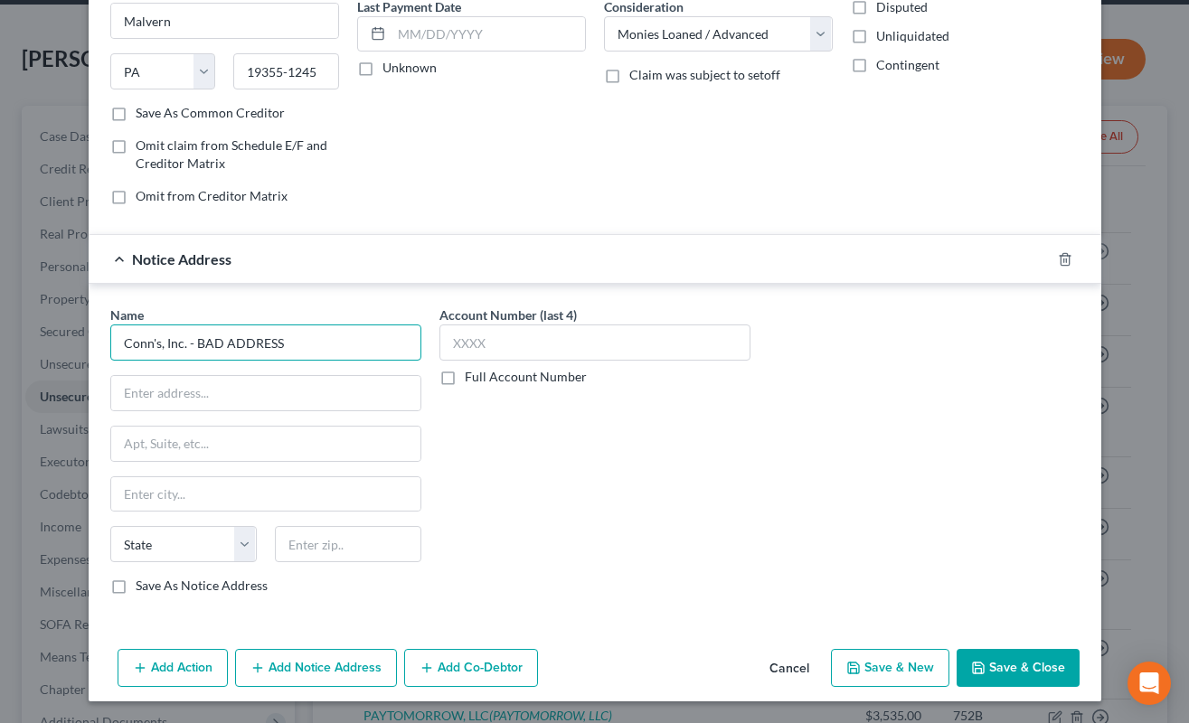
drag, startPoint x: 137, startPoint y: 340, endPoint x: 330, endPoint y: 339, distance: 192.5
click at [330, 339] on input "Conn's, Inc. - BAD ADDRESS" at bounding box center [265, 342] width 311 height 36
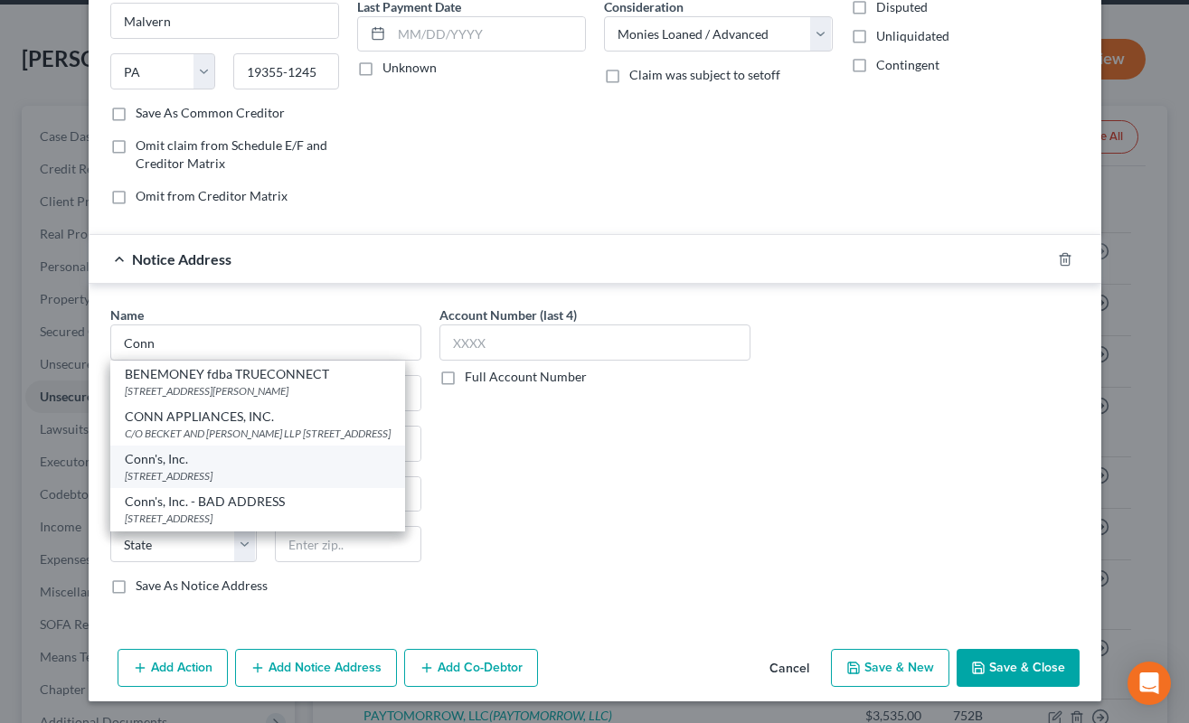
click at [346, 484] on div "[STREET_ADDRESS]" at bounding box center [258, 475] width 266 height 15
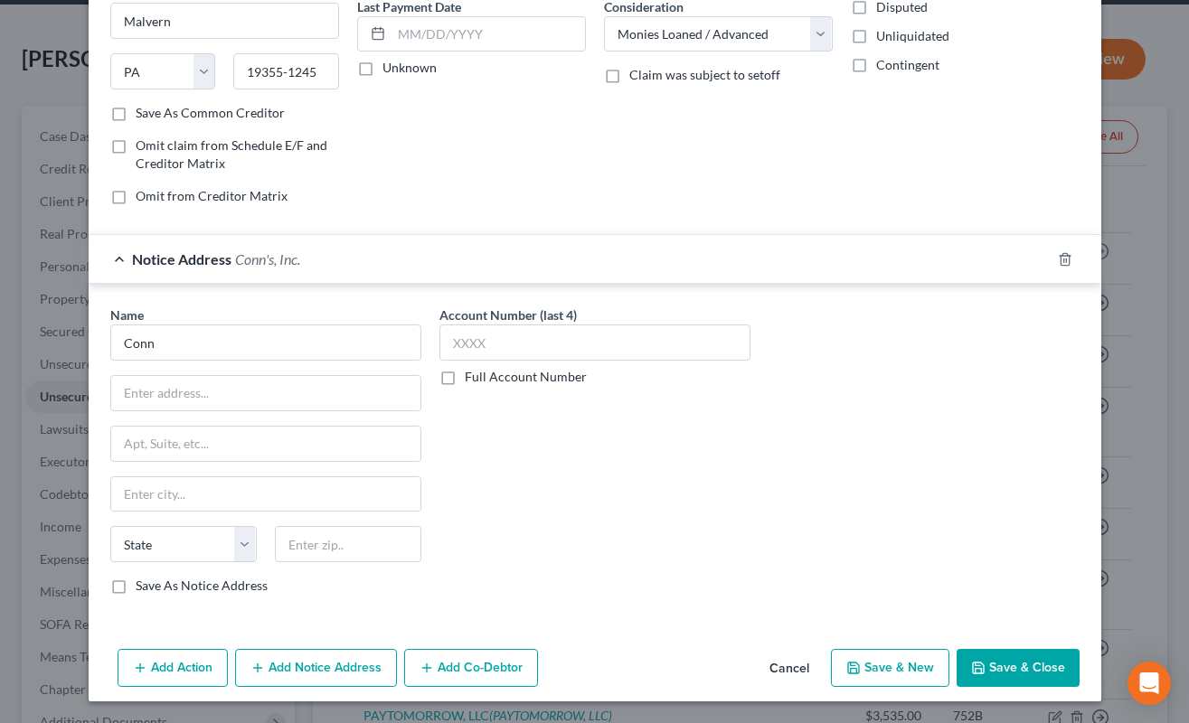
type input "Conn's, Inc."
type input "[STREET_ADDRESS]"
type input "Suite 800"
type input "The Woodlands"
select select "45"
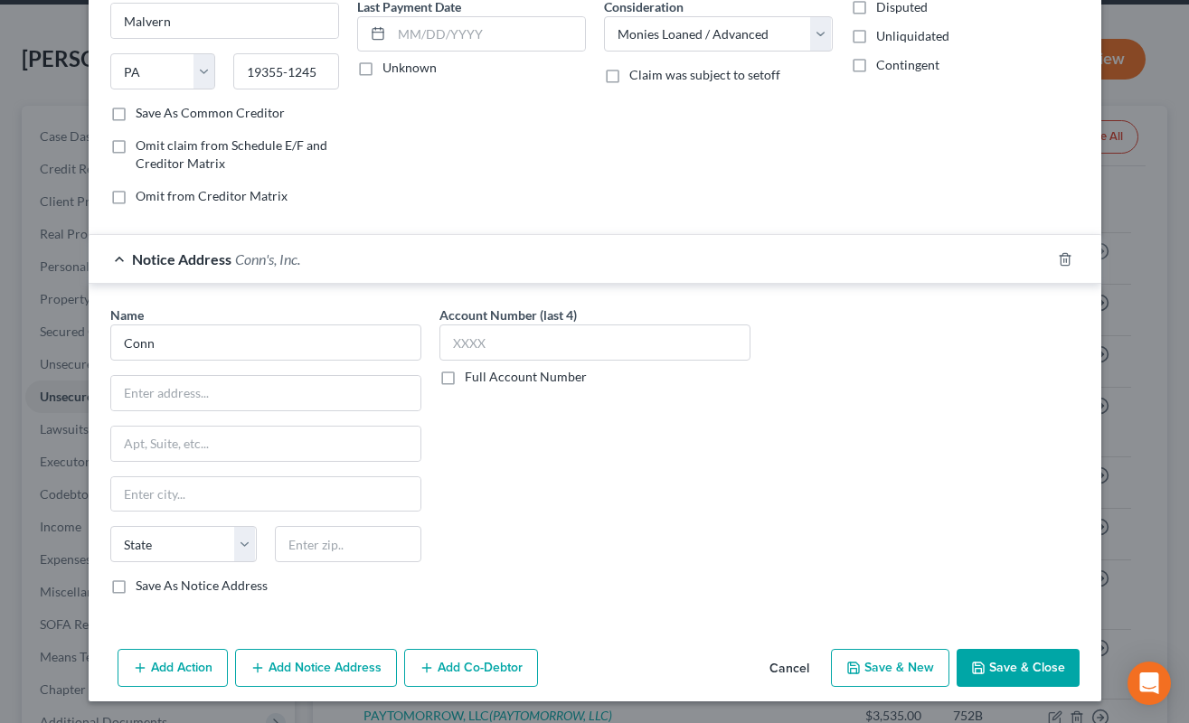
type input "77381-5258"
click at [653, 267] on div "Notice Address Conn's, Inc." at bounding box center [570, 259] width 962 height 48
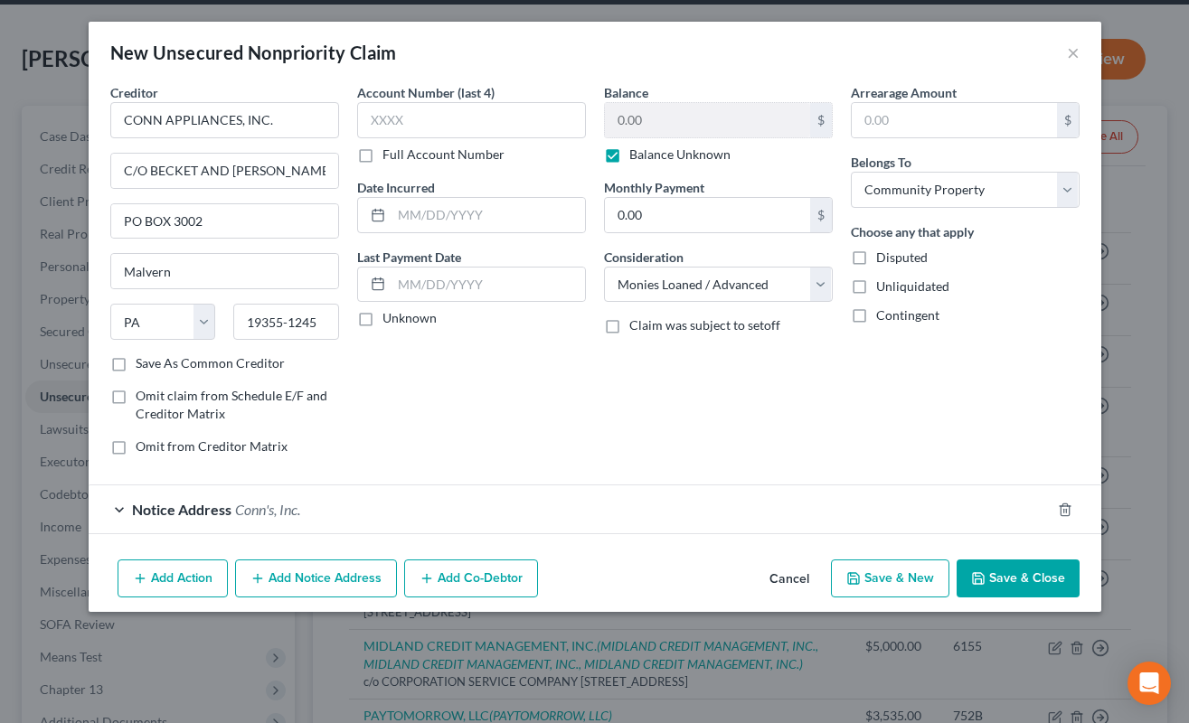
scroll to position [0, 0]
click at [374, 564] on button "Add Notice Address" at bounding box center [316, 578] width 162 height 38
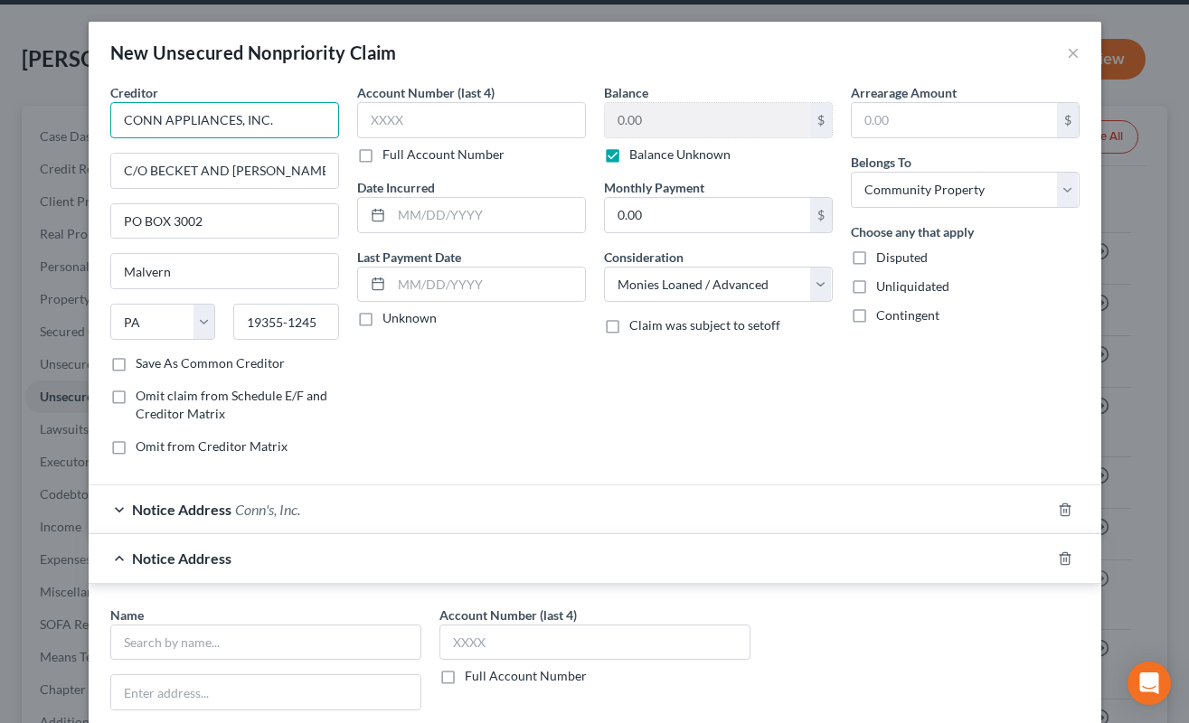
drag, startPoint x: 292, startPoint y: 131, endPoint x: 112, endPoint y: 125, distance: 180.0
click at [112, 125] on input "CONN APPLIANCES, INC." at bounding box center [224, 120] width 229 height 36
click at [577, 409] on div "Account Number (last 4) Full Account Number Date Incurred Last Payment Date Unk…" at bounding box center [471, 276] width 247 height 387
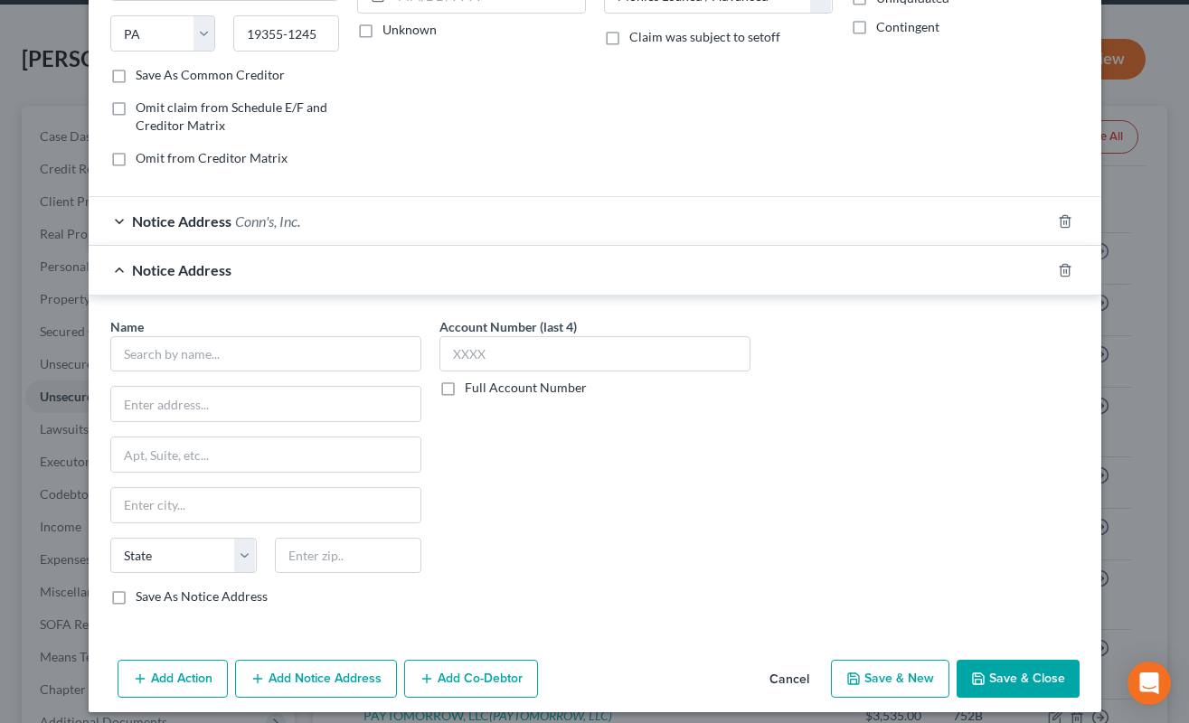
scroll to position [299, 0]
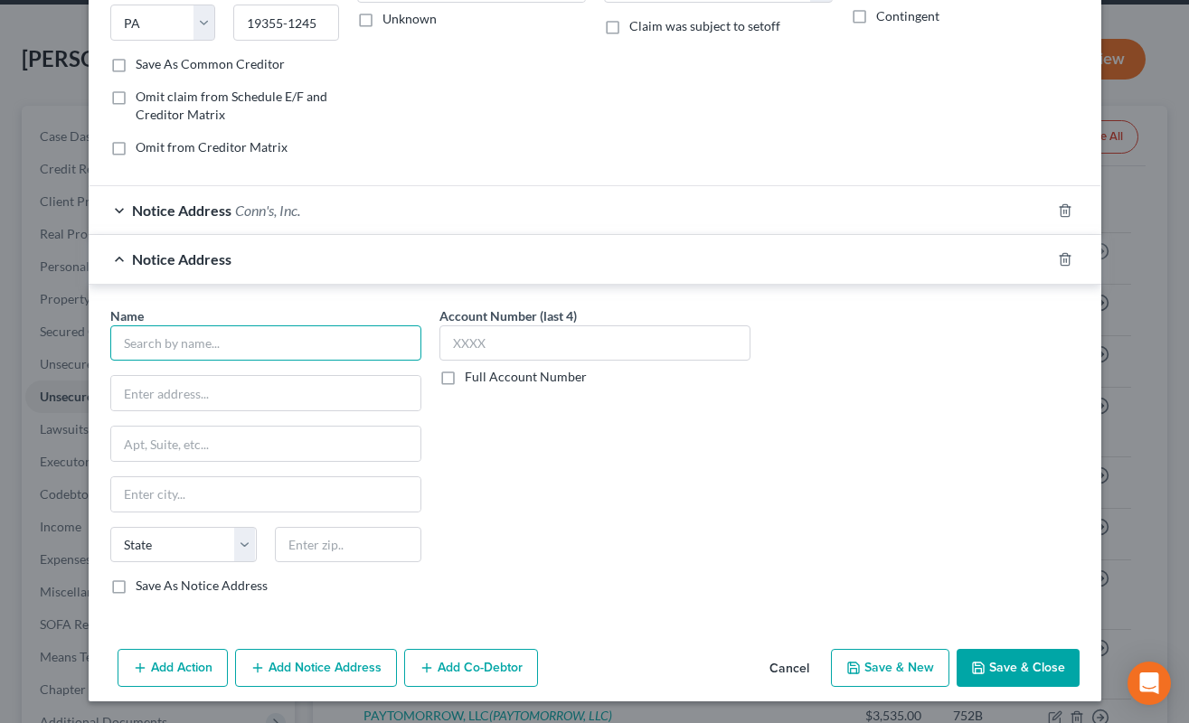
click at [305, 343] on input "text" at bounding box center [265, 343] width 311 height 36
paste input "CONN APPLIANCES, INC."
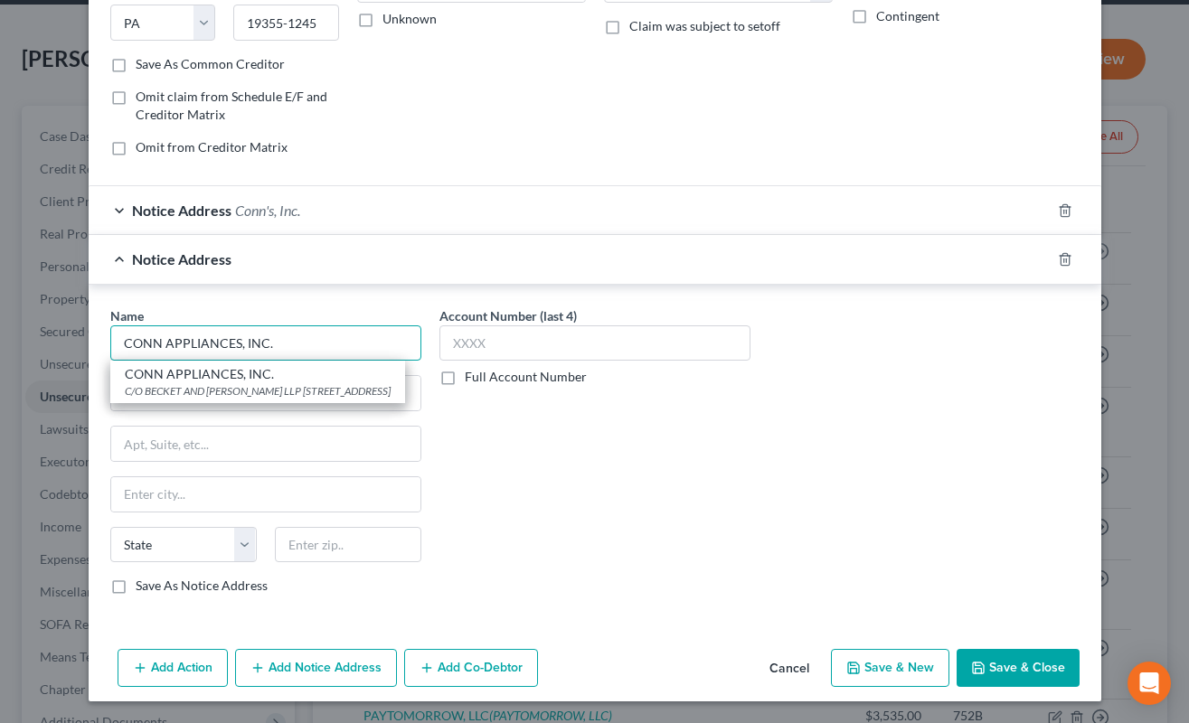
type input "CONN APPLIANCES, INC."
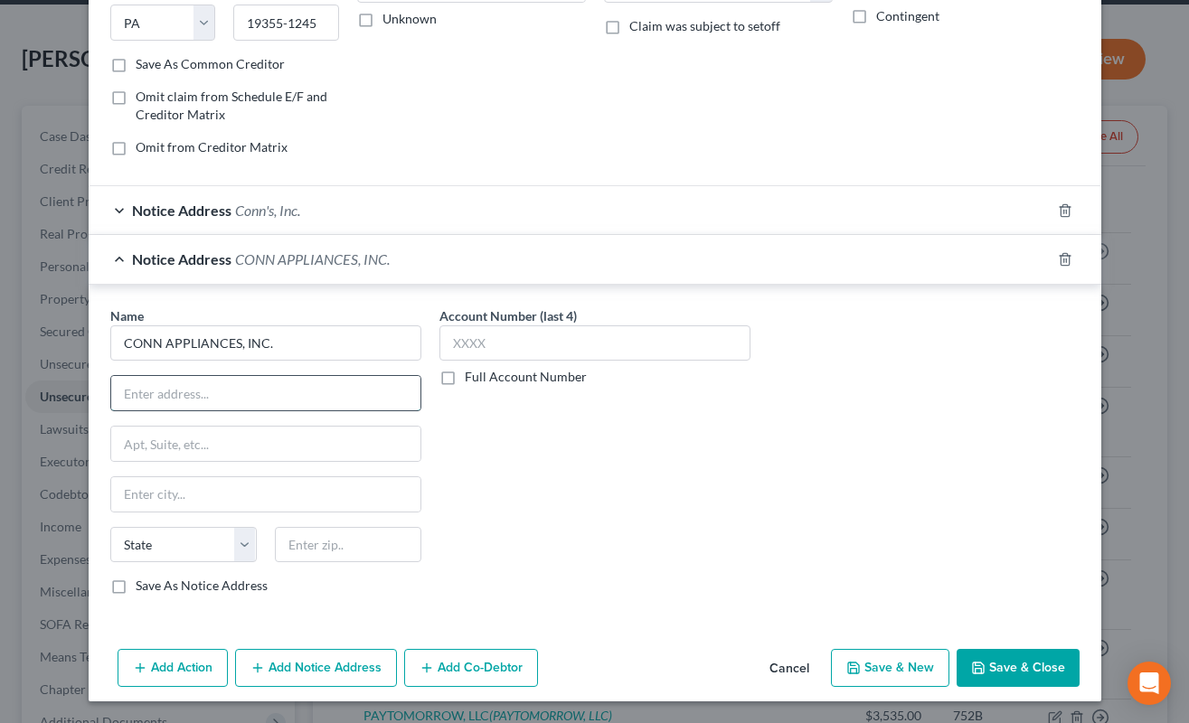
click at [359, 390] on input "text" at bounding box center [265, 393] width 309 height 34
paste input "CT CORPORATION SYSTEM"
type input "c/o CT CORPORATION SYSTEM"
click at [362, 437] on input "text" at bounding box center [265, 444] width 309 height 34
paste input "[STREET_ADDRESS]"
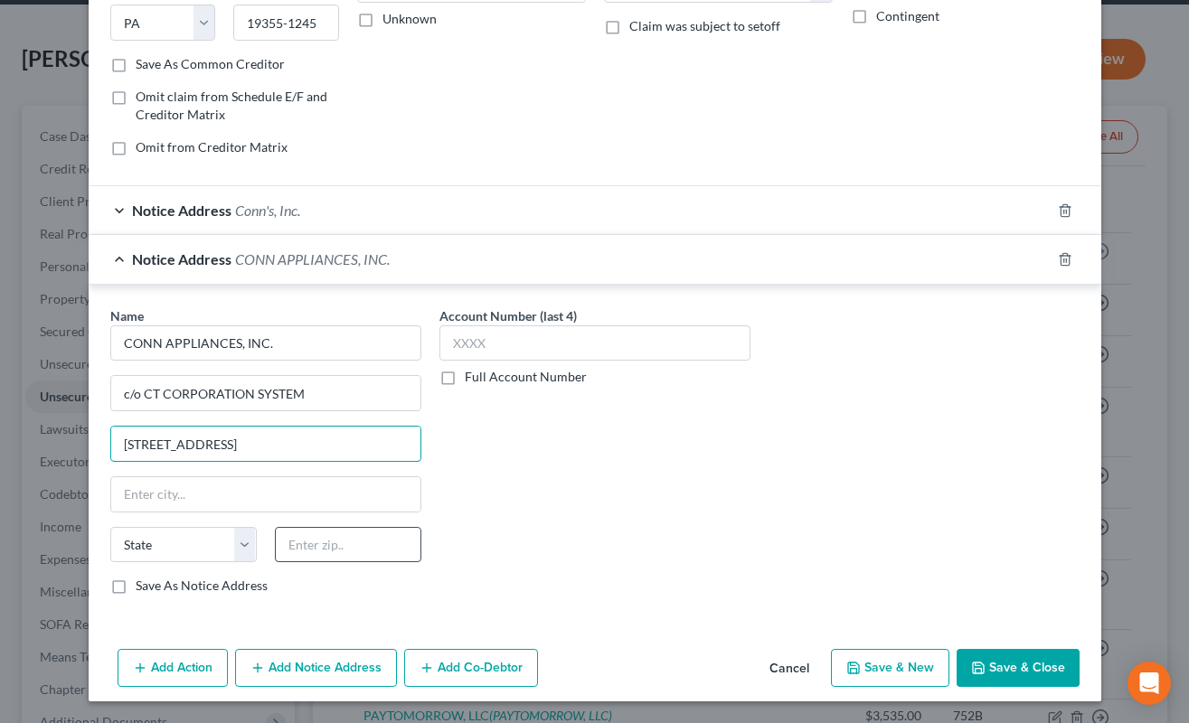
type input "[STREET_ADDRESS]"
drag, startPoint x: 330, startPoint y: 549, endPoint x: 339, endPoint y: 532, distance: 18.6
click at [336, 536] on input "text" at bounding box center [348, 545] width 146 height 36
type input "85012"
type input "Phoenix"
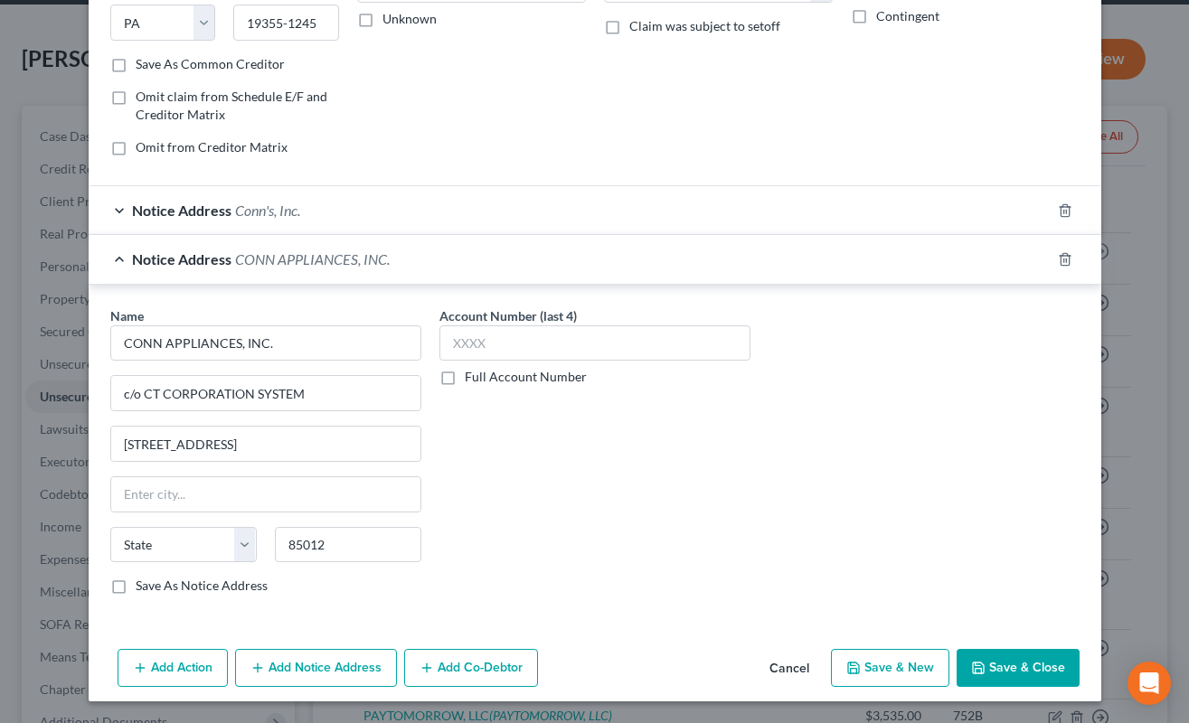
select select "3"
click at [469, 602] on div "Account Number (last 4) Full Account Number" at bounding box center [594, 458] width 329 height 304
drag, startPoint x: 251, startPoint y: 447, endPoint x: 273, endPoint y: 463, distance: 26.6
click at [254, 444] on input "[STREET_ADDRESS]" at bounding box center [265, 444] width 309 height 34
type input "[STREET_ADDRESS]"
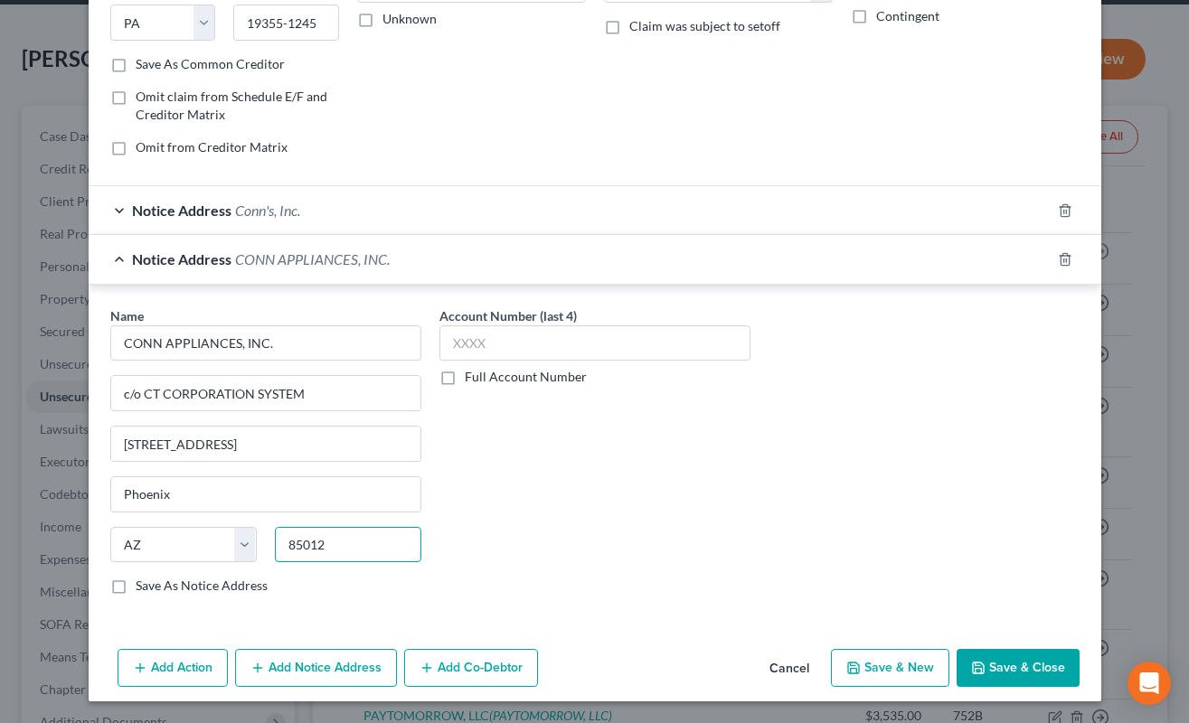
click at [353, 539] on input "85012" at bounding box center [348, 545] width 146 height 36
paste input "-1995"
type input "85012-1995"
click at [1035, 665] on button "Save & Close" at bounding box center [1017, 668] width 123 height 38
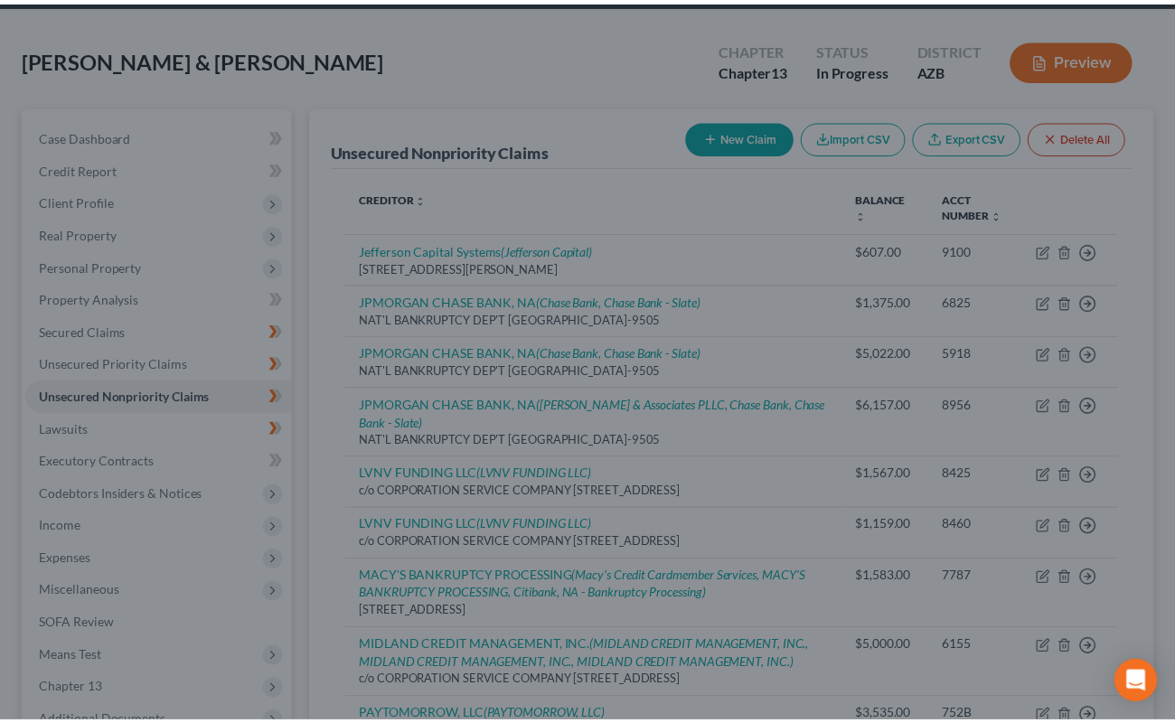
scroll to position [0, 0]
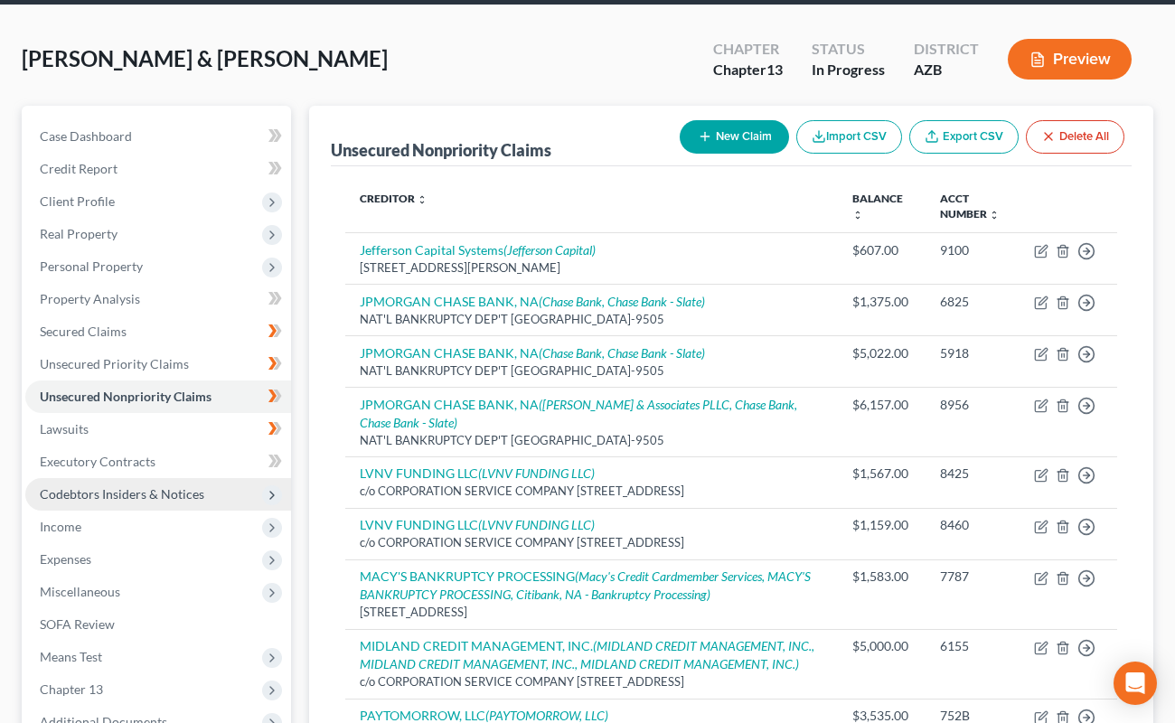
click at [163, 478] on span "Codebtors Insiders & Notices" at bounding box center [158, 494] width 266 height 33
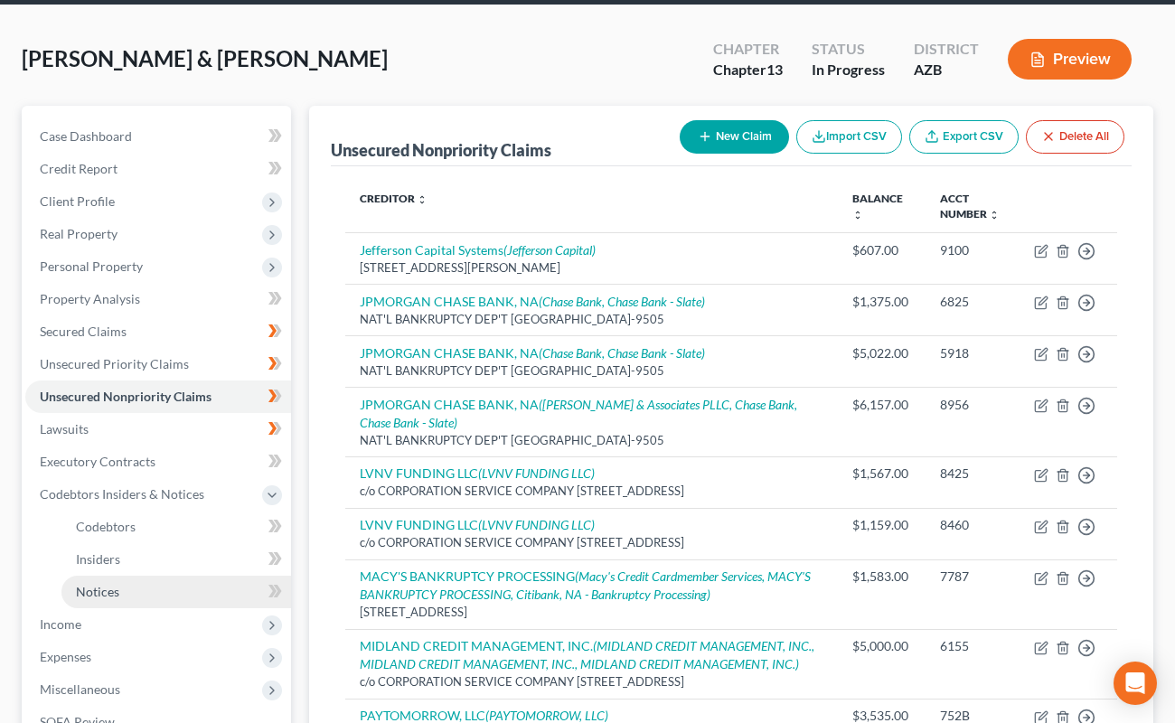
click at [210, 588] on link "Notices" at bounding box center [176, 592] width 230 height 33
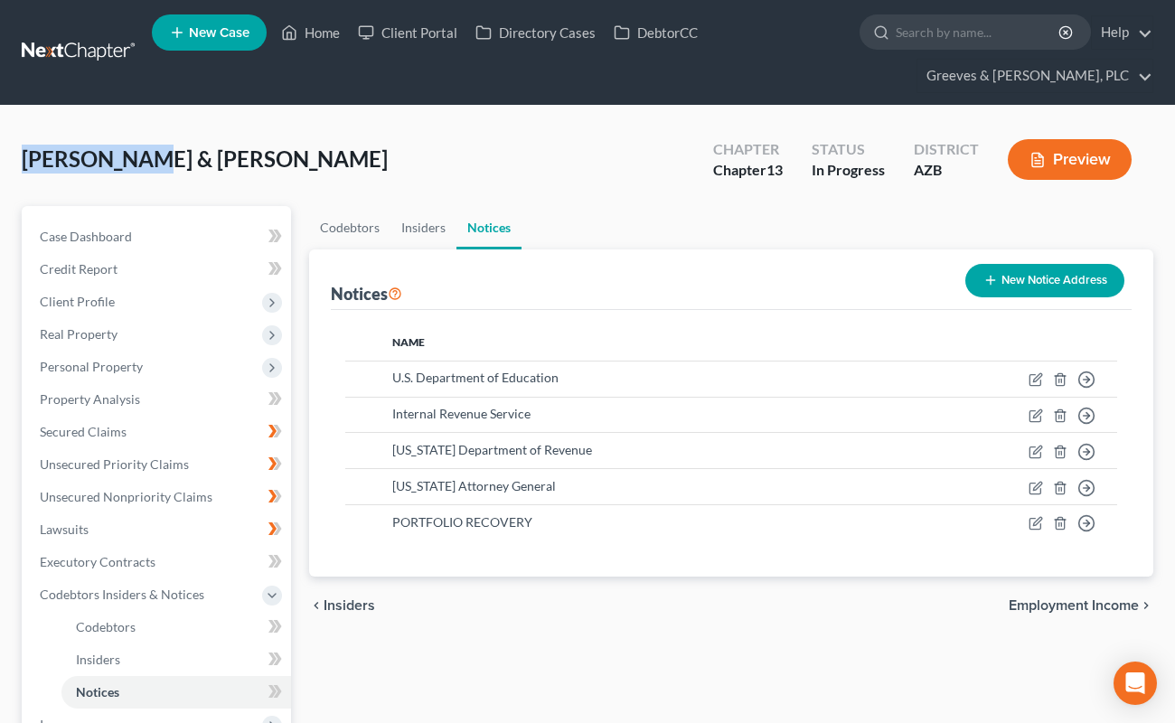
drag, startPoint x: 20, startPoint y: 155, endPoint x: 140, endPoint y: 161, distance: 120.4
click at [140, 161] on div "[PERSON_NAME] & [PERSON_NAME] Upgraded Chapter Chapter 13 Status In Progress Di…" at bounding box center [587, 598] width 1175 height 985
copy span "[PERSON_NAME],"
